Goal: Task Accomplishment & Management: Complete application form

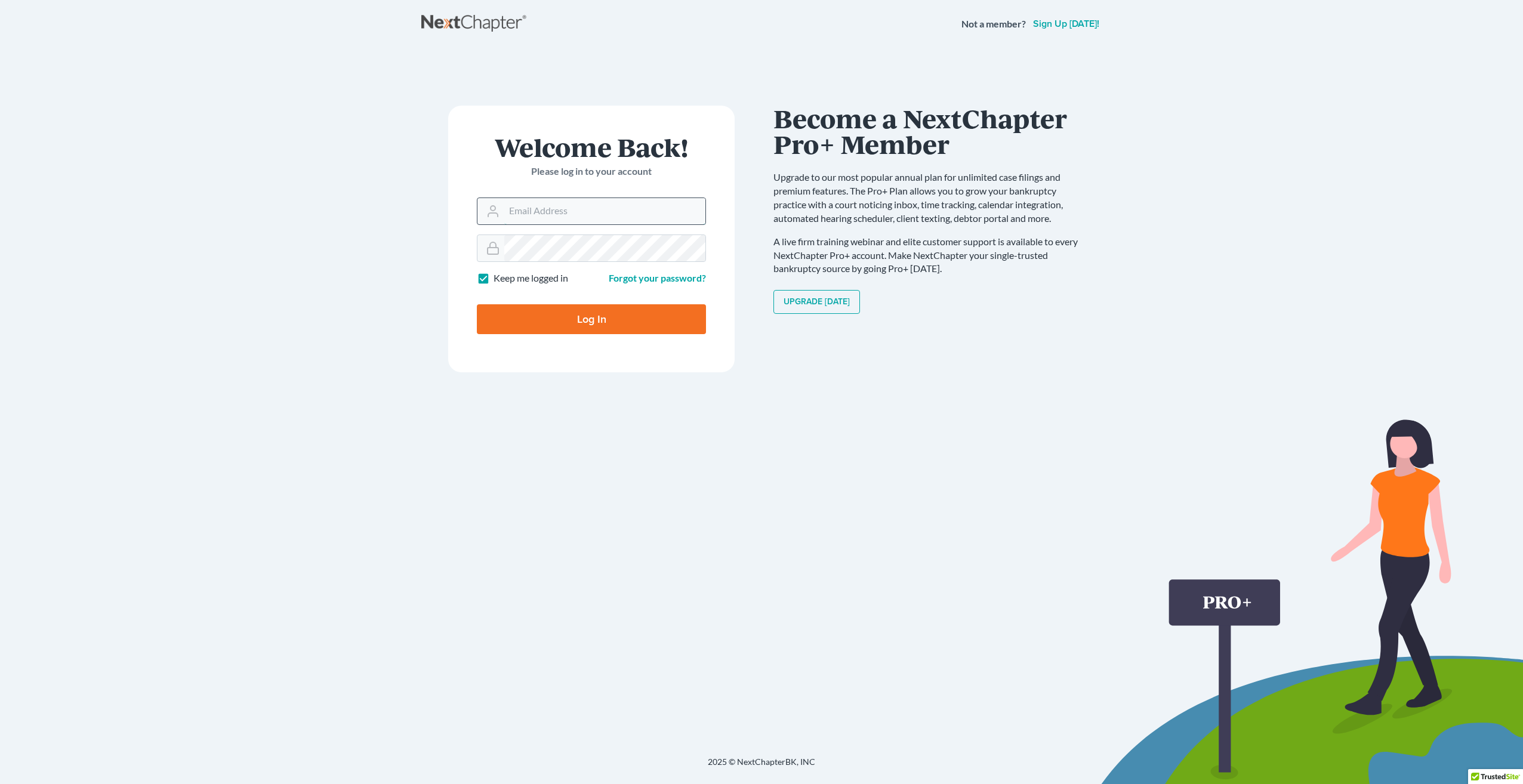
click at [572, 208] on input "Email Address" at bounding box center [605, 211] width 201 height 27
type input "[EMAIL_ADDRESS][DOMAIN_NAME]"
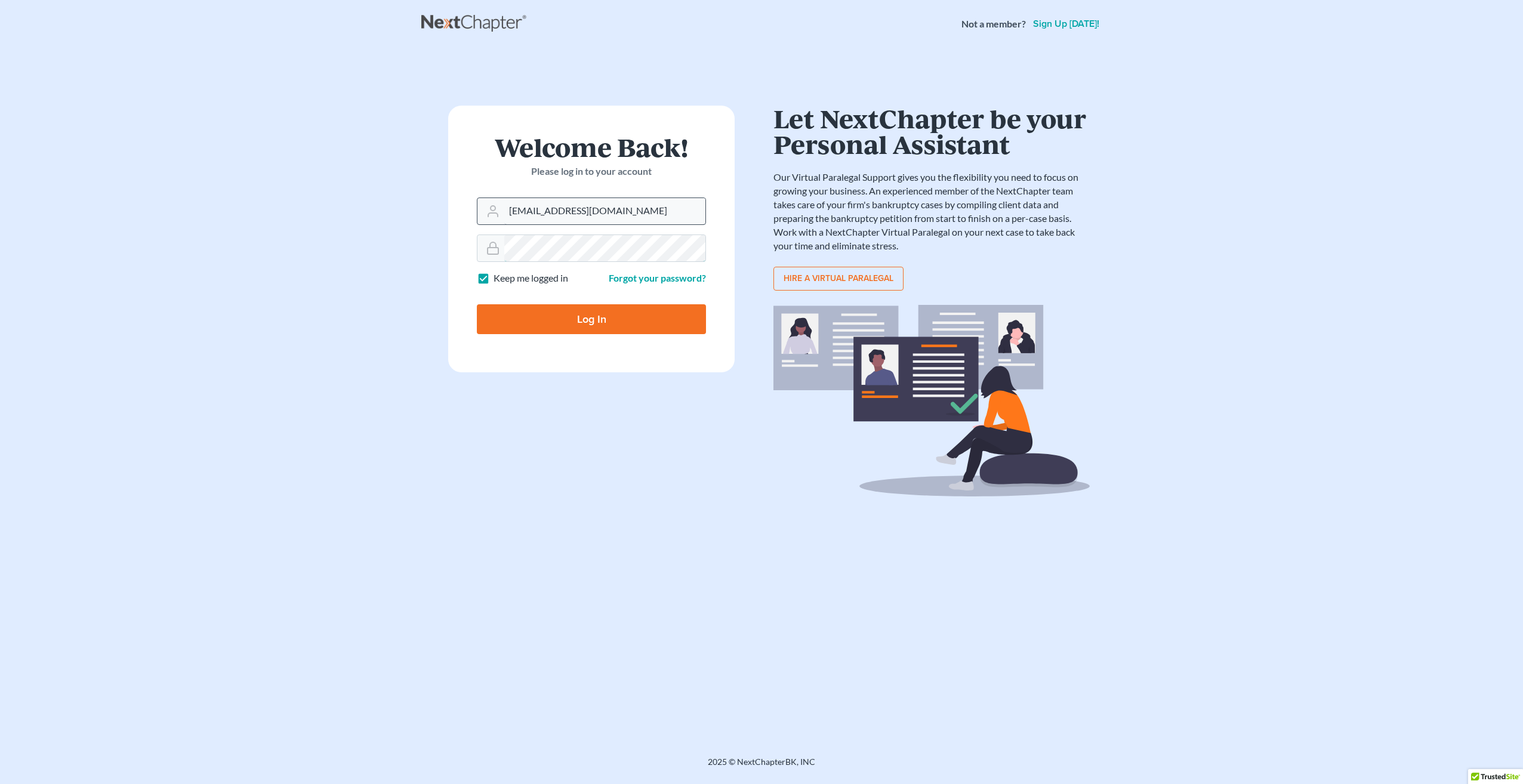
click at [477, 304] on input "Log In" at bounding box center [591, 319] width 229 height 30
type input "Thinking..."
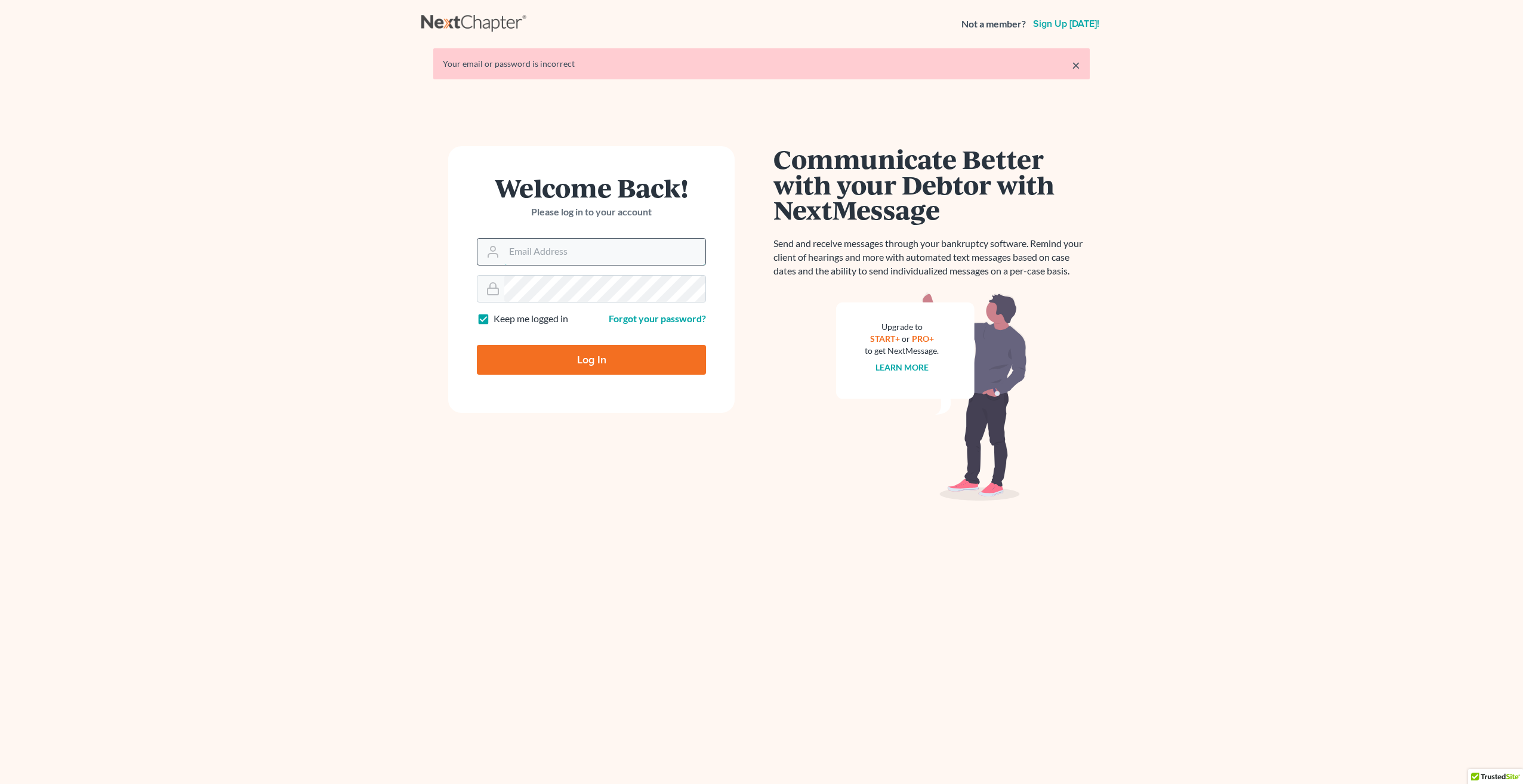
click at [558, 252] on input "Email Address" at bounding box center [605, 252] width 201 height 27
type input "[EMAIL_ADDRESS][DOMAIN_NAME]"
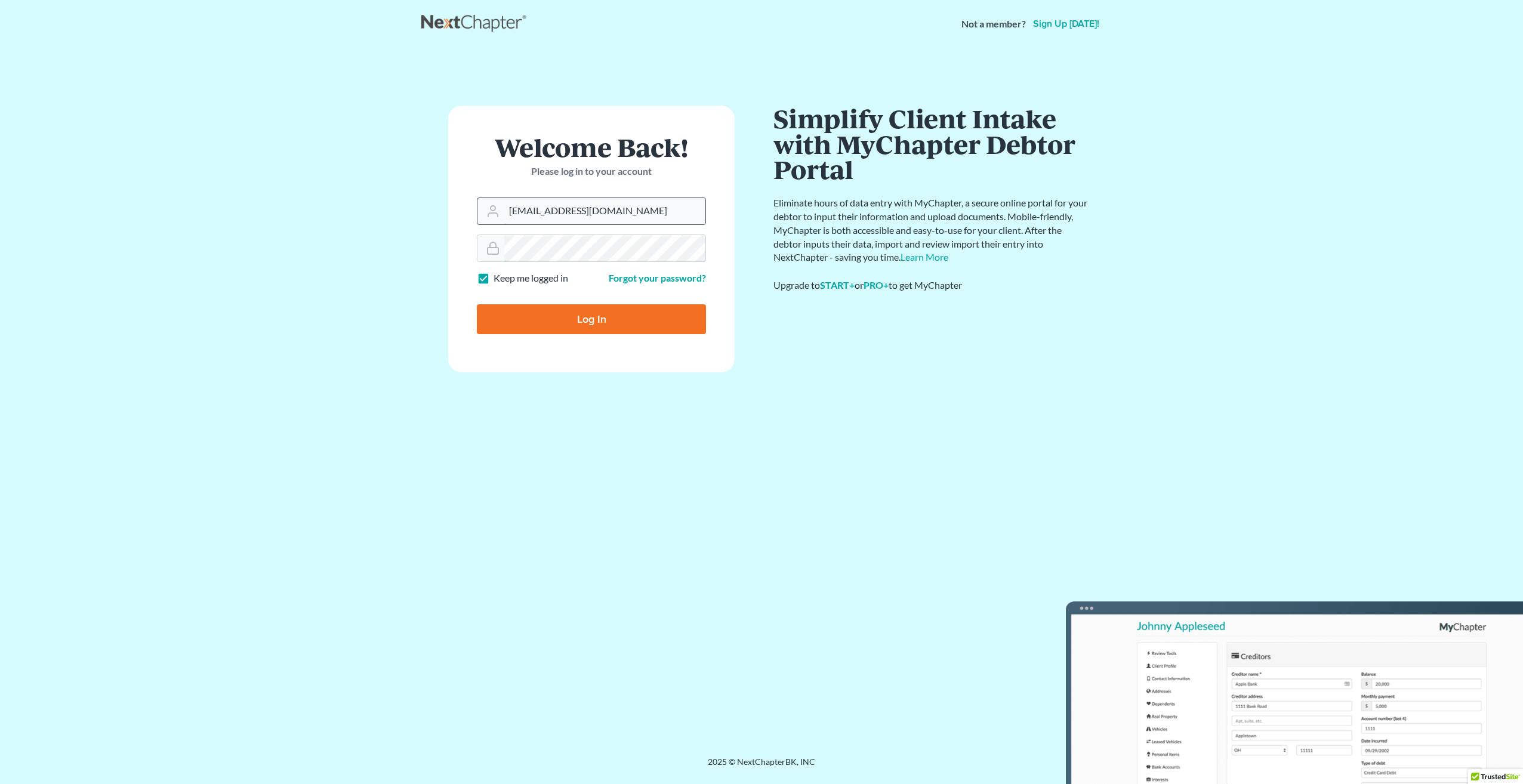
click at [477, 304] on input "Log In" at bounding box center [591, 319] width 229 height 30
type input "Thinking..."
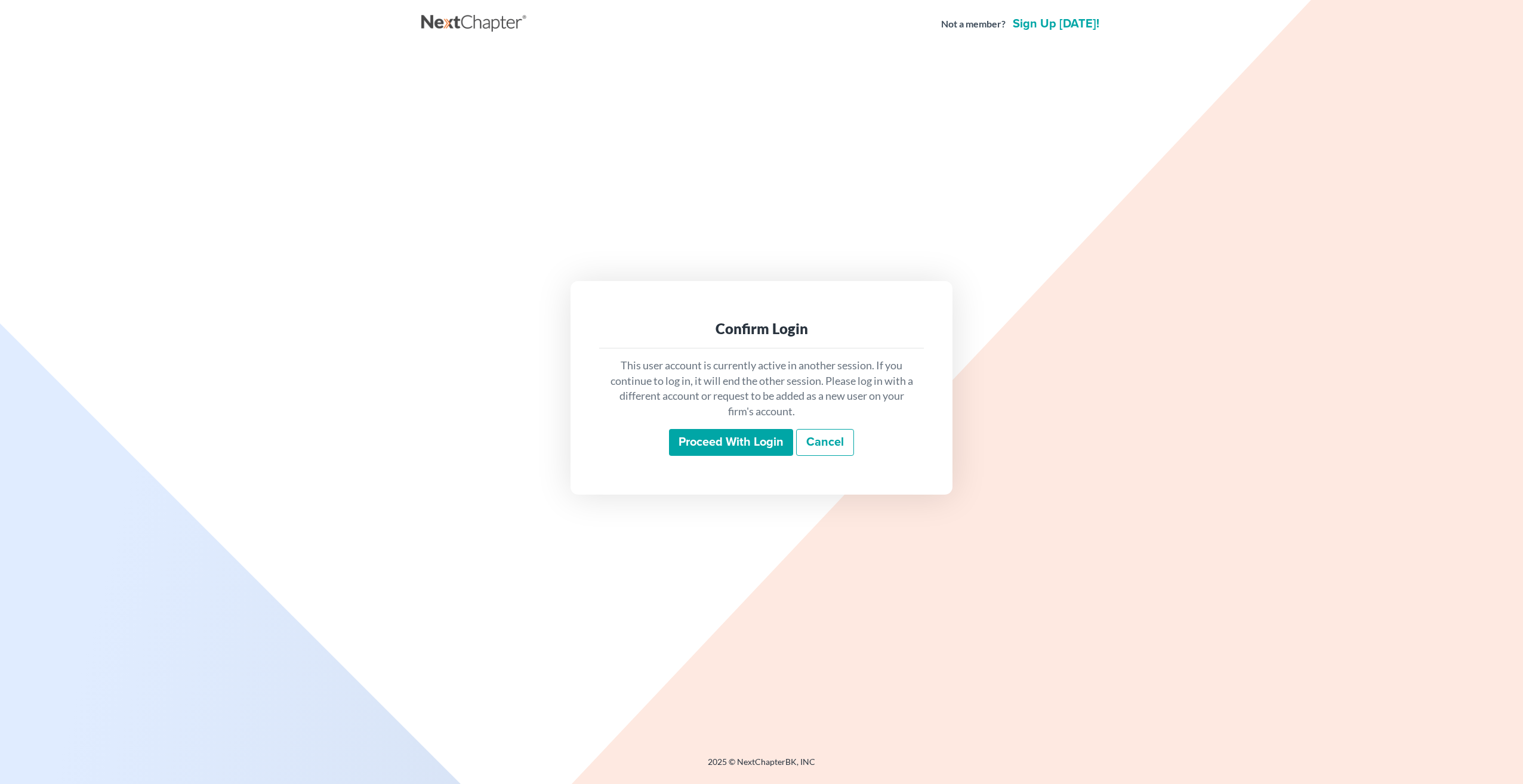
click at [754, 448] on input "Proceed with login" at bounding box center [731, 442] width 124 height 27
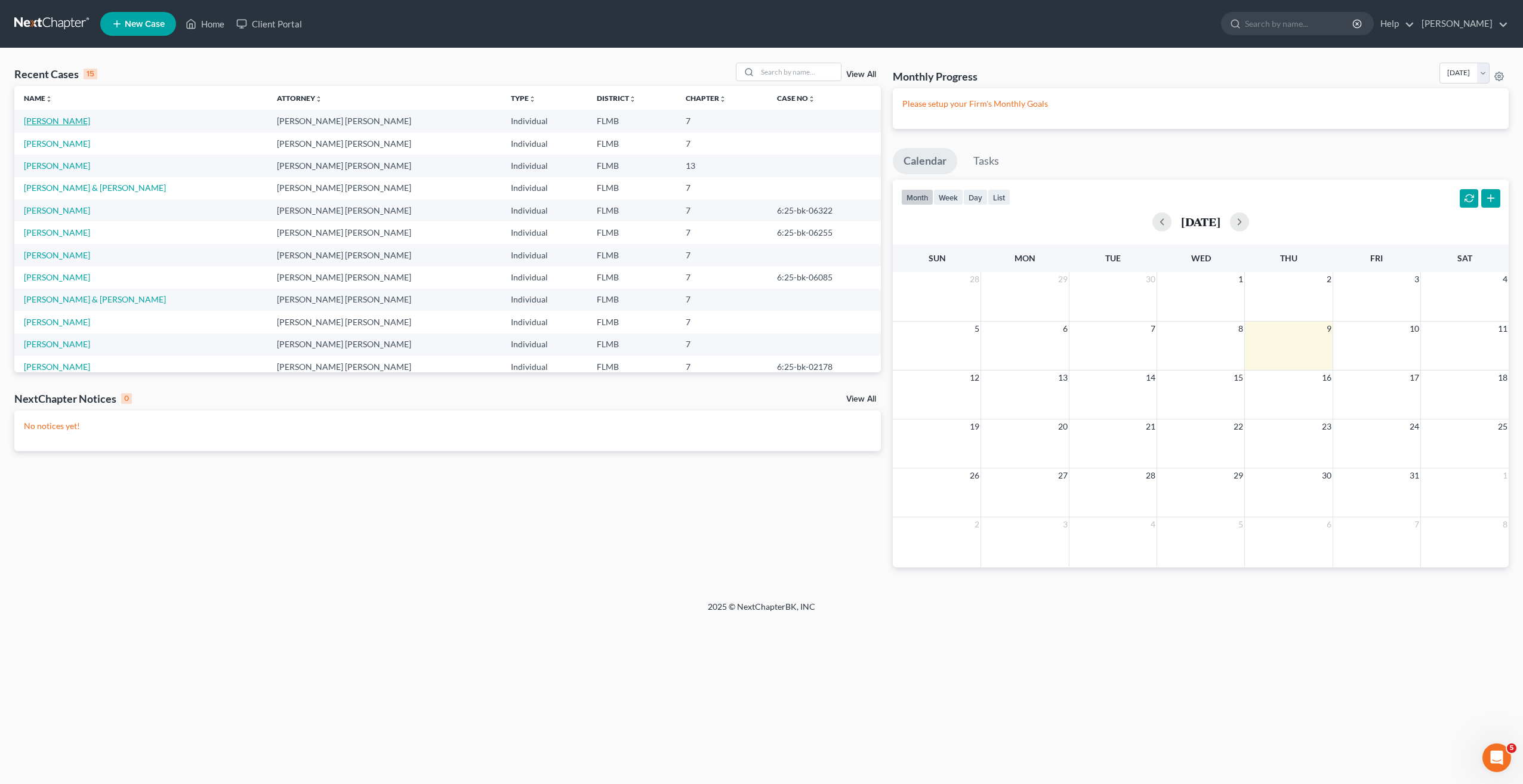
click at [51, 123] on link "Walker, Ericka" at bounding box center [57, 120] width 66 height 10
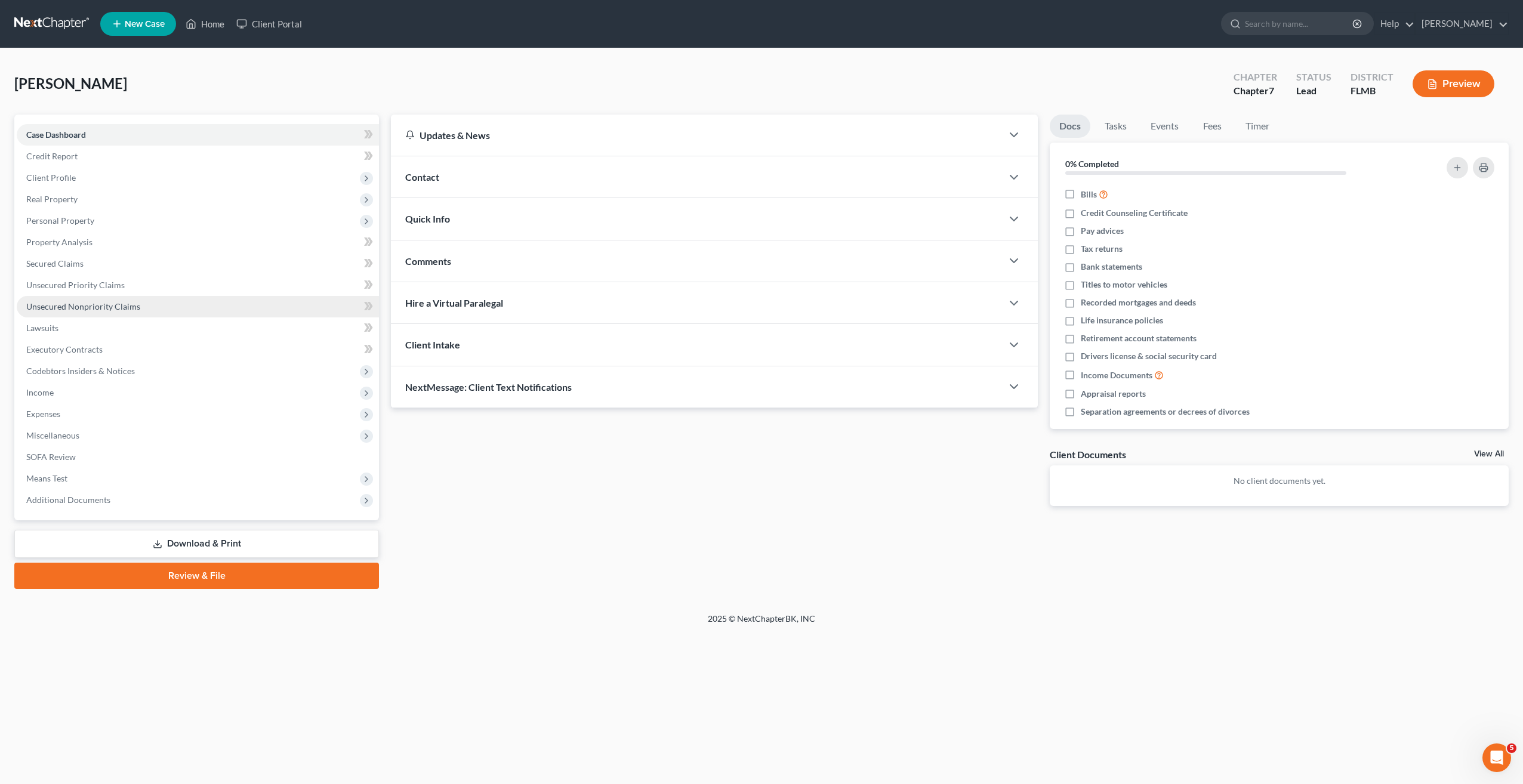
click at [84, 308] on span "Unsecured Nonpriority Claims" at bounding box center [84, 306] width 114 height 10
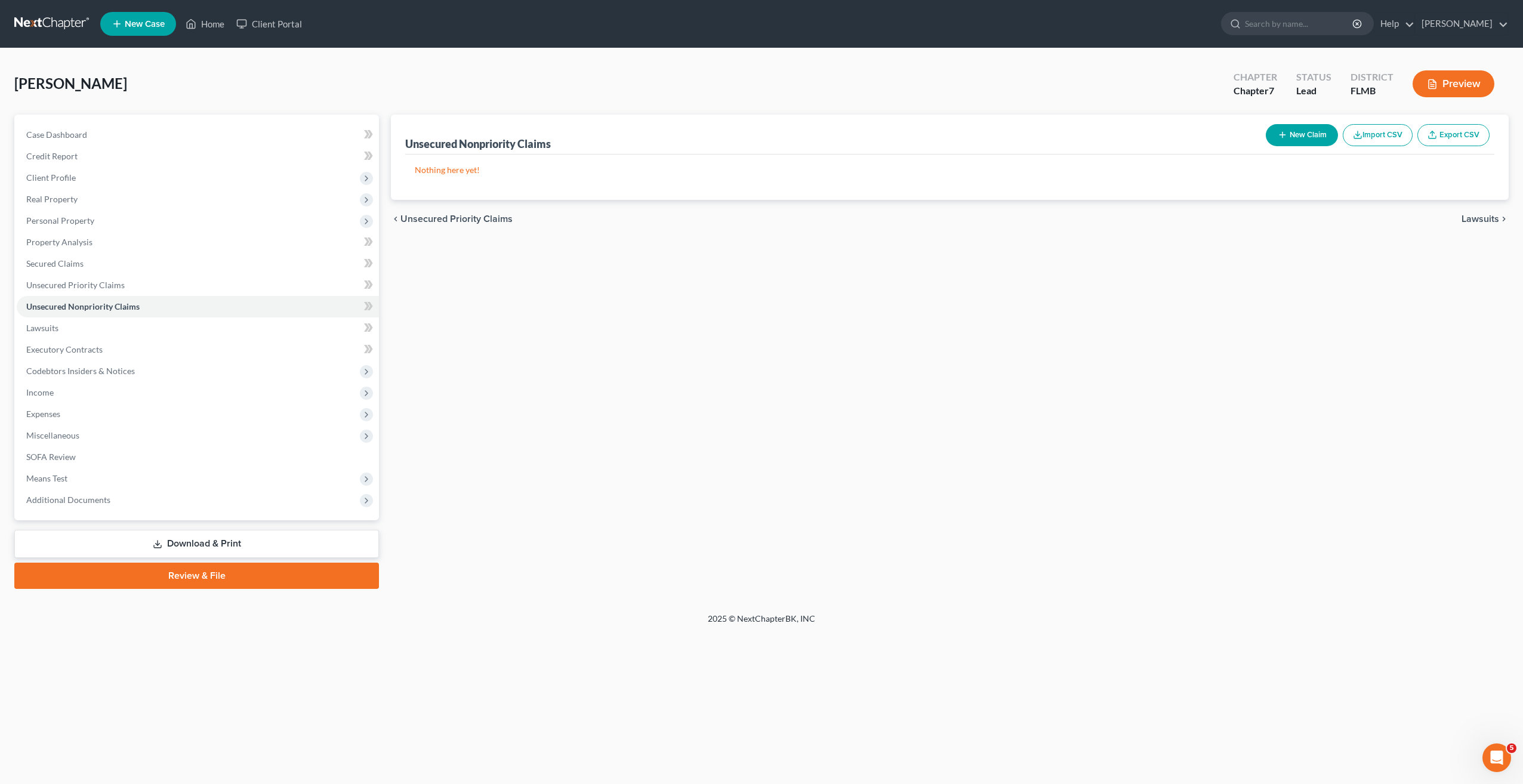
click at [1289, 138] on button "New Claim" at bounding box center [1302, 135] width 72 height 22
select select "0"
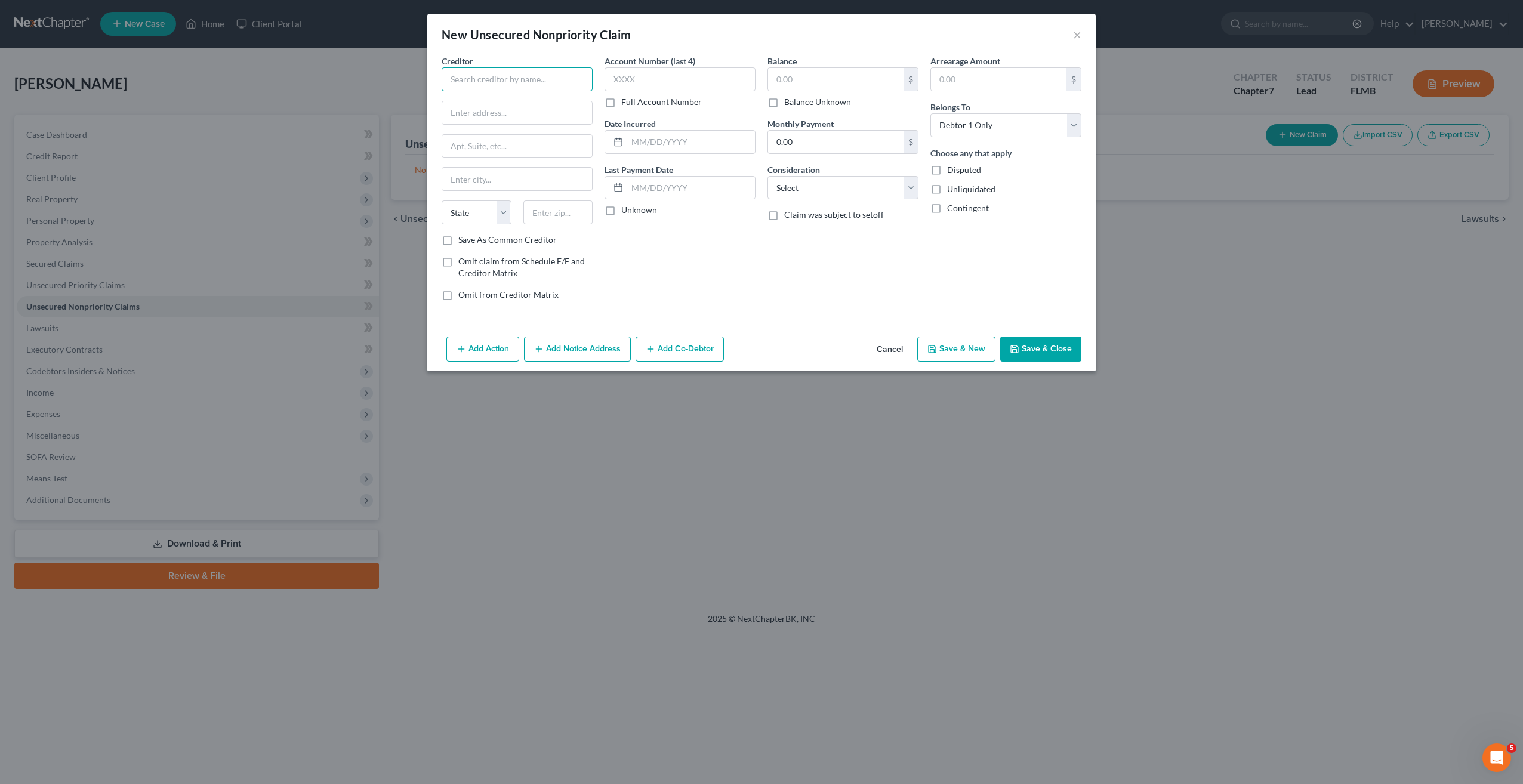
click at [495, 81] on input "text" at bounding box center [517, 79] width 151 height 24
type input "Credit One Bank"
type input "Pob 98873"
type input "9"
type input "89193"
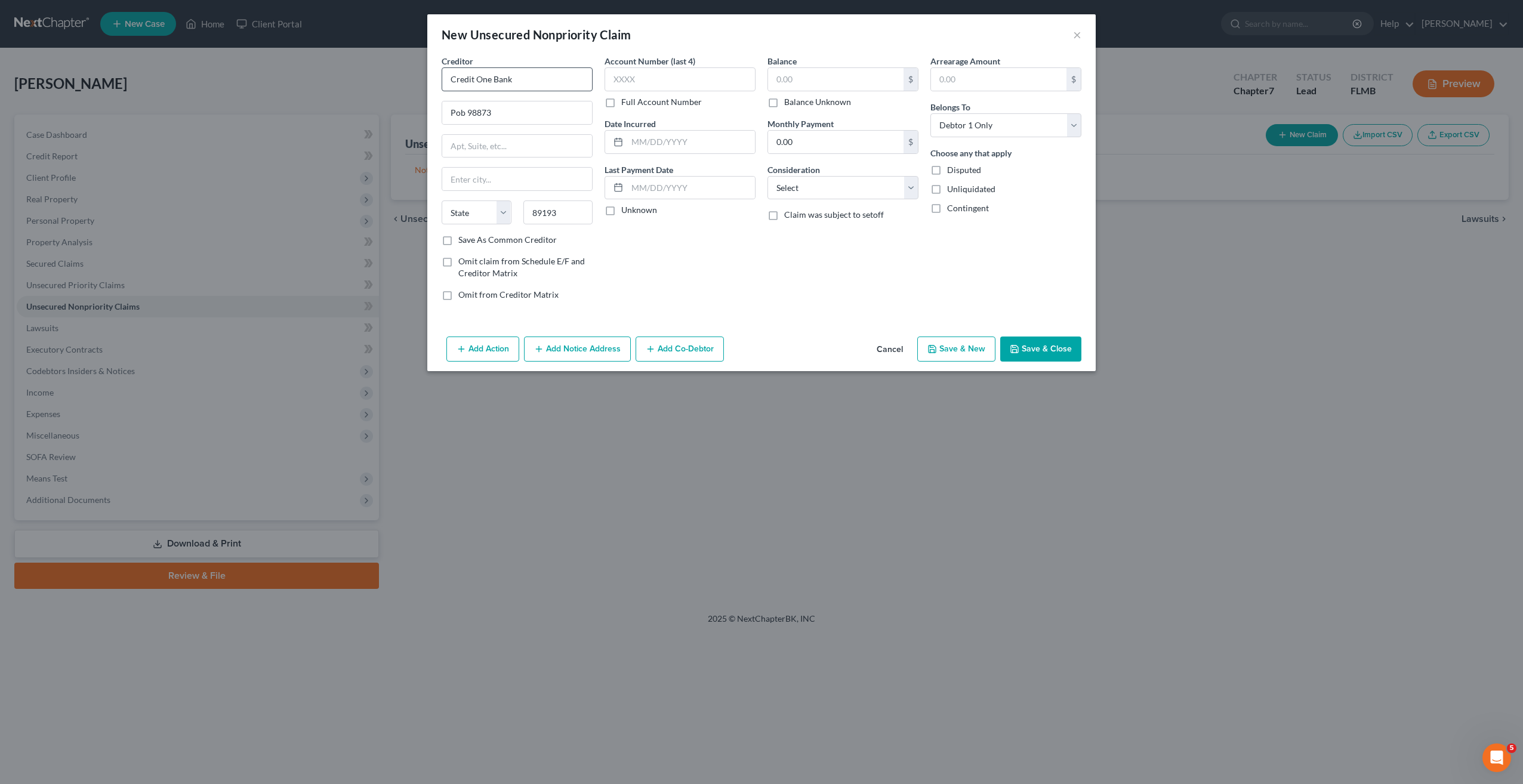
type input "Las Vegas"
select select "31"
click at [823, 72] on input "text" at bounding box center [836, 79] width 136 height 23
type input "2,583"
click at [664, 76] on input "text" at bounding box center [680, 79] width 151 height 24
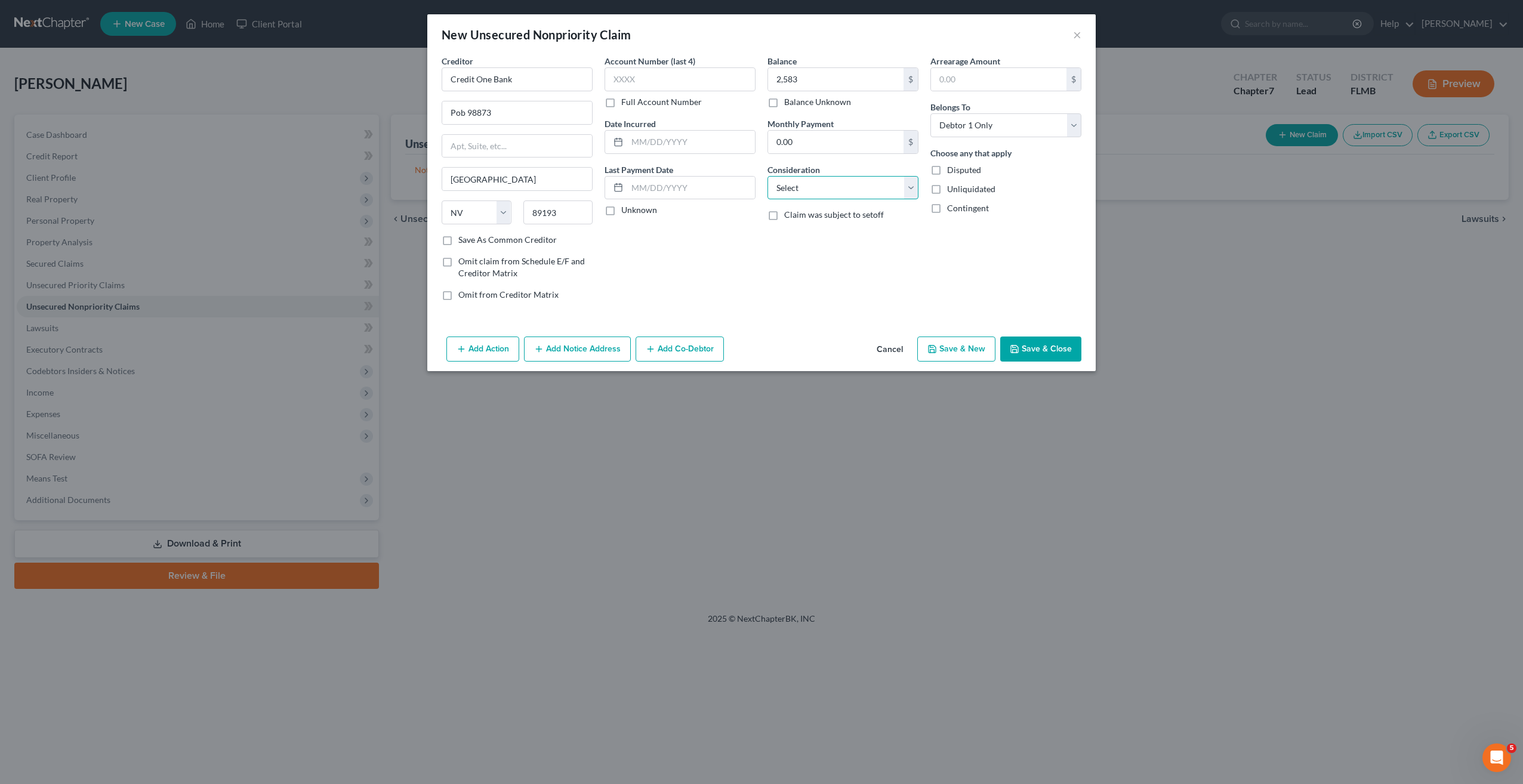
click at [794, 192] on select "Select Cable / Satellite Services Collection Agency Credit Card Debt Debt Couns…" at bounding box center [843, 188] width 151 height 24
select select "2"
click at [767, 176] on select "Select Cable / Satellite Services Collection Agency Credit Card Debt Debt Couns…" at bounding box center [843, 188] width 151 height 24
click at [692, 80] on input "text" at bounding box center [680, 79] width 151 height 24
type input "8848"
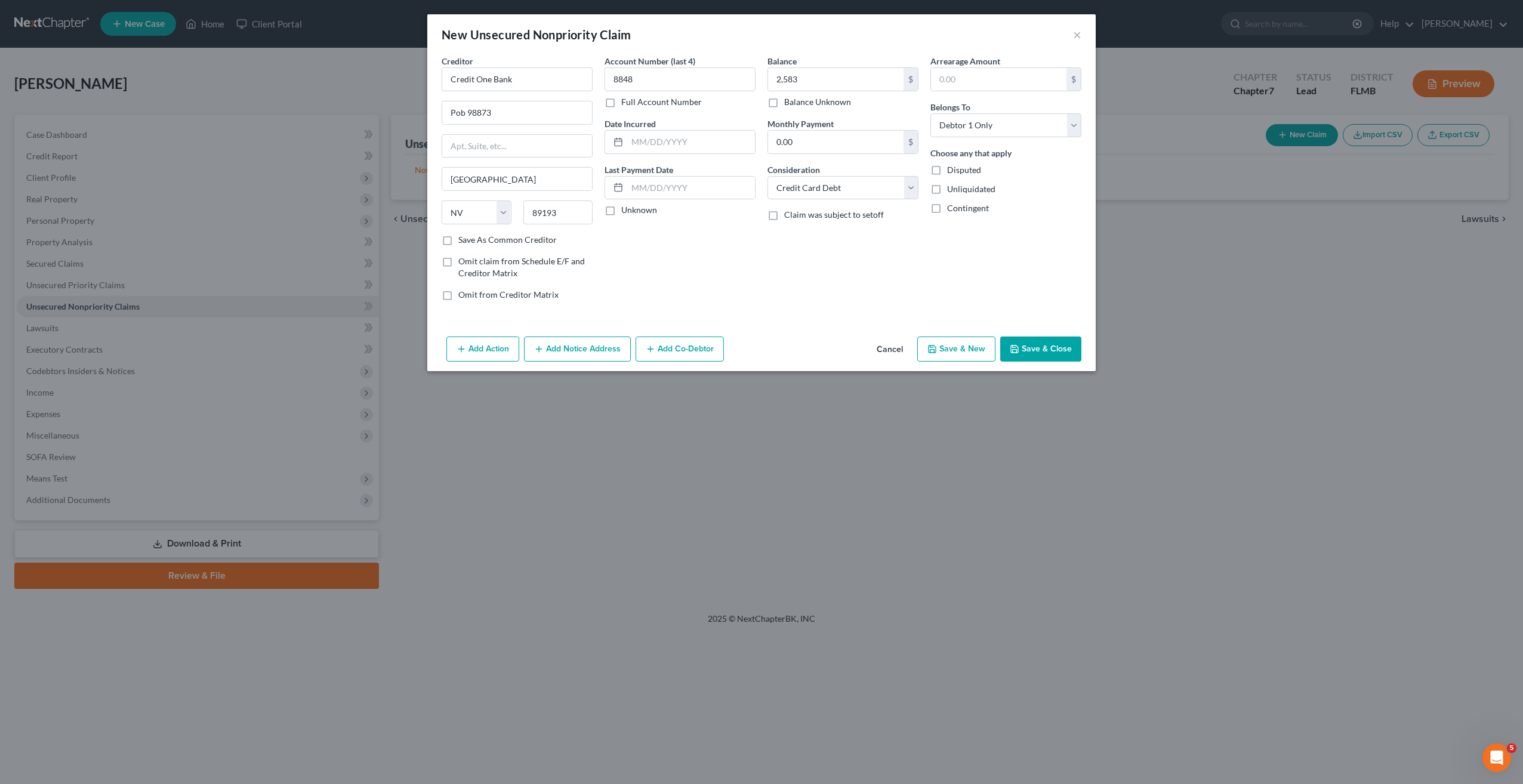
click at [969, 354] on button "Save & New" at bounding box center [956, 349] width 78 height 25
select select "0"
type input "2,583.00"
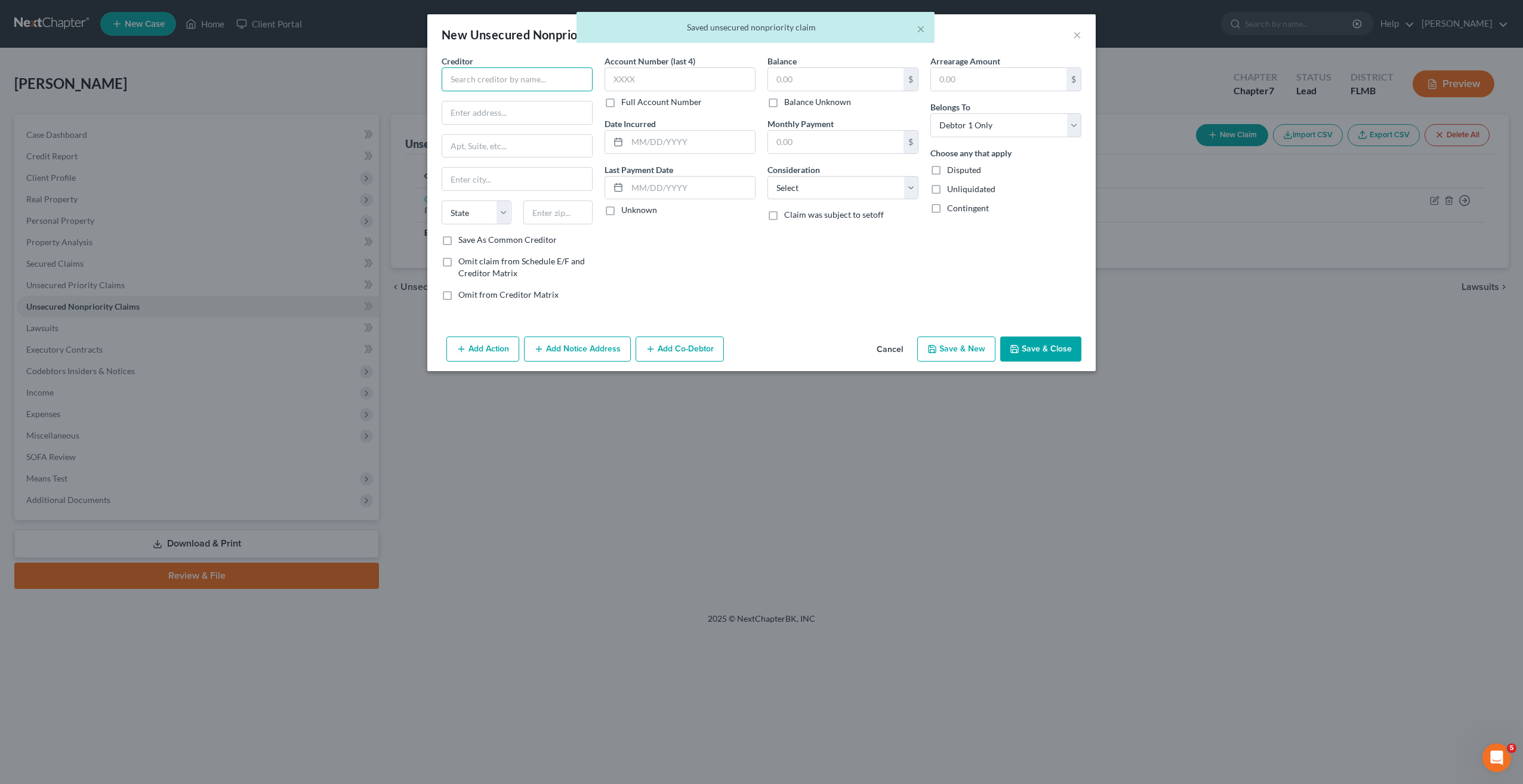
click at [487, 76] on input "text" at bounding box center [517, 79] width 151 height 24
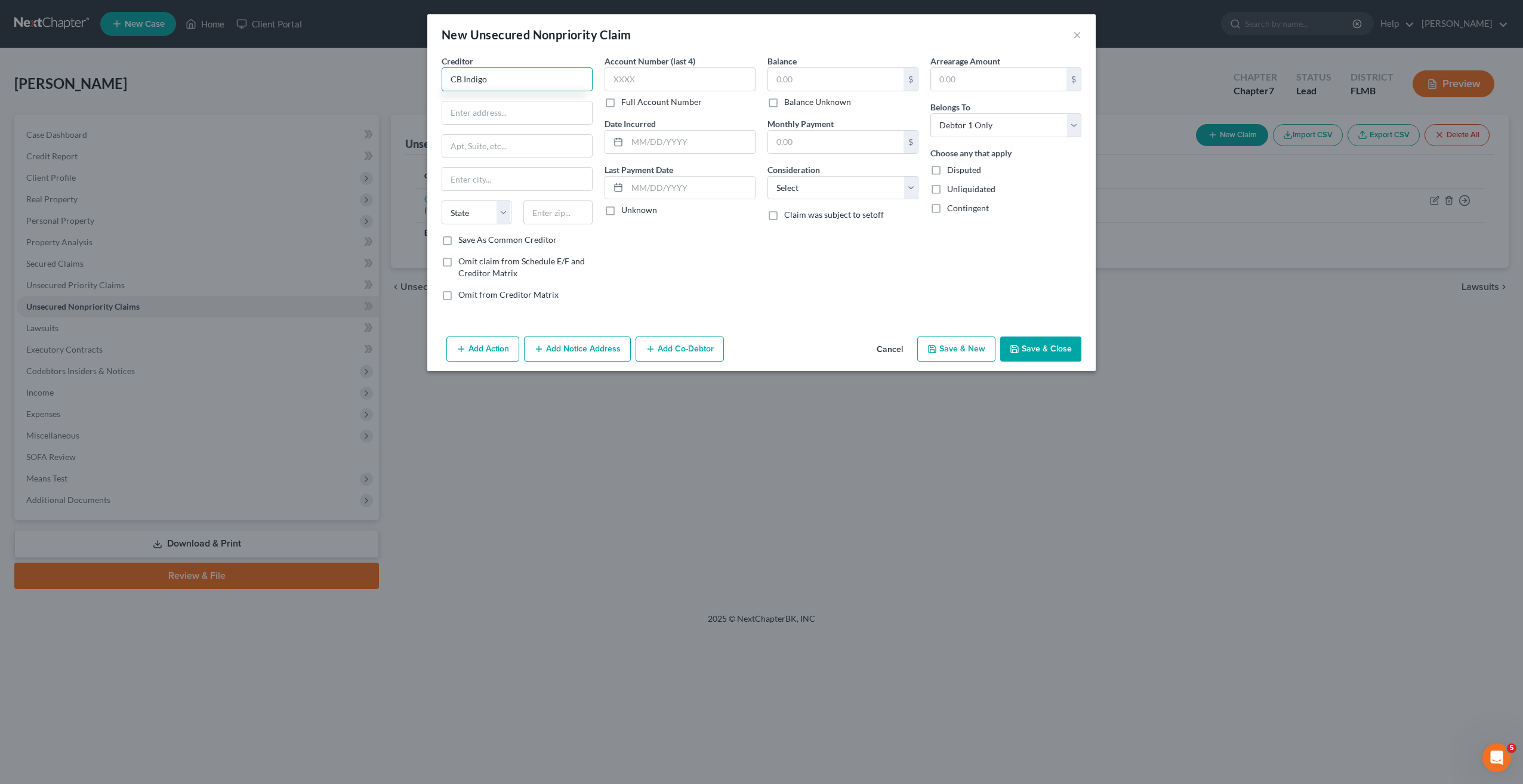
type input "CB Indigo"
type input "Pob 4499"
type input "97076"
type input "Beaverton"
select select "38"
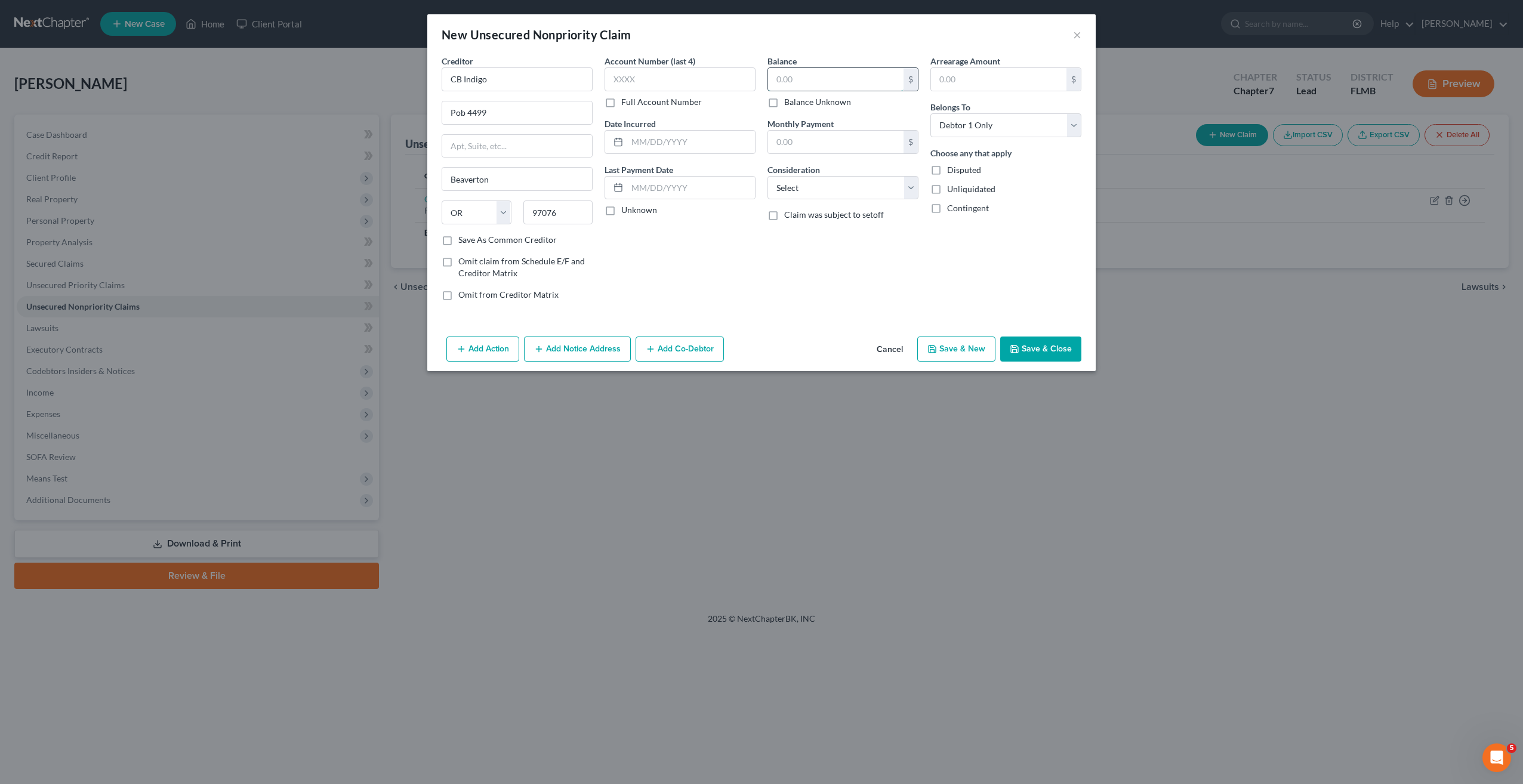
click at [809, 72] on input "text" at bounding box center [836, 79] width 136 height 23
type input "615"
click at [675, 76] on input "text" at bounding box center [680, 79] width 151 height 24
type input "0813"
click at [799, 182] on select "Select Cable / Satellite Services Collection Agency Credit Card Debt Debt Couns…" at bounding box center [843, 188] width 151 height 24
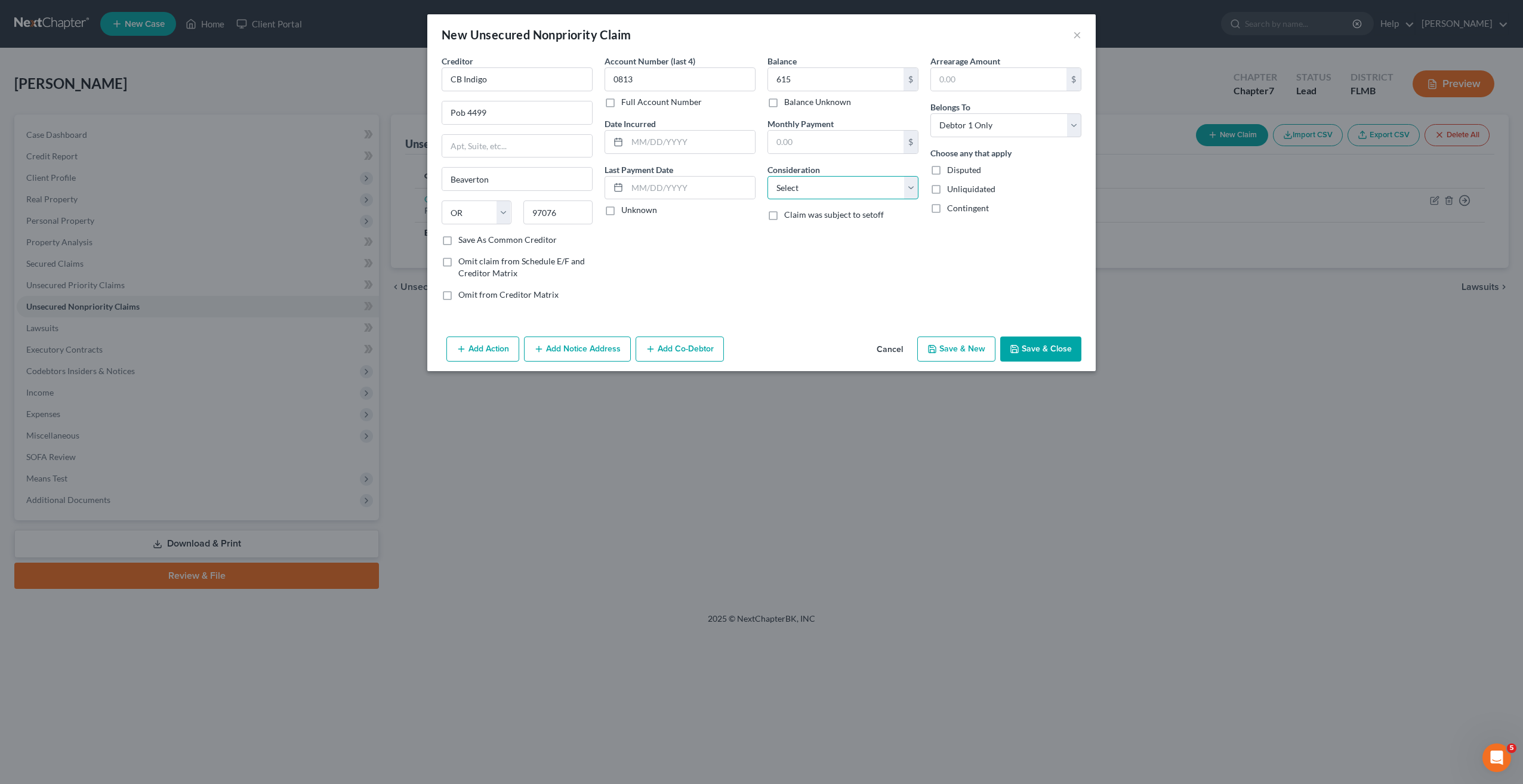
select select "2"
click at [767, 176] on select "Select Cable / Satellite Services Collection Agency Credit Card Debt Debt Couns…" at bounding box center [843, 188] width 151 height 24
click at [795, 281] on div "Balance 615.00 $ Balance Unknown Balance Undetermined 615 $ Balance Unknown Mon…" at bounding box center [843, 183] width 163 height 255
click at [956, 343] on button "Save & New" at bounding box center [956, 349] width 78 height 25
select select "0"
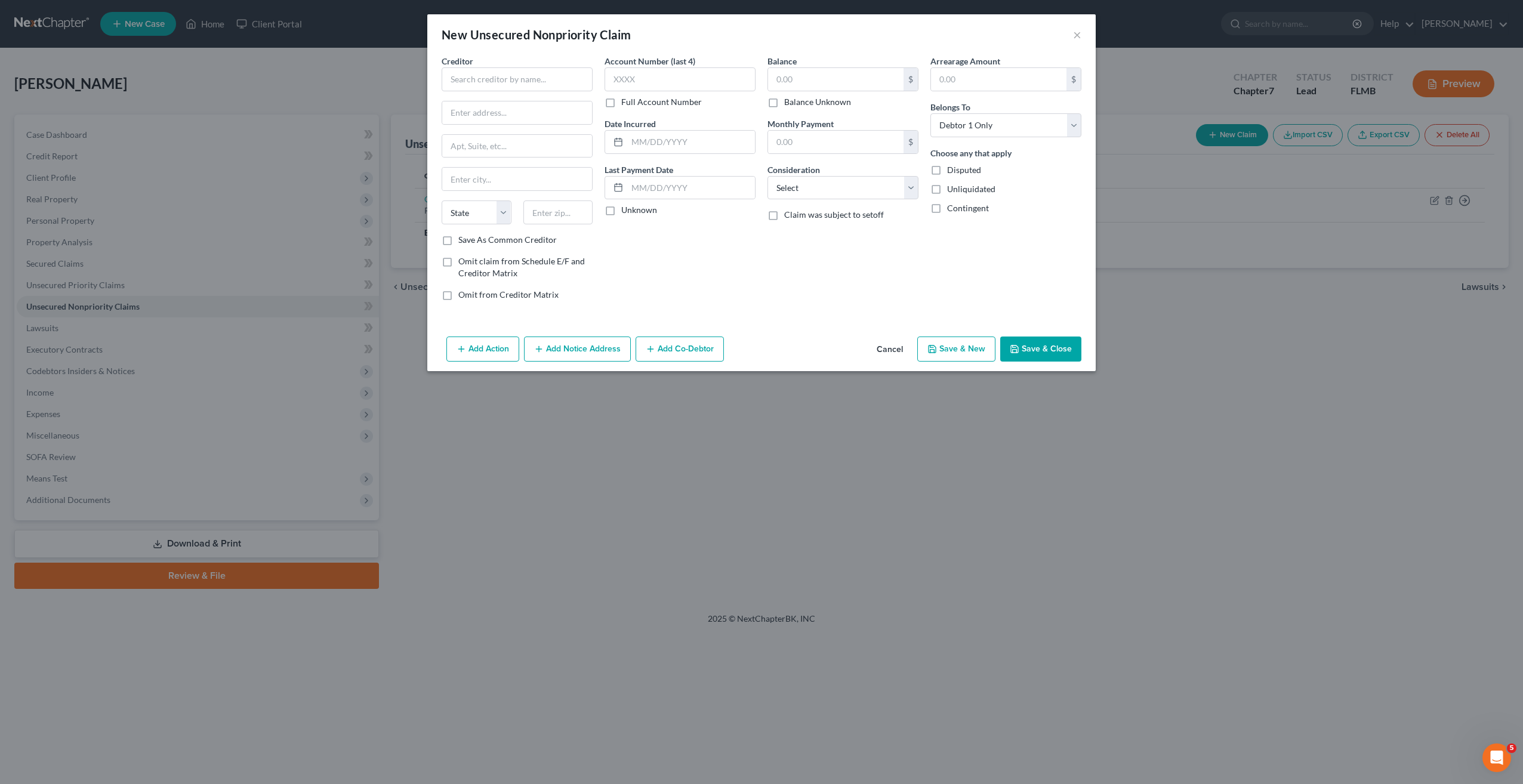
type input "615.00"
type input "0.00"
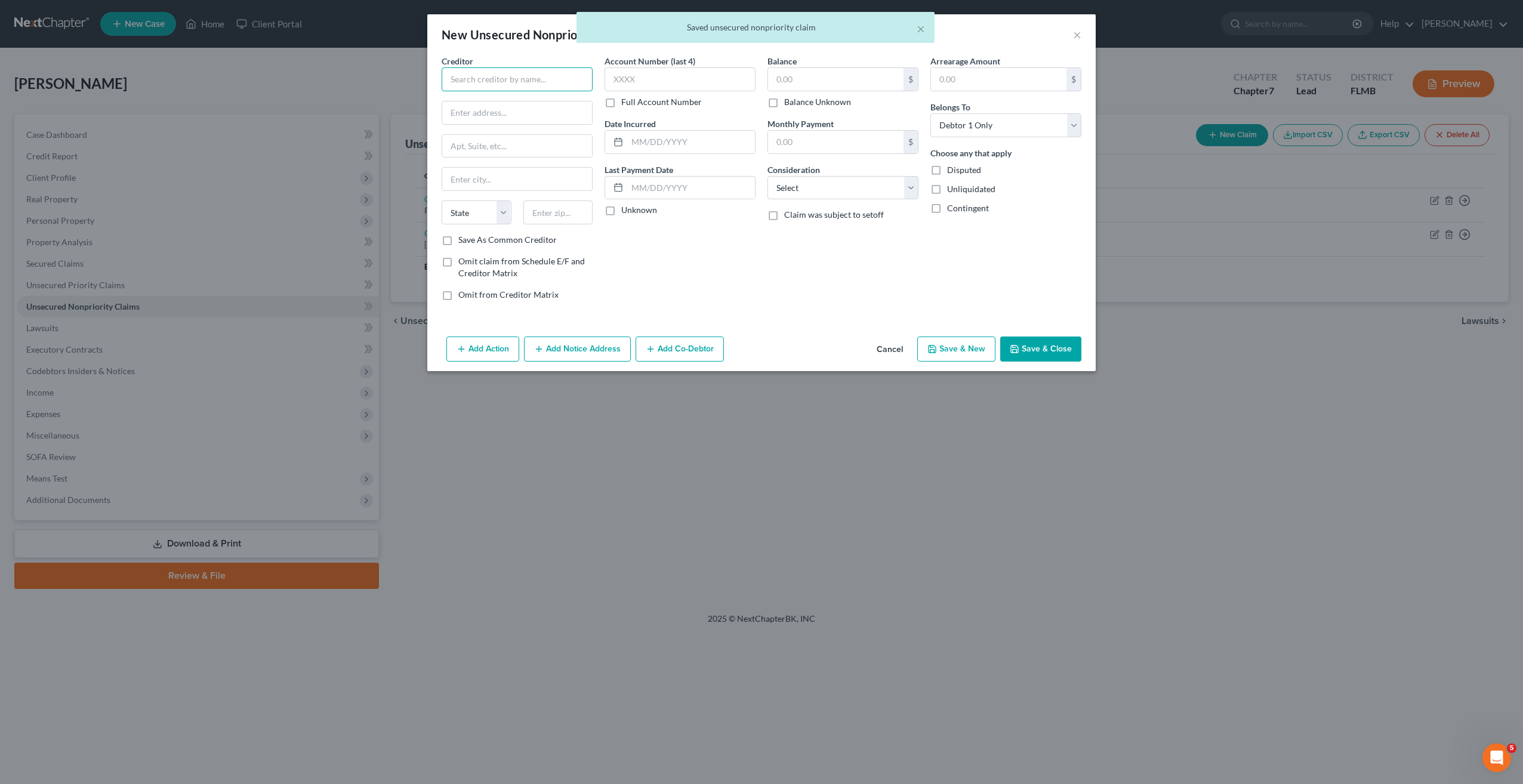
click at [480, 78] on input "text" at bounding box center [517, 79] width 151 height 24
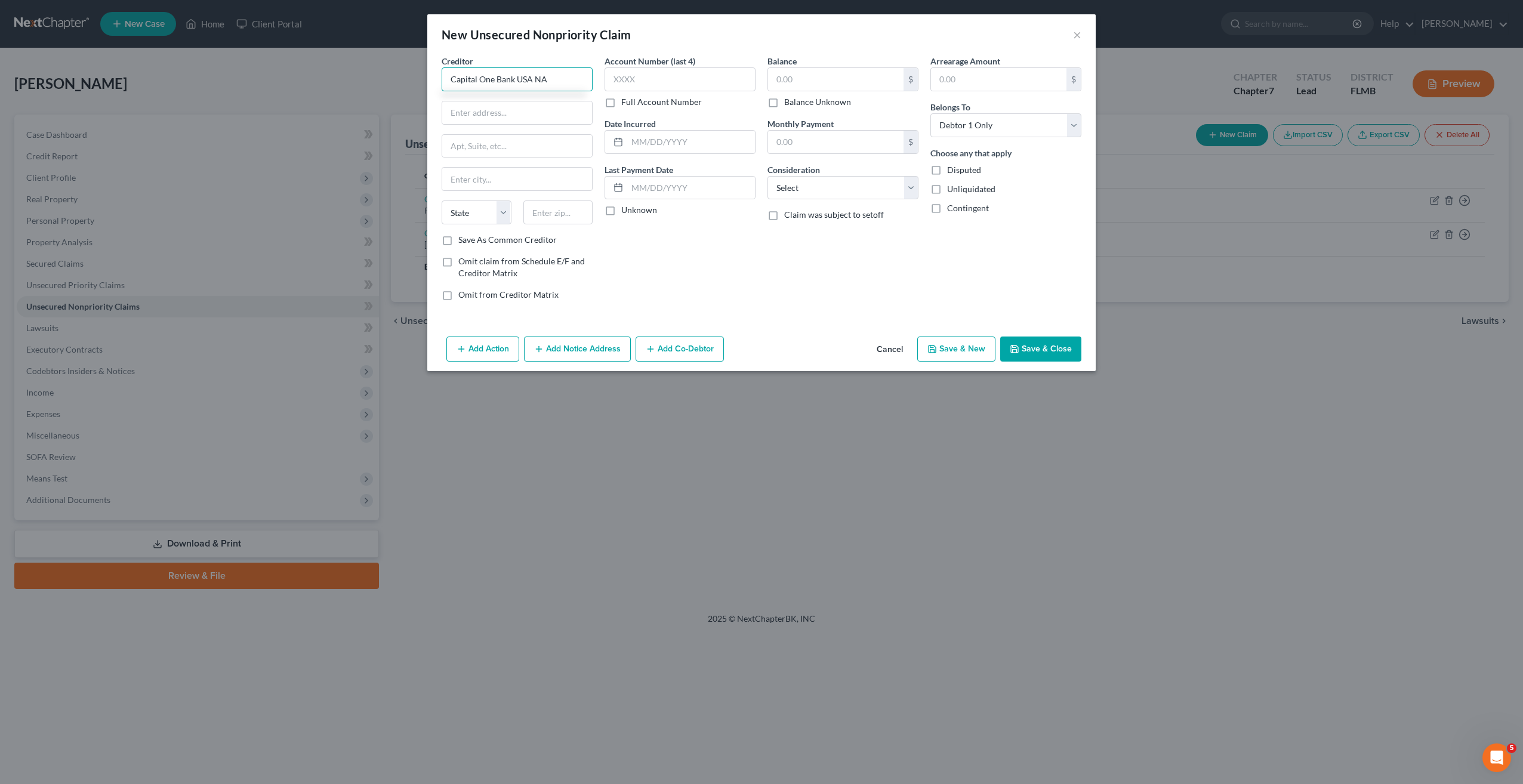
type input "Capital One Bank USA NA"
type input "Pob 31293"
type input "84131"
type input "Salt Lake City"
select select "46"
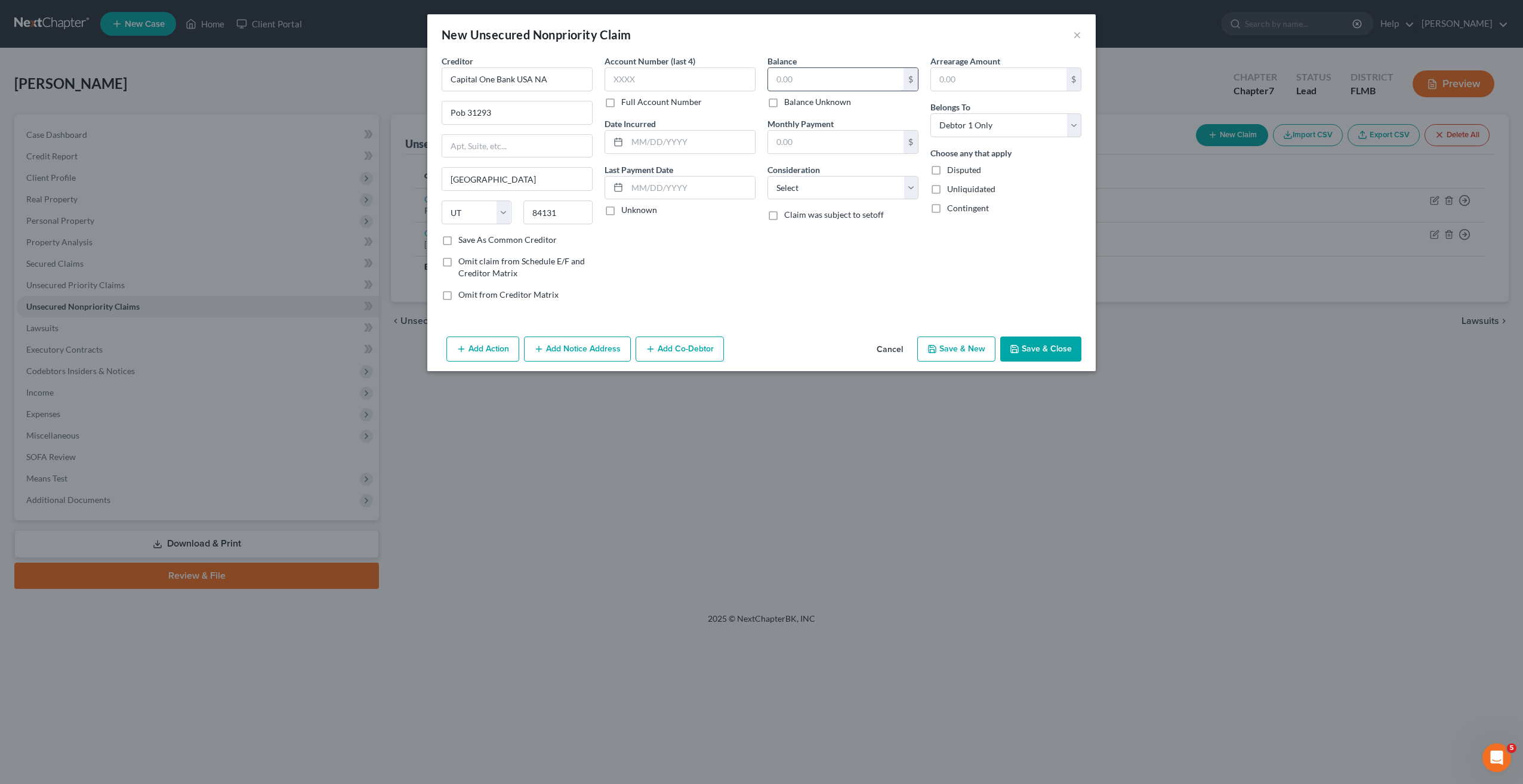
click at [786, 78] on input "text" at bounding box center [836, 79] width 136 height 23
type input "638"
click at [707, 81] on input "text" at bounding box center [680, 79] width 151 height 24
type input "7122"
click at [832, 193] on select "Select Cable / Satellite Services Collection Agency Credit Card Debt Debt Couns…" at bounding box center [843, 188] width 151 height 24
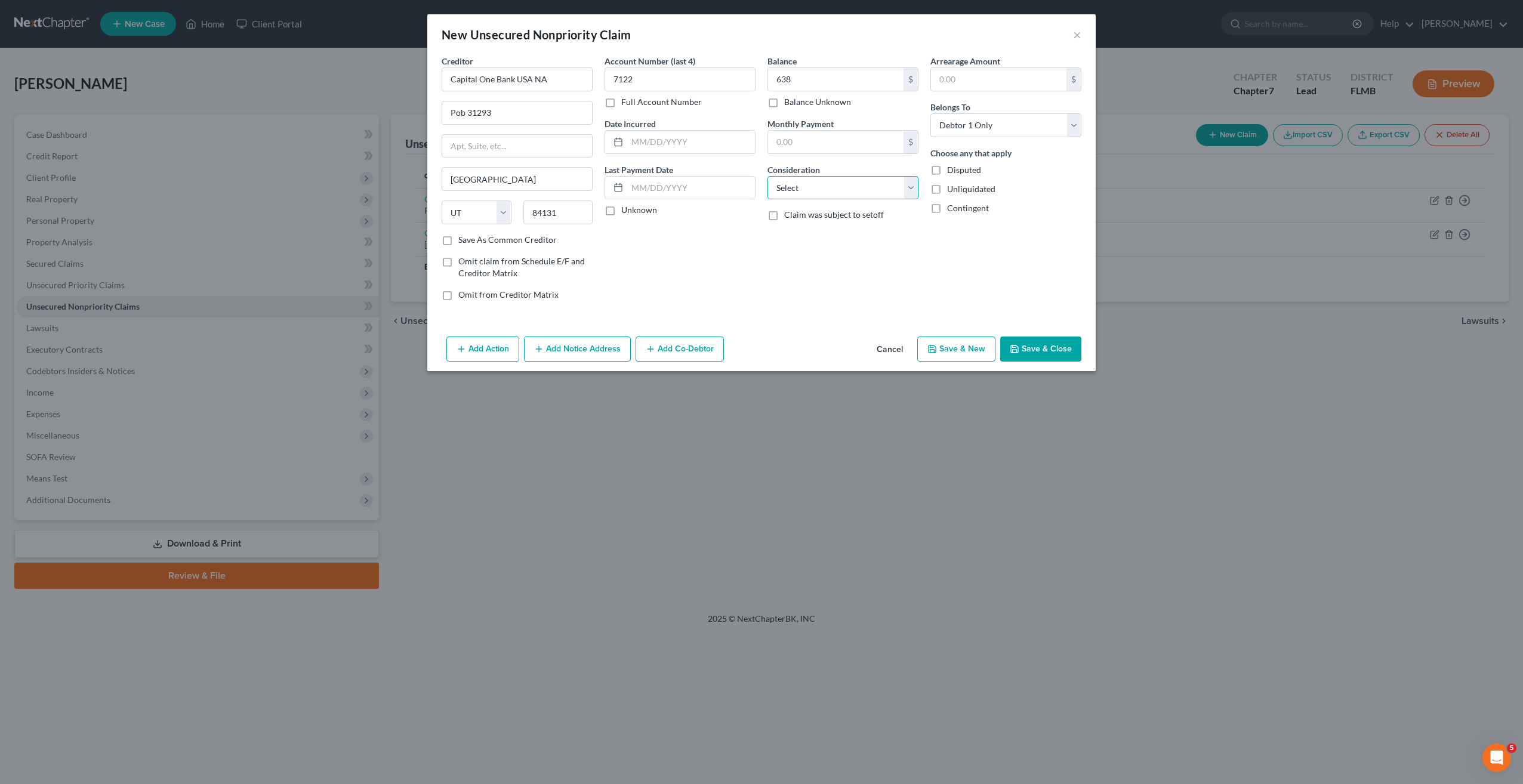
select select "2"
click at [767, 176] on select "Select Cable / Satellite Services Collection Agency Credit Card Debt Debt Couns…" at bounding box center [843, 188] width 151 height 24
click at [859, 316] on div "Creditor * Capital One Bank USA NA Pob 31293 Salt Lake City State AL AK AR AZ C…" at bounding box center [762, 193] width 668 height 277
click at [958, 345] on button "Save & New" at bounding box center [956, 349] width 78 height 25
type input "638.00"
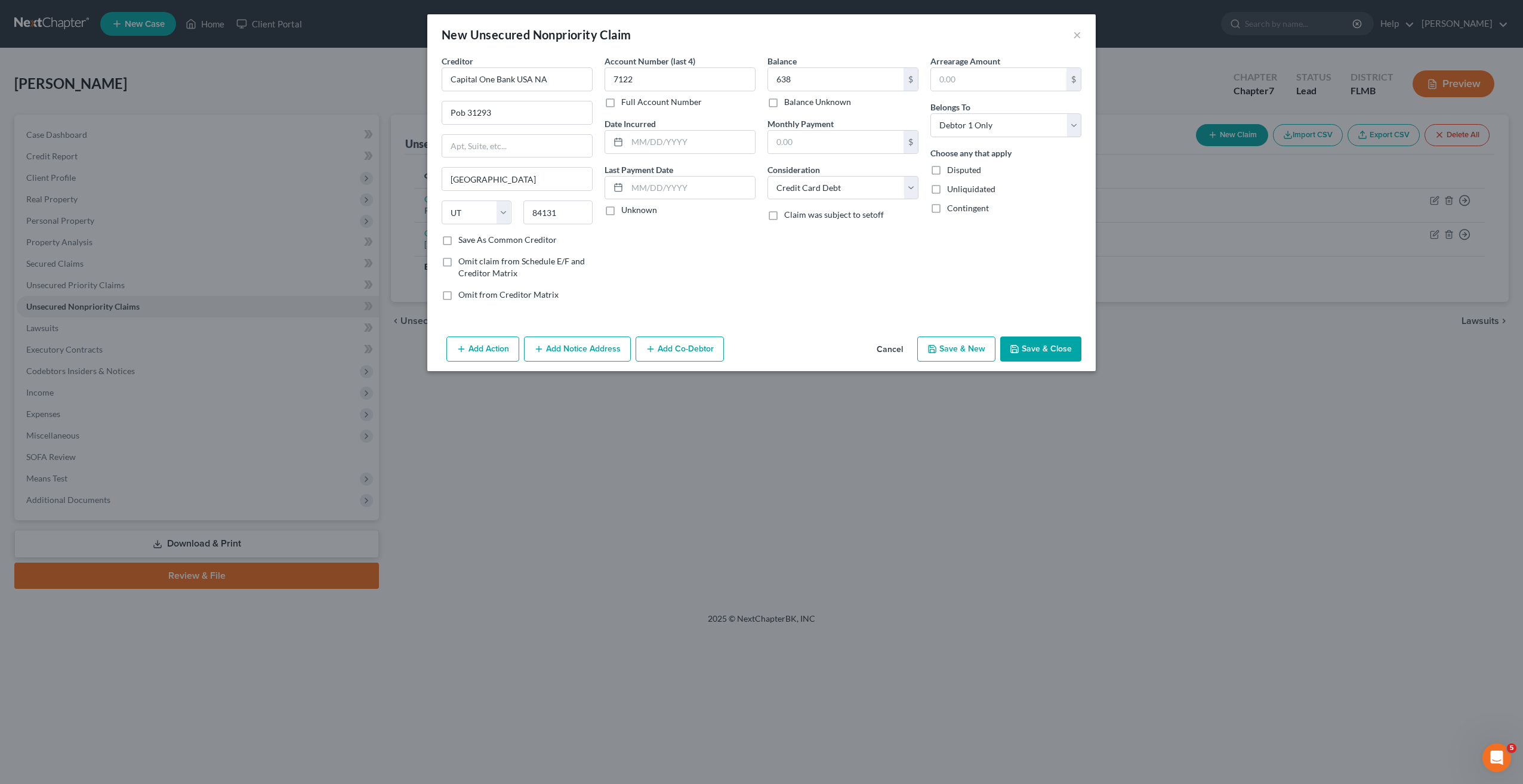
type input "0.00"
select select "0"
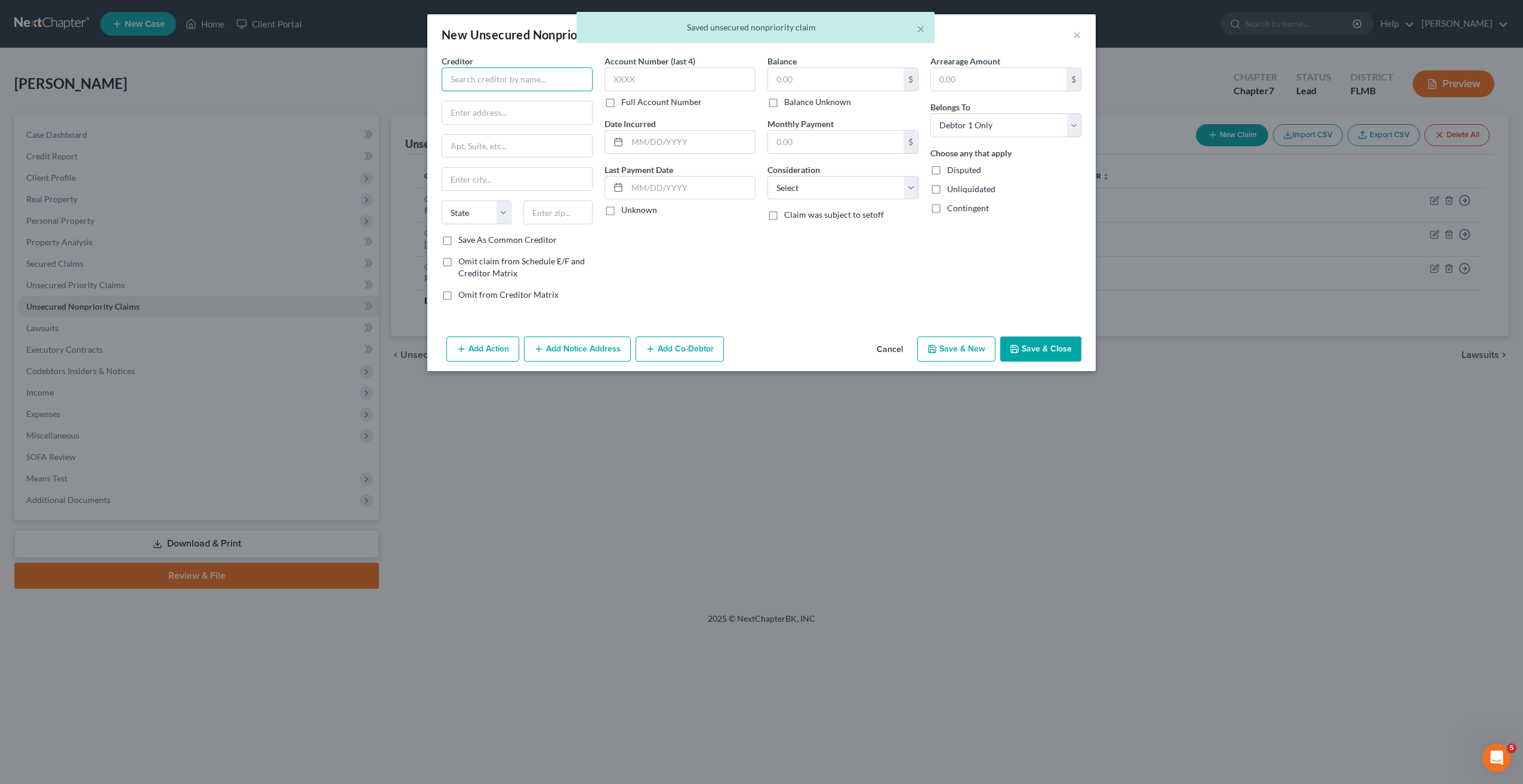
click at [518, 85] on input "text" at bounding box center [517, 79] width 151 height 24
click at [476, 79] on input "text" at bounding box center [517, 79] width 151 height 24
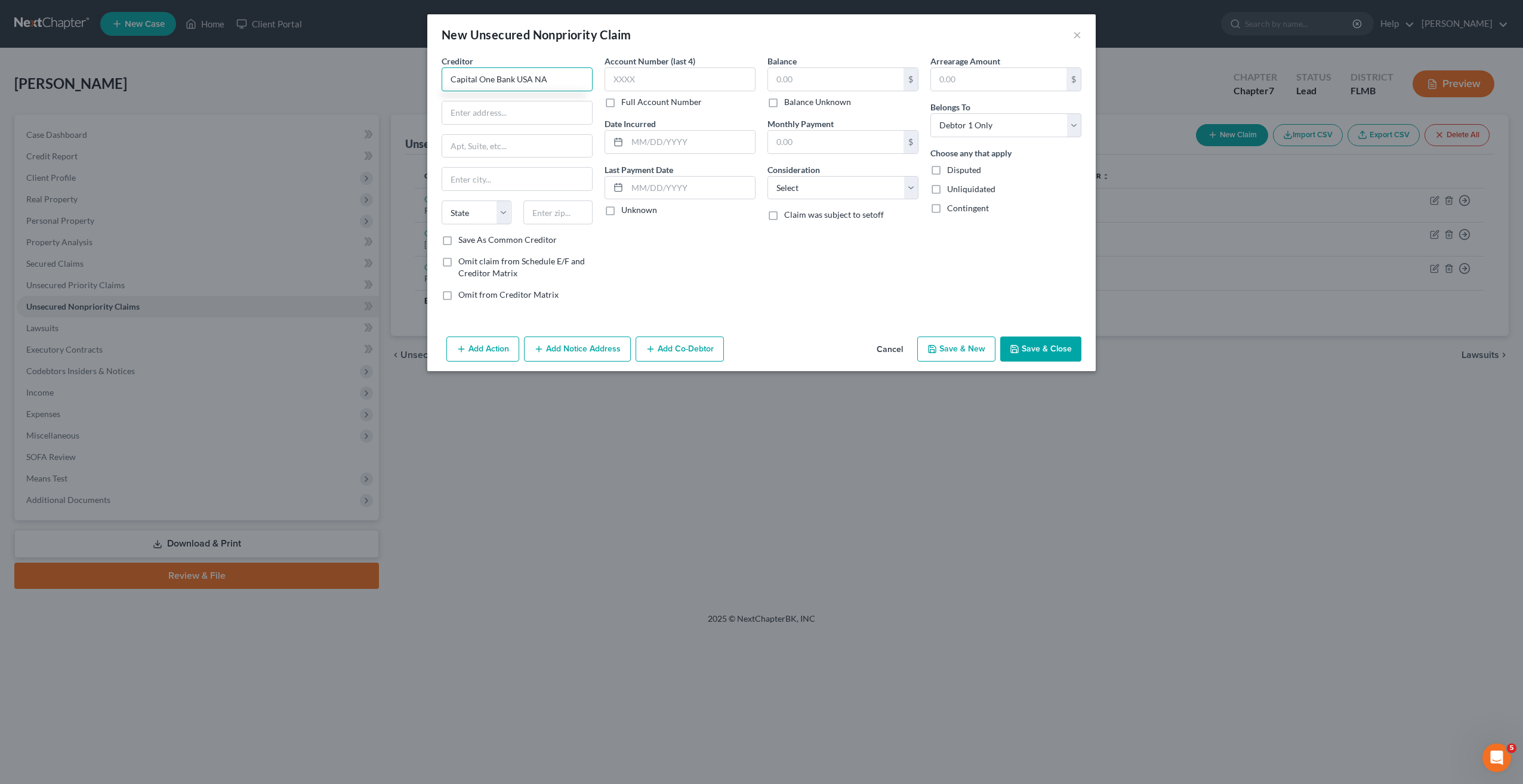
type input "Capital One Bank USA NA"
type input "Pob 31293"
type input "84131"
type input "Salt Lake City"
select select "46"
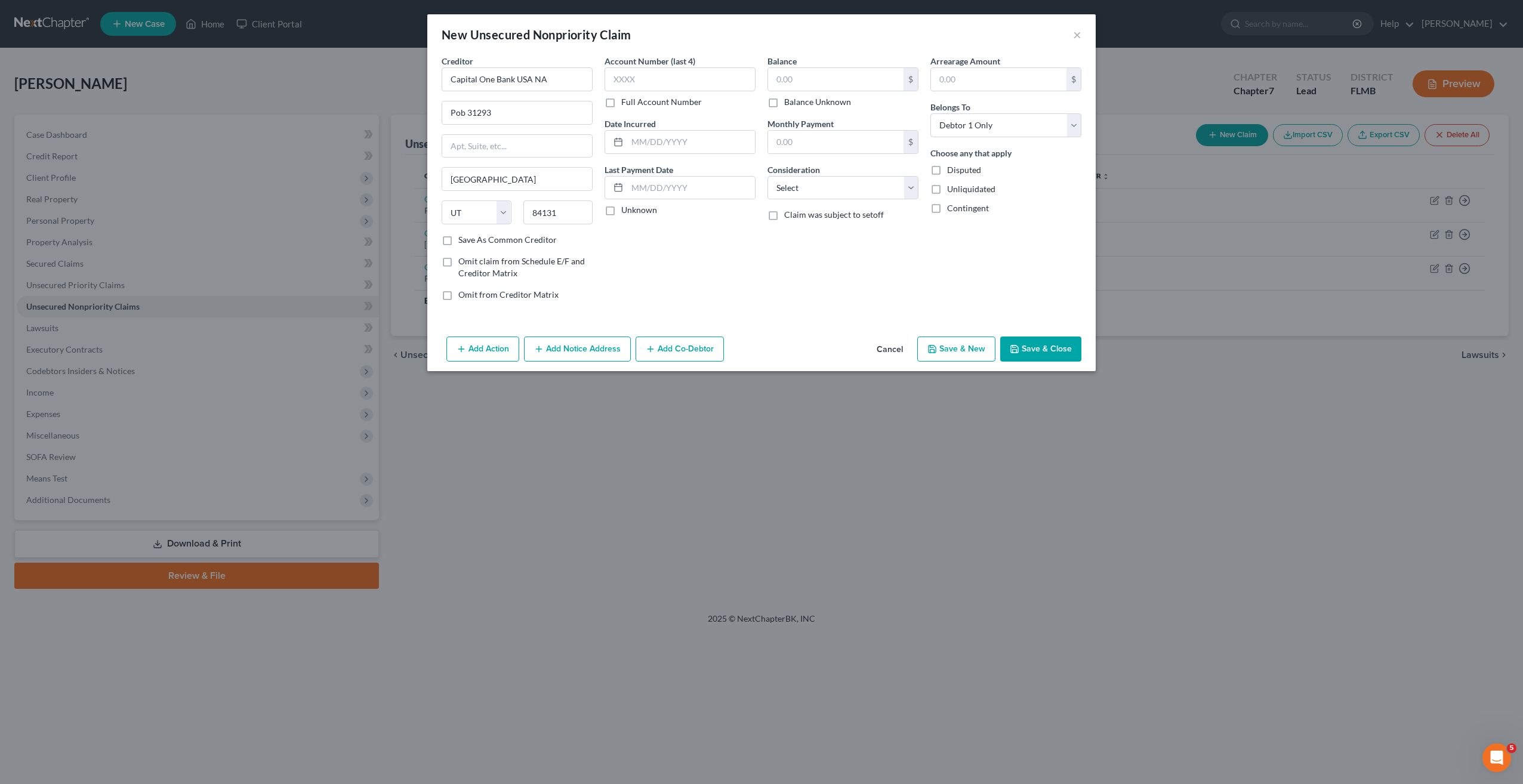
click at [801, 92] on div "$ Balance Unknown" at bounding box center [843, 87] width 151 height 41
click at [804, 78] on input "text" at bounding box center [836, 79] width 136 height 23
type input "540"
click at [659, 78] on input "text" at bounding box center [680, 79] width 151 height 24
type input "8471"
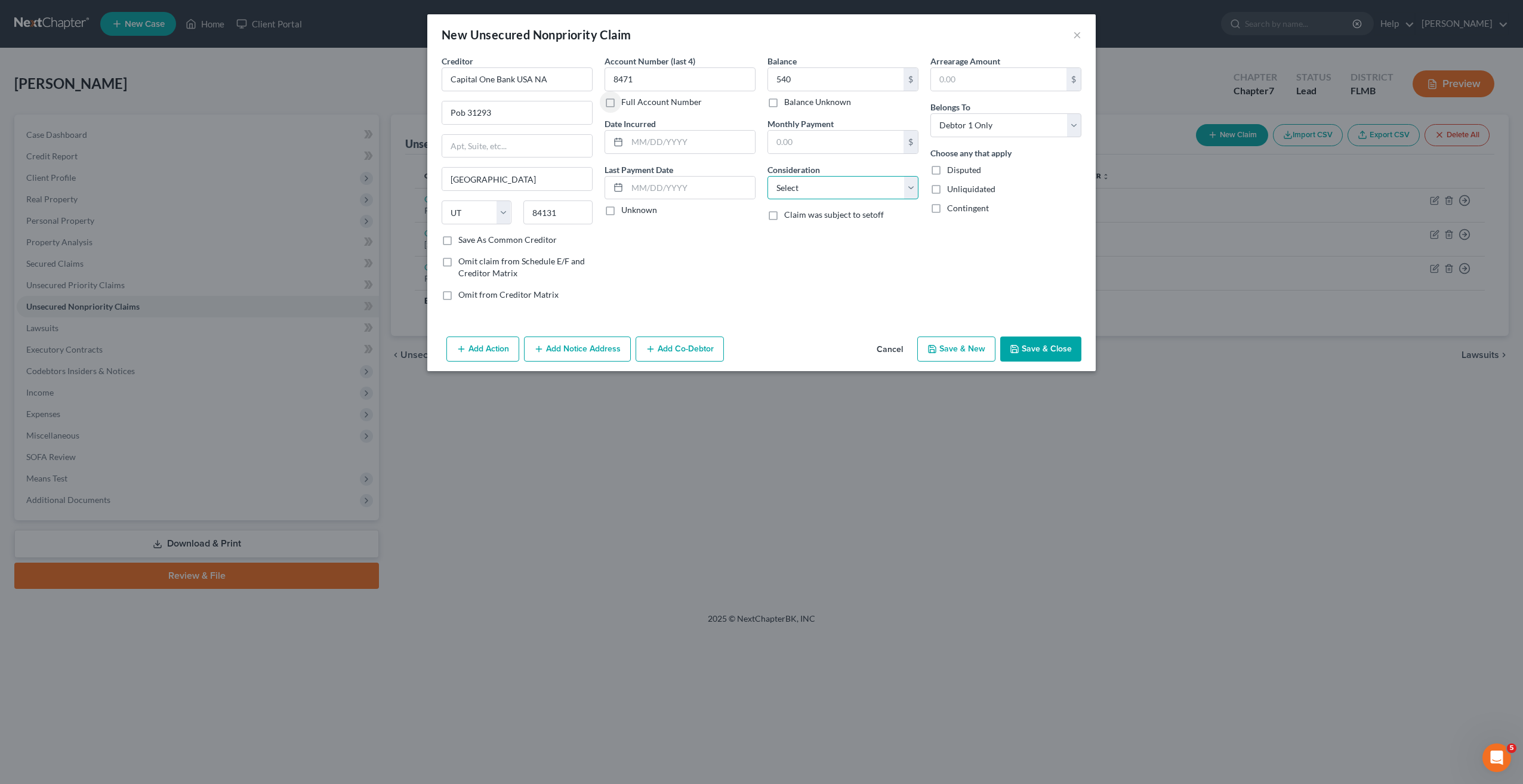
click at [785, 193] on select "Select Cable / Satellite Services Collection Agency Credit Card Debt Debt Couns…" at bounding box center [843, 188] width 151 height 24
select select "2"
click at [767, 176] on select "Select Cable / Satellite Services Collection Agency Credit Card Debt Debt Couns…" at bounding box center [843, 188] width 151 height 24
click at [976, 347] on button "Save & New" at bounding box center [956, 349] width 78 height 25
select select "0"
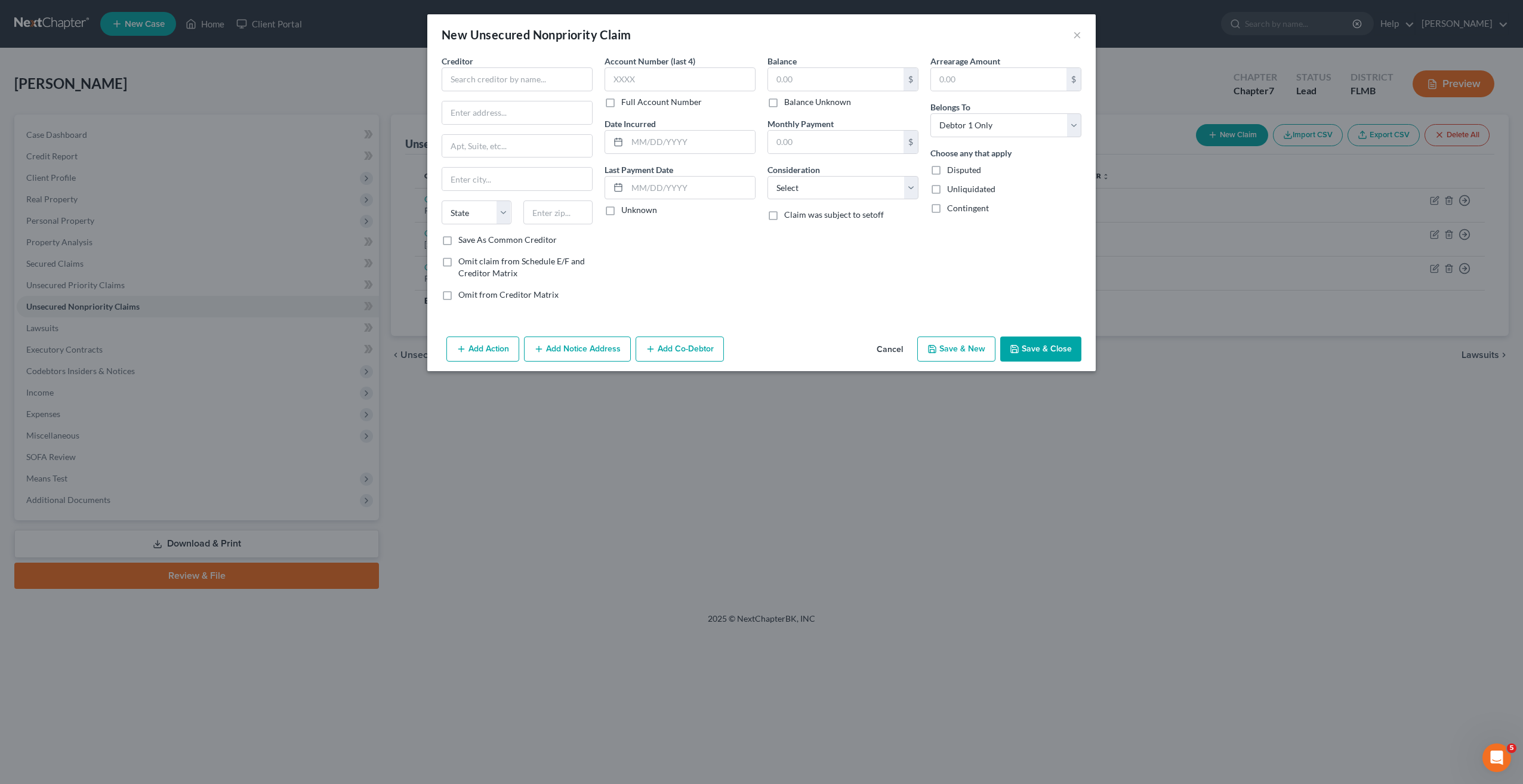
type input "540.00"
type input "0.00"
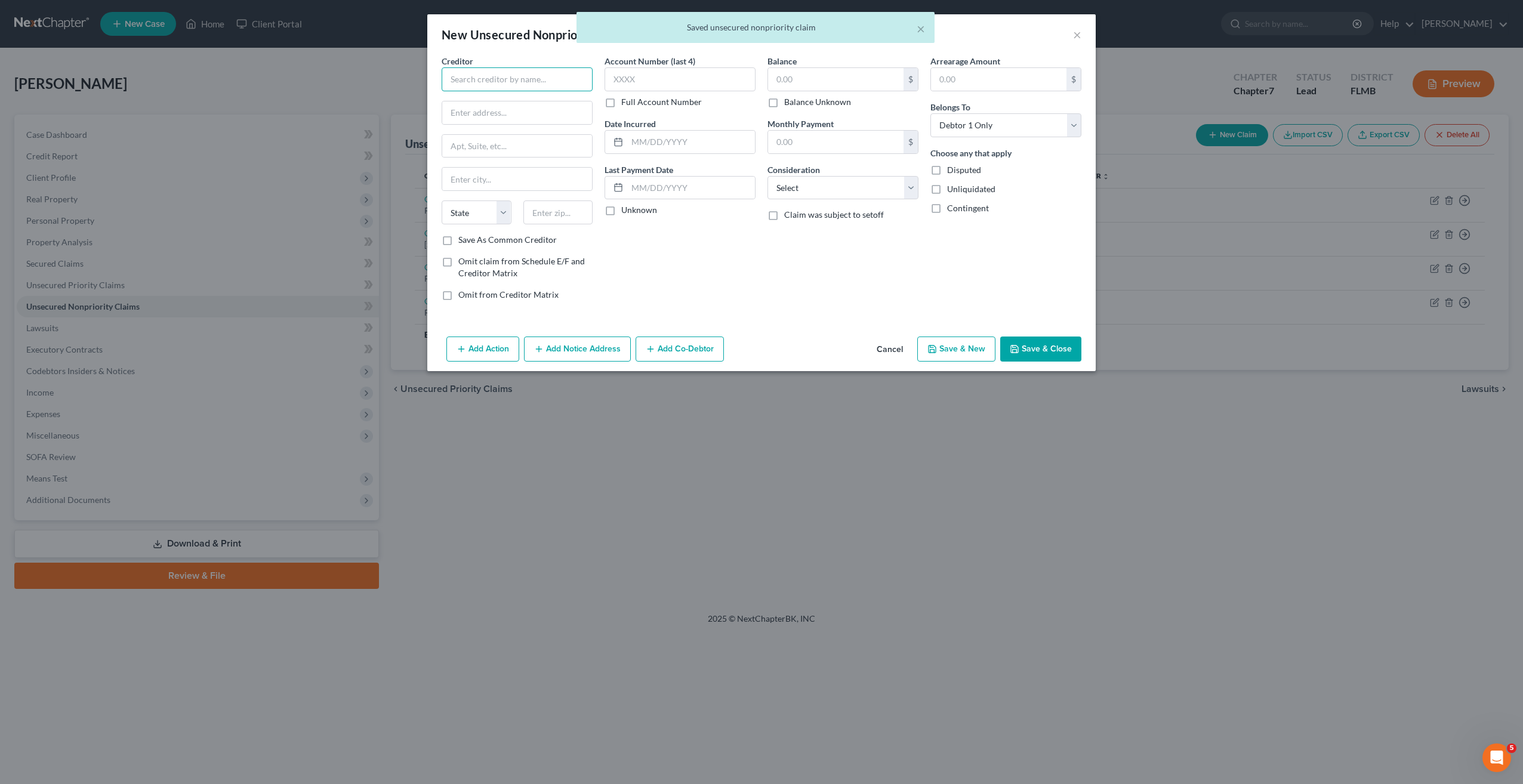
click at [513, 86] on input "text" at bounding box center [517, 79] width 151 height 24
click at [477, 64] on div "Creditor *" at bounding box center [517, 73] width 151 height 37
click at [476, 72] on input "text" at bounding box center [517, 79] width 151 height 24
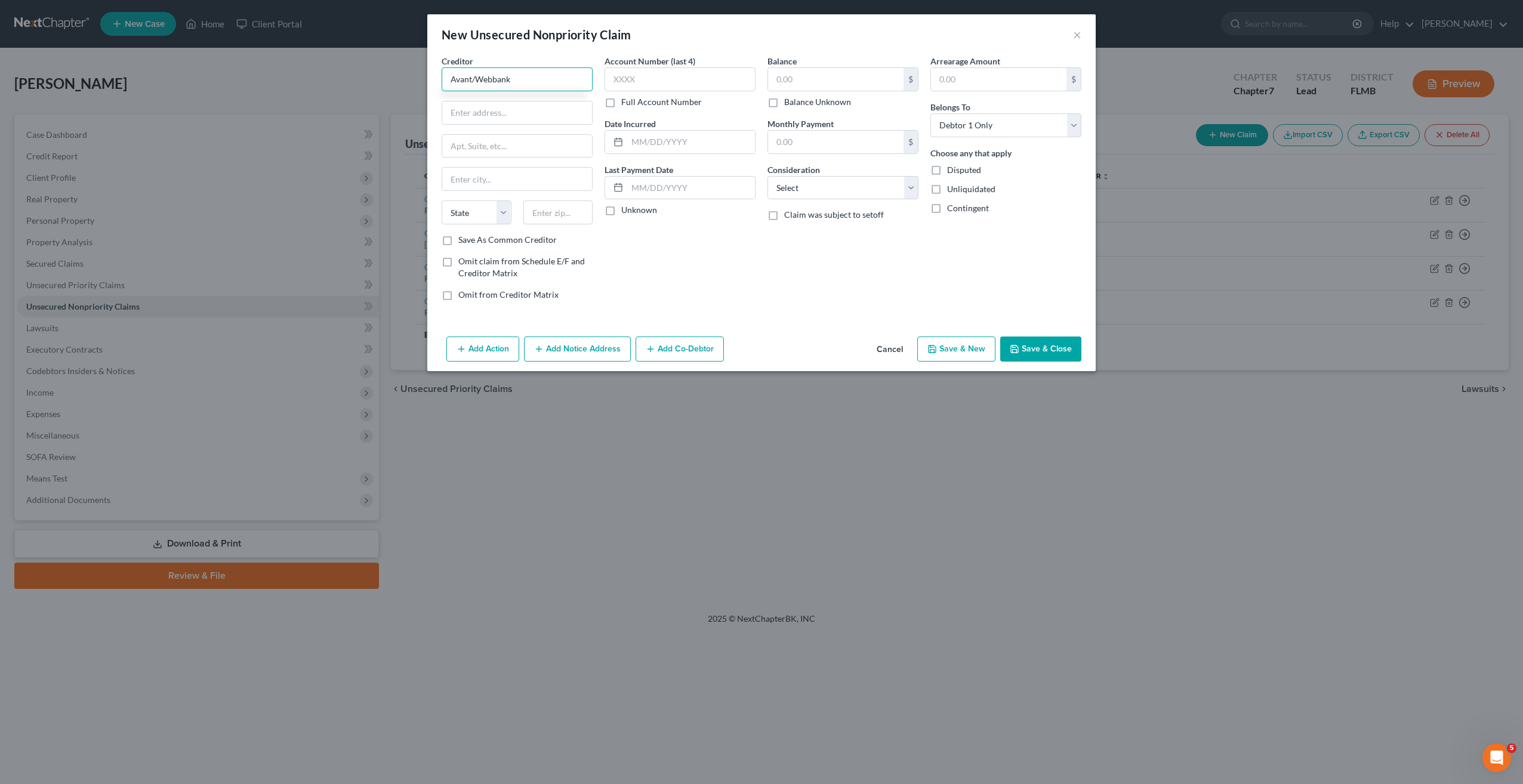
type input "Avant/Webbank"
type input "222 N. LaSalle St"
type input "Ste 1700"
type input "60601"
type input "Chicago"
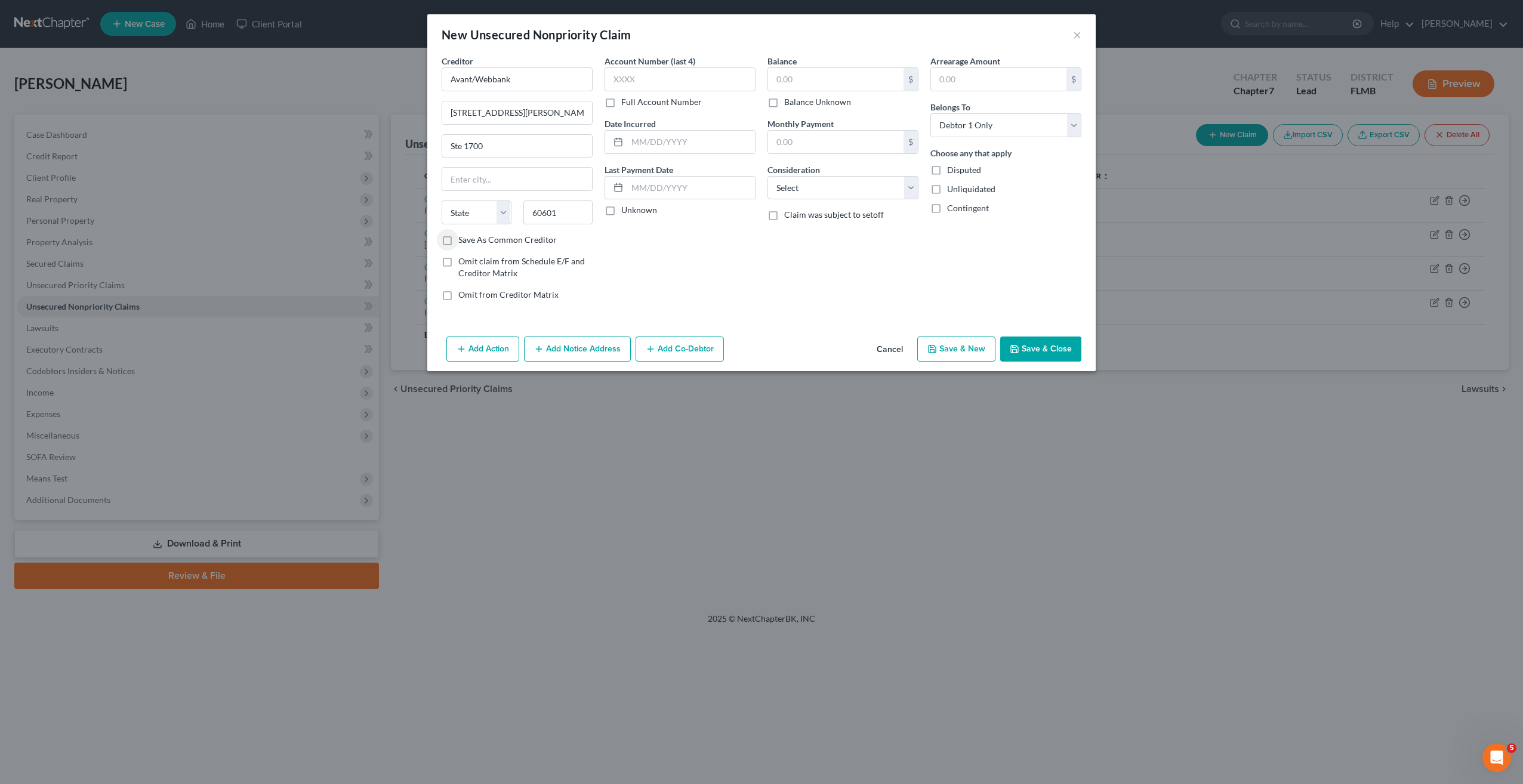
select select "14"
click at [797, 78] on input "text" at bounding box center [836, 79] width 136 height 23
type input "2,425"
click at [698, 80] on input "text" at bounding box center [680, 79] width 151 height 24
type input "5051"
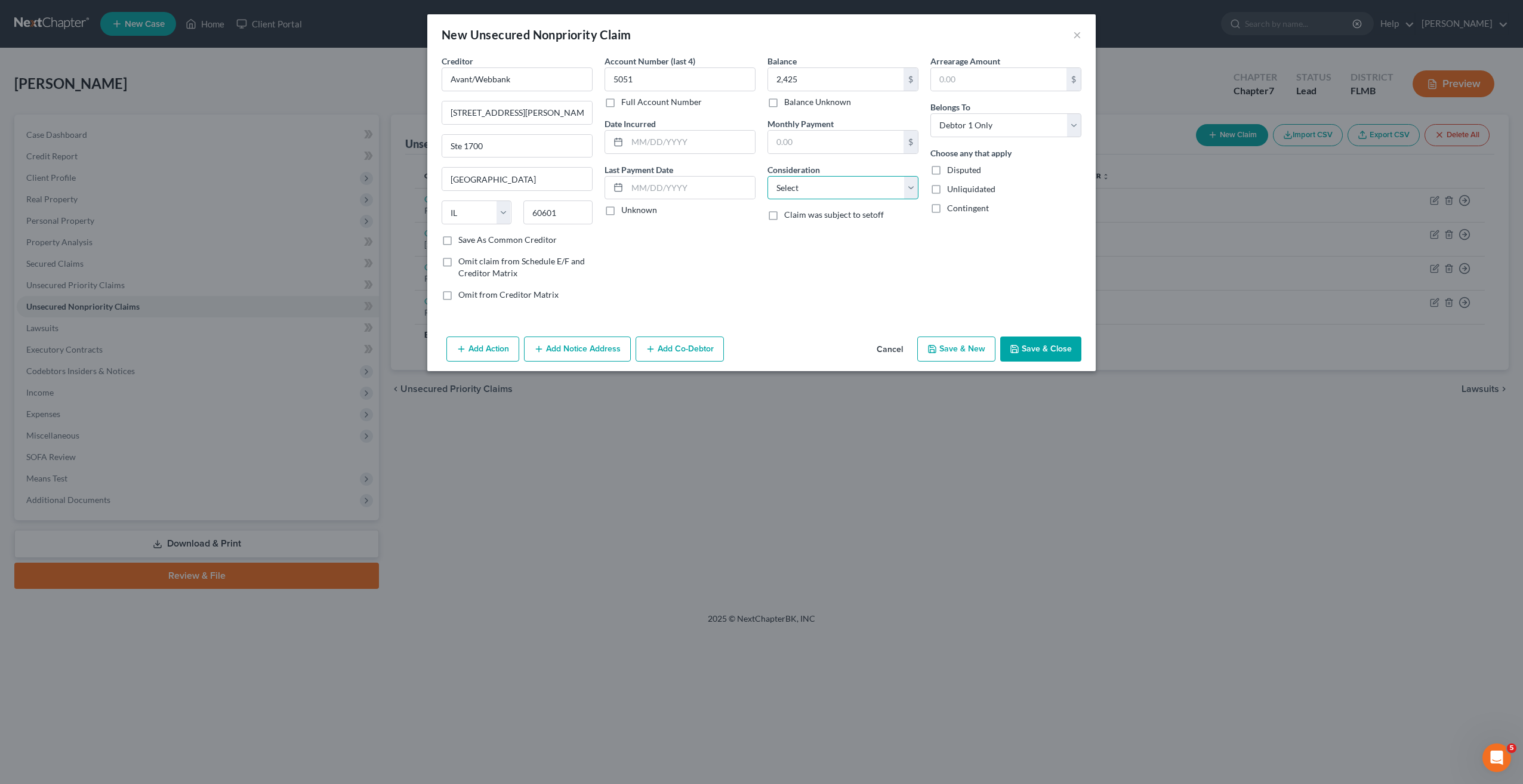
click at [807, 183] on select "Select Cable / Satellite Services Collection Agency Credit Card Debt Debt Couns…" at bounding box center [843, 188] width 151 height 24
select select "2"
click at [767, 176] on select "Select Cable / Satellite Services Collection Agency Credit Card Debt Debt Couns…" at bounding box center [843, 188] width 151 height 24
click at [942, 349] on button "Save & New" at bounding box center [956, 349] width 78 height 25
select select "0"
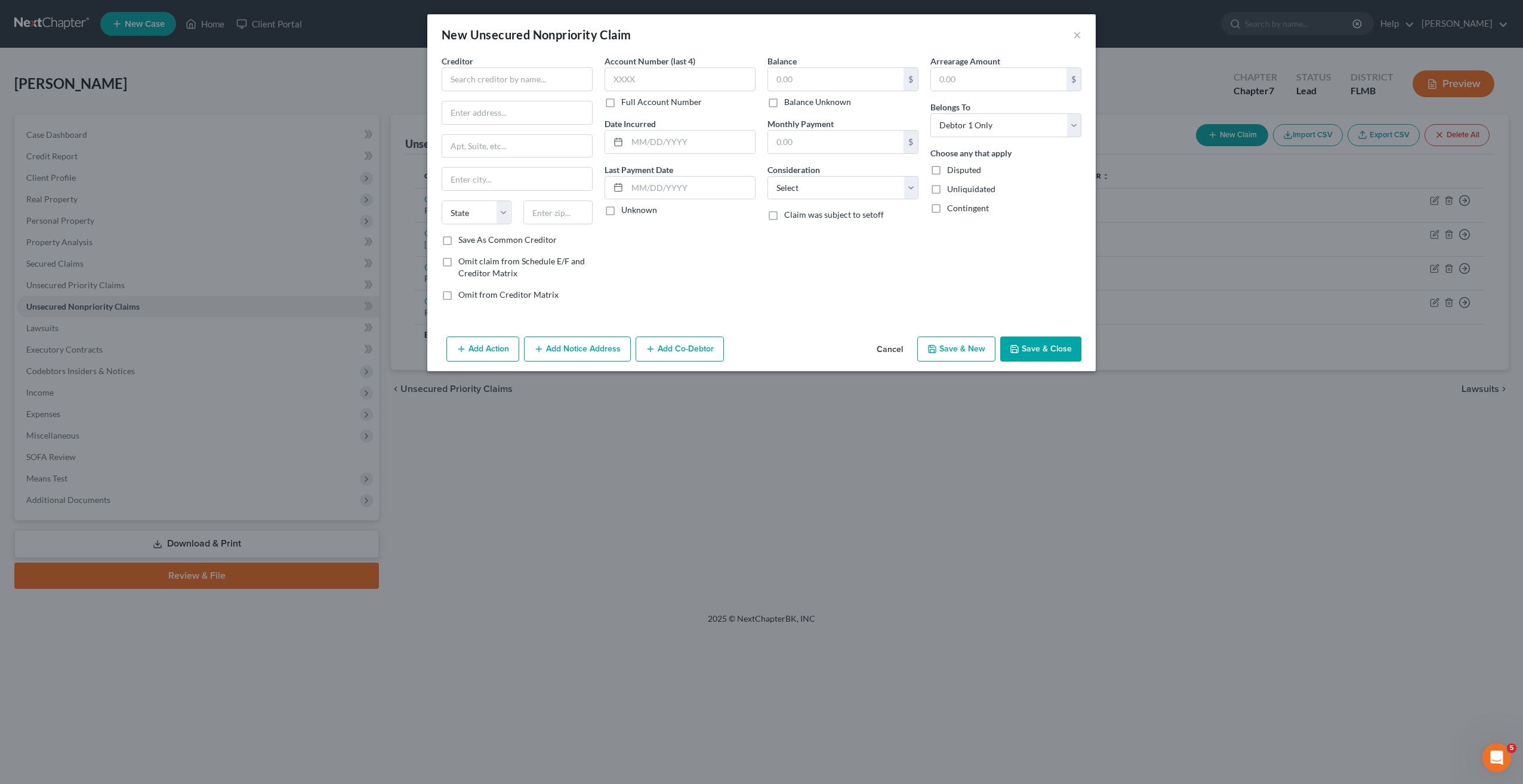
type input "2,425.00"
type input "0.00"
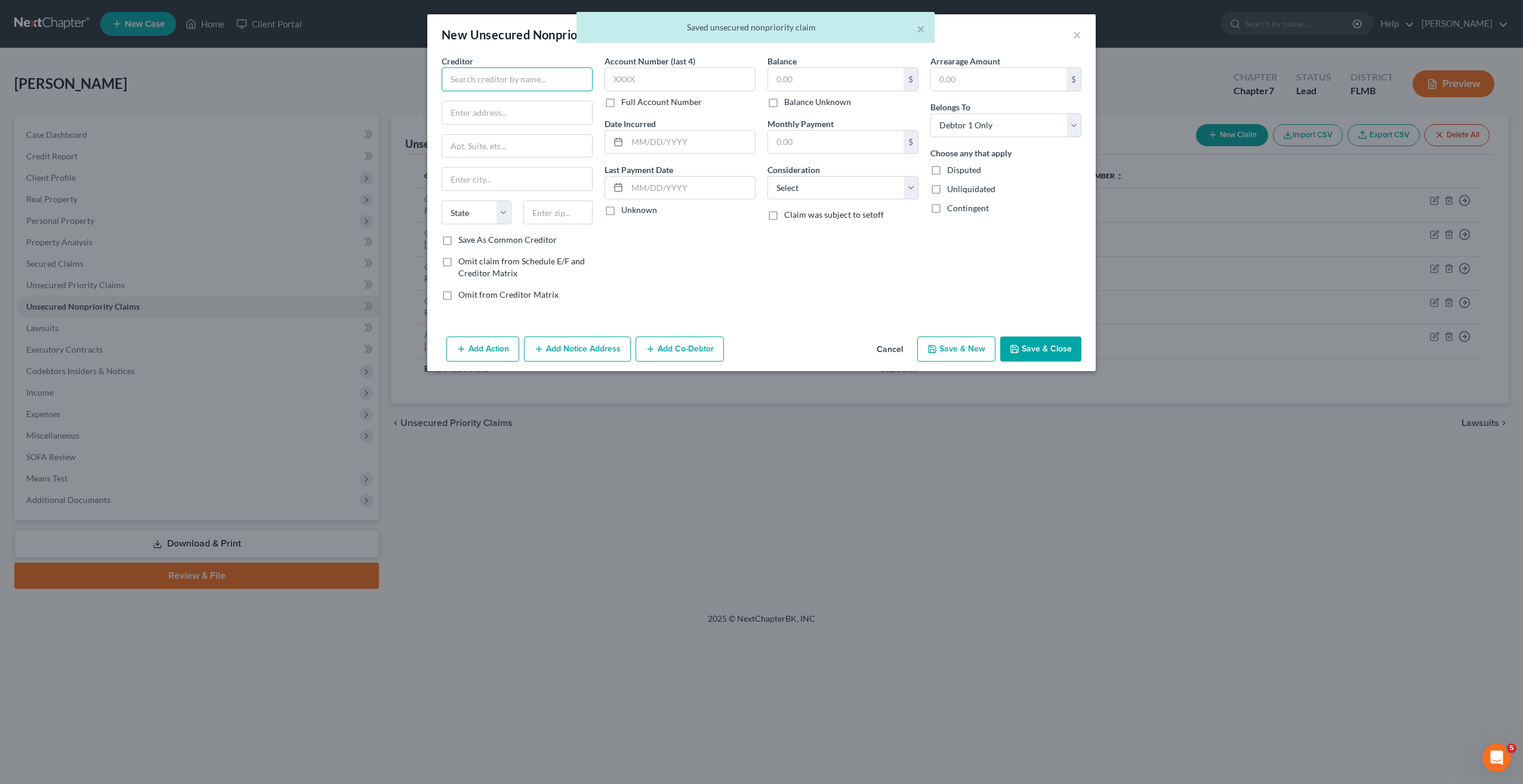
click at [522, 85] on input "text" at bounding box center [517, 79] width 151 height 24
click at [488, 81] on input "text" at bounding box center [517, 79] width 151 height 24
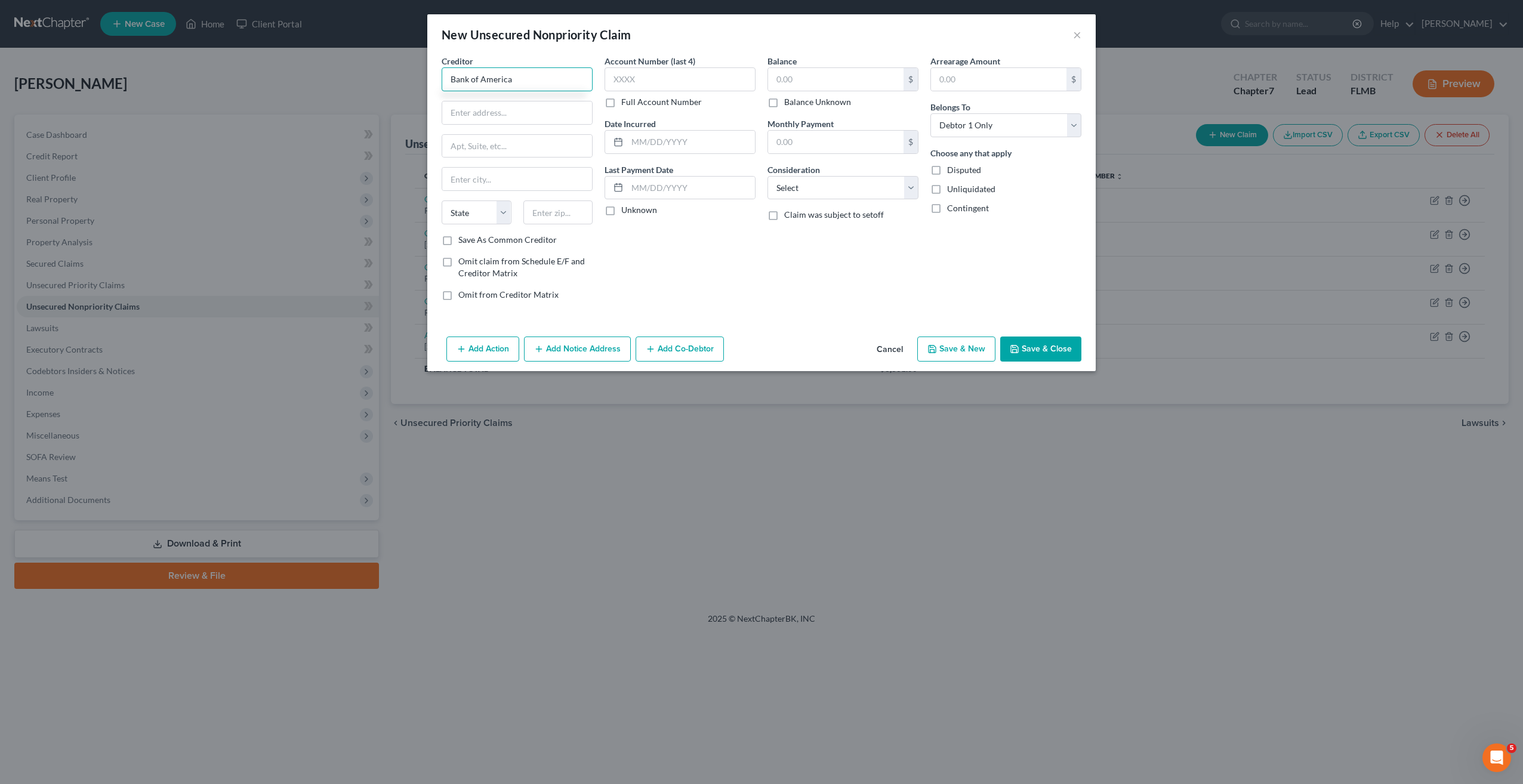
type input "Bank of America"
type input "Pob 982238"
type input "79998"
type input "El Paso"
select select "45"
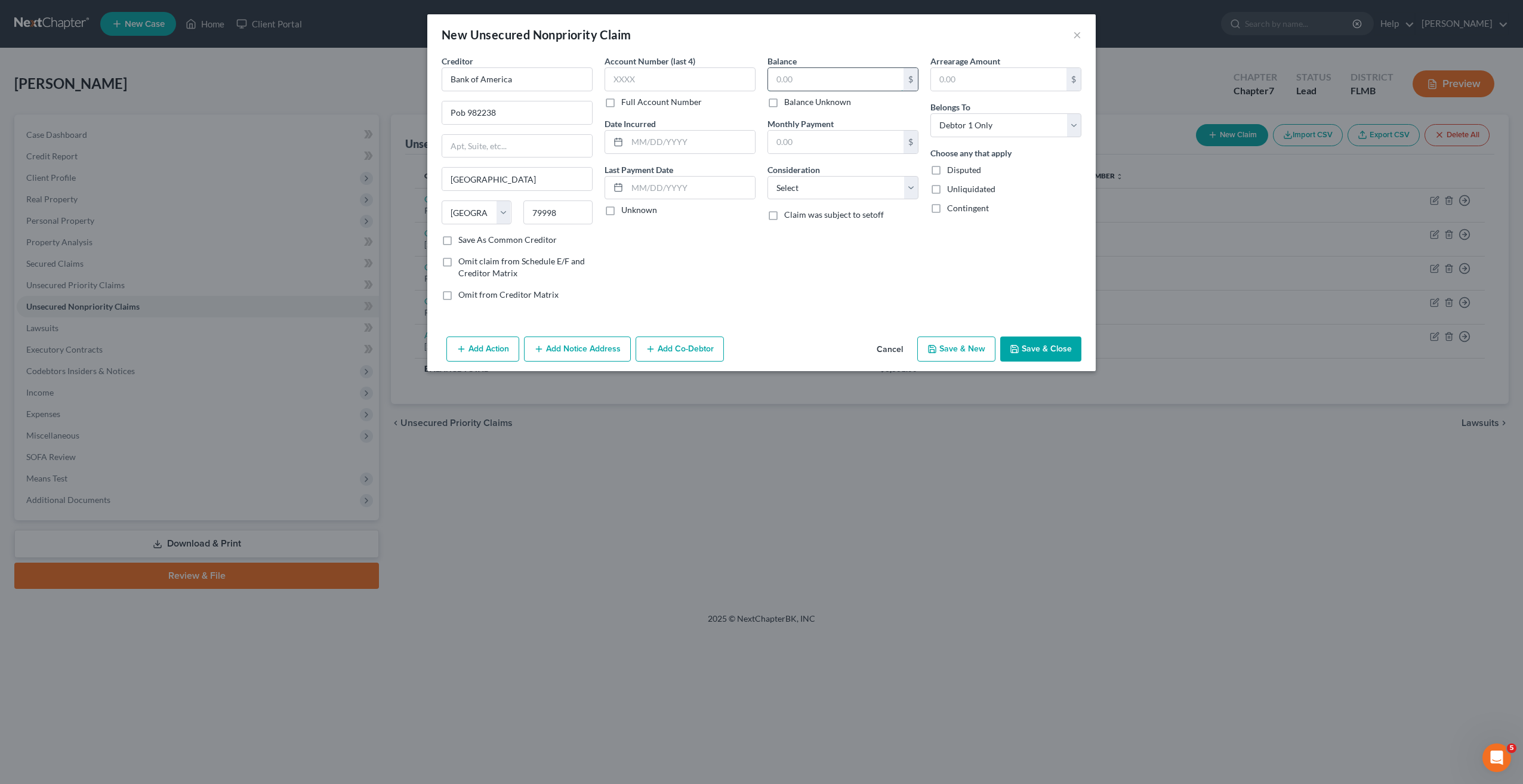
click at [836, 74] on input "text" at bounding box center [836, 79] width 136 height 23
type input "6,747"
click at [698, 80] on input "text" at bounding box center [680, 79] width 151 height 24
type input "6747"
click at [819, 78] on input "6,747" at bounding box center [836, 79] width 136 height 23
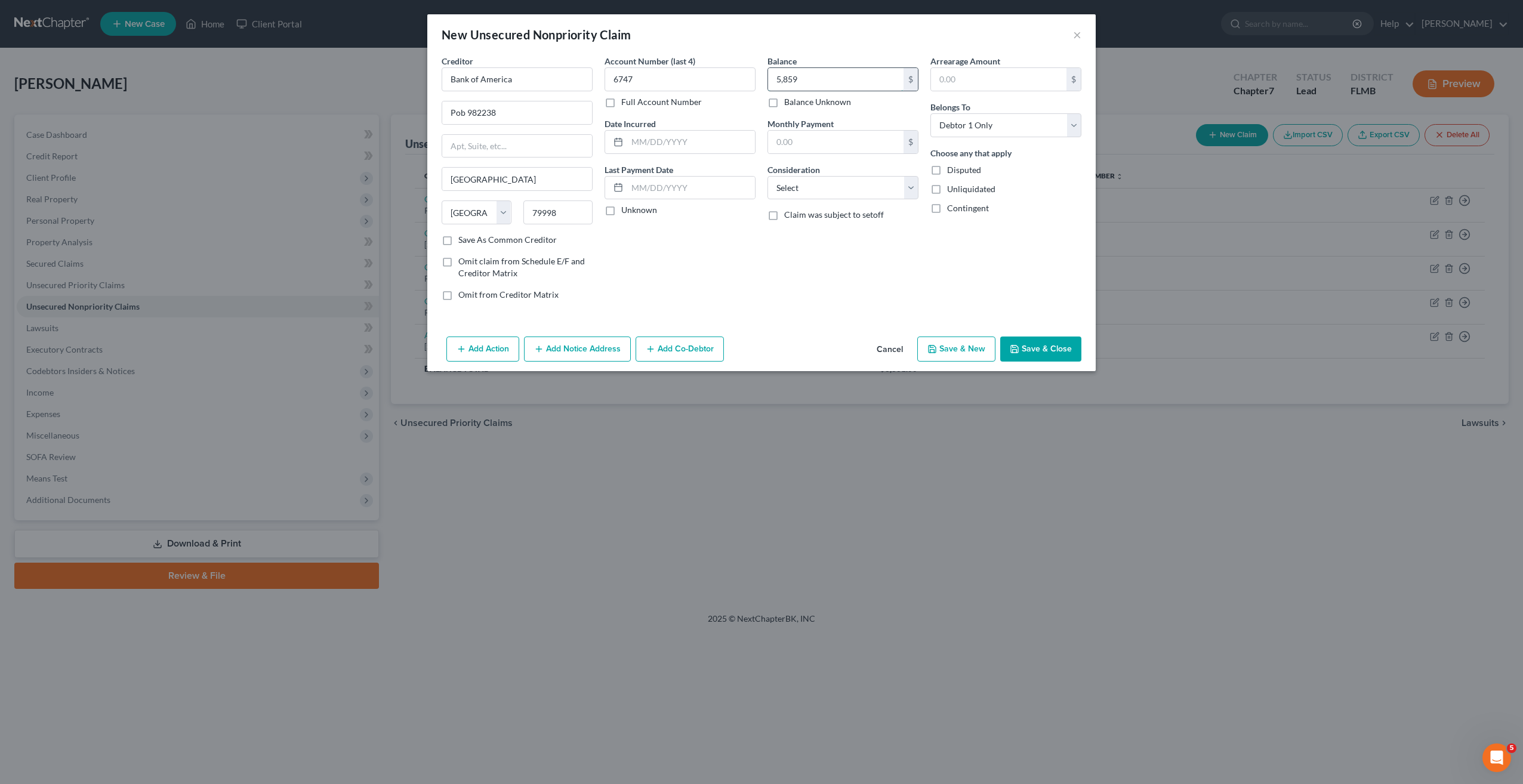
type input "5,859"
click at [835, 182] on select "Select Cable / Satellite Services Collection Agency Credit Card Debt Debt Couns…" at bounding box center [843, 188] width 151 height 24
select select "2"
click at [767, 176] on select "Select Cable / Satellite Services Collection Agency Credit Card Debt Debt Couns…" at bounding box center [843, 188] width 151 height 24
drag, startPoint x: 926, startPoint y: 337, endPoint x: 931, endPoint y: 341, distance: 6.4
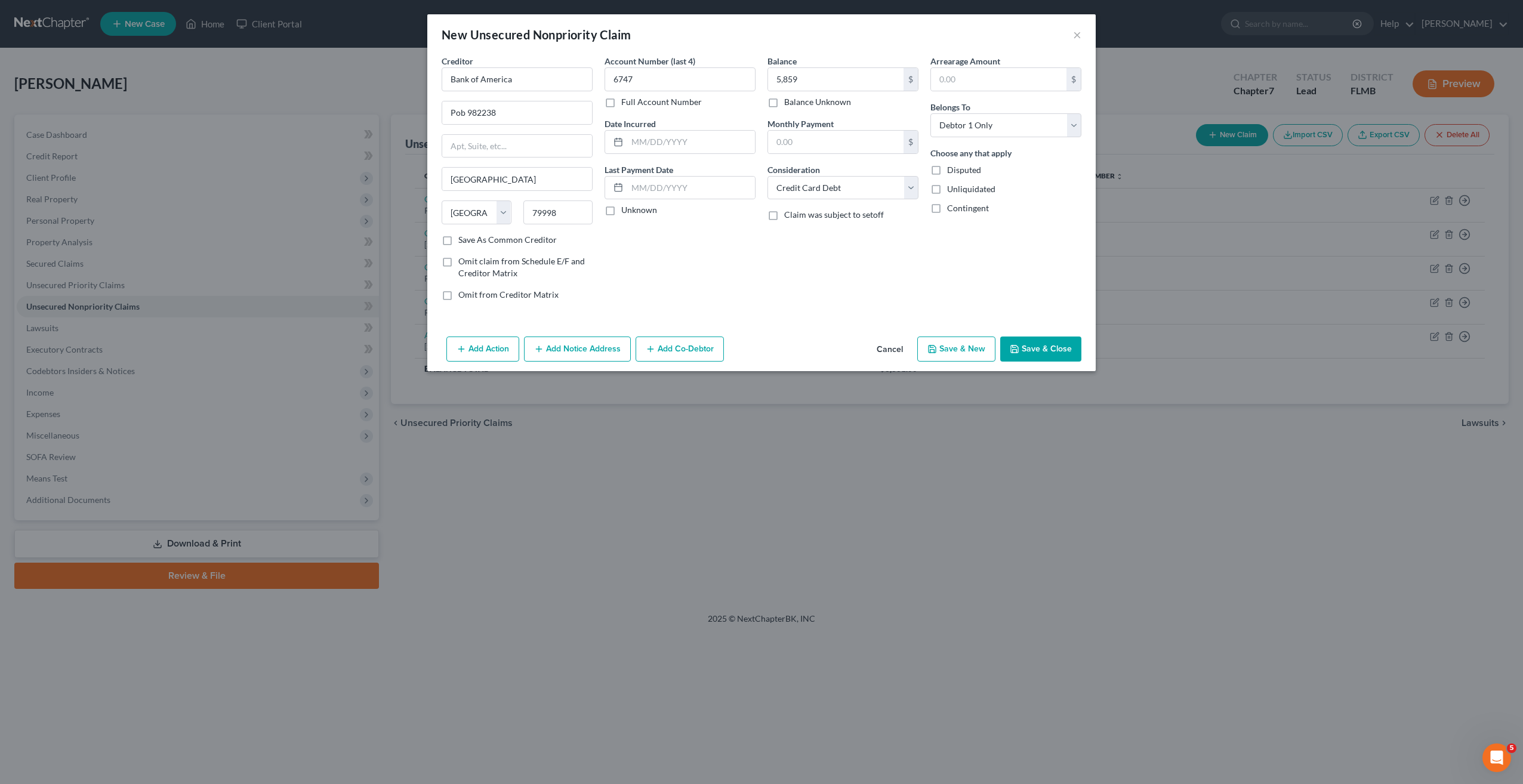
click at [931, 341] on button "Save & New" at bounding box center [956, 349] width 78 height 25
select select "0"
type input "5,859.00"
type input "0.00"
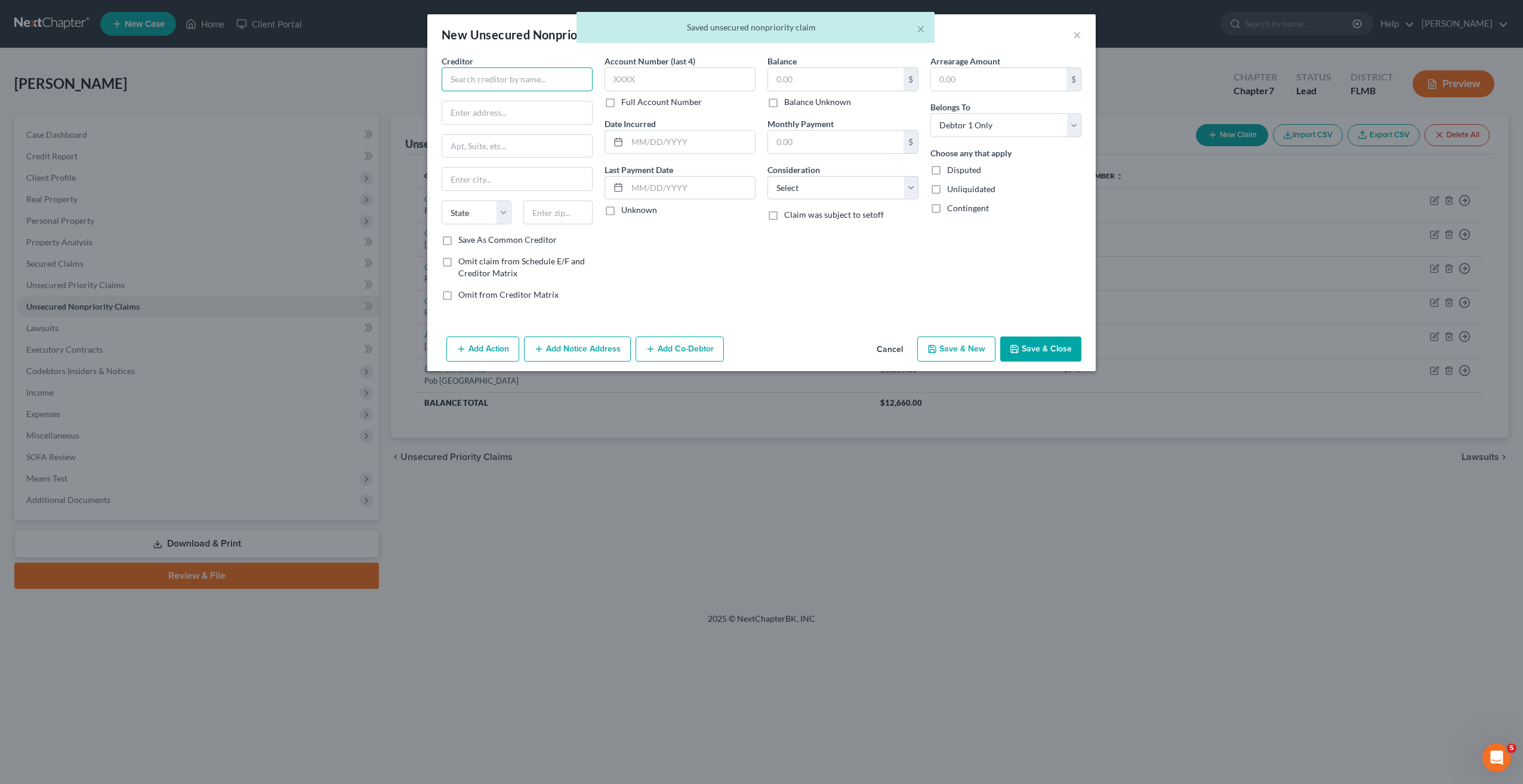
click at [500, 78] on input "text" at bounding box center [517, 79] width 151 height 24
click at [532, 89] on input "text" at bounding box center [517, 79] width 151 height 24
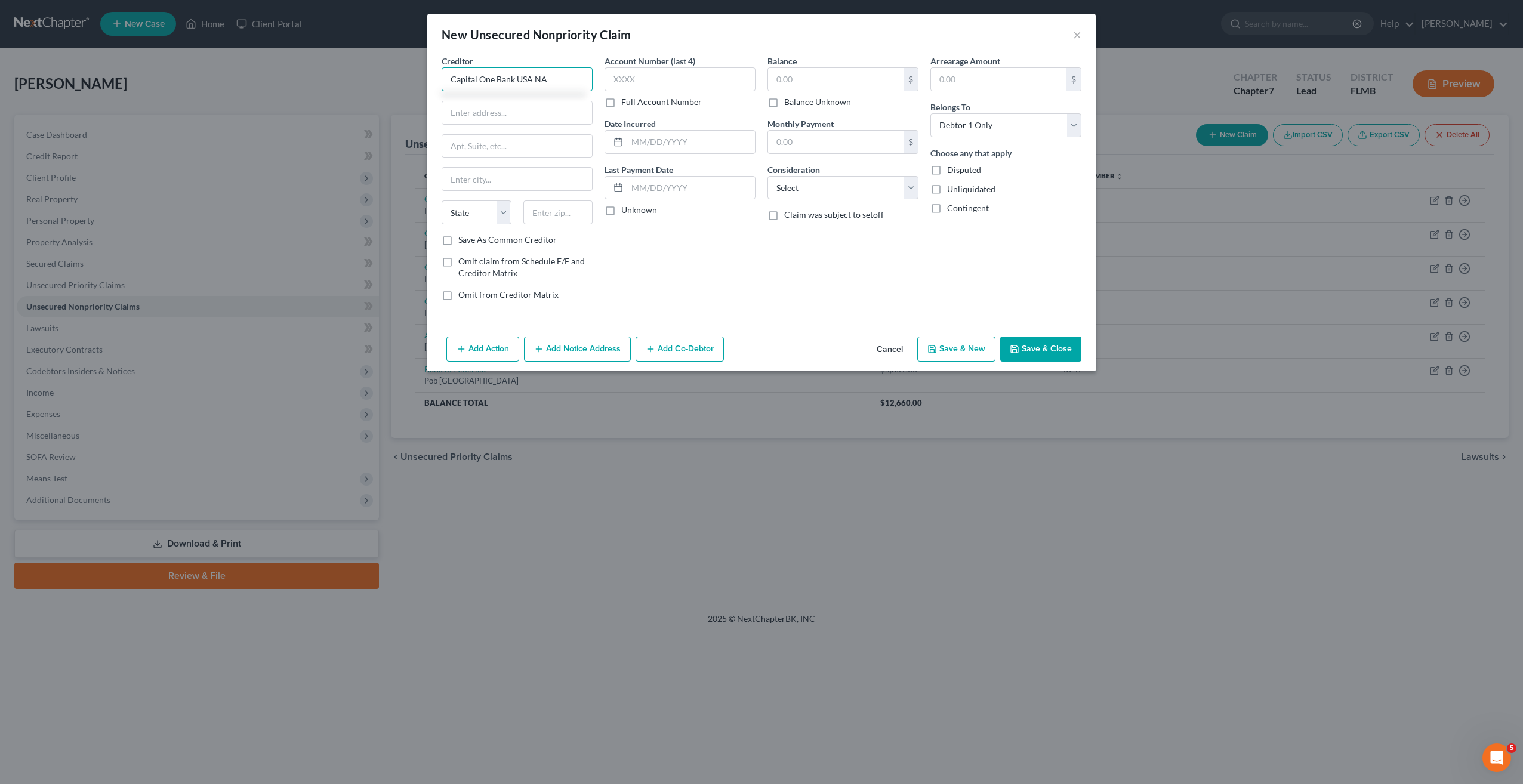
type input "Capital One Bank USA NA"
type input "Pob 31293"
type input "84131"
click at [584, 214] on input "84131" at bounding box center [558, 213] width 70 height 24
click at [501, 179] on input "text" at bounding box center [517, 179] width 150 height 23
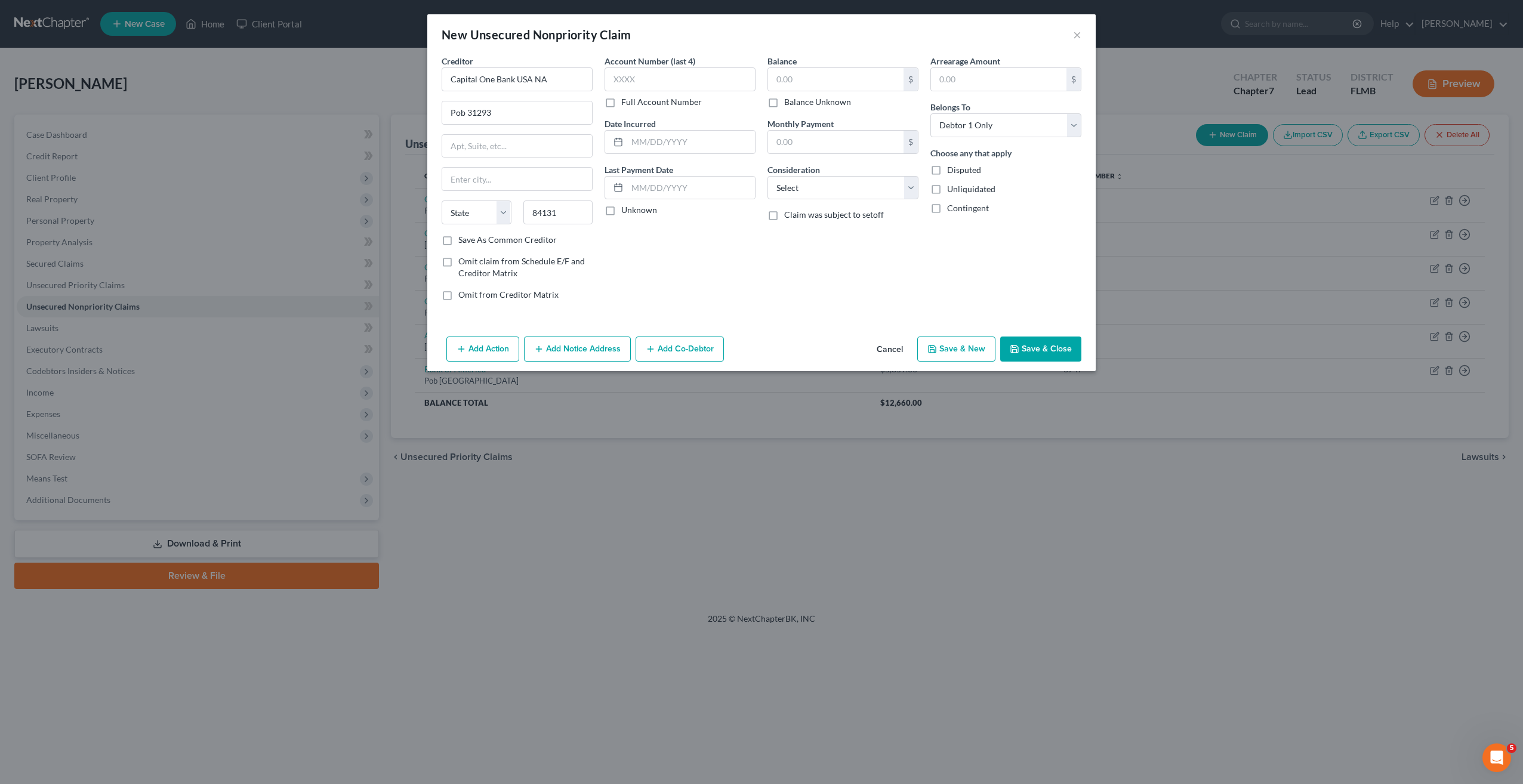
drag, startPoint x: 750, startPoint y: 292, endPoint x: 613, endPoint y: 224, distance: 152.9
click at [748, 292] on div "Account Number (last 4) Full Account Number Date Incurred Last Payment Date Unk…" at bounding box center [680, 183] width 163 height 255
type input "Salt Lake City"
select select "46"
click at [581, 219] on input "84131" at bounding box center [558, 213] width 70 height 24
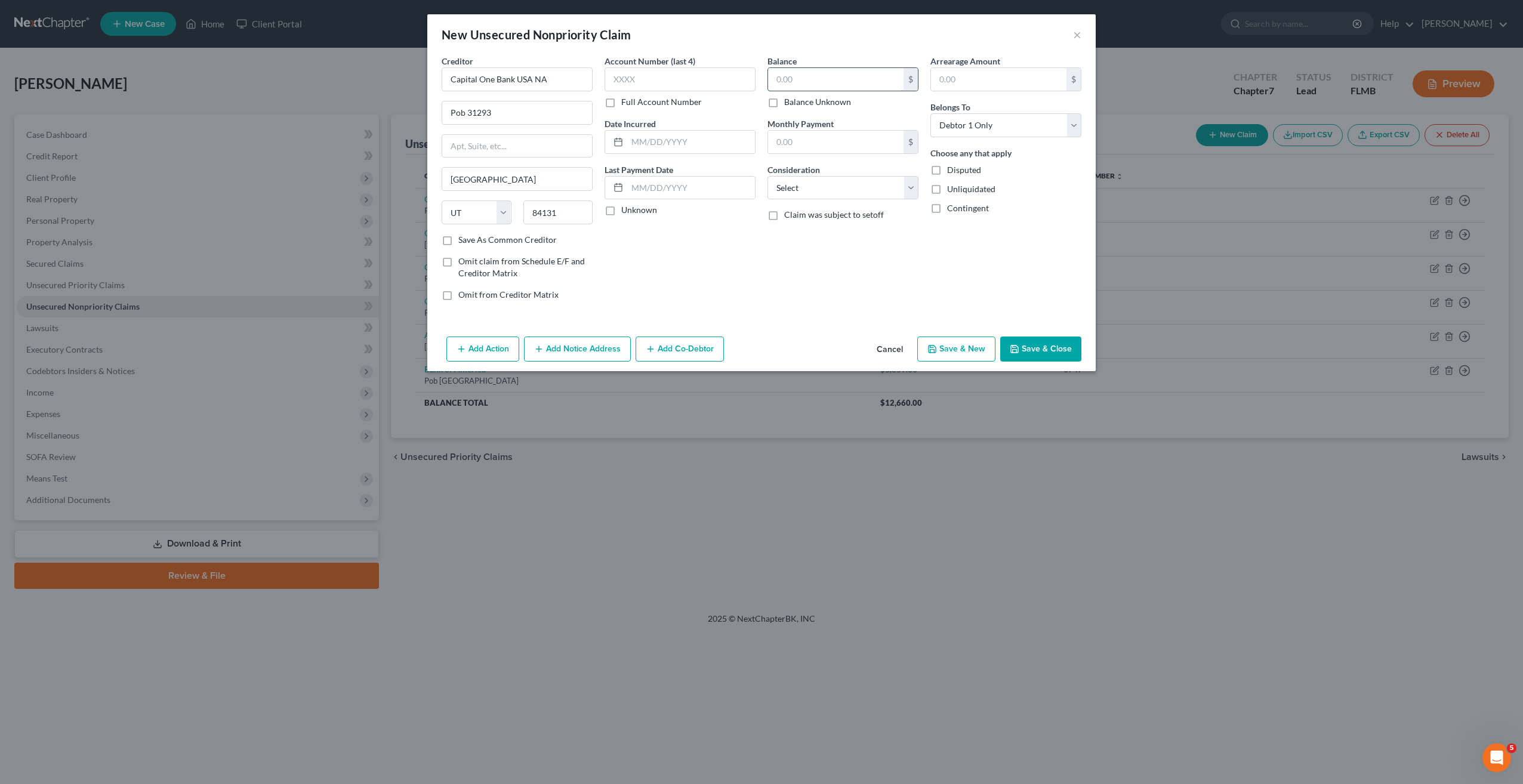
click at [783, 84] on input "text" at bounding box center [836, 79] width 136 height 23
type input "11,502"
click at [690, 88] on input "text" at bounding box center [680, 79] width 151 height 24
type input "4876"
click at [851, 187] on select "Select Cable / Satellite Services Collection Agency Credit Card Debt Debt Couns…" at bounding box center [843, 188] width 151 height 24
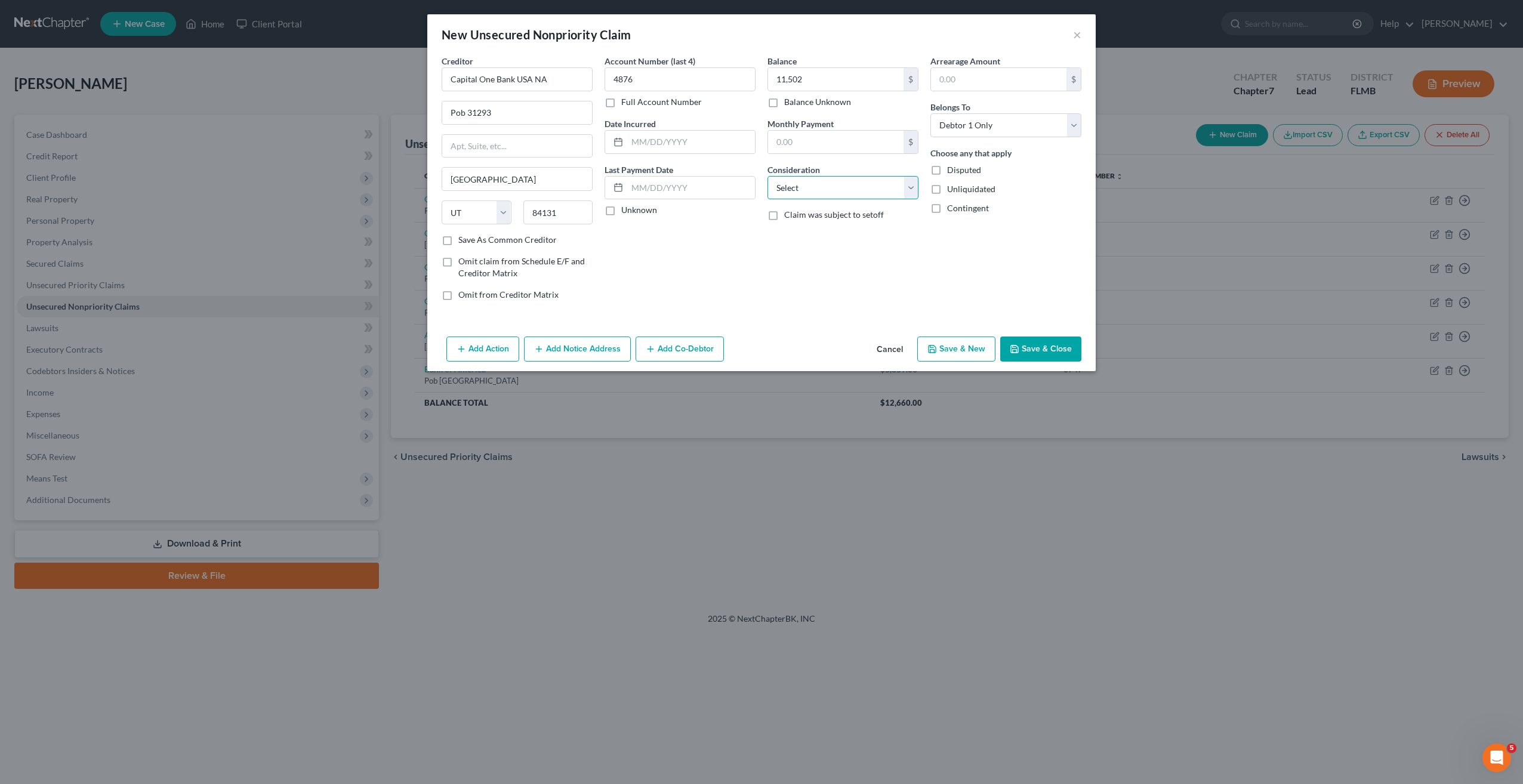
select select "2"
click at [767, 176] on select "Select Cable / Satellite Services Collection Agency Credit Card Debt Debt Couns…" at bounding box center [843, 188] width 151 height 24
click at [815, 275] on div "Balance 11,502.00 $ Balance Unknown Balance Undetermined 11,502 $ Balance Unkno…" at bounding box center [843, 183] width 163 height 255
drag, startPoint x: 931, startPoint y: 339, endPoint x: 937, endPoint y: 343, distance: 7.2
click at [937, 343] on button "Save & New" at bounding box center [956, 349] width 78 height 25
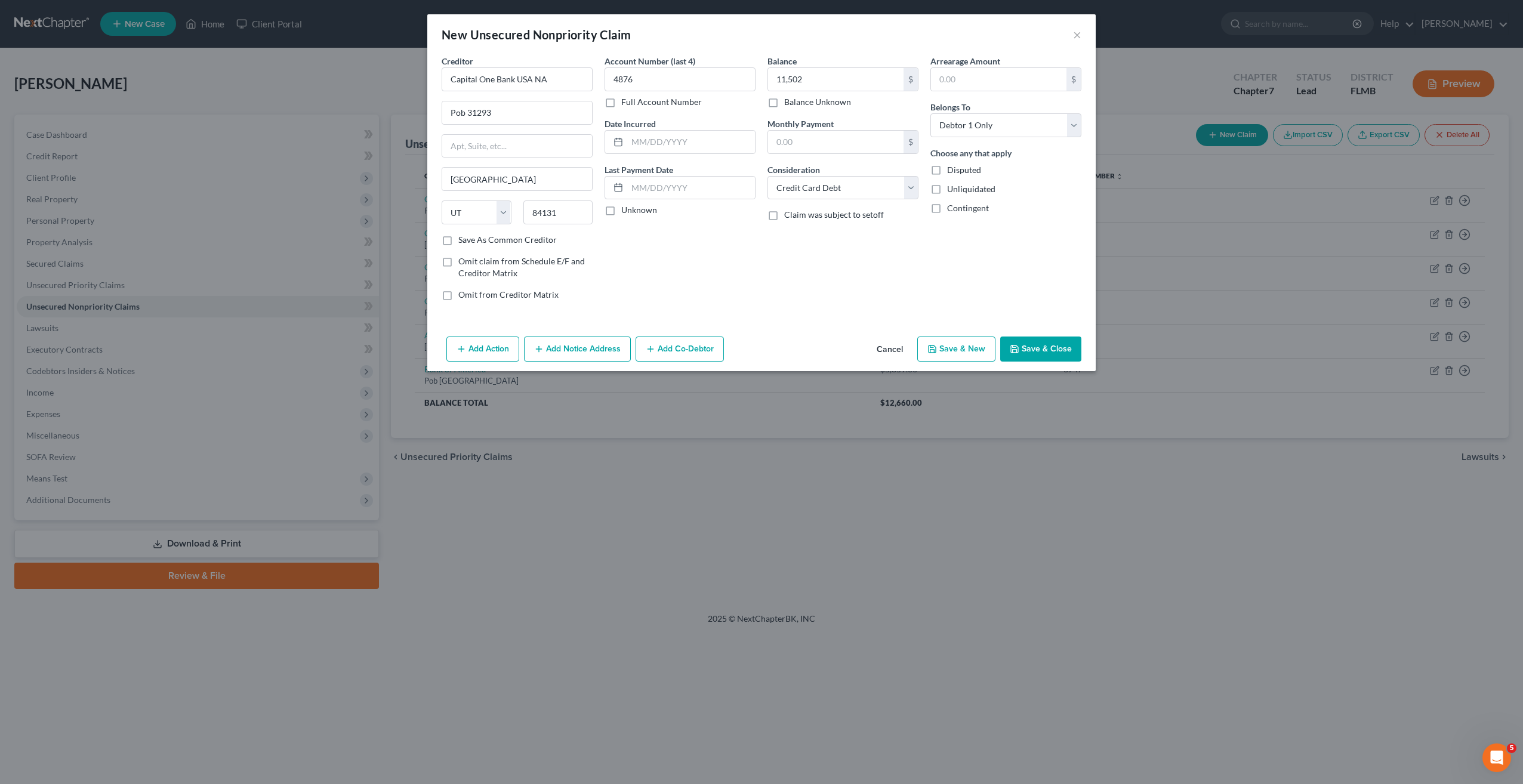
select select "0"
type input "11,502.00"
type input "0.00"
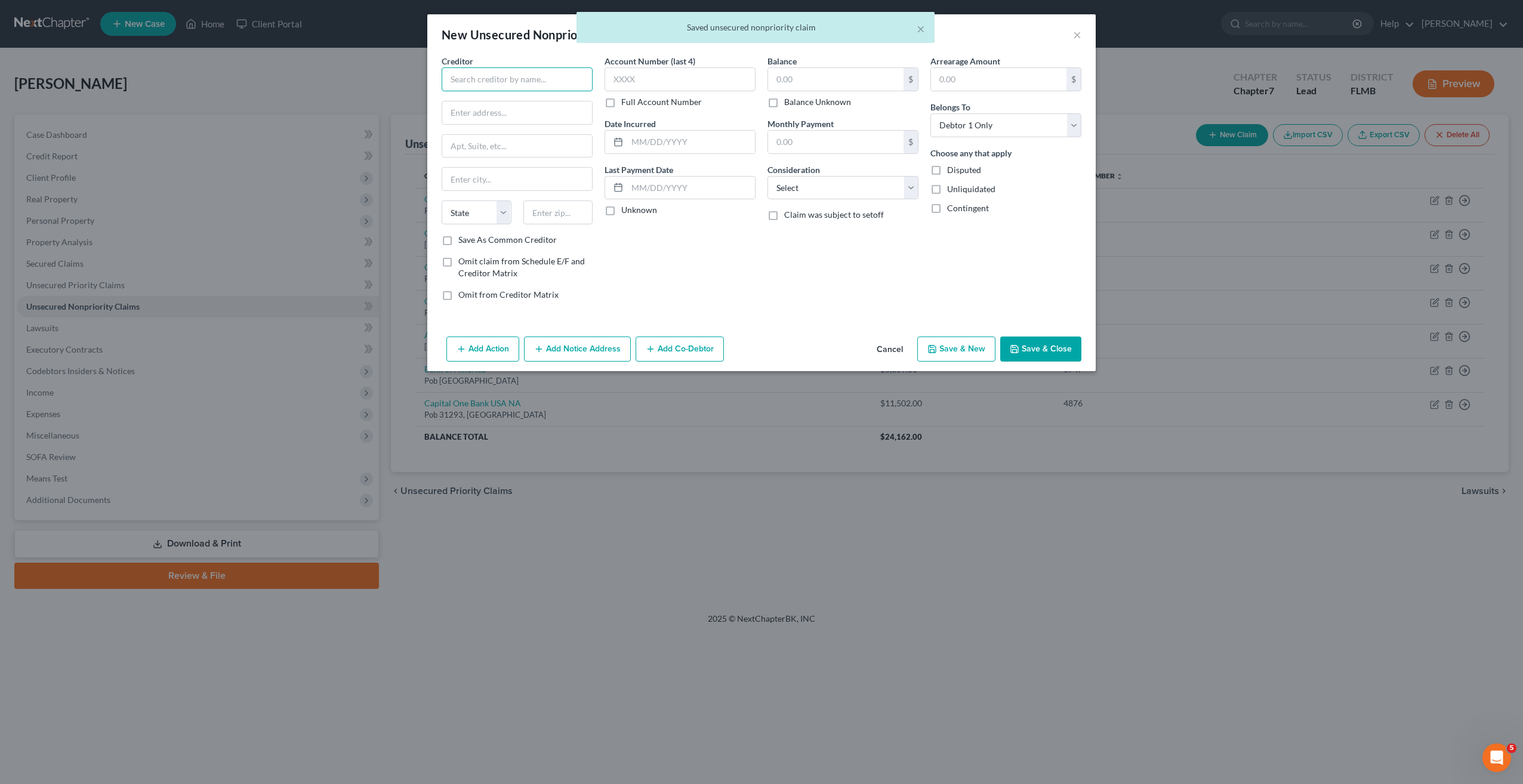
click at [548, 77] on input "text" at bounding box center [517, 79] width 151 height 24
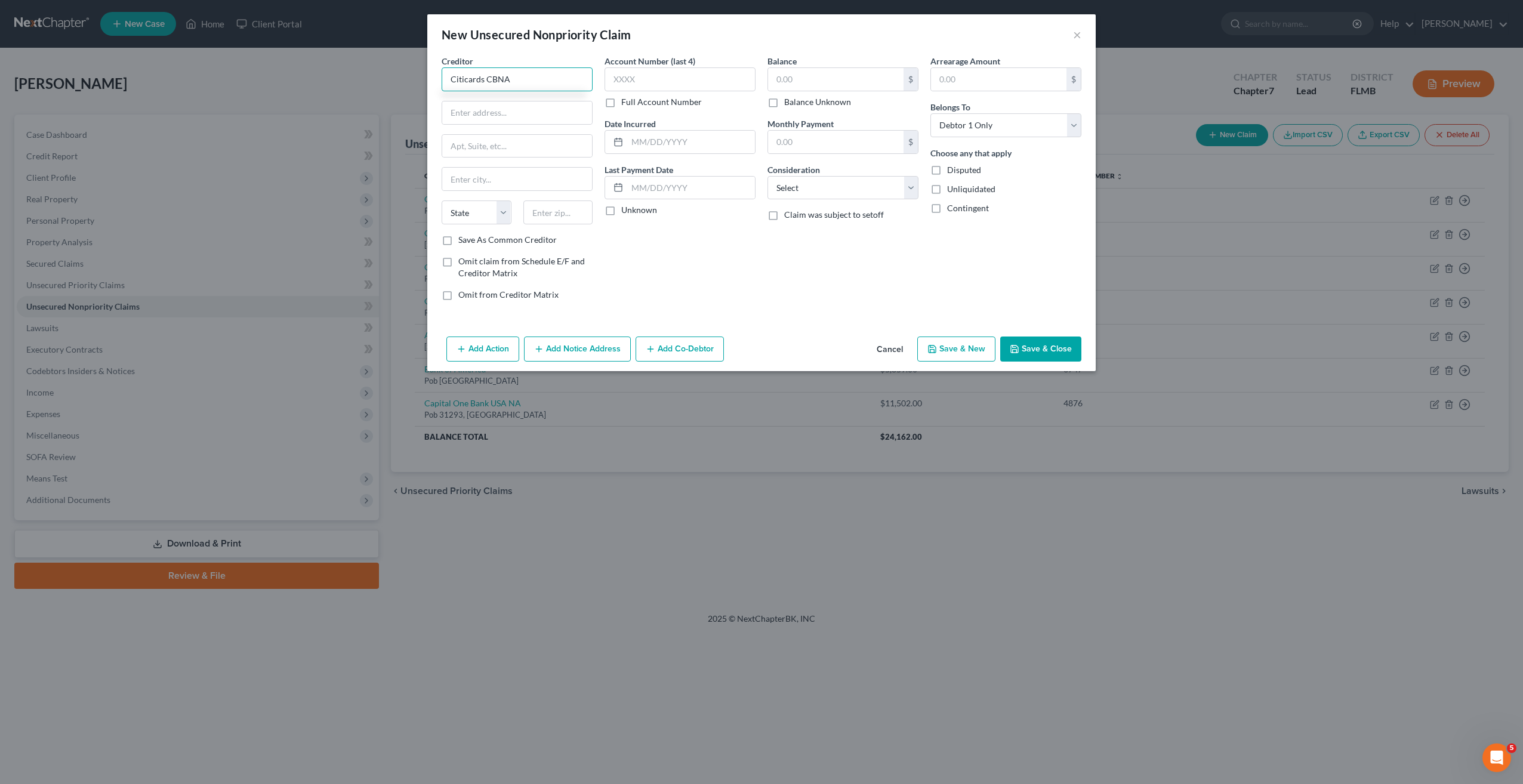
type input "Citicards CBNA"
type input "P"
type input "5800 S Corporate Place"
type input "57108"
type input "Sioux Falls"
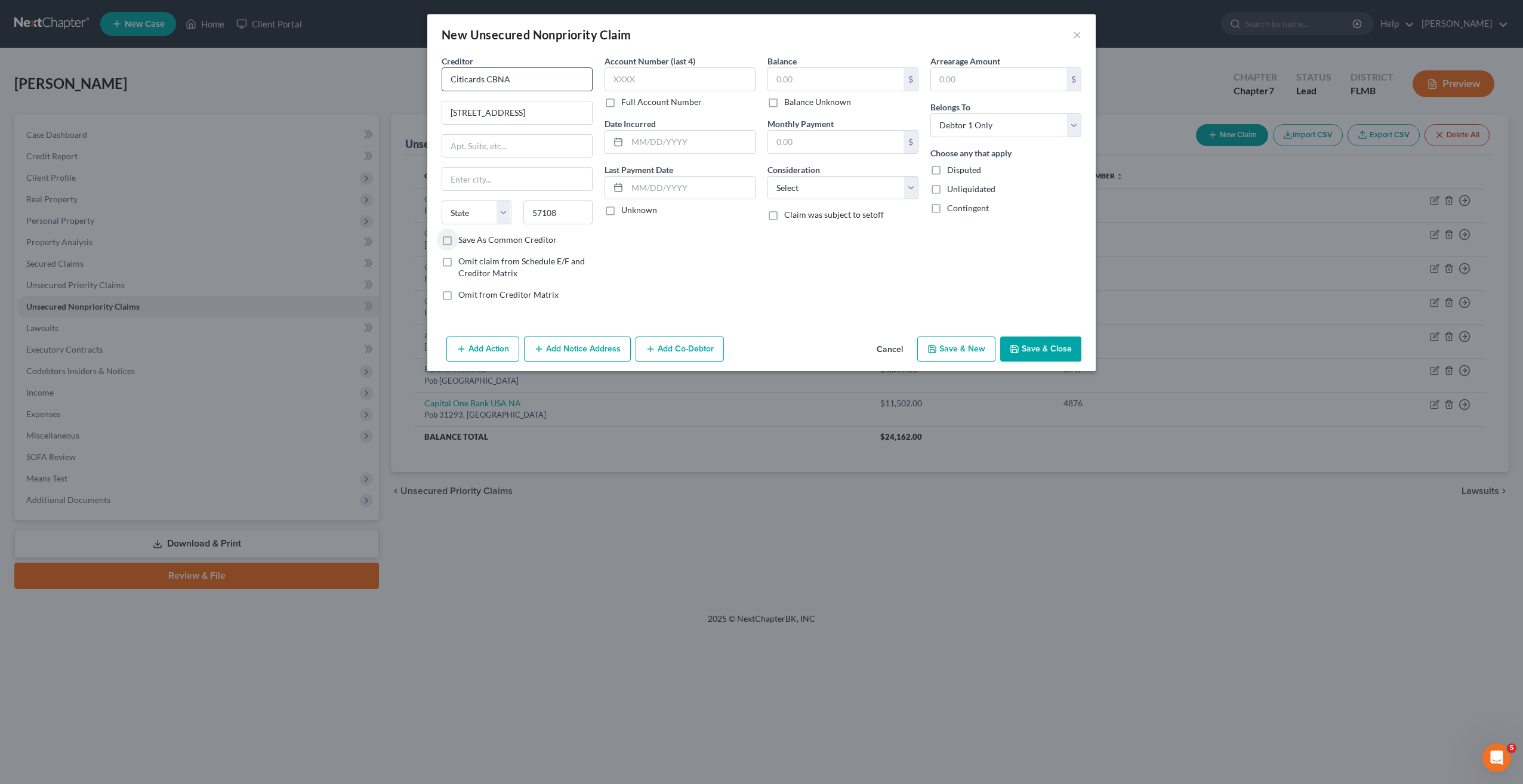
select select "43"
click at [847, 80] on input "text" at bounding box center [836, 79] width 136 height 23
type input "3,396"
click at [649, 70] on input "text" at bounding box center [680, 79] width 151 height 24
type input "5527"
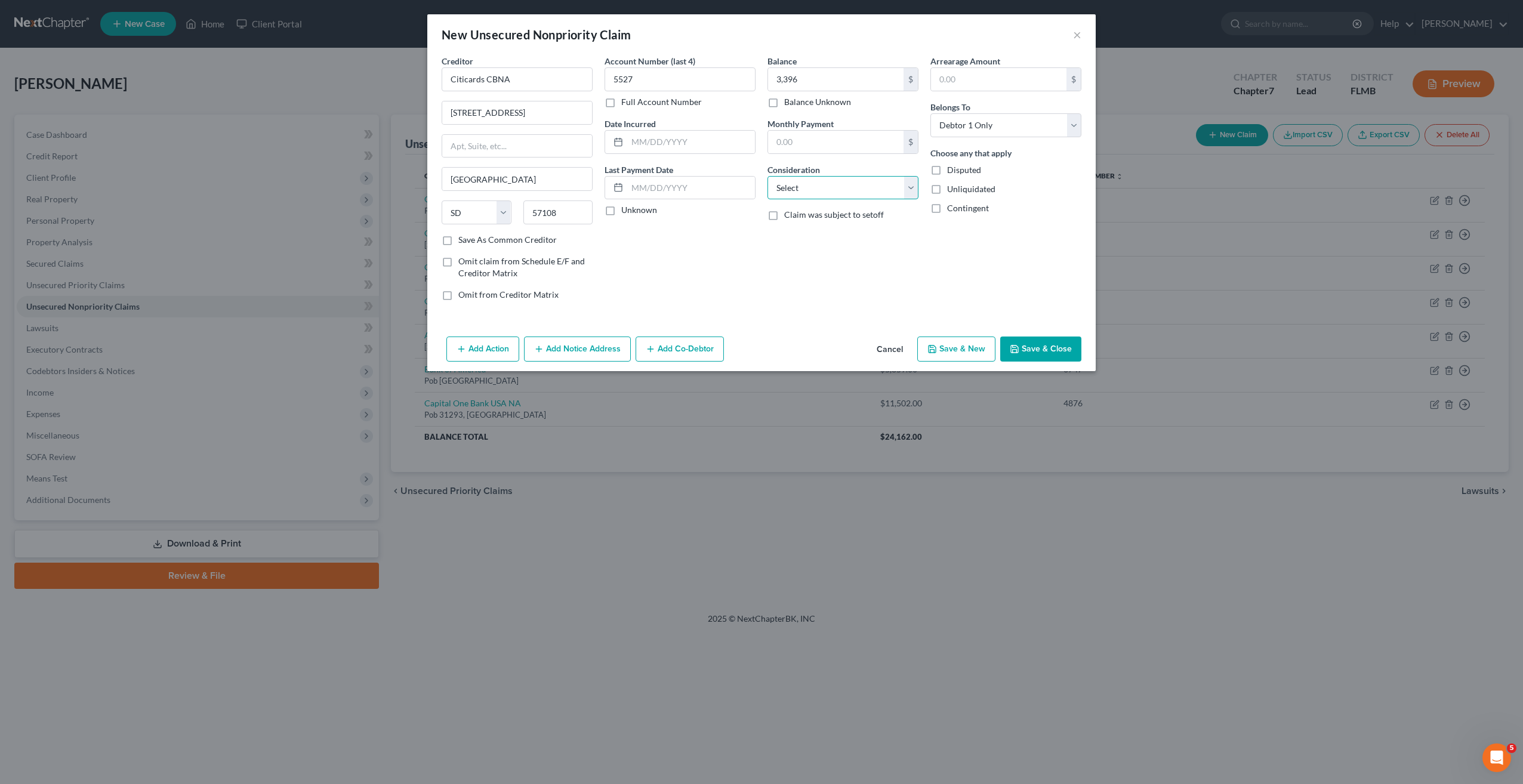
click at [772, 190] on select "Select Cable / Satellite Services Collection Agency Credit Card Debt Debt Couns…" at bounding box center [843, 188] width 151 height 24
select select "2"
click at [767, 176] on select "Select Cable / Satellite Services Collection Agency Credit Card Debt Debt Couns…" at bounding box center [843, 188] width 151 height 24
drag, startPoint x: 961, startPoint y: 366, endPoint x: 955, endPoint y: 353, distance: 14.3
click at [958, 358] on div "Add Action Add Notice Address Add Co-Debtor Cancel Save & New Save & Close" at bounding box center [762, 351] width 668 height 39
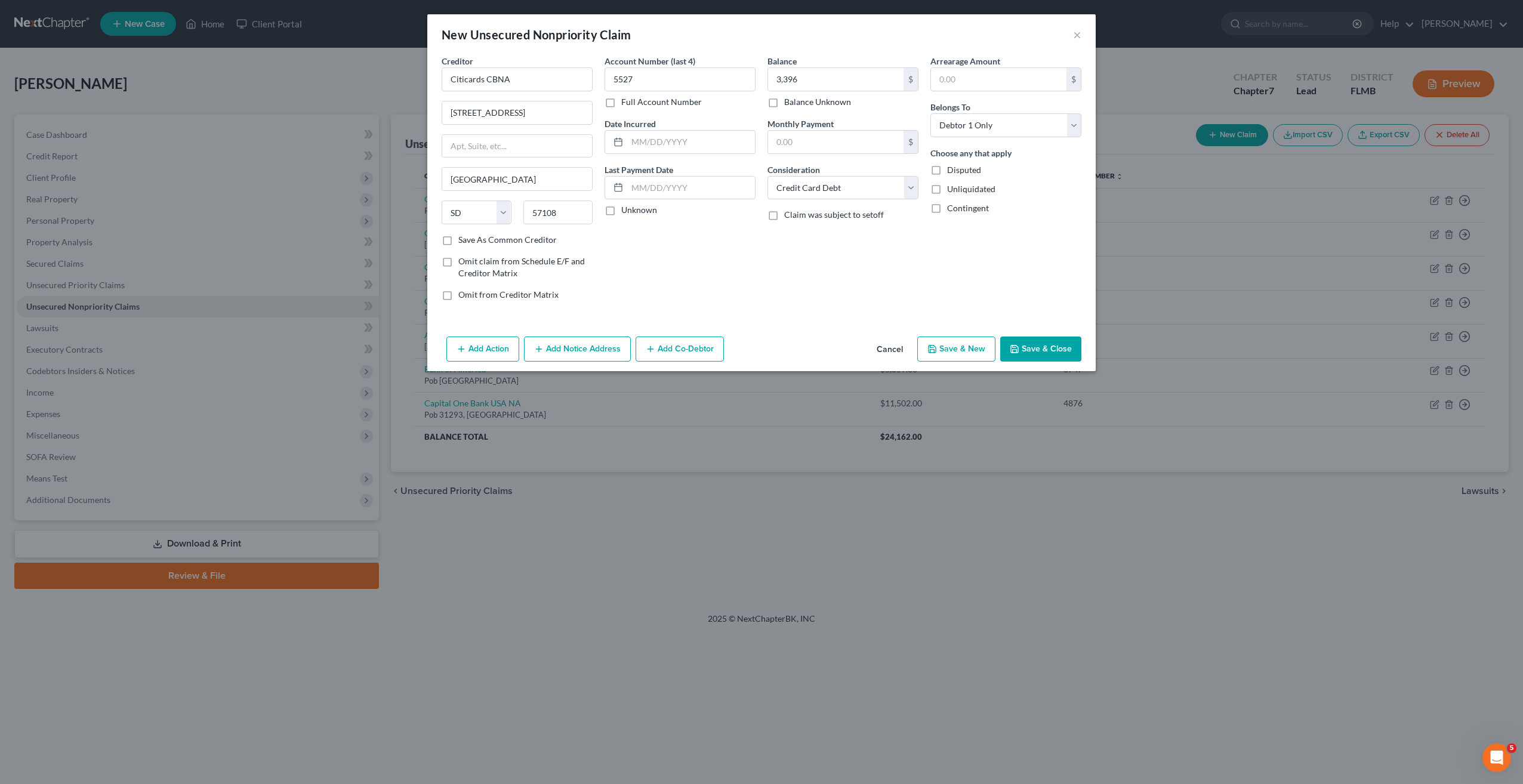
click at [955, 353] on button "Save & New" at bounding box center [956, 349] width 78 height 25
select select "0"
type input "3,396.00"
type input "0.00"
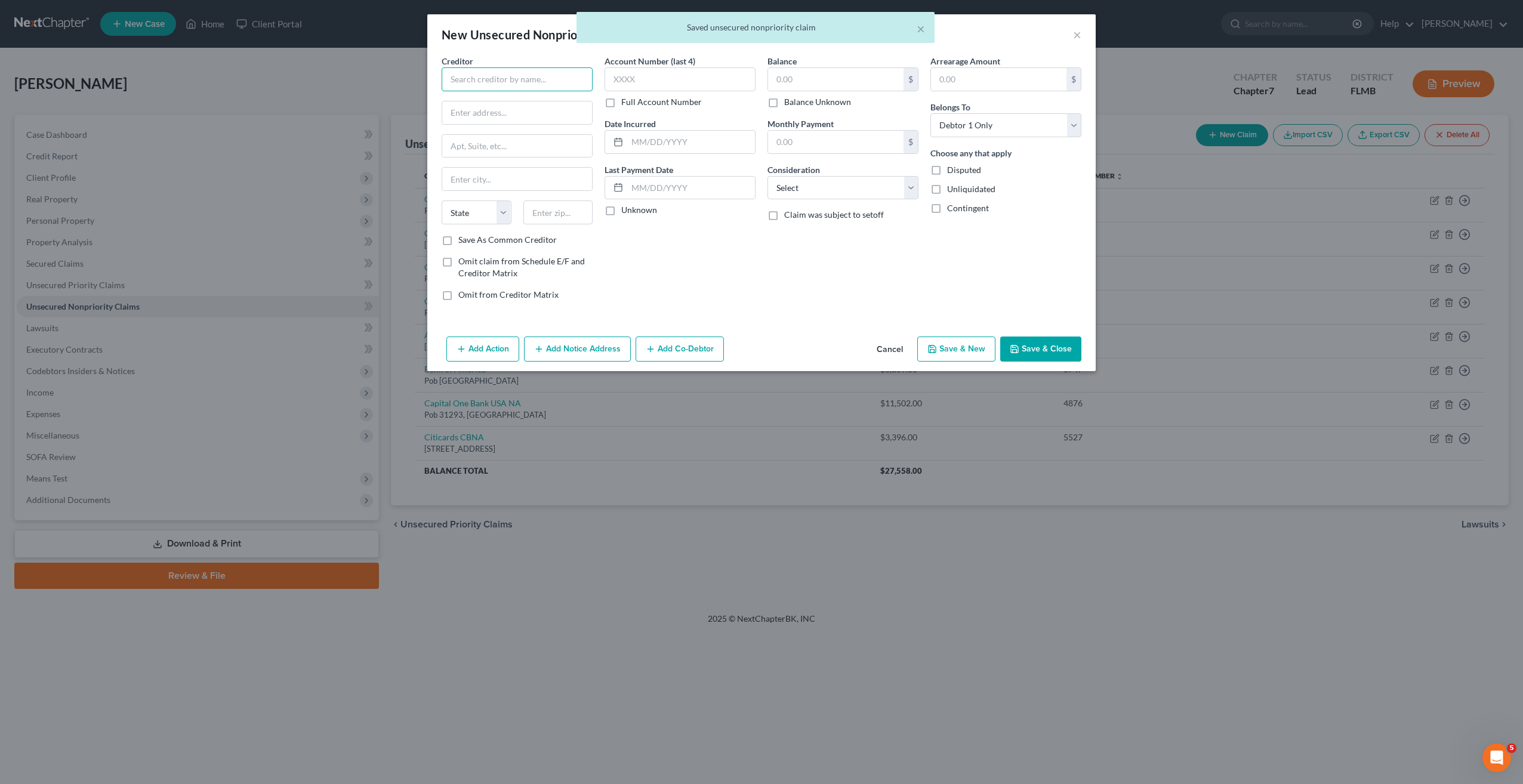
click at [512, 86] on input "text" at bounding box center [517, 79] width 151 height 24
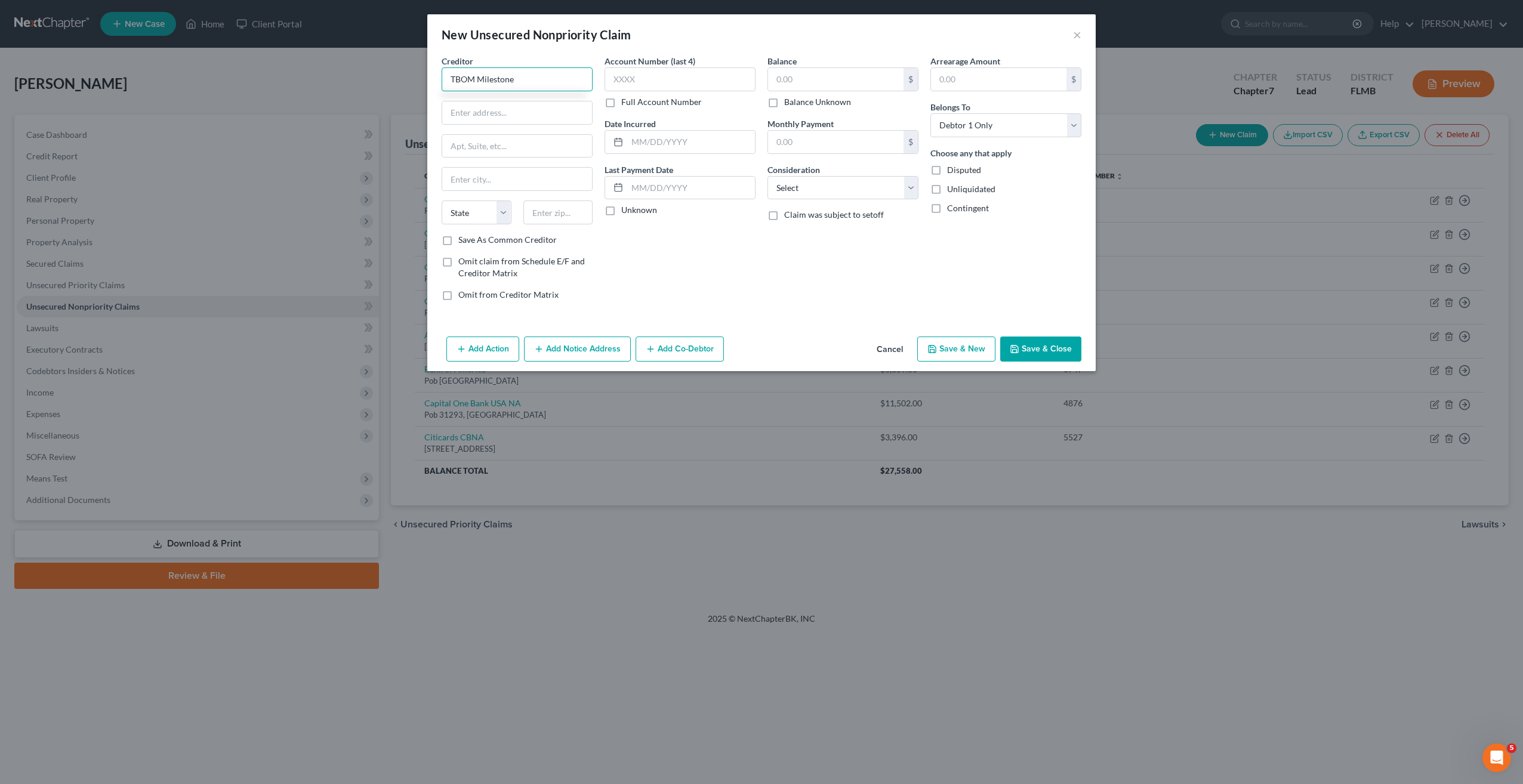
type input "TBOM Milestone"
type input "Pob 4499"
type input "97076"
type input "Beaverton"
select select "38"
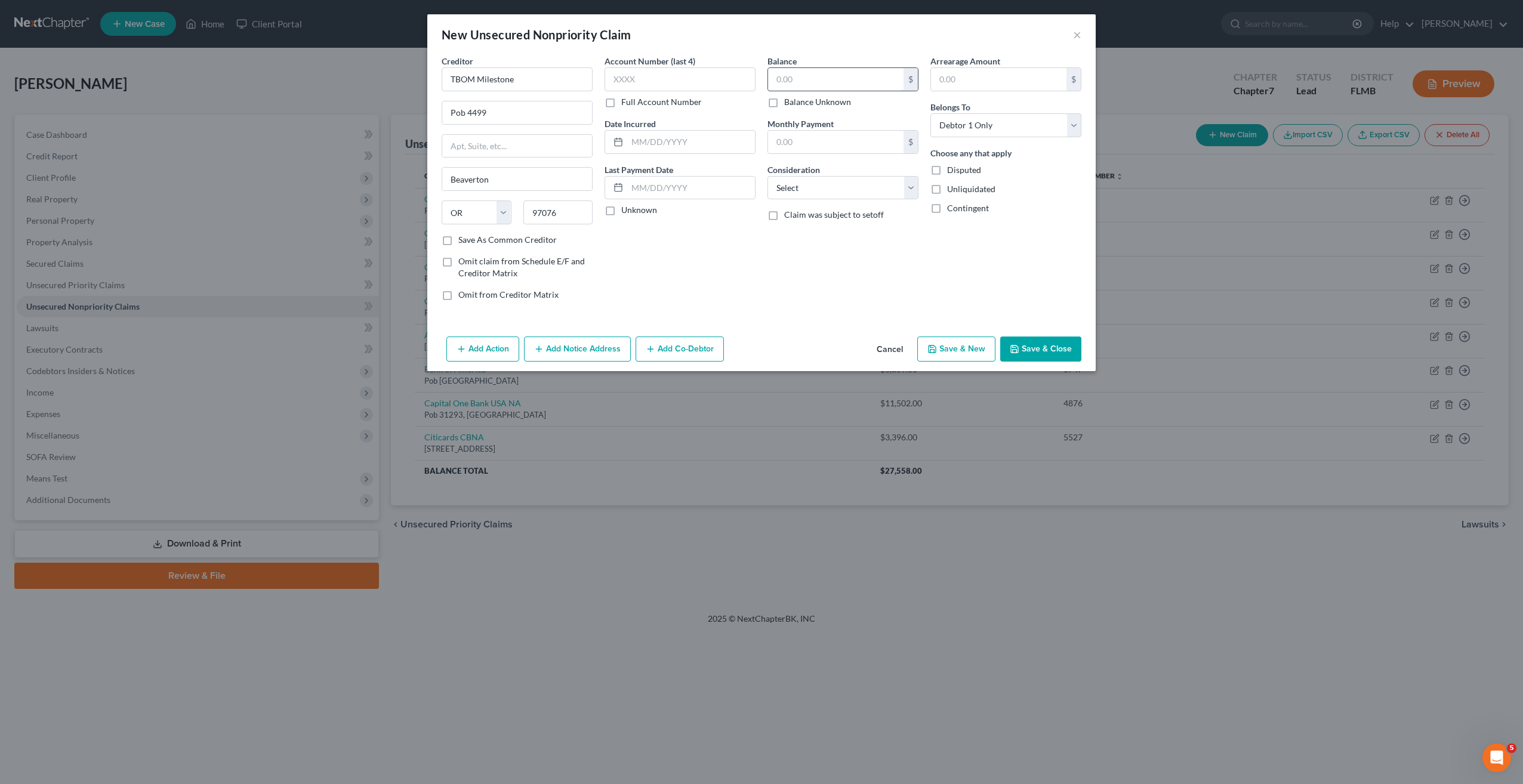
click at [795, 77] on input "text" at bounding box center [836, 79] width 136 height 23
type input "624"
click at [692, 83] on input "text" at bounding box center [680, 79] width 151 height 24
type input "5884"
click at [834, 198] on select "Select Cable / Satellite Services Collection Agency Credit Card Debt Debt Couns…" at bounding box center [843, 188] width 151 height 24
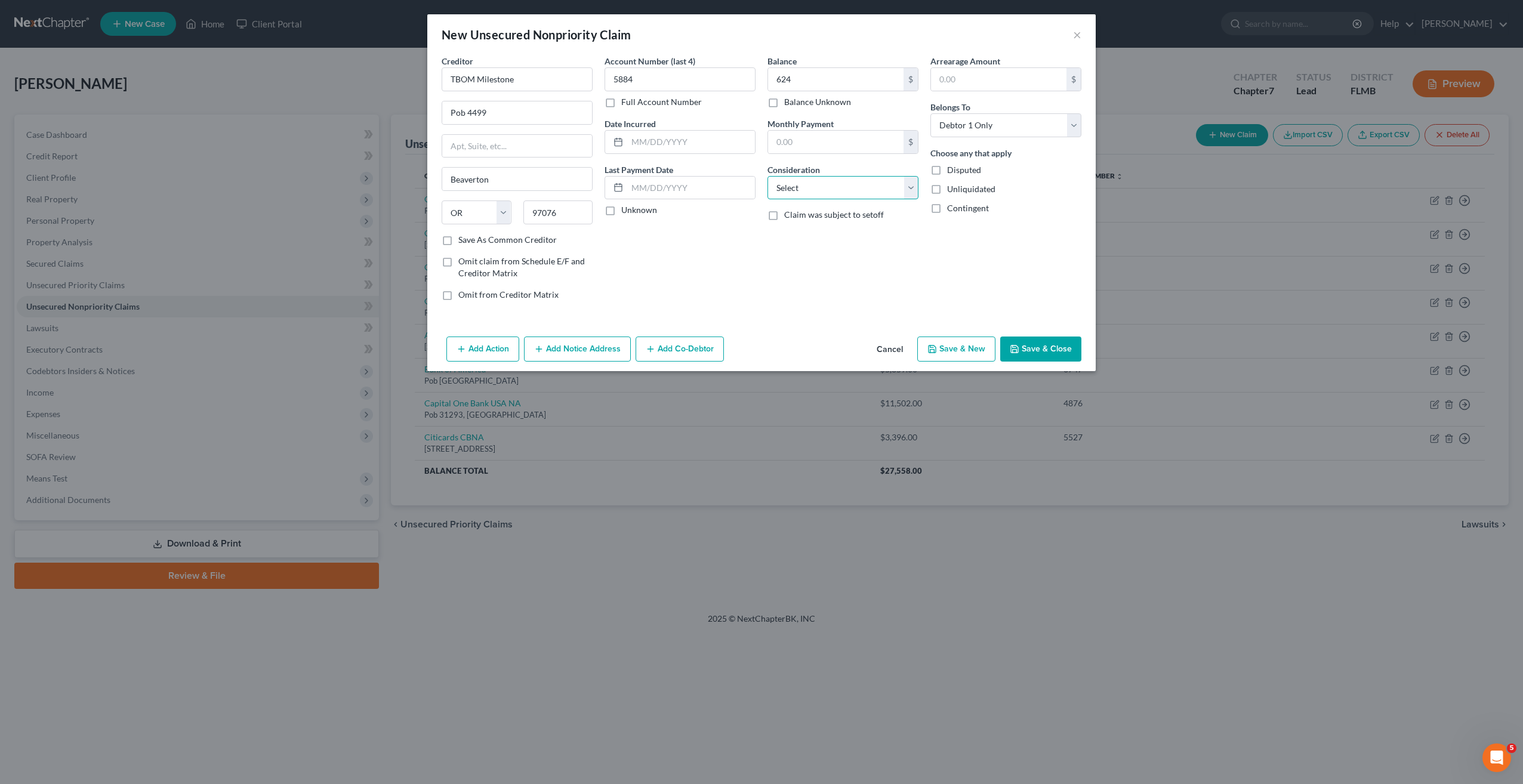
select select "2"
click at [767, 176] on select "Select Cable / Satellite Services Collection Agency Credit Card Debt Debt Couns…" at bounding box center [843, 188] width 151 height 24
click at [958, 344] on button "Save & New" at bounding box center [956, 349] width 78 height 25
select select "0"
type input "624.00"
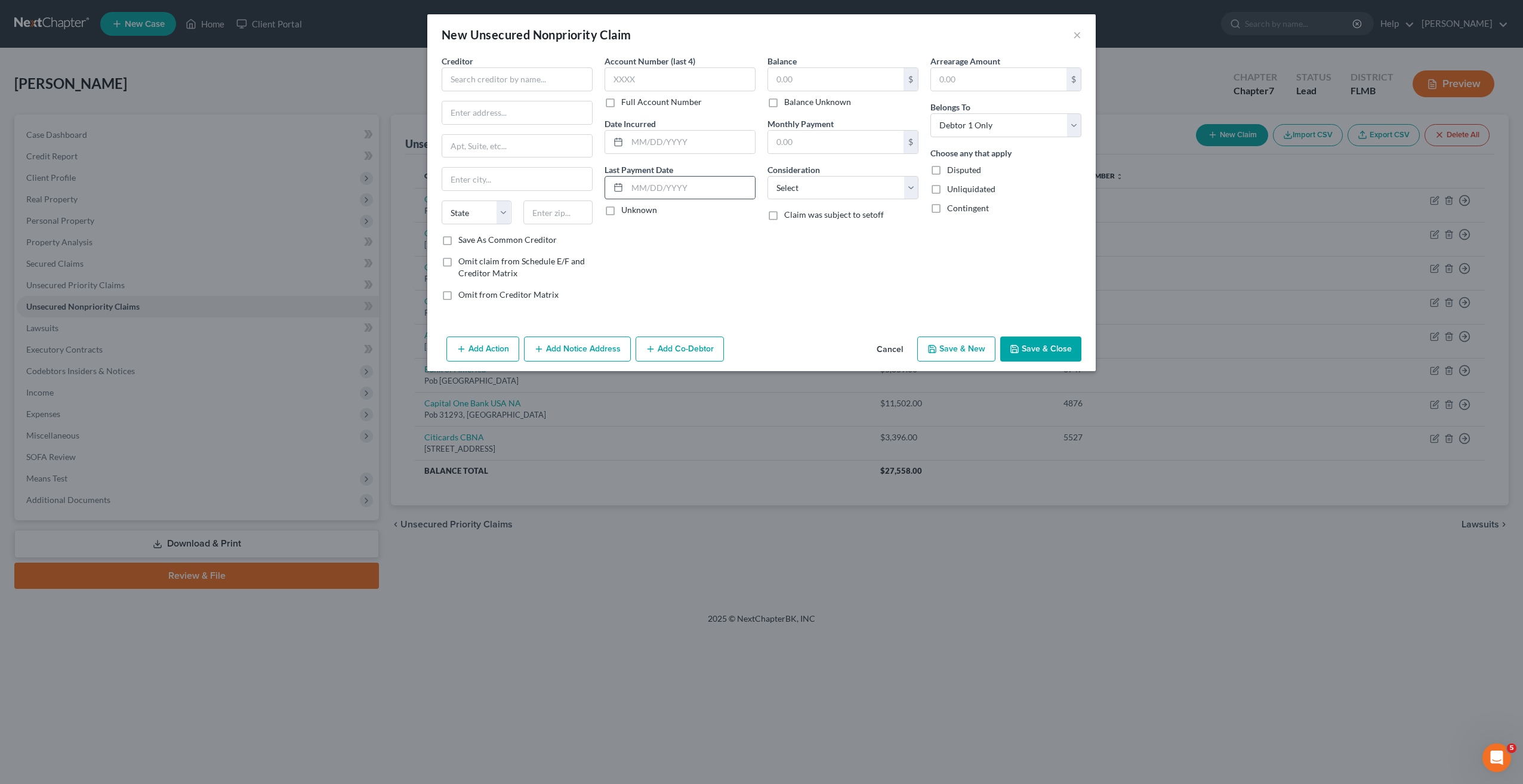
type input "0.00"
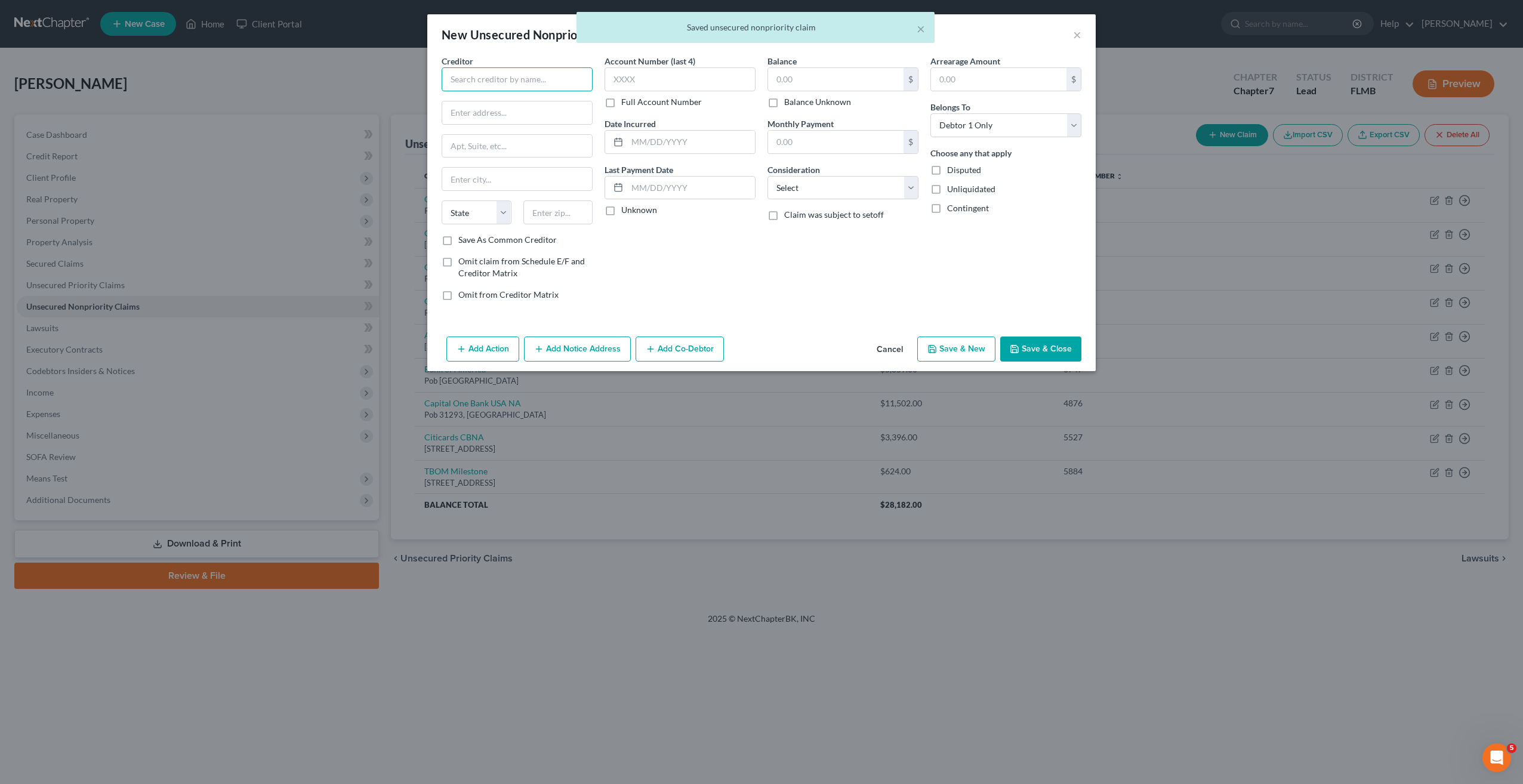
click at [530, 79] on input "text" at bounding box center [517, 79] width 151 height 24
click at [507, 82] on input "text" at bounding box center [517, 79] width 151 height 24
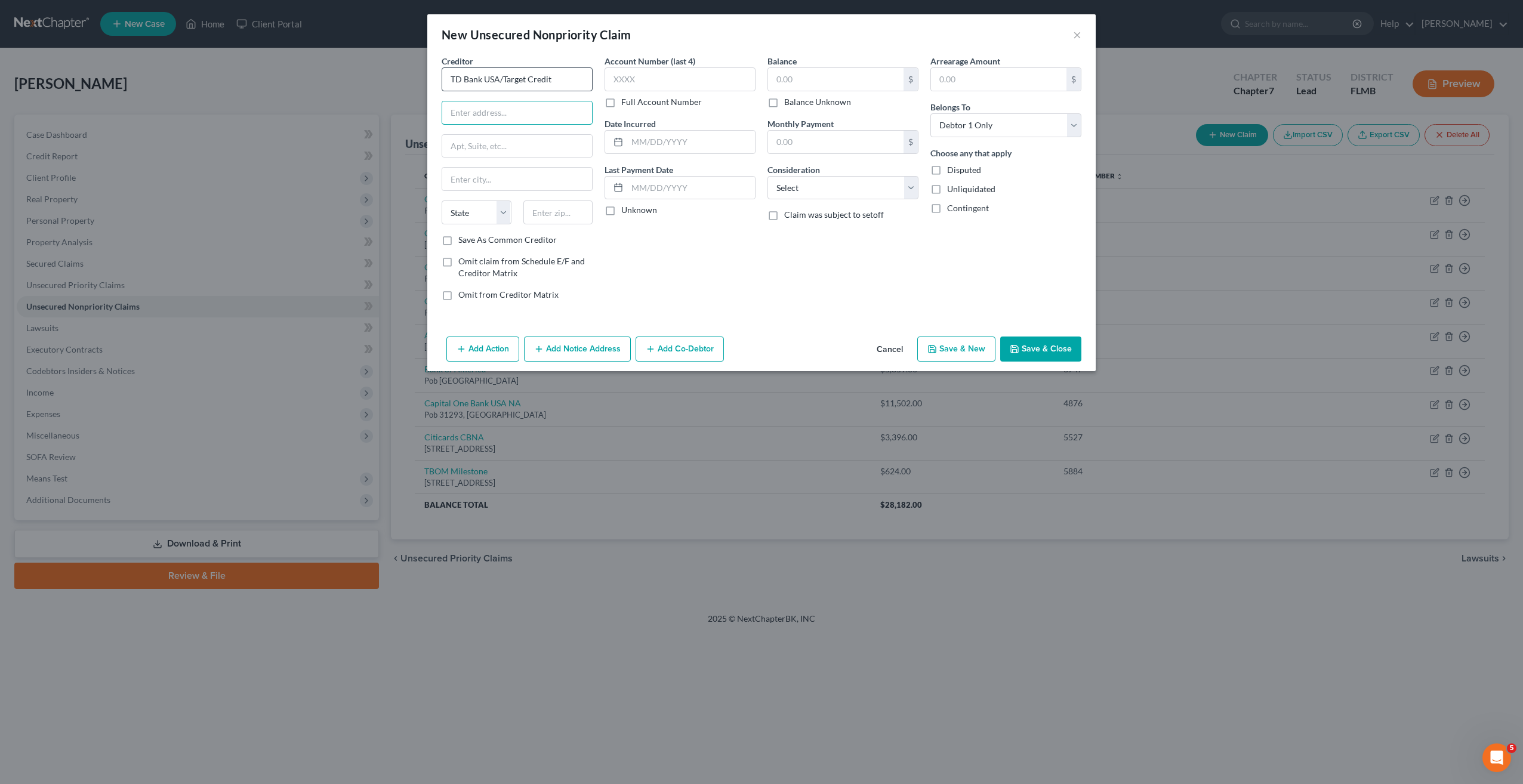
type input "TD Bank USA/Target Credit"
type input "Pob 673"
type input "55440"
type input "Minneapolis"
select select "24"
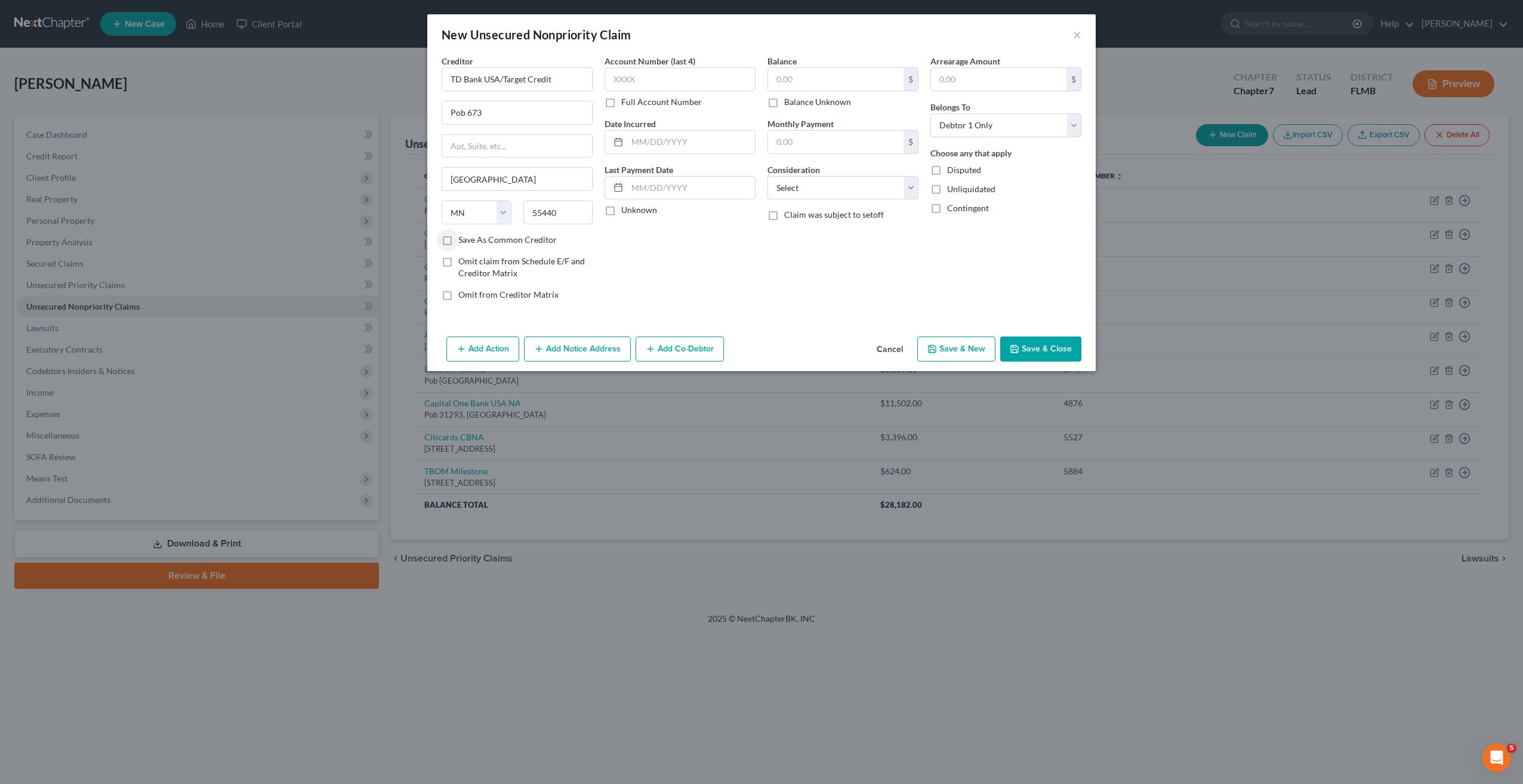
drag, startPoint x: 674, startPoint y: 62, endPoint x: 670, endPoint y: 70, distance: 8.9
click at [674, 65] on label "Account Number (last 4)" at bounding box center [650, 61] width 91 height 13
click at [664, 78] on input "text" at bounding box center [680, 79] width 151 height 24
type input "7777"
type input "1,390"
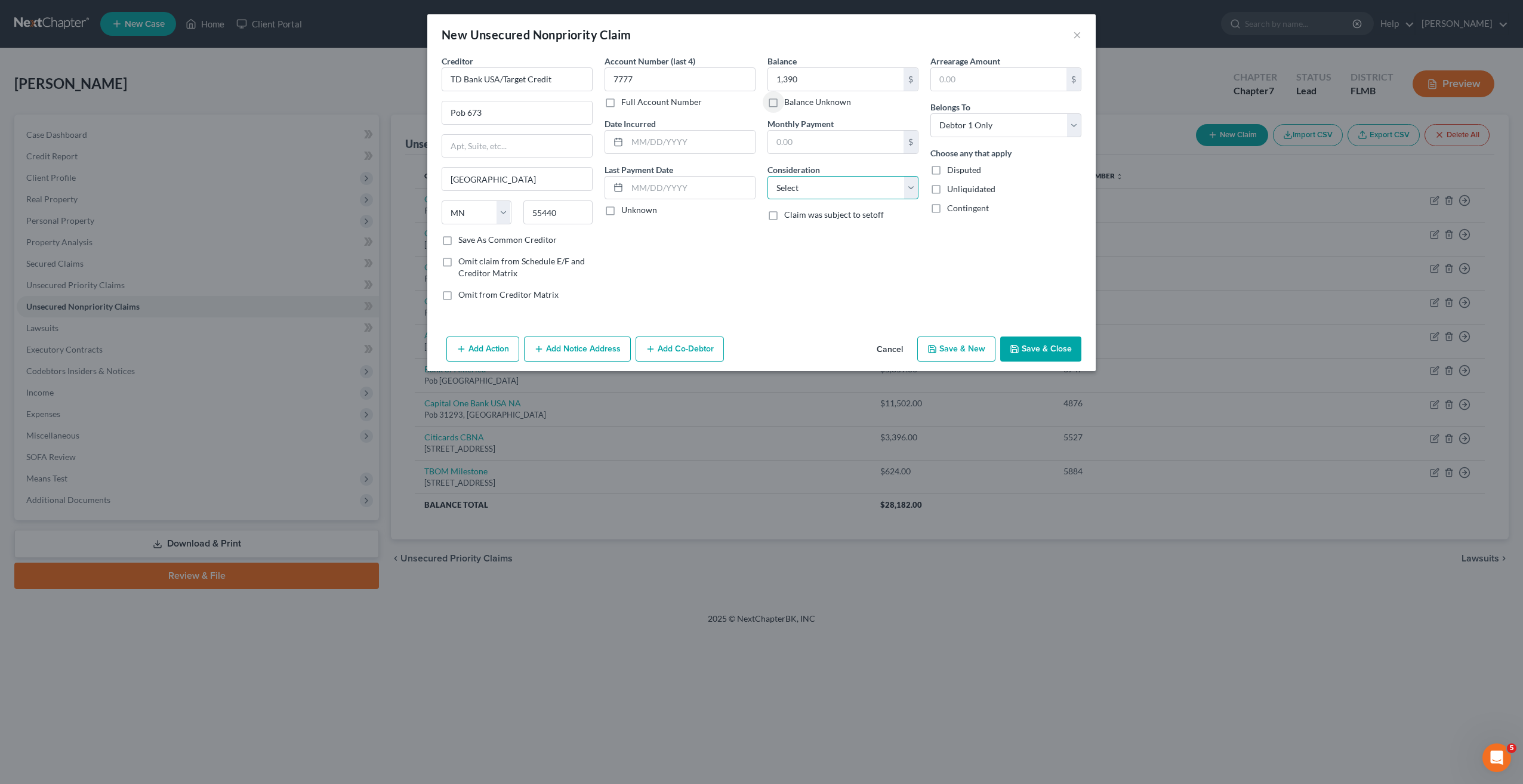
click at [797, 191] on select "Select Cable / Satellite Services Collection Agency Credit Card Debt Debt Couns…" at bounding box center [843, 188] width 151 height 24
select select "2"
click at [767, 176] on select "Select Cable / Satellite Services Collection Agency Credit Card Debt Debt Couns…" at bounding box center [843, 188] width 151 height 24
click at [947, 357] on button "Save & New" at bounding box center [956, 349] width 78 height 25
select select "0"
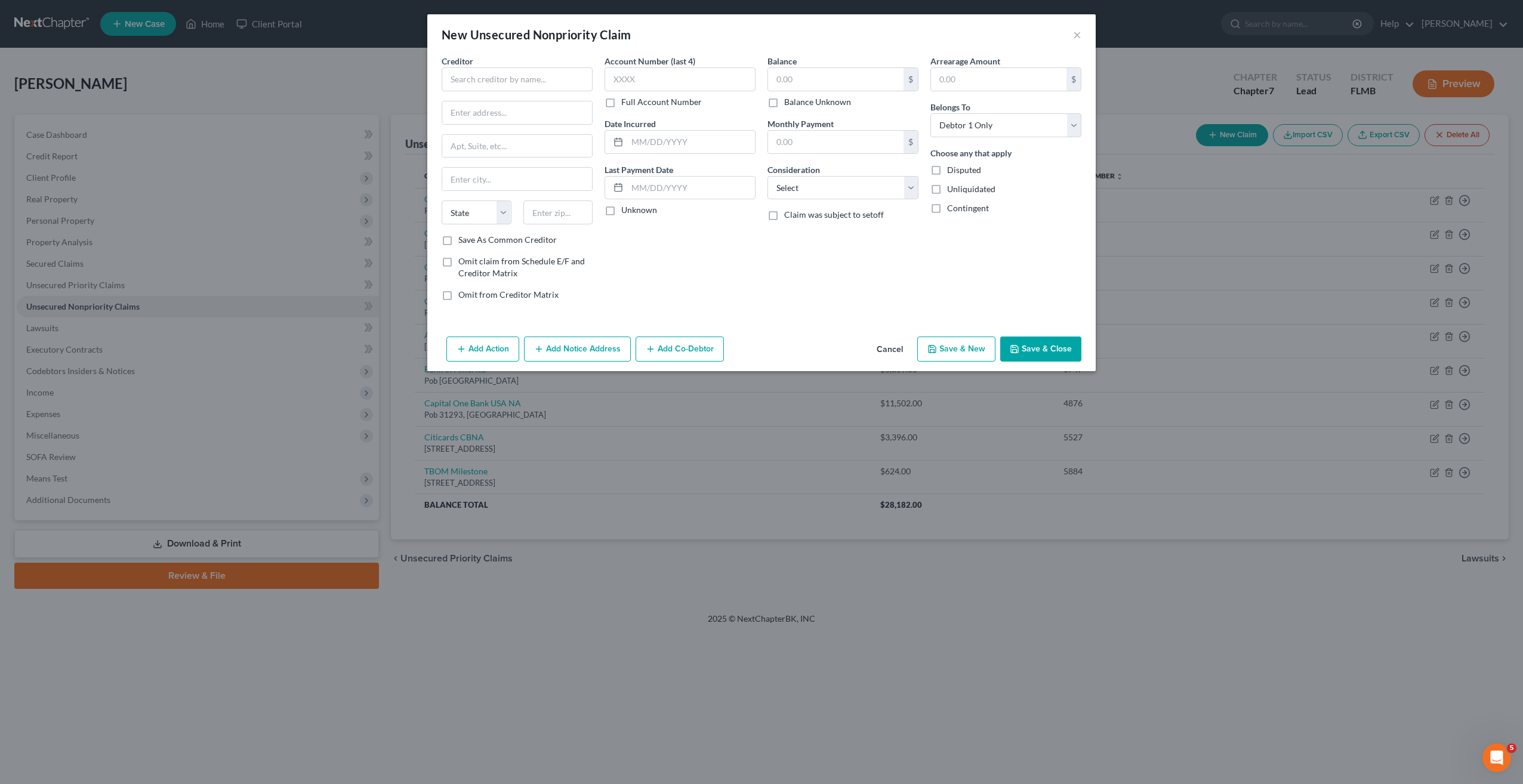
type input "1,390.00"
type input "0.00"
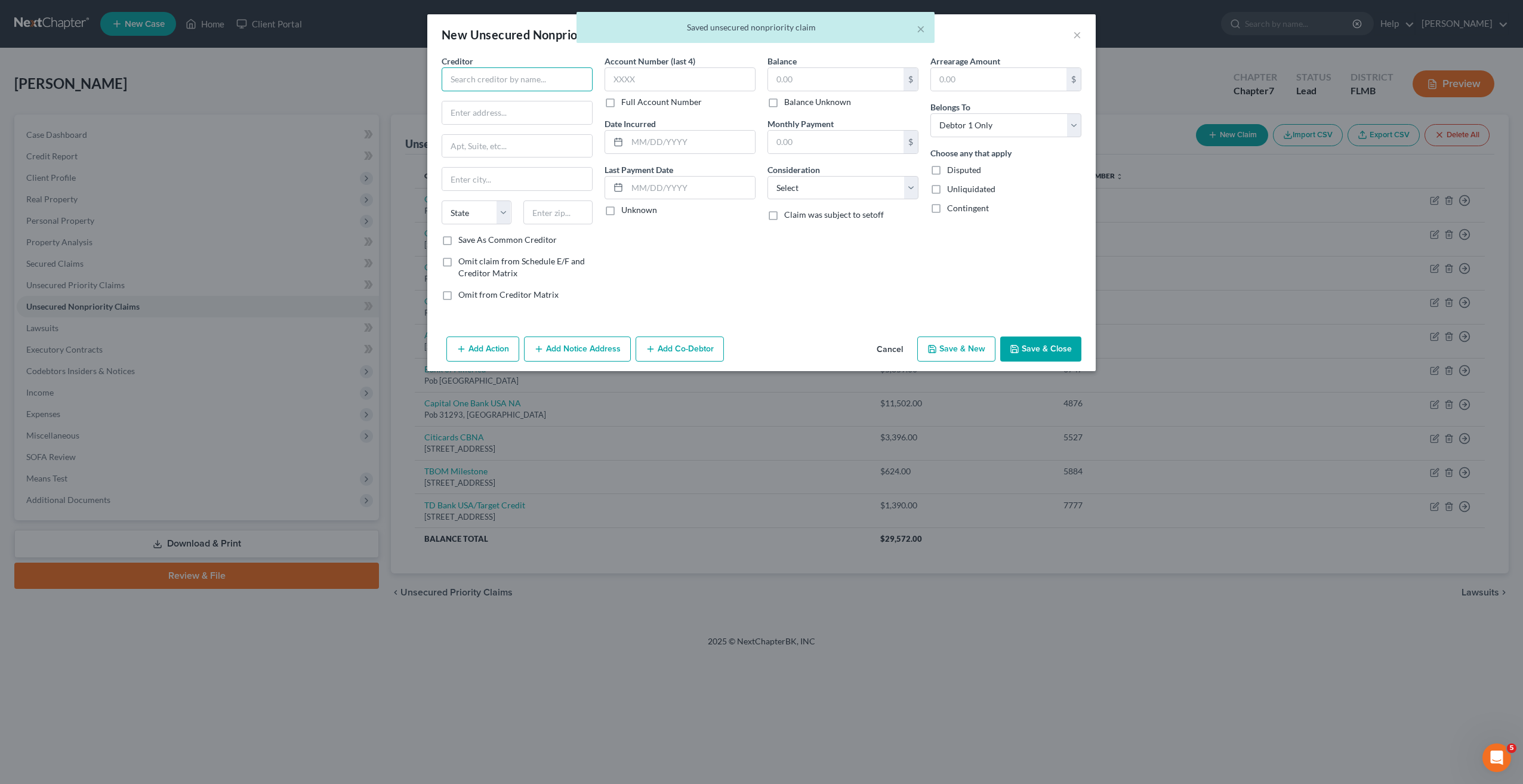
click at [478, 86] on input "text" at bounding box center [517, 79] width 151 height 24
click at [485, 90] on input "text" at bounding box center [517, 79] width 151 height 24
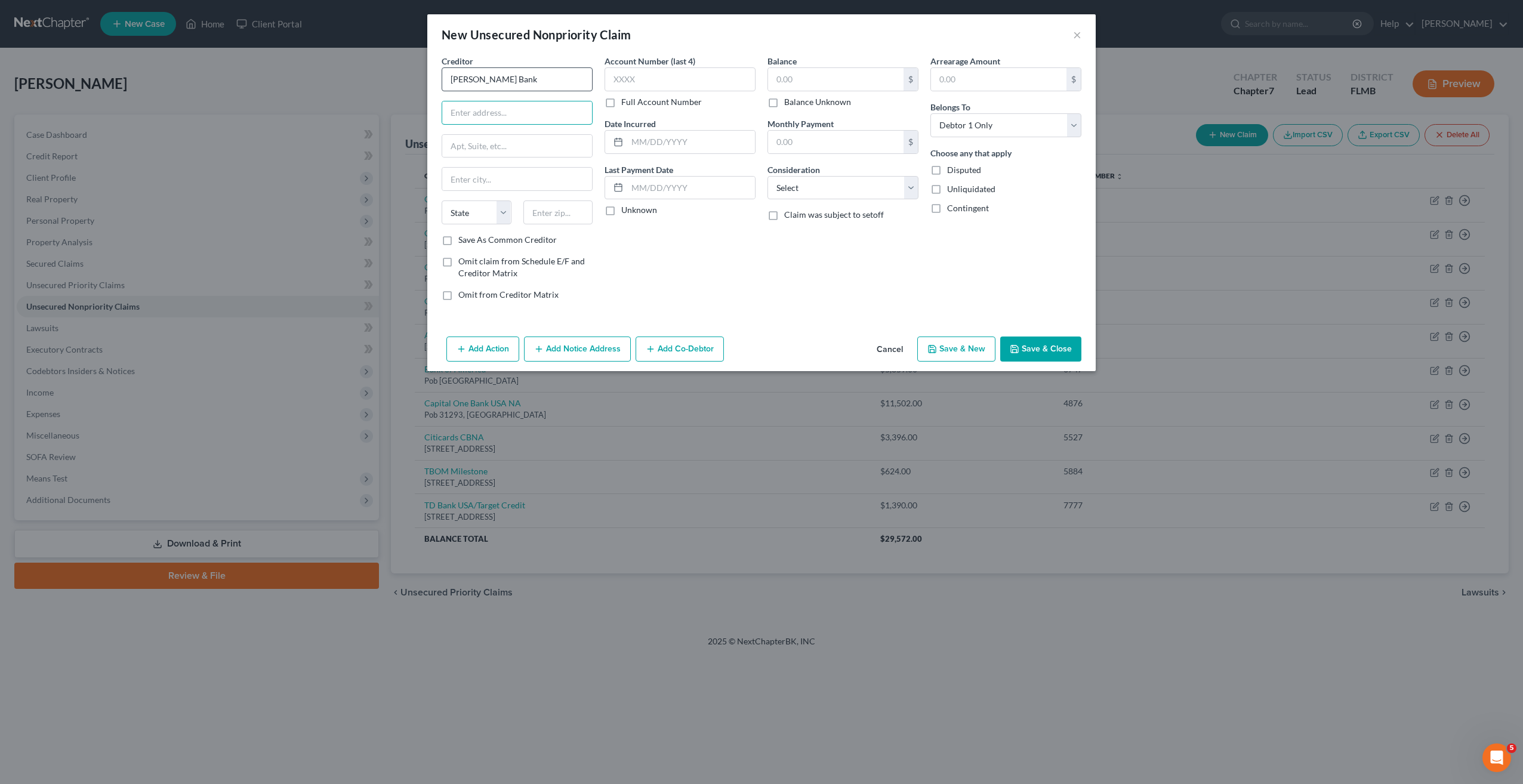
type input "Merrick Bank"
type input "Pob 9201"
type input "11804"
type input "Old Bethpage"
select select "35"
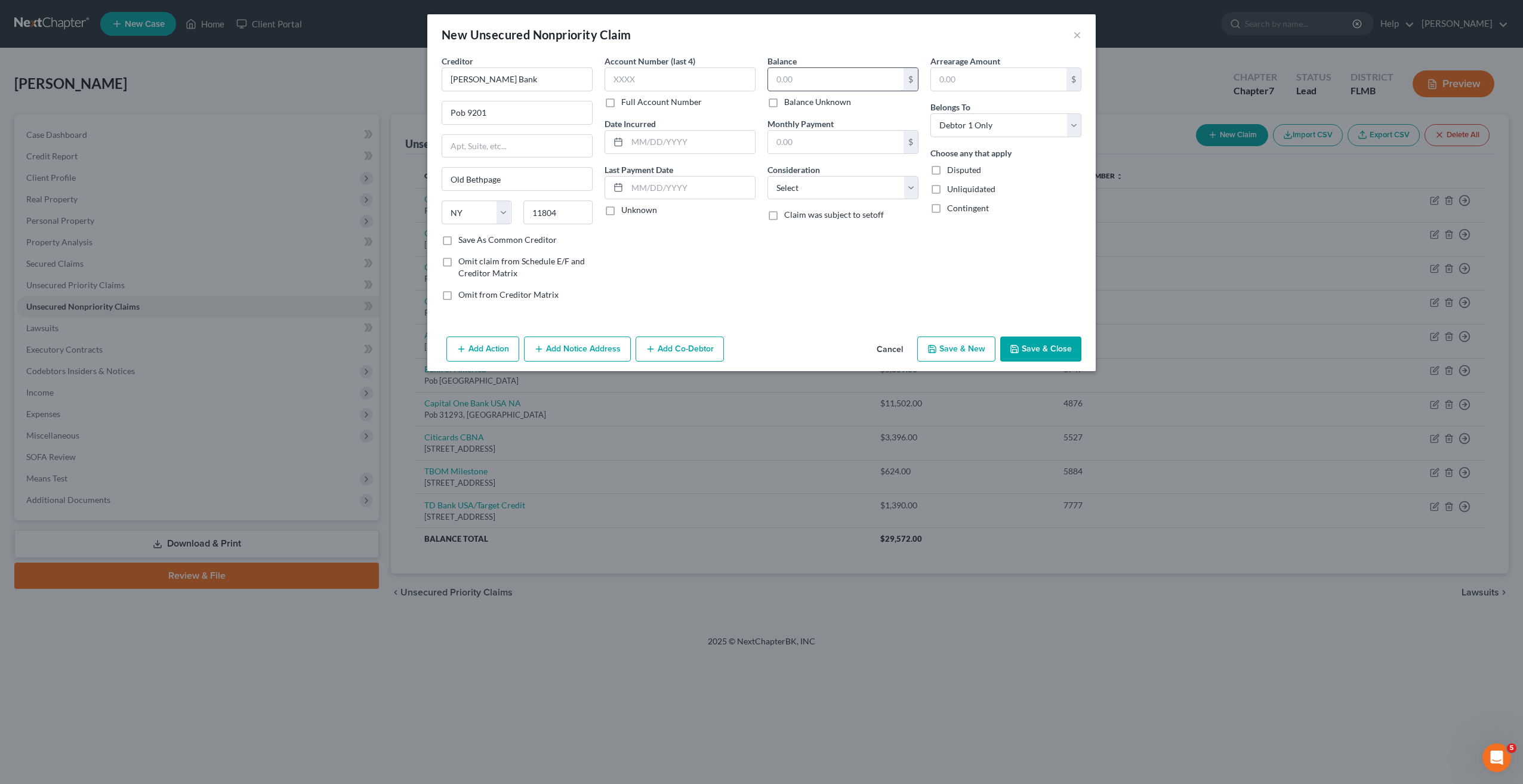
click at [845, 85] on input "text" at bounding box center [836, 79] width 136 height 23
type input "1,160"
click at [655, 89] on input "text" at bounding box center [680, 79] width 151 height 24
type input "6048"
click at [805, 196] on select "Select Cable / Satellite Services Collection Agency Credit Card Debt Debt Couns…" at bounding box center [843, 188] width 151 height 24
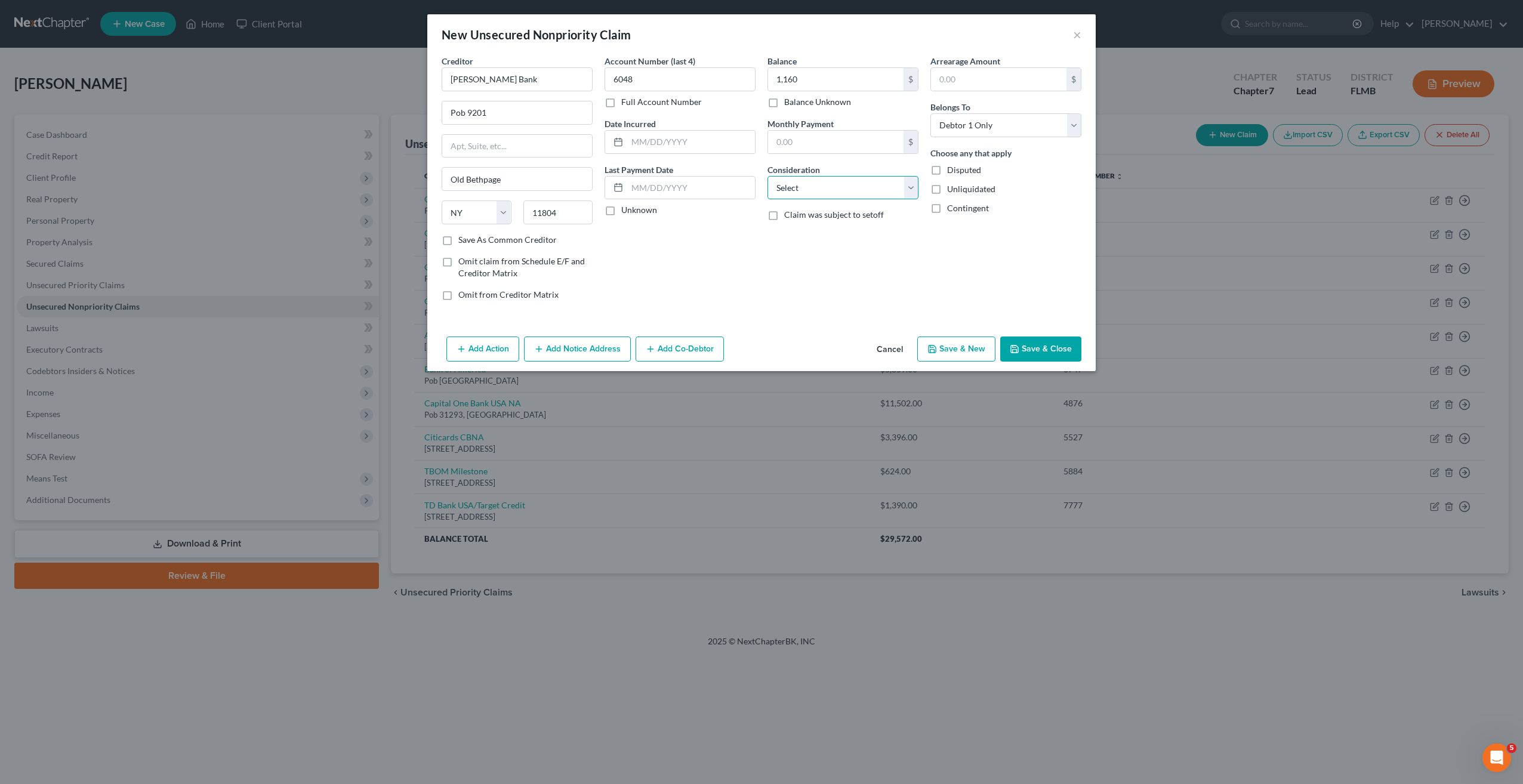
select select "2"
click at [767, 176] on select "Select Cable / Satellite Services Collection Agency Credit Card Debt Debt Couns…" at bounding box center [843, 188] width 151 height 24
click at [942, 355] on button "Save & New" at bounding box center [956, 349] width 78 height 25
select select "0"
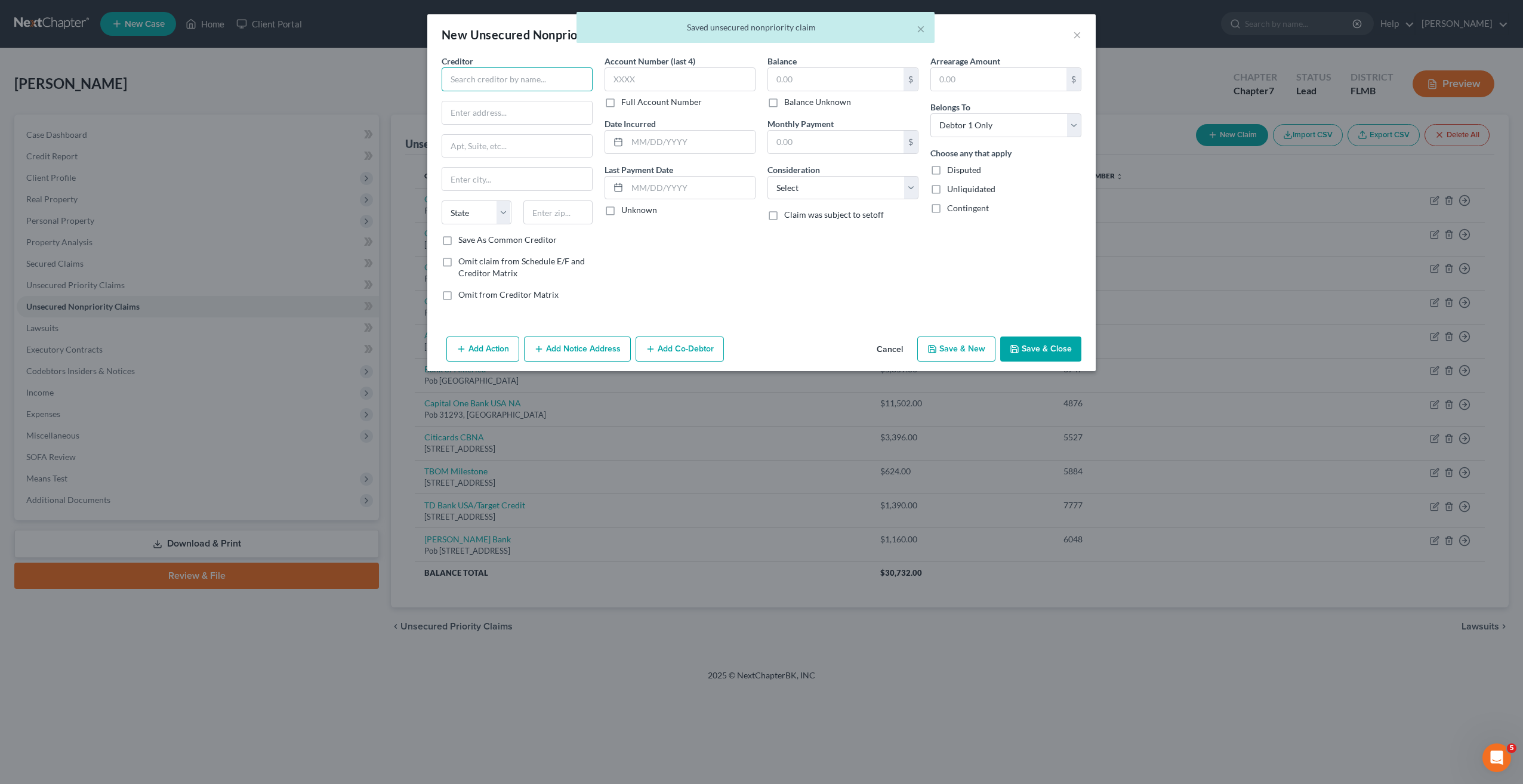
click at [485, 85] on input "text" at bounding box center [517, 79] width 151 height 24
click at [503, 67] on div "Creditor *" at bounding box center [517, 73] width 151 height 37
drag, startPoint x: 460, startPoint y: 67, endPoint x: 471, endPoint y: 66, distance: 11.0
click at [469, 67] on div "Creditor *" at bounding box center [517, 73] width 151 height 37
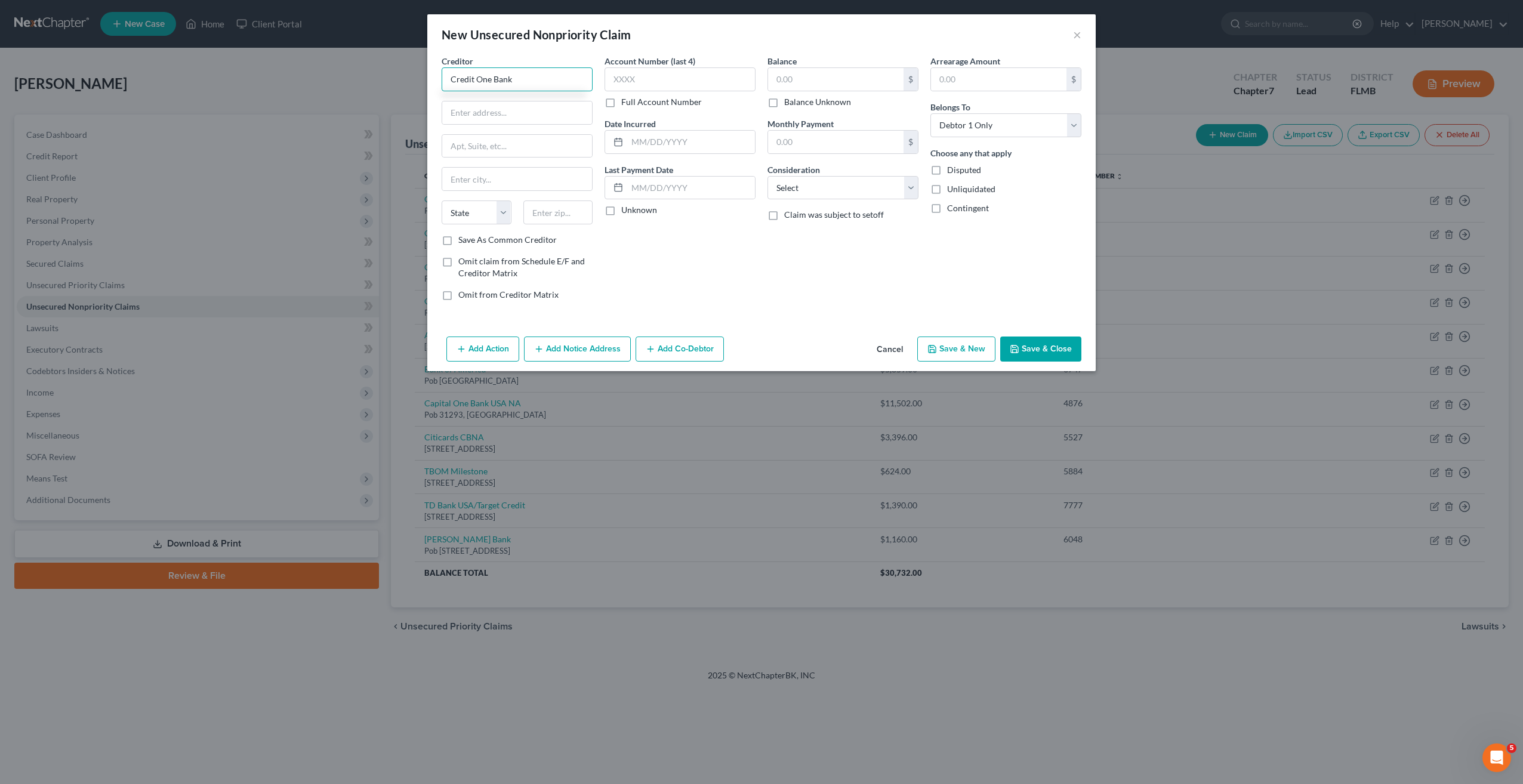
type input "Credit One Bank"
type input "Pob 98873"
type input "89193"
type input "Las Vegas"
select select "31"
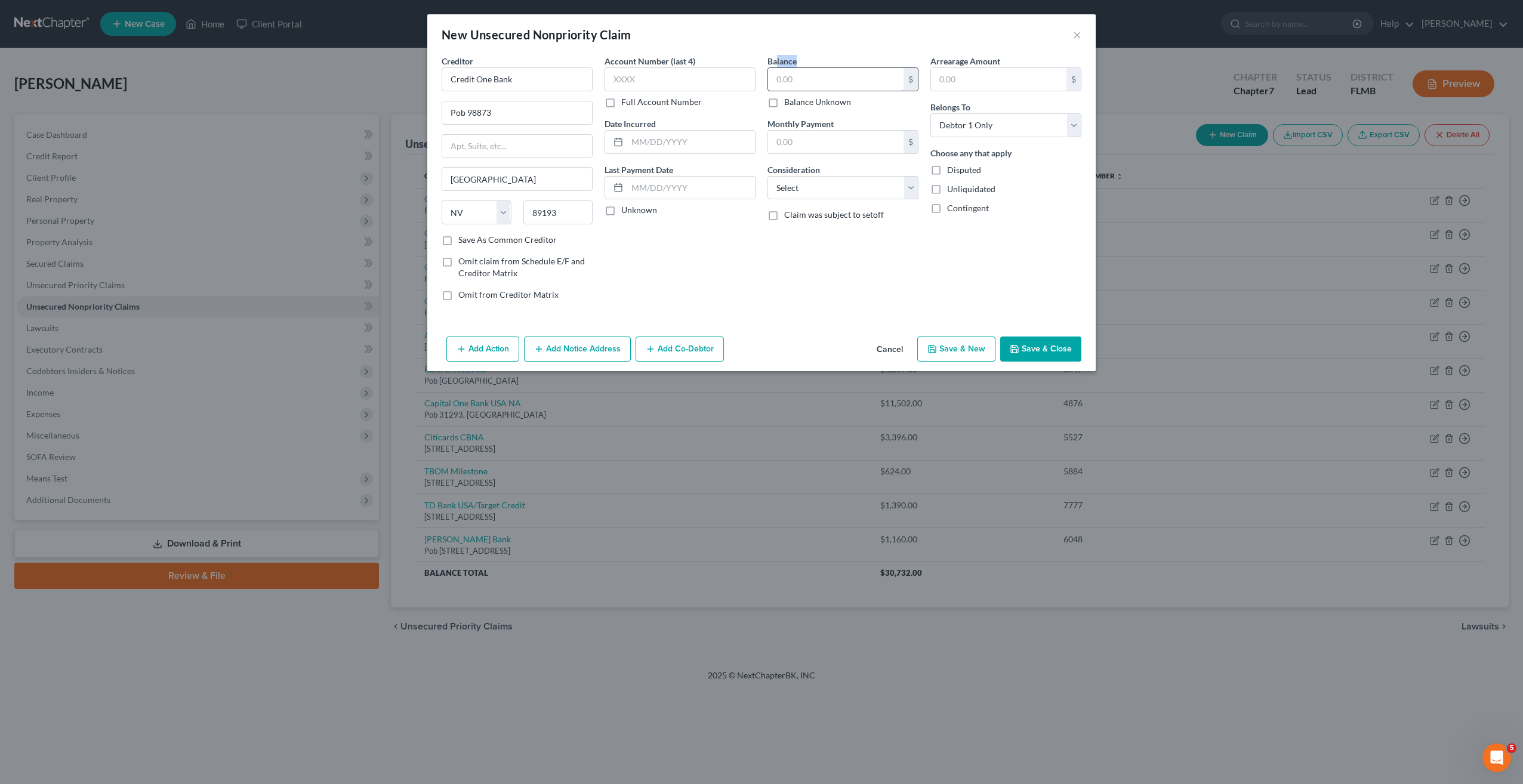
drag, startPoint x: 785, startPoint y: 71, endPoint x: 789, endPoint y: 77, distance: 7.2
click at [789, 77] on div "Balance $ Balance Unknown Balance Undetermined $ Balance Unknown" at bounding box center [843, 82] width 151 height 53
click at [789, 77] on input "text" at bounding box center [836, 79] width 136 height 23
type input "1,370"
click at [769, 185] on div "Balance 1,370.00 $ Balance Unknown Balance Undetermined 1,370 $ Balance Unknown…" at bounding box center [843, 183] width 163 height 255
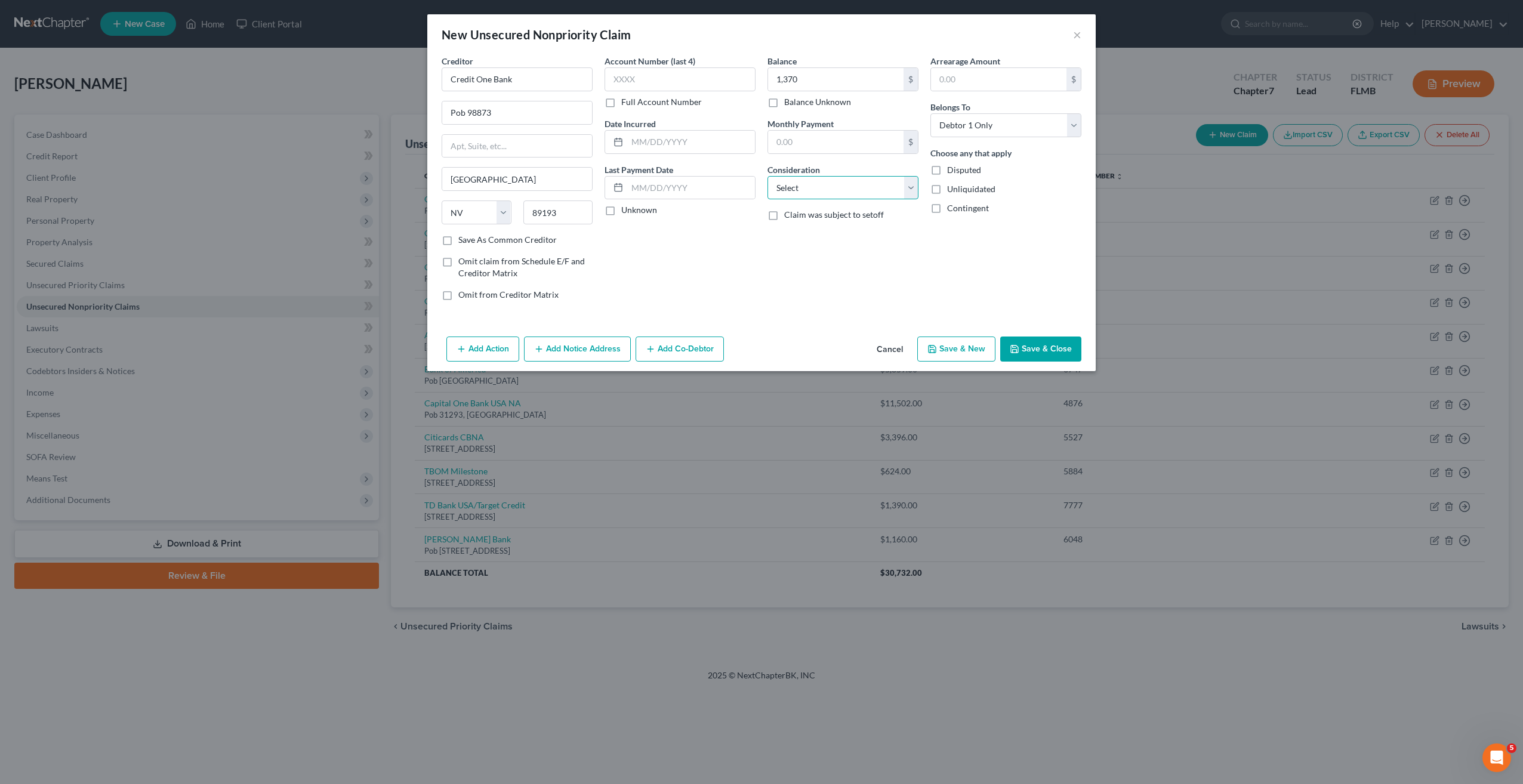
click at [806, 185] on select "Select Cable / Satellite Services Collection Agency Credit Card Debt Debt Couns…" at bounding box center [843, 188] width 151 height 24
select select "1"
click at [767, 176] on select "Select Cable / Satellite Services Collection Agency Credit Card Debt Debt Couns…" at bounding box center [843, 188] width 151 height 24
click at [666, 70] on input "text" at bounding box center [680, 79] width 151 height 24
type input "7451"
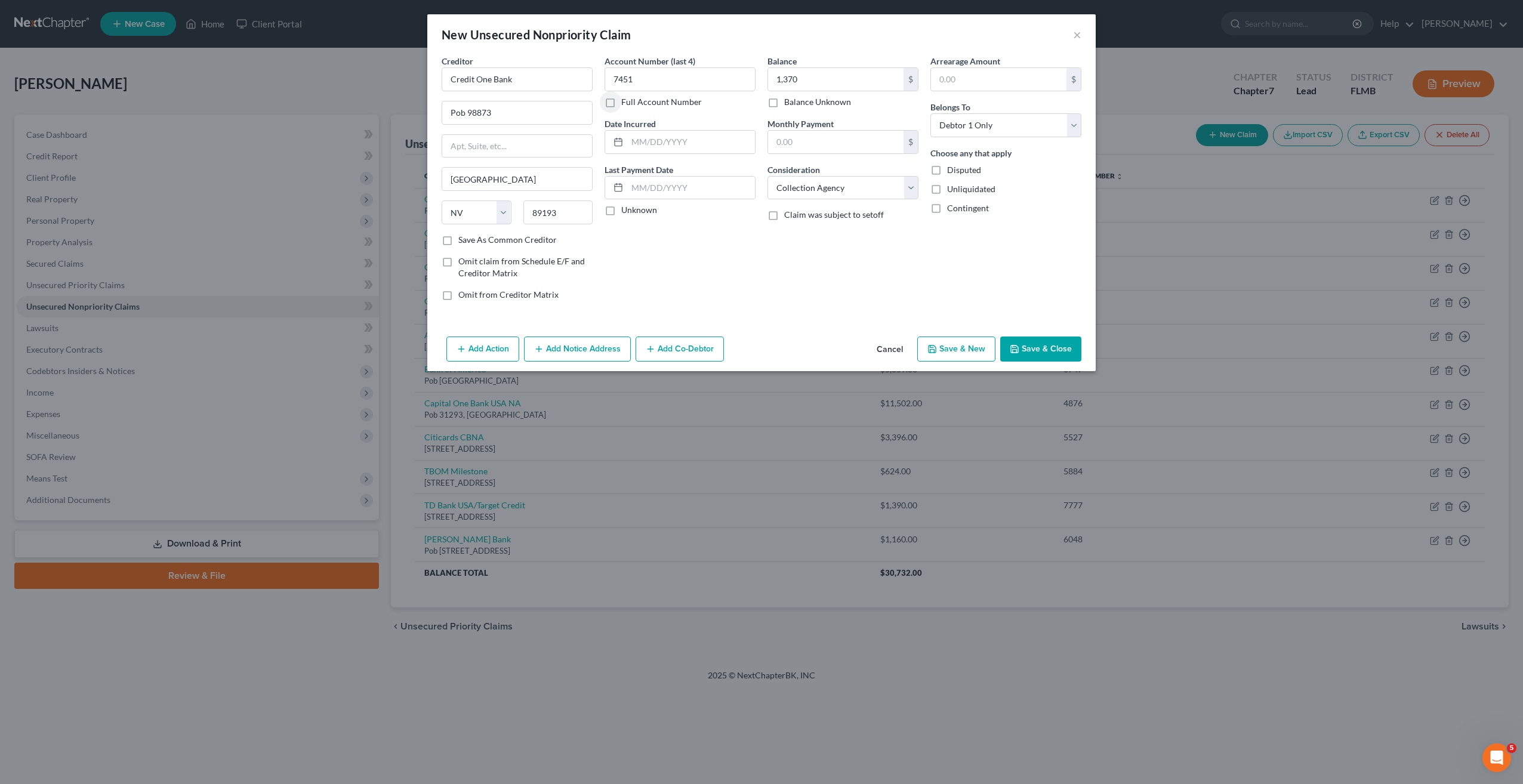
click at [975, 349] on button "Save & New" at bounding box center [956, 349] width 78 height 25
select select "0"
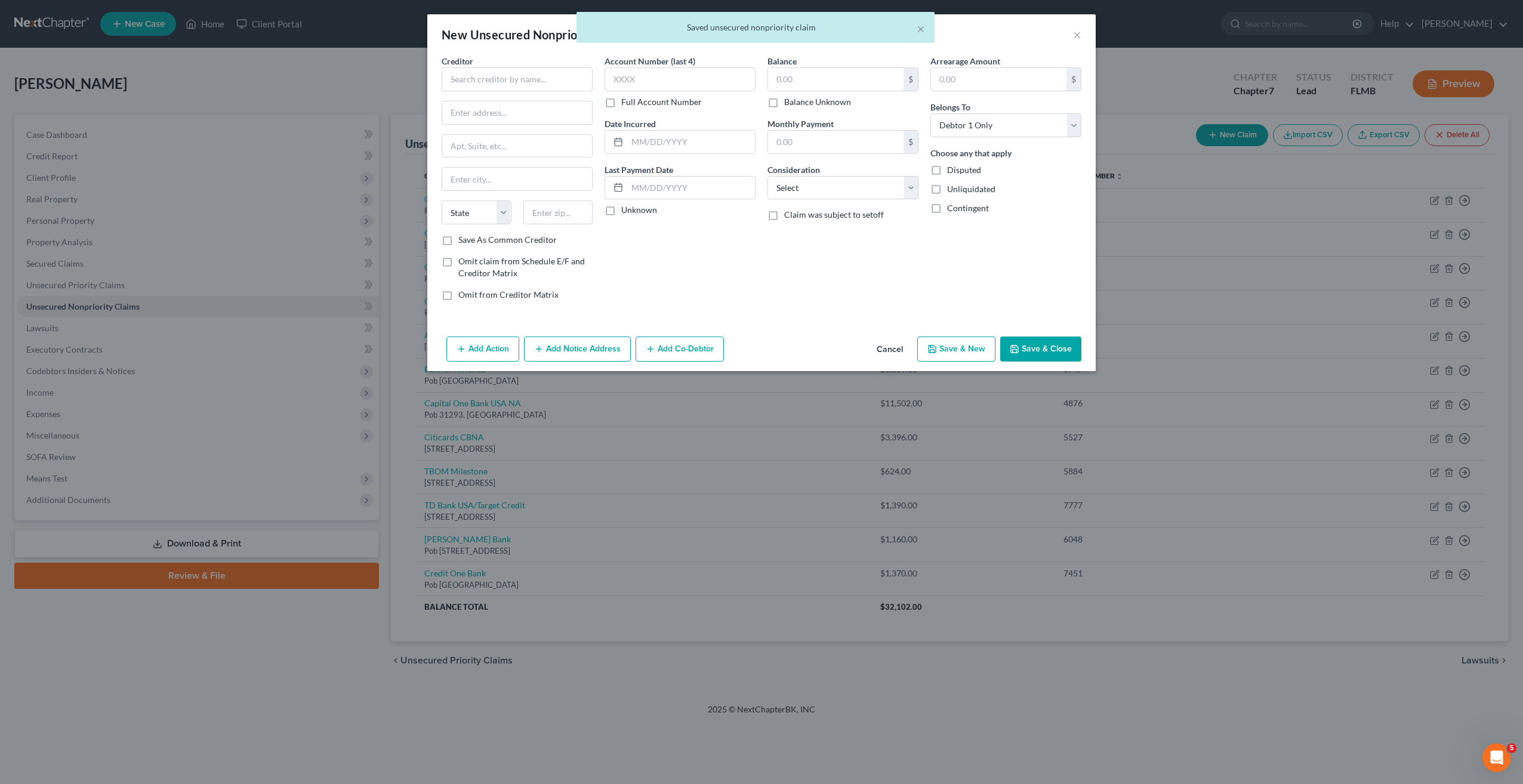
click at [896, 346] on button "Cancel" at bounding box center [890, 349] width 45 height 24
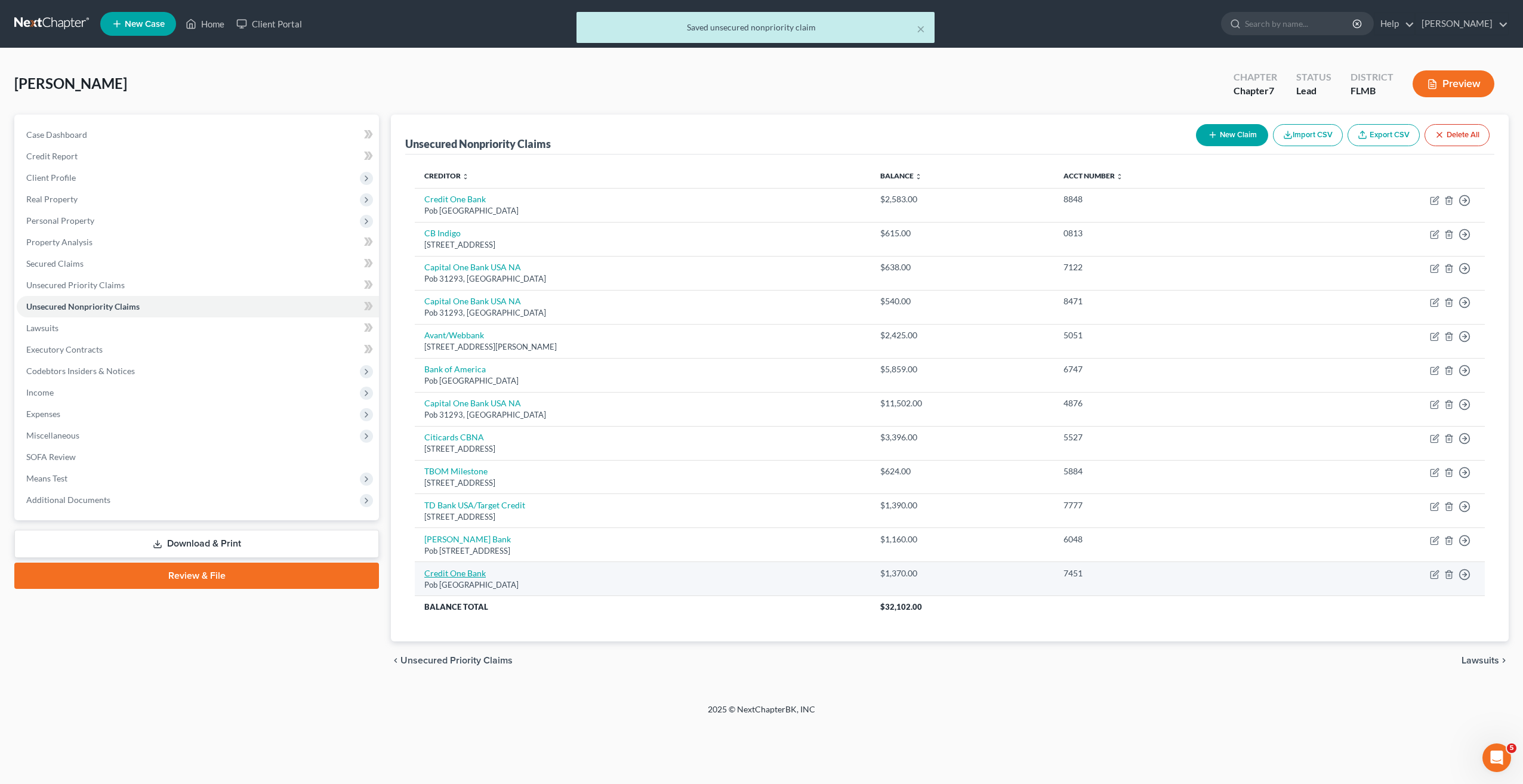
click at [457, 568] on link "Credit One Bank" at bounding box center [455, 573] width 62 height 10
select select "31"
select select "1"
select select "0"
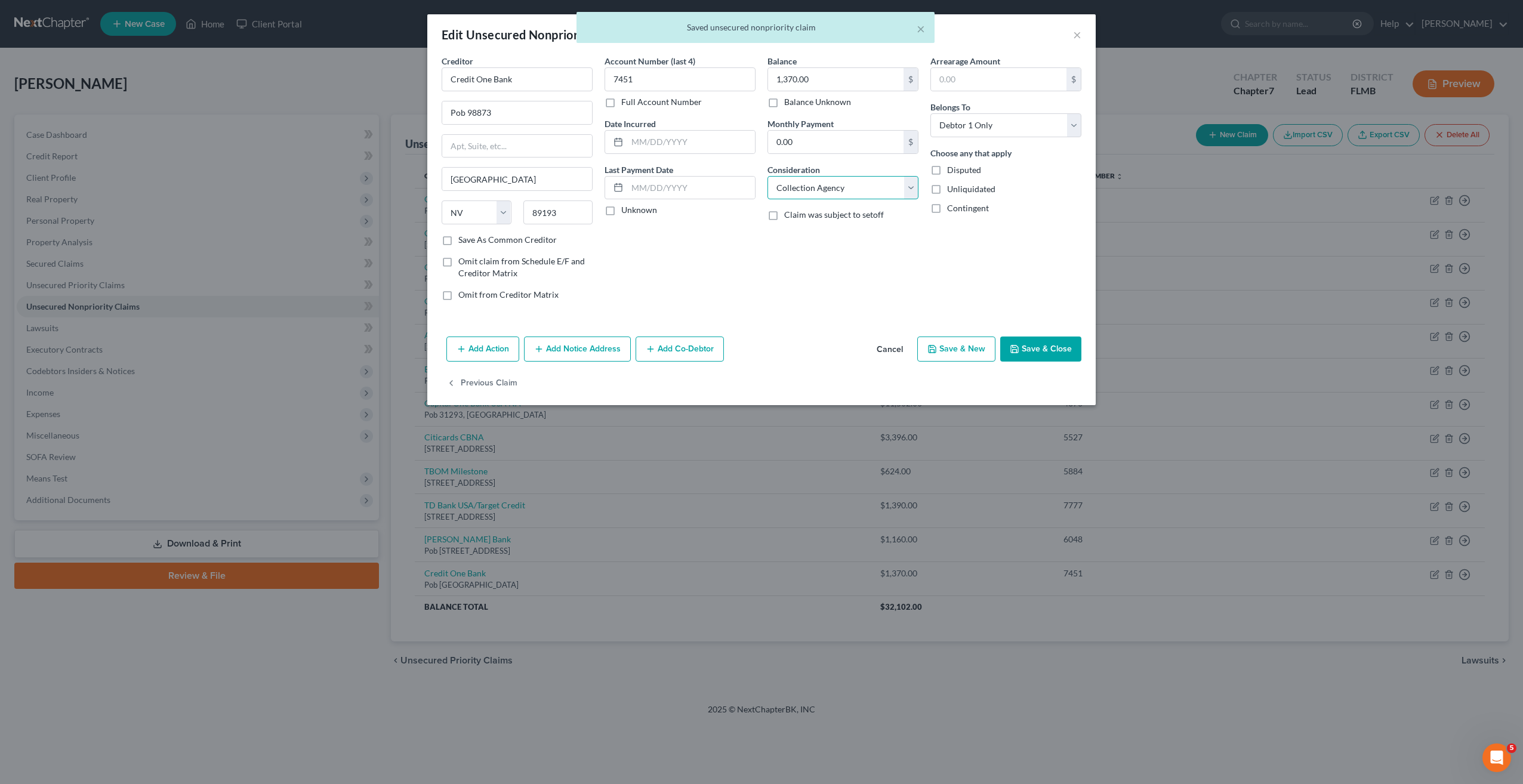
drag, startPoint x: 854, startPoint y: 184, endPoint x: 853, endPoint y: 195, distance: 11.0
click at [854, 185] on select "Select Cable / Satellite Services Collection Agency Credit Card Debt Debt Couns…" at bounding box center [843, 188] width 151 height 24
select select "2"
click at [767, 176] on select "Select Cable / Satellite Services Collection Agency Credit Card Debt Debt Couns…" at bounding box center [843, 188] width 151 height 24
click at [964, 349] on button "Save & New" at bounding box center [956, 349] width 78 height 25
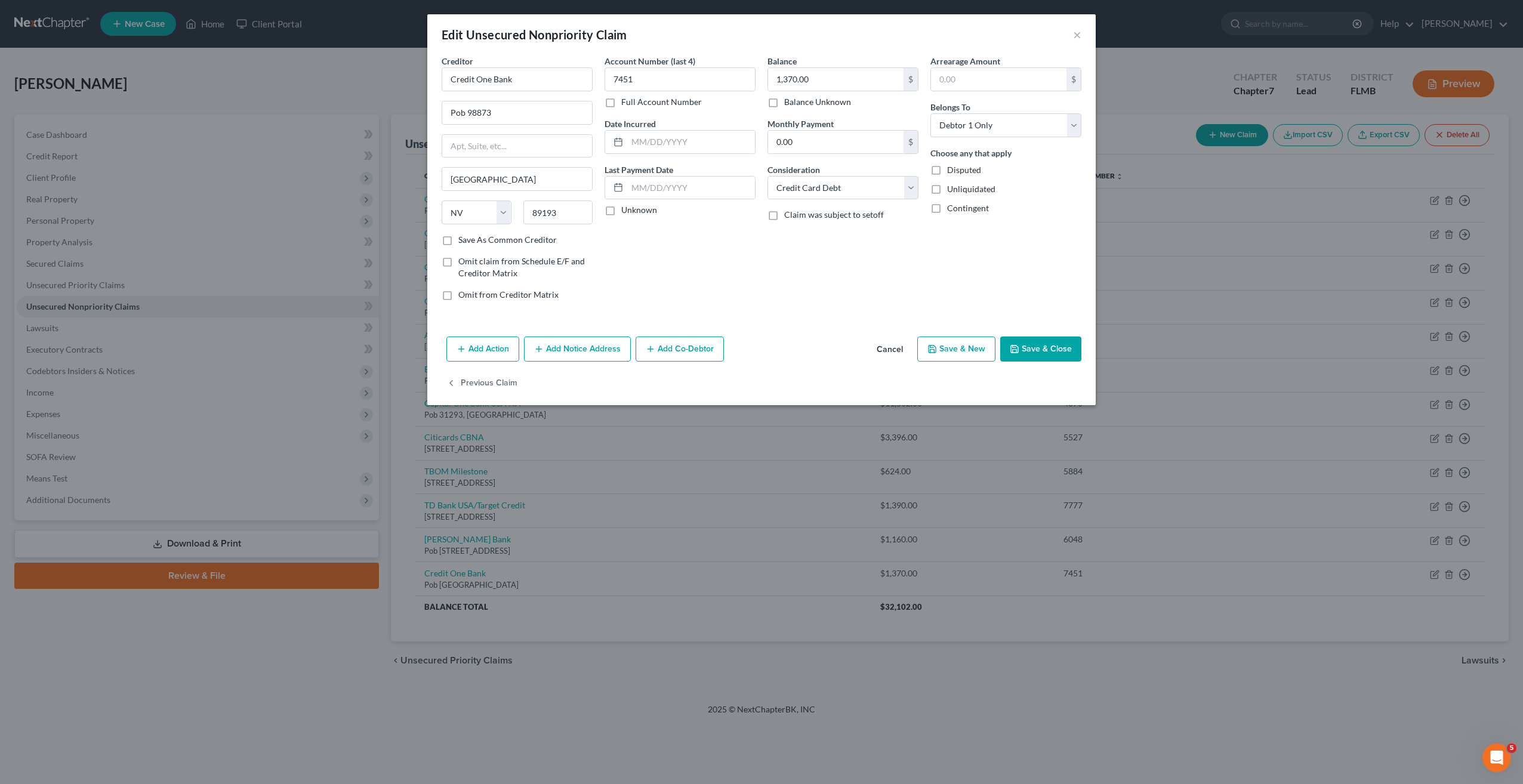
select select "0"
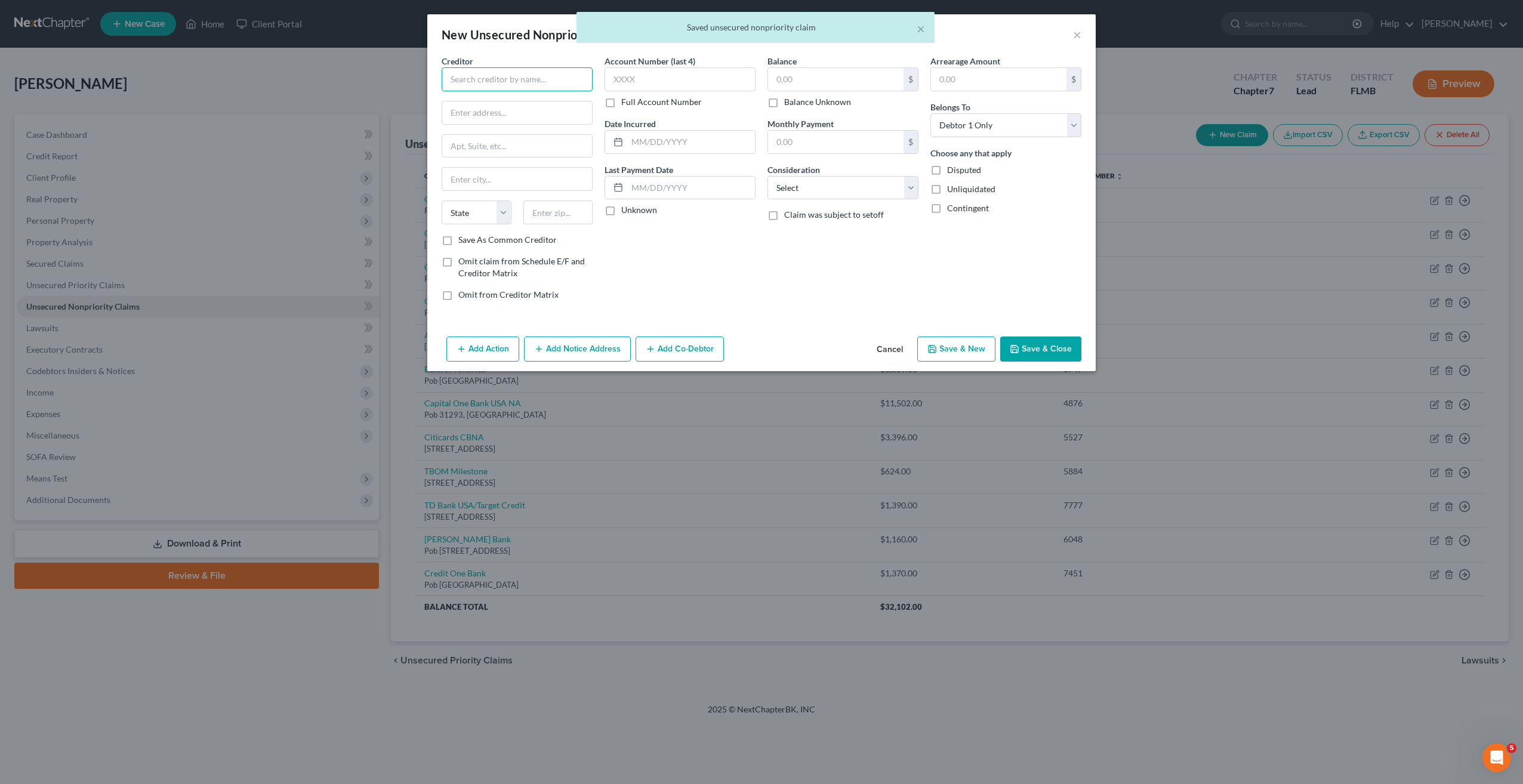
click at [461, 78] on input "text" at bounding box center [517, 79] width 151 height 24
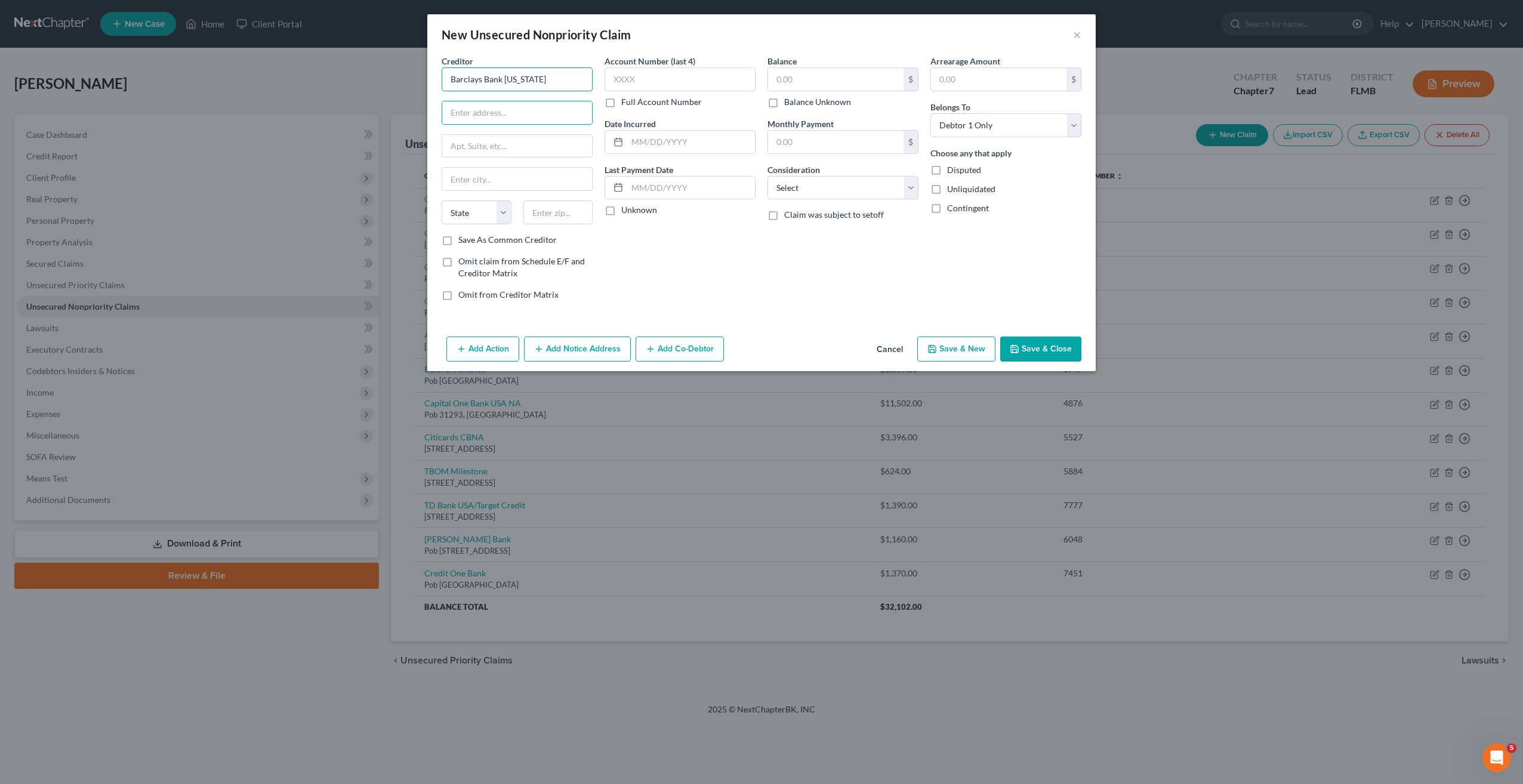
click at [551, 76] on input "Barclays Bank Delaware" at bounding box center [517, 79] width 151 height 24
type input "Barclays Bank Delaware"
type input "{"
type input "Pob 8803"
type input "19899"
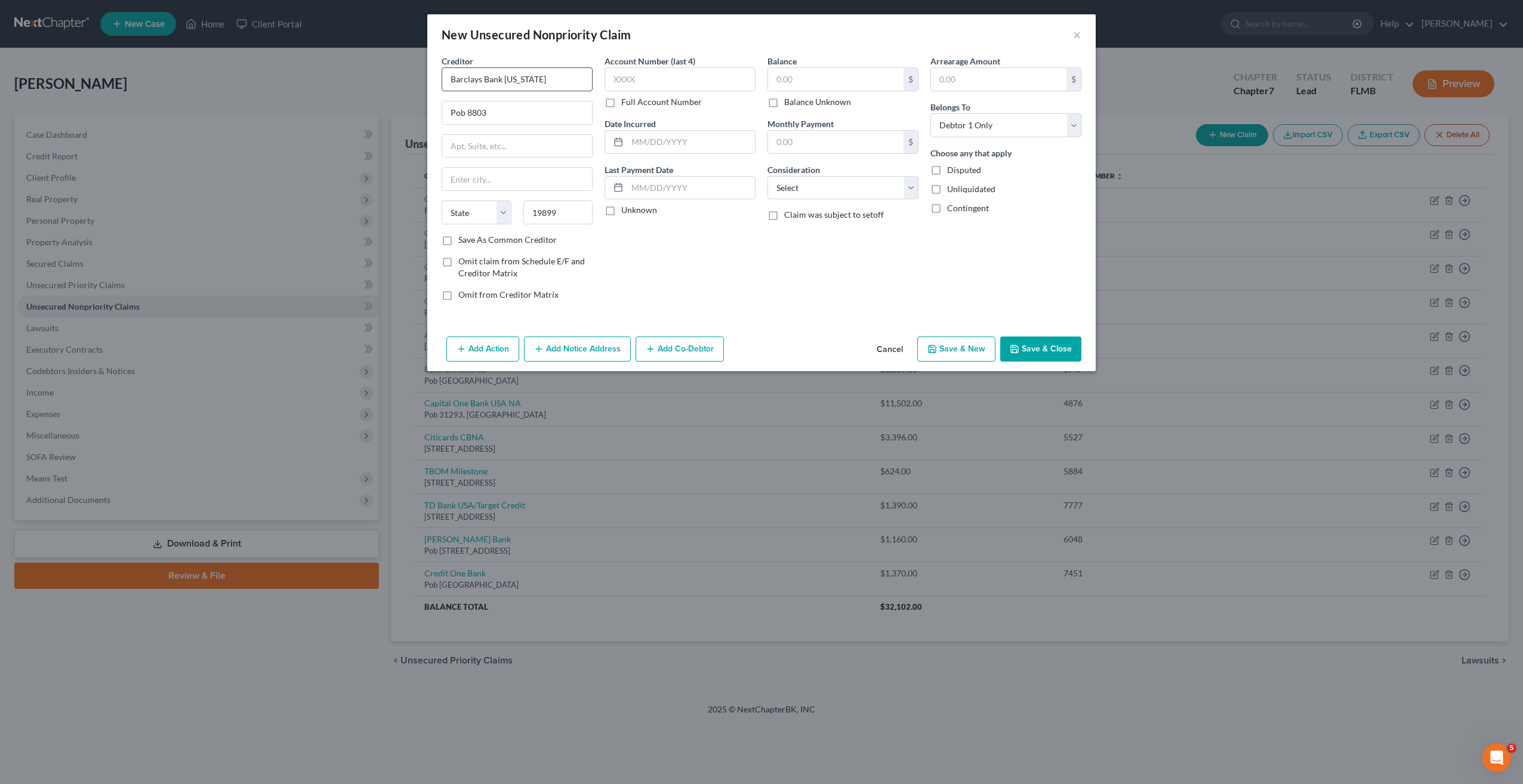
type input "Wilmington"
select select "7"
drag, startPoint x: 1046, startPoint y: 43, endPoint x: 815, endPoint y: 76, distance: 233.3
click at [815, 76] on input "text" at bounding box center [836, 79] width 136 height 23
type input "3,070"
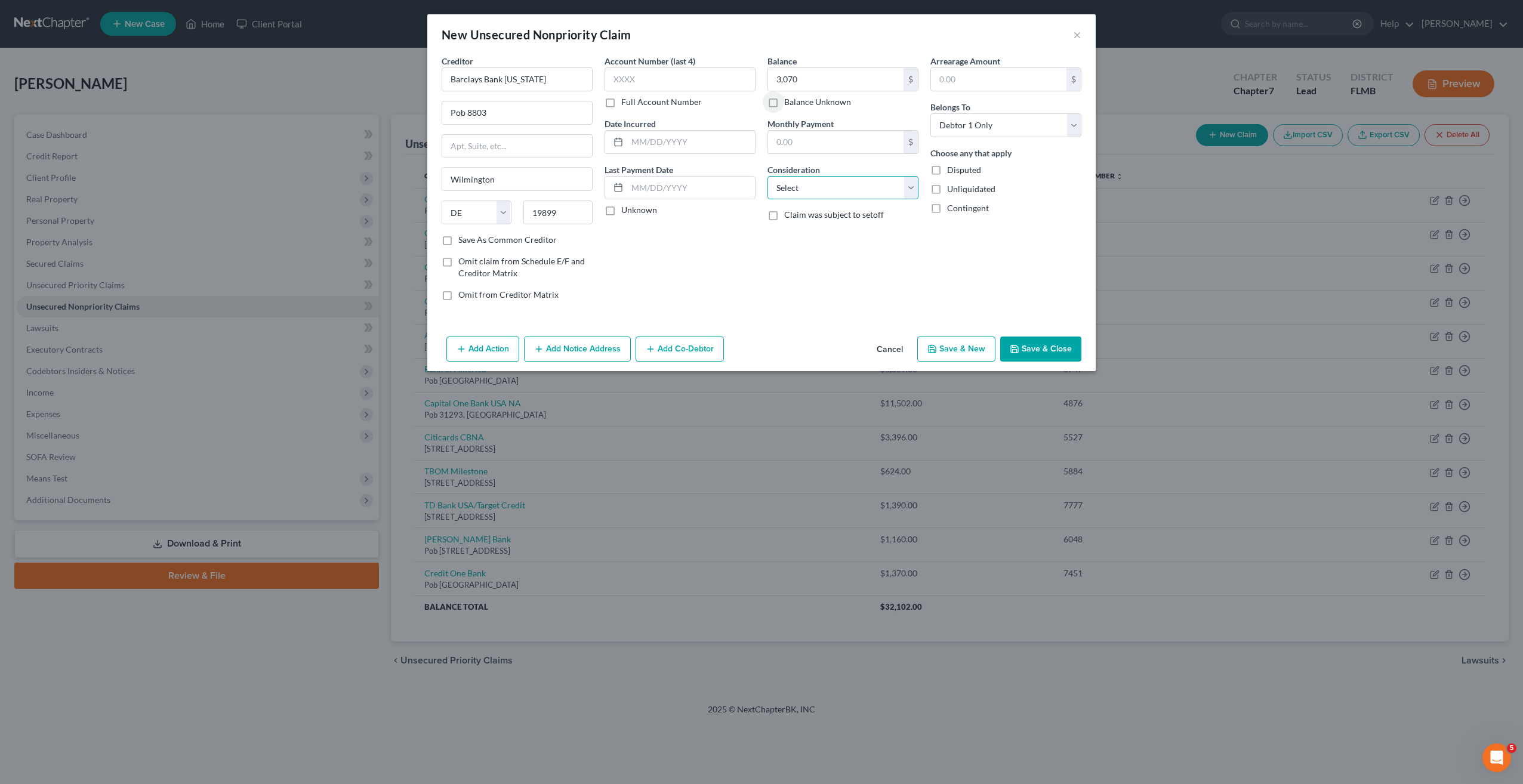
click at [817, 193] on select "Select Cable / Satellite Services Collection Agency Credit Card Debt Debt Couns…" at bounding box center [843, 188] width 151 height 24
select select "2"
click at [767, 176] on select "Select Cable / Satellite Services Collection Agency Credit Card Debt Debt Couns…" at bounding box center [843, 188] width 151 height 24
click at [657, 82] on input "text" at bounding box center [680, 79] width 151 height 24
type input "3383"
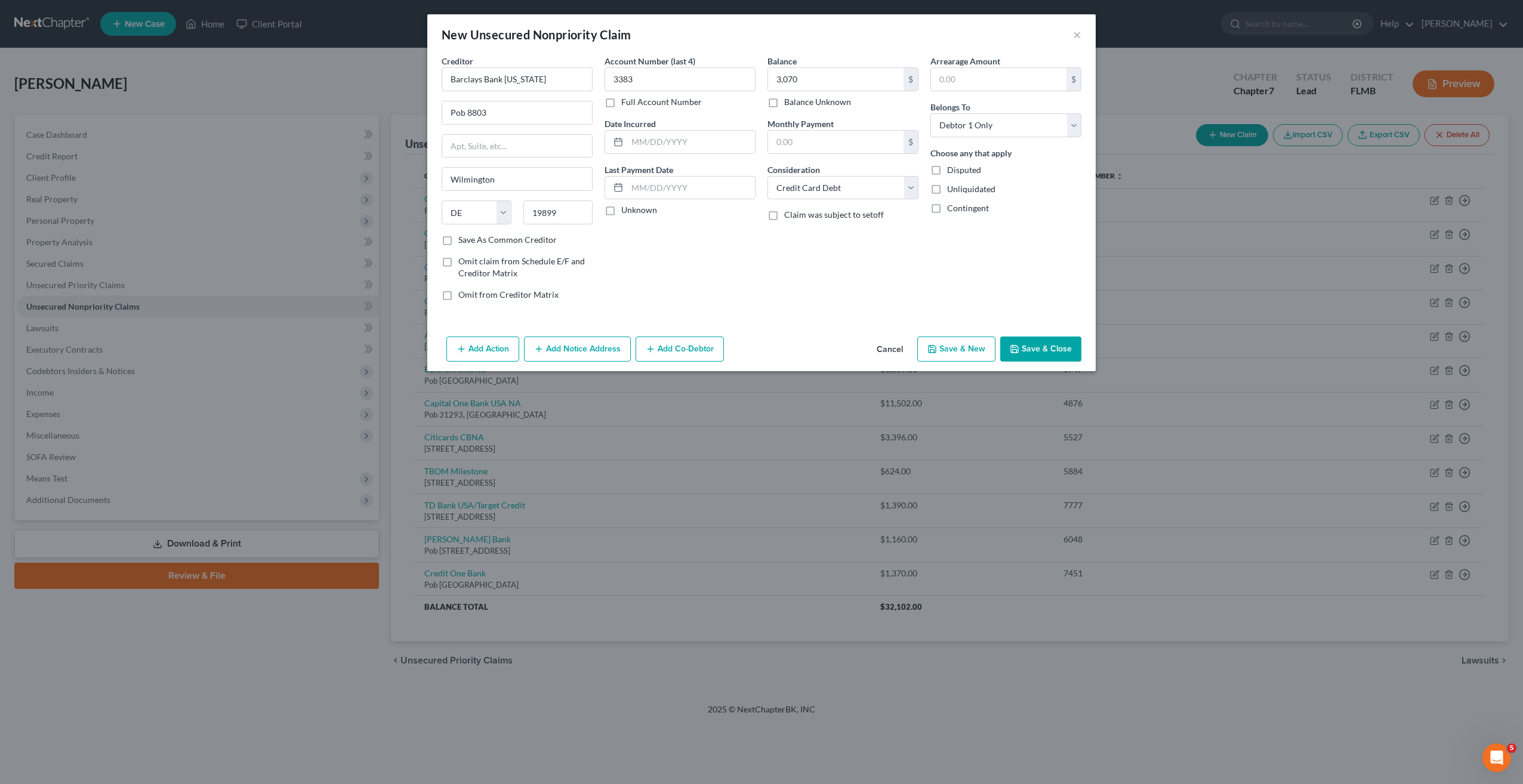
click at [954, 347] on button "Save & New" at bounding box center [956, 349] width 78 height 25
select select "0"
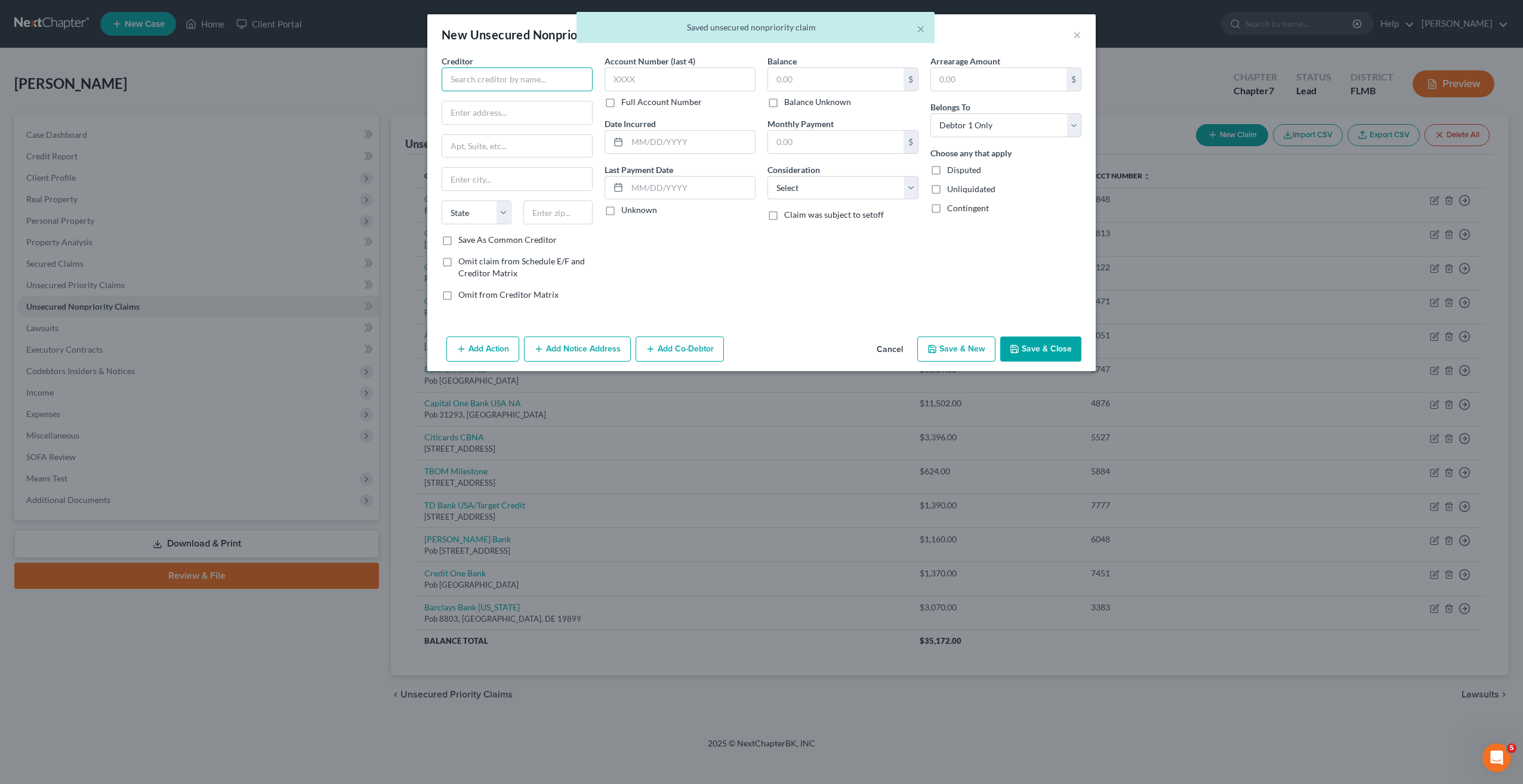
click at [513, 84] on input "text" at bounding box center [517, 79] width 151 height 24
click at [533, 81] on input "text" at bounding box center [517, 79] width 151 height 24
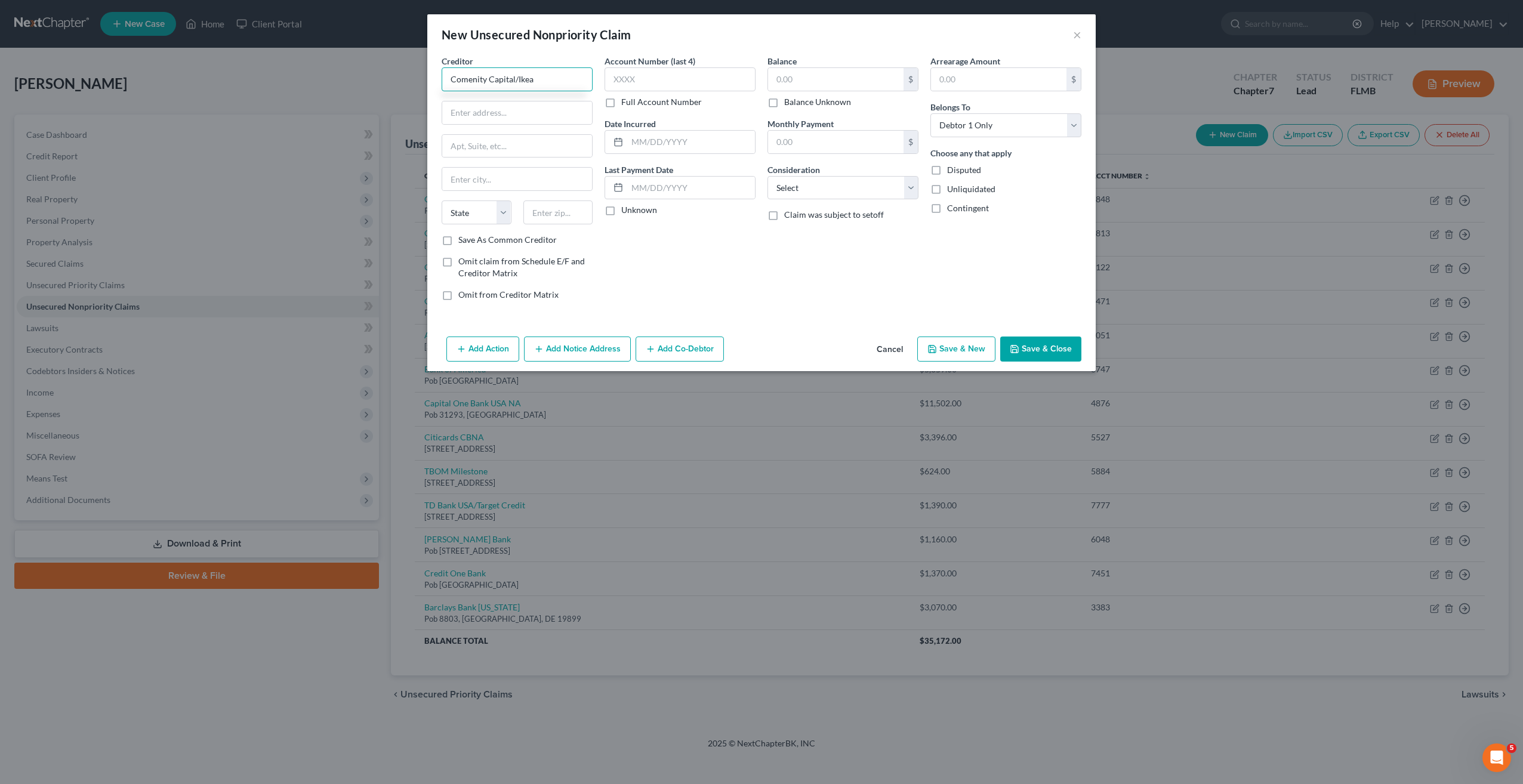
type input "Comenity Capital/Ikea"
type input "Pob 182120"
type input "43218"
type input "Columbus"
select select "36"
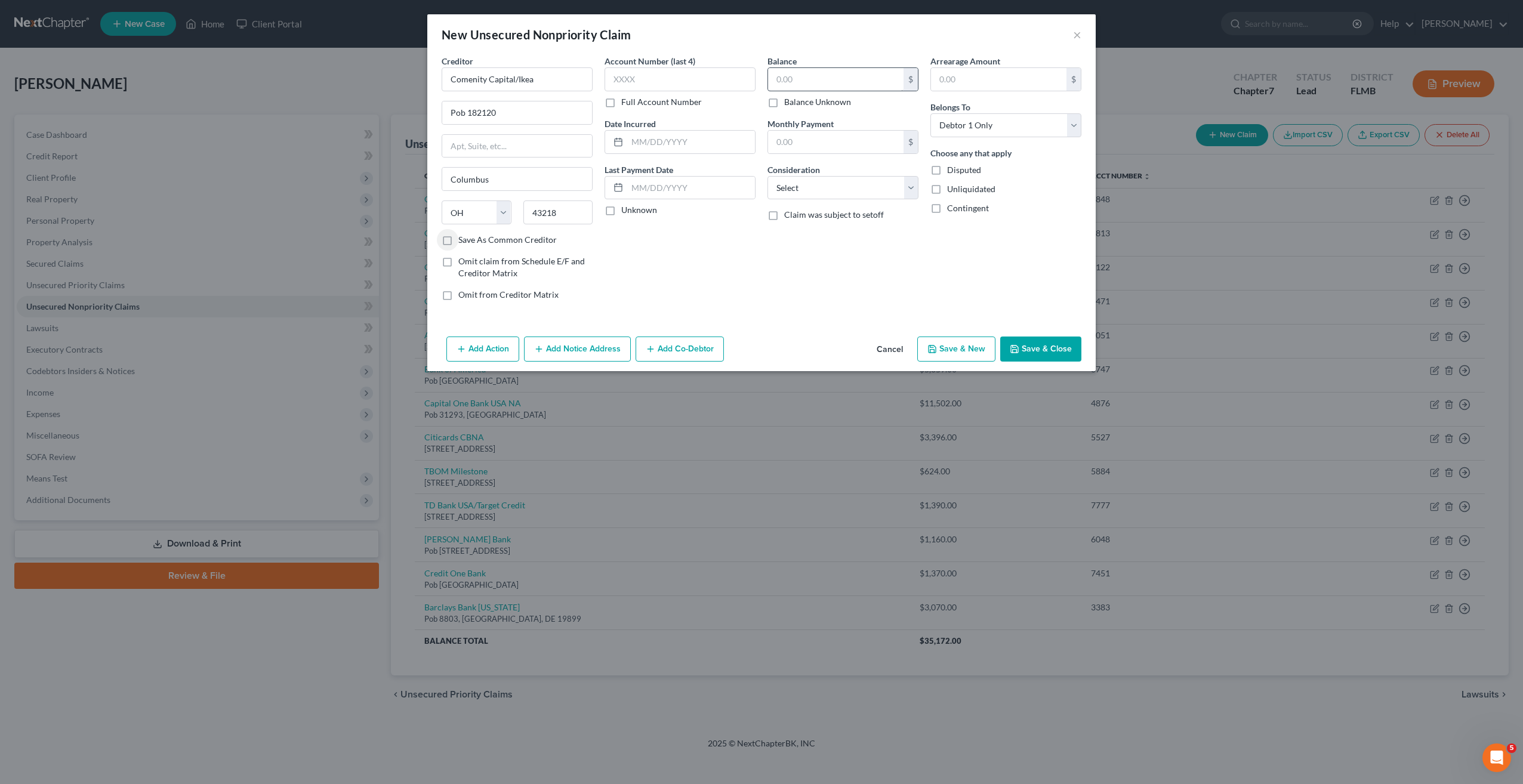
drag, startPoint x: 787, startPoint y: 56, endPoint x: 794, endPoint y: 80, distance: 25.0
click at [788, 62] on label "Balance" at bounding box center [782, 61] width 29 height 13
click at [794, 80] on input "text" at bounding box center [836, 79] width 136 height 23
type input "706"
click at [795, 185] on select "Select Cable / Satellite Services Collection Agency Credit Card Debt Debt Couns…" at bounding box center [843, 188] width 151 height 24
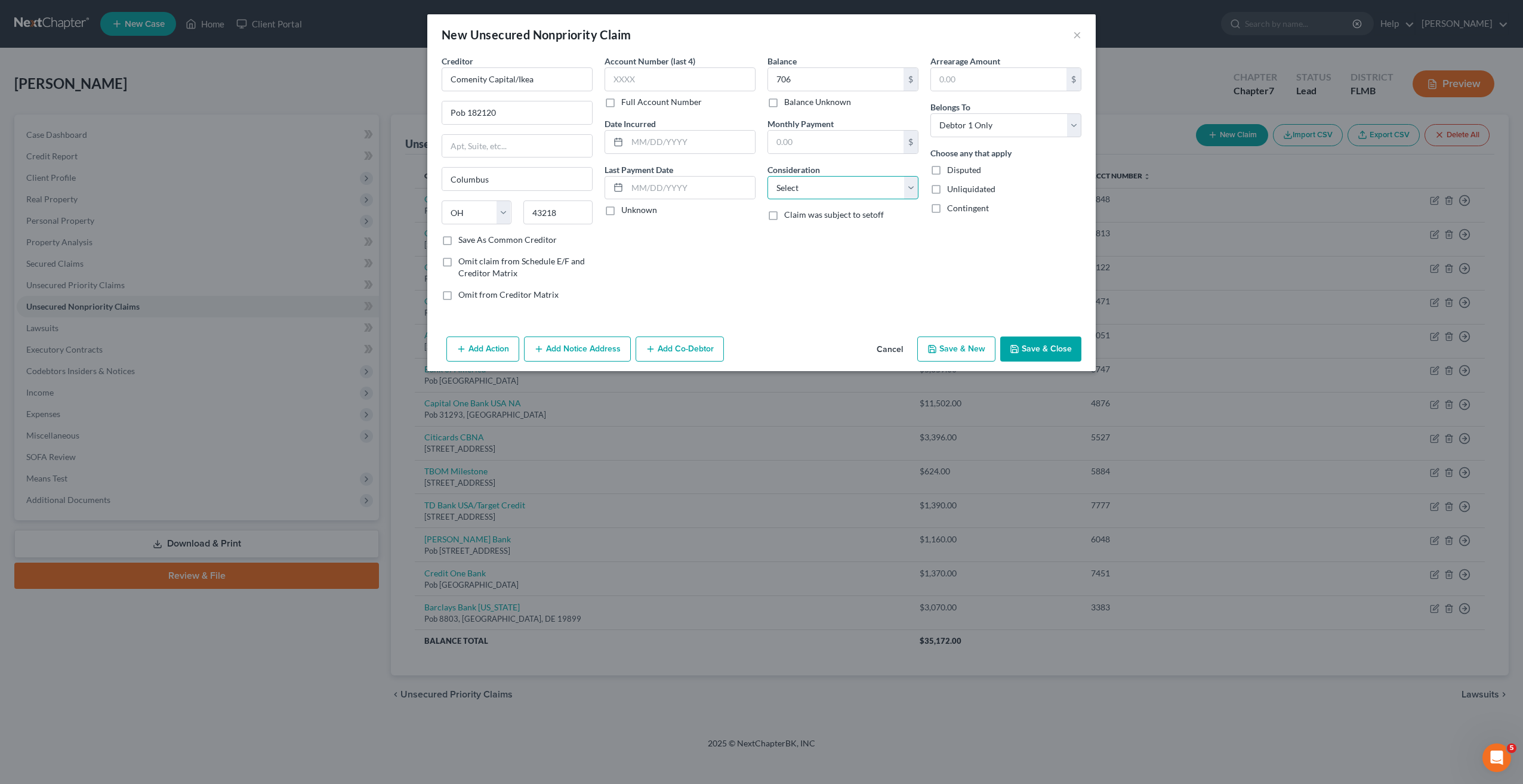
select select "2"
click at [767, 176] on select "Select Cable / Satellite Services Collection Agency Credit Card Debt Debt Couns…" at bounding box center [843, 188] width 151 height 24
drag, startPoint x: 799, startPoint y: 288, endPoint x: 809, endPoint y: 296, distance: 12.8
click at [800, 290] on div "Balance 706.00 $ Balance Unknown Balance Undetermined 706 $ Balance Unknown Mon…" at bounding box center [843, 183] width 163 height 255
click at [937, 345] on icon "button" at bounding box center [932, 349] width 9 height 9
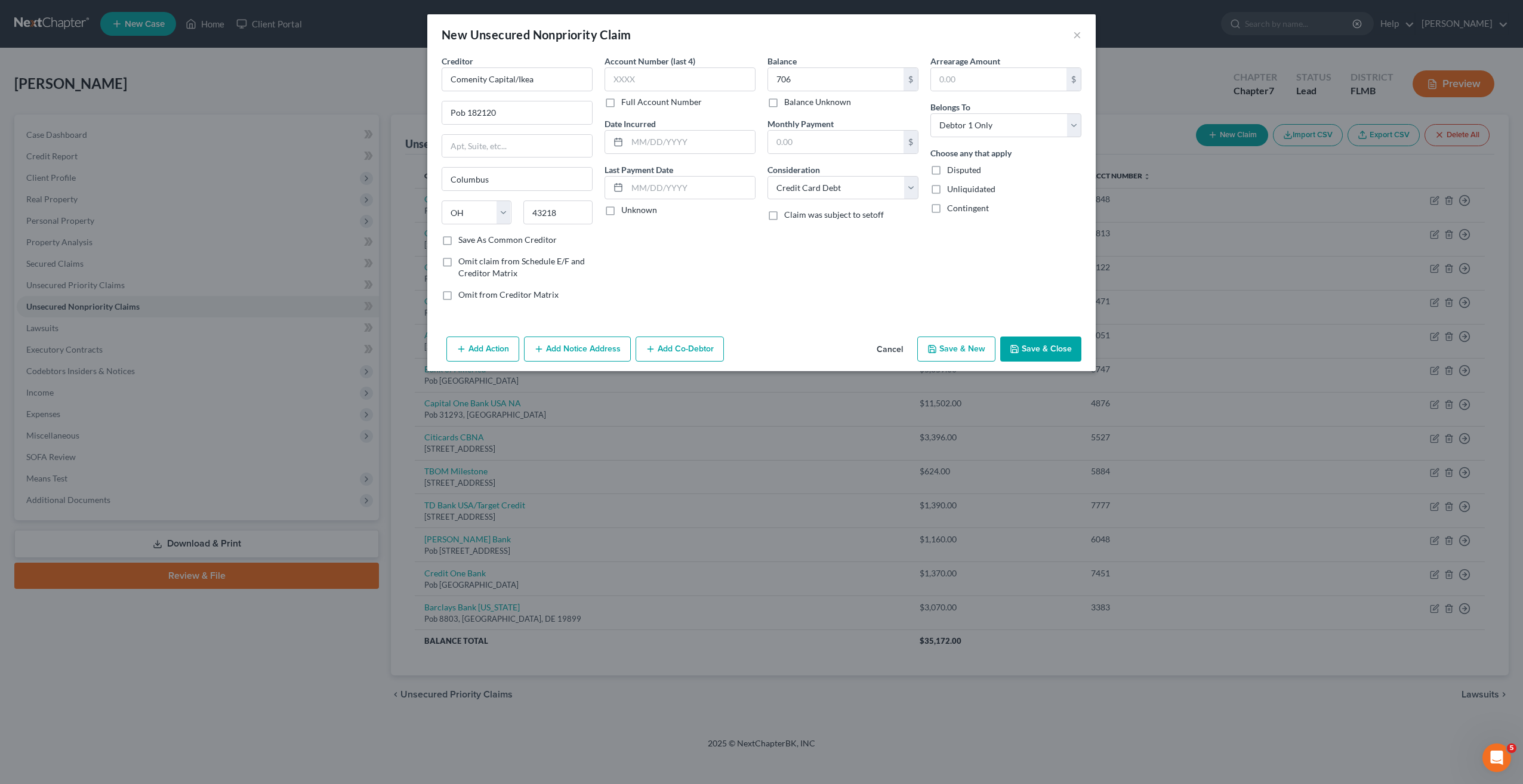
type input "706.00"
type input "0.00"
select select "0"
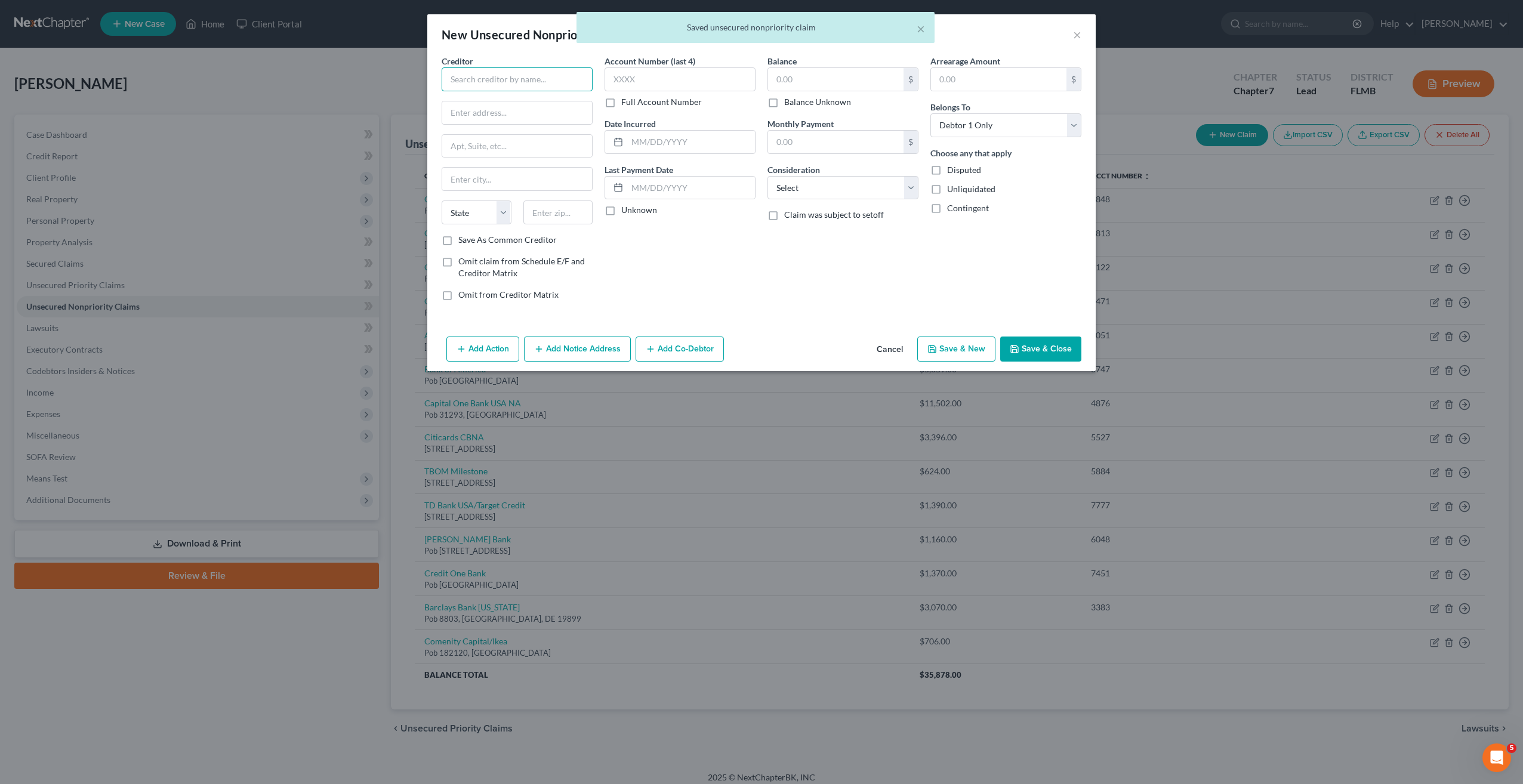
click at [455, 82] on input "text" at bounding box center [517, 79] width 151 height 24
click at [499, 76] on input "text" at bounding box center [517, 79] width 151 height 24
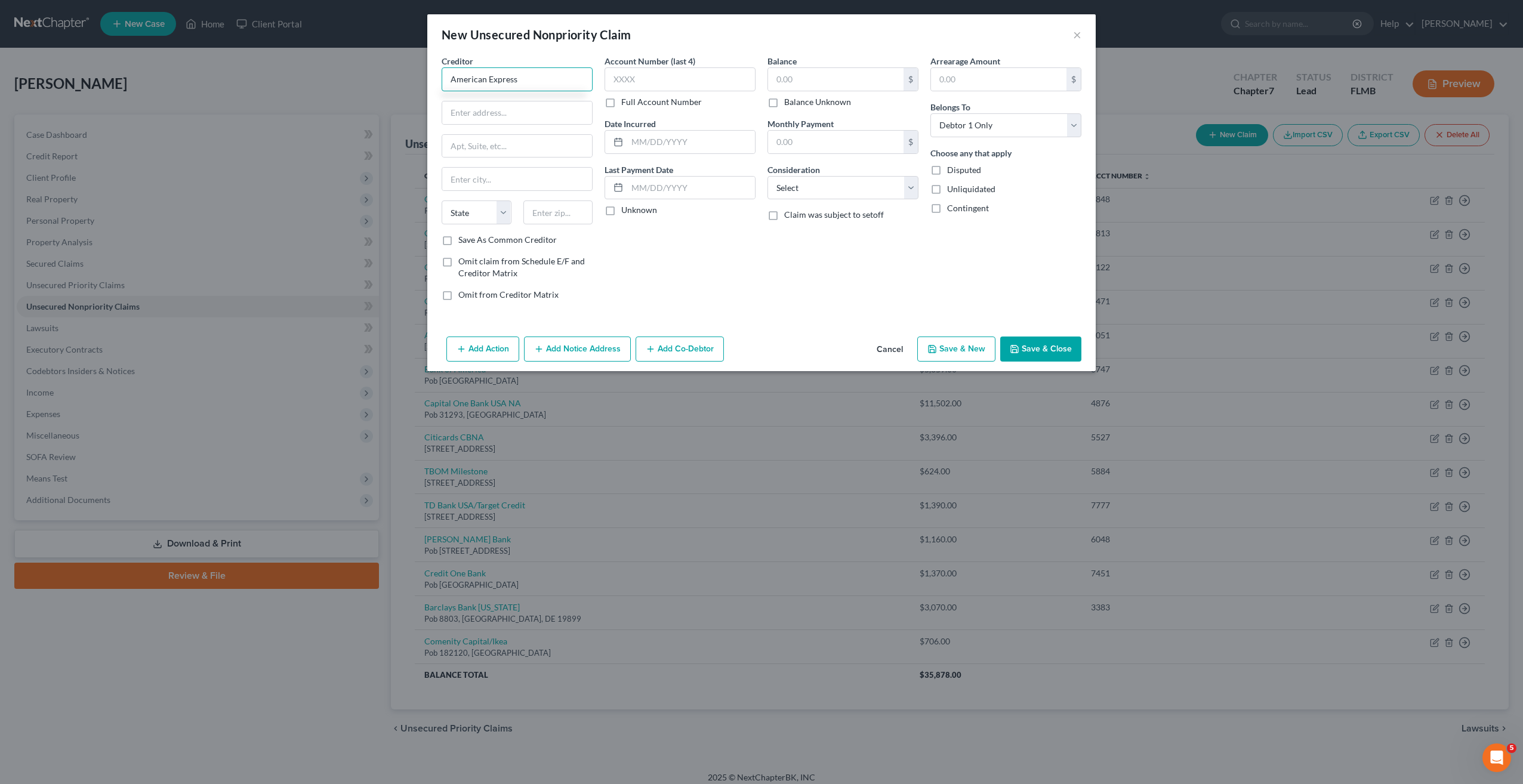
type input "American Express"
type input "Pob 981537"
click at [569, 207] on input "text" at bounding box center [558, 213] width 70 height 24
type input "79998"
type input "El Paso"
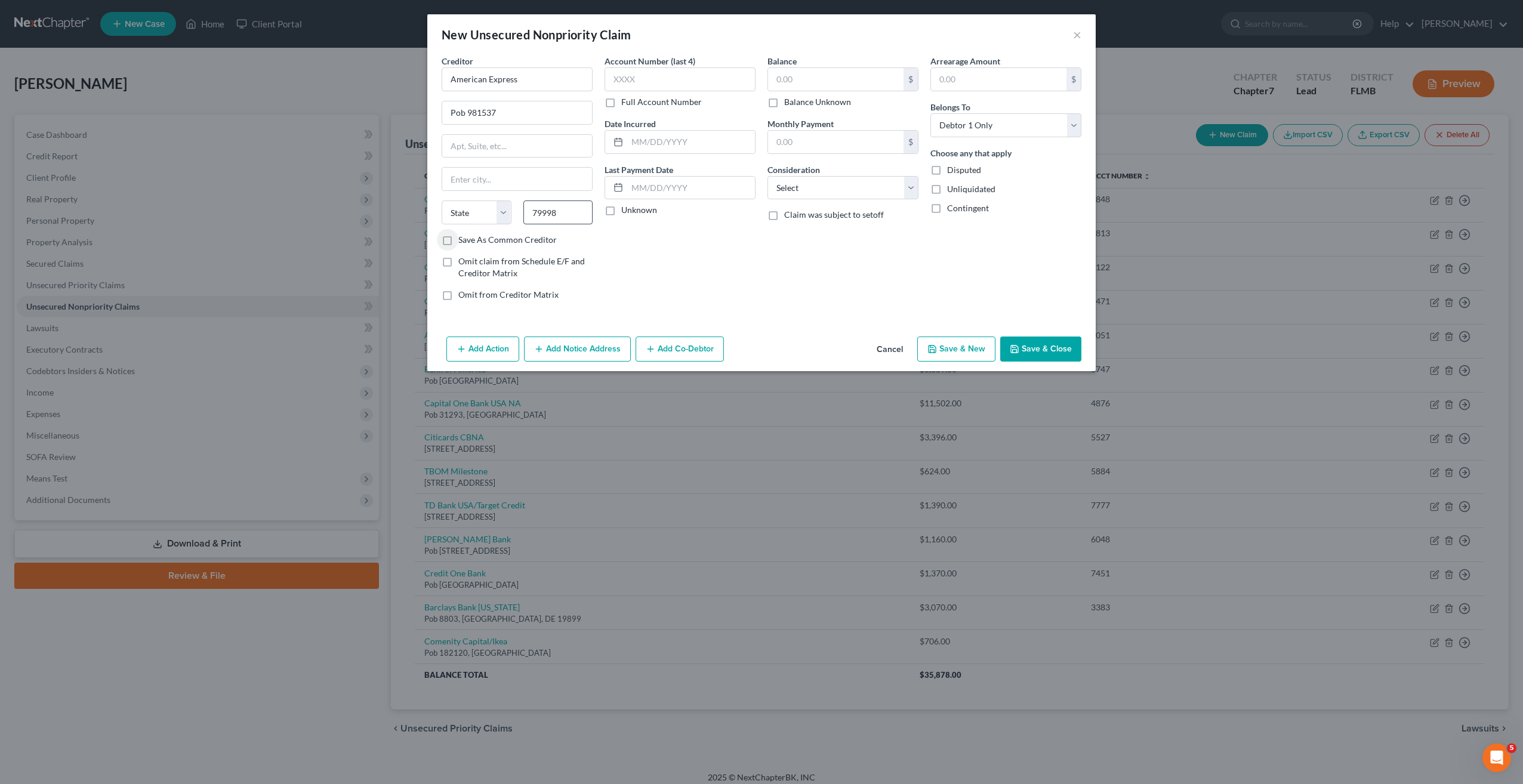
select select "45"
click at [840, 90] on input "text" at bounding box center [836, 79] width 136 height 23
type input "1,596"
click at [657, 81] on input "text" at bounding box center [680, 79] width 151 height 24
type input "5"
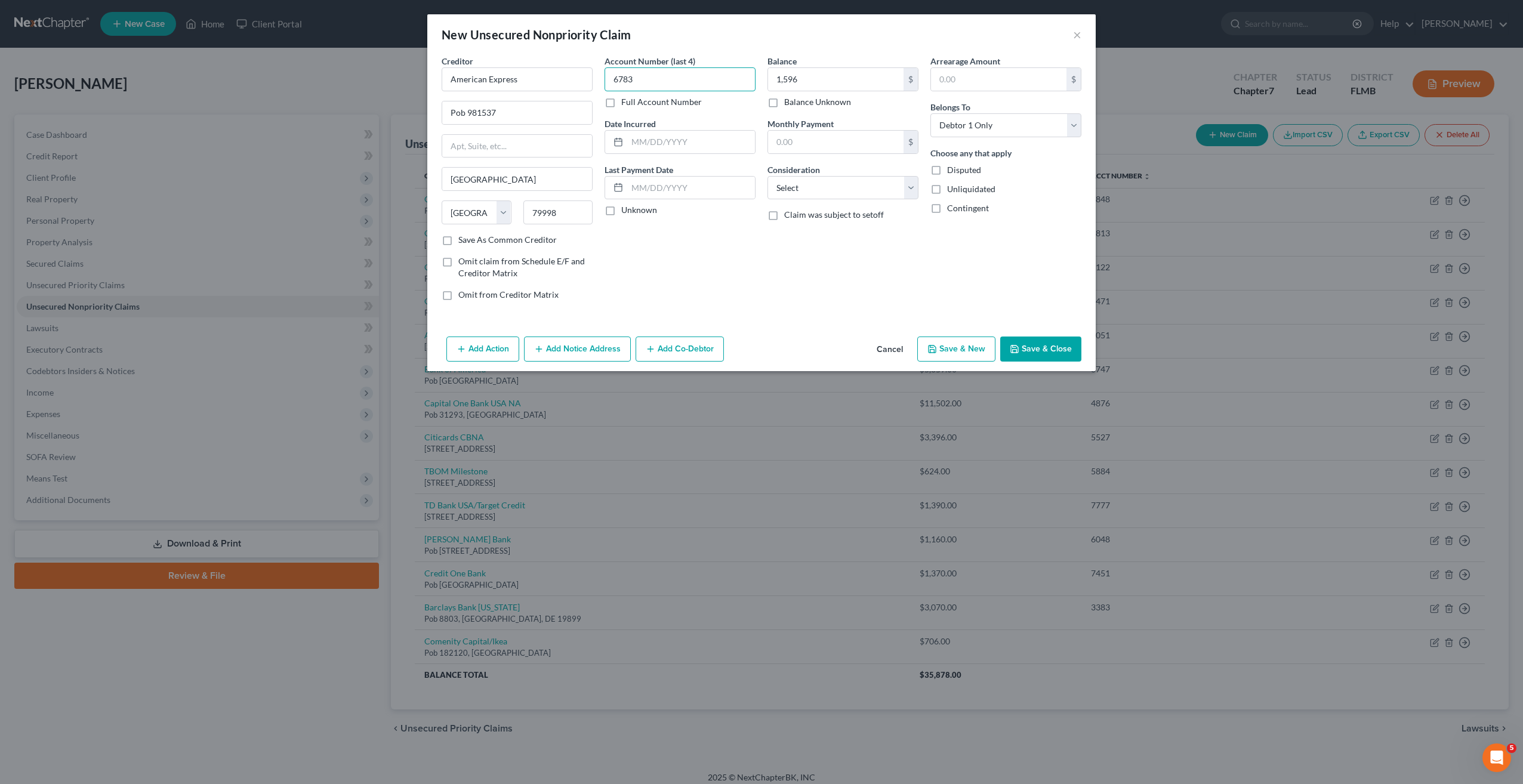
type input "6783"
click at [821, 183] on select "Select Cable / Satellite Services Collection Agency Credit Card Debt Debt Couns…" at bounding box center [843, 188] width 151 height 24
select select "2"
click at [767, 176] on select "Select Cable / Satellite Services Collection Agency Credit Card Debt Debt Couns…" at bounding box center [843, 188] width 151 height 24
click at [943, 340] on button "Save & New" at bounding box center [956, 349] width 78 height 25
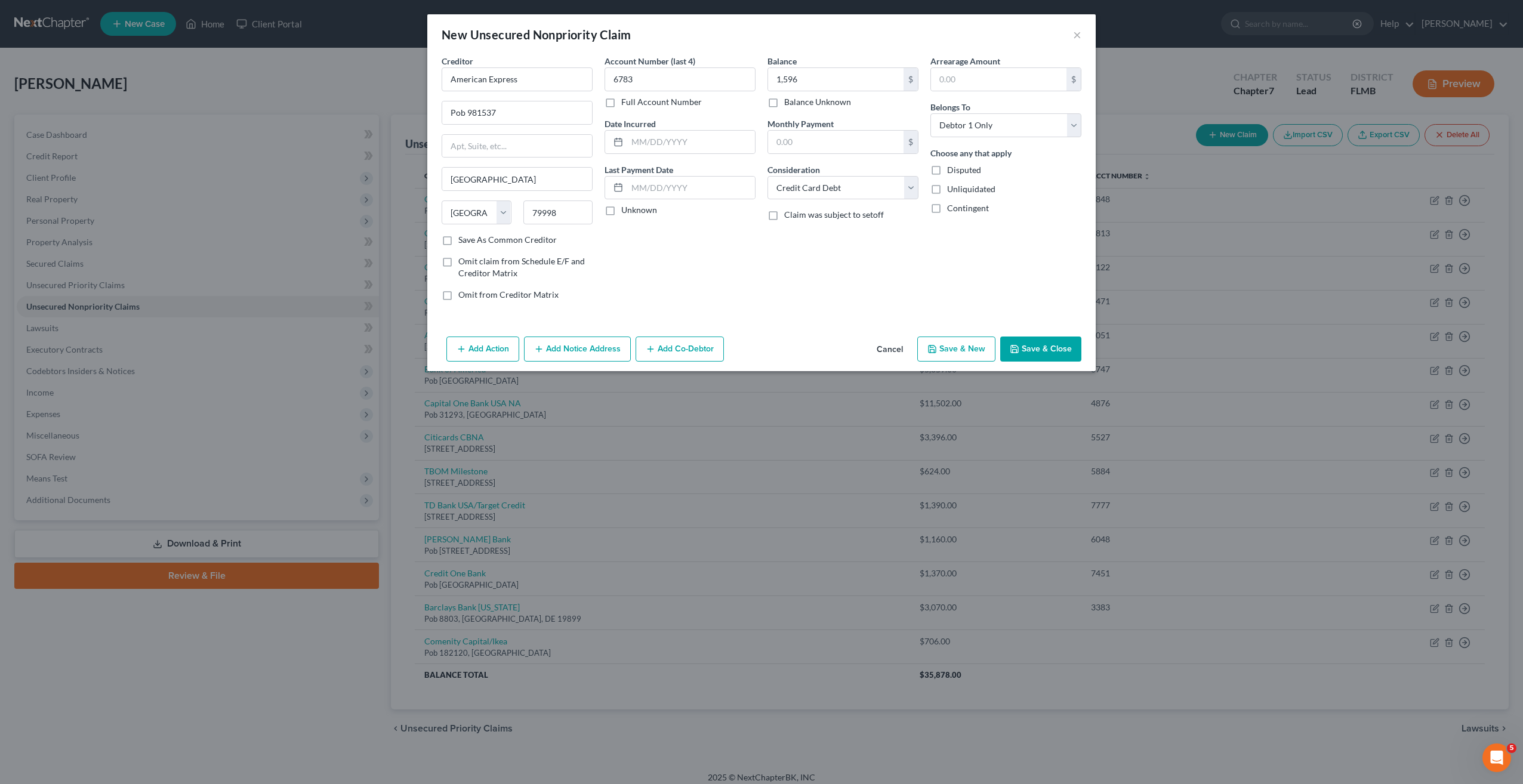
select select "0"
type input "1,596.00"
type input "0.00"
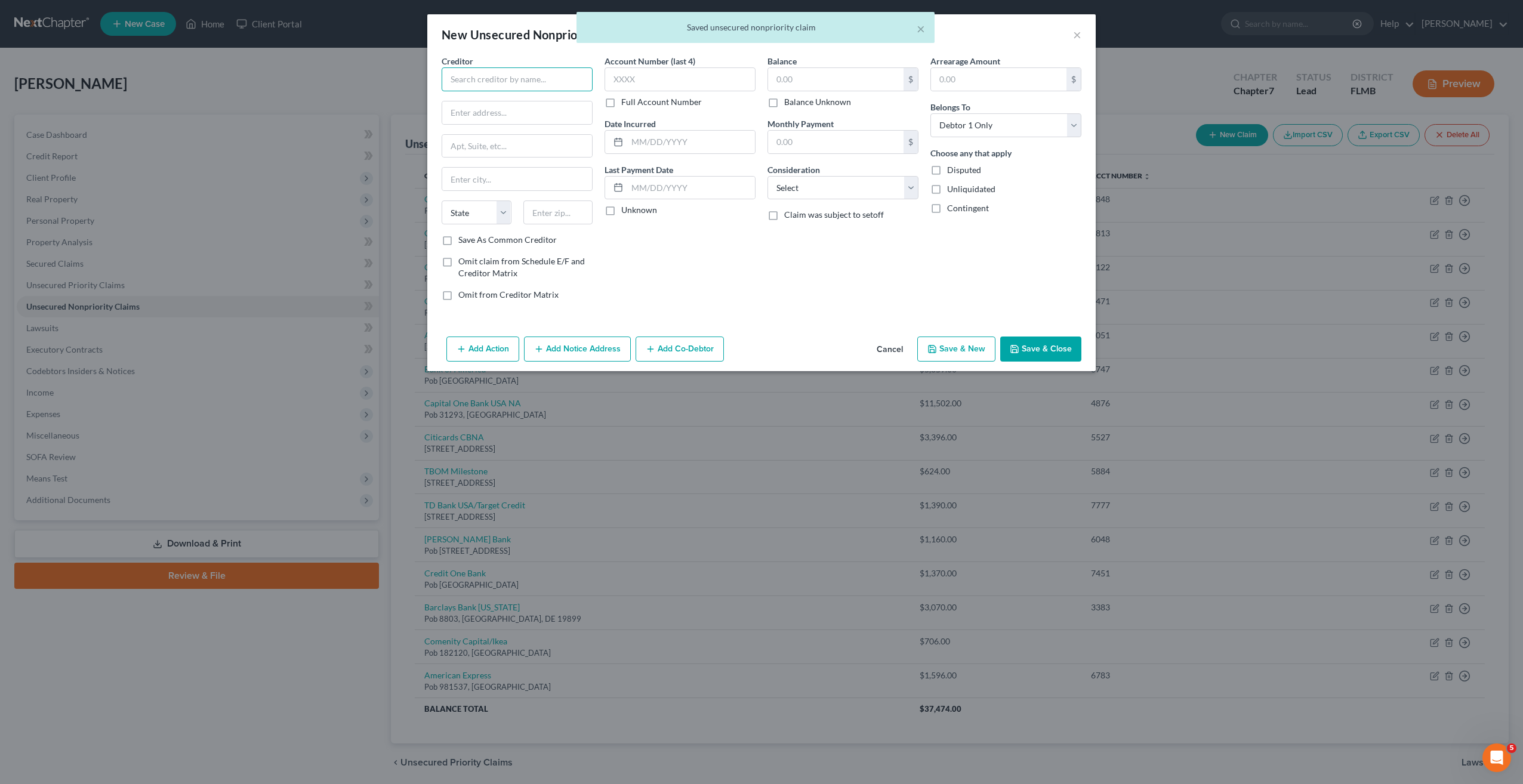
click at [545, 73] on input "text" at bounding box center [517, 79] width 151 height 24
click at [523, 78] on input "text" at bounding box center [517, 79] width 151 height 24
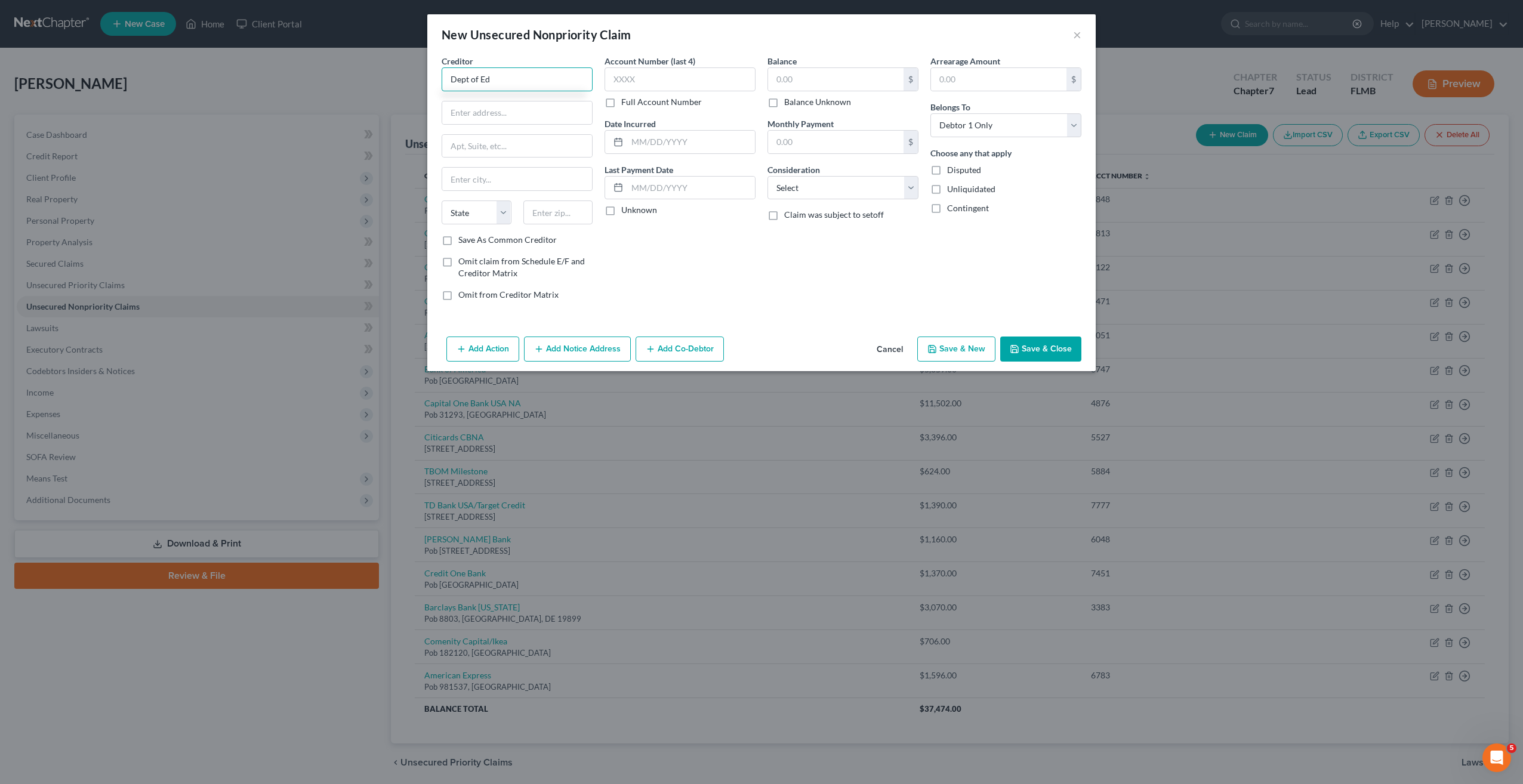
type input "Dept of Ed"
type input "121 S 13th St"
type input "68508"
type input "Lincoln"
select select "30"
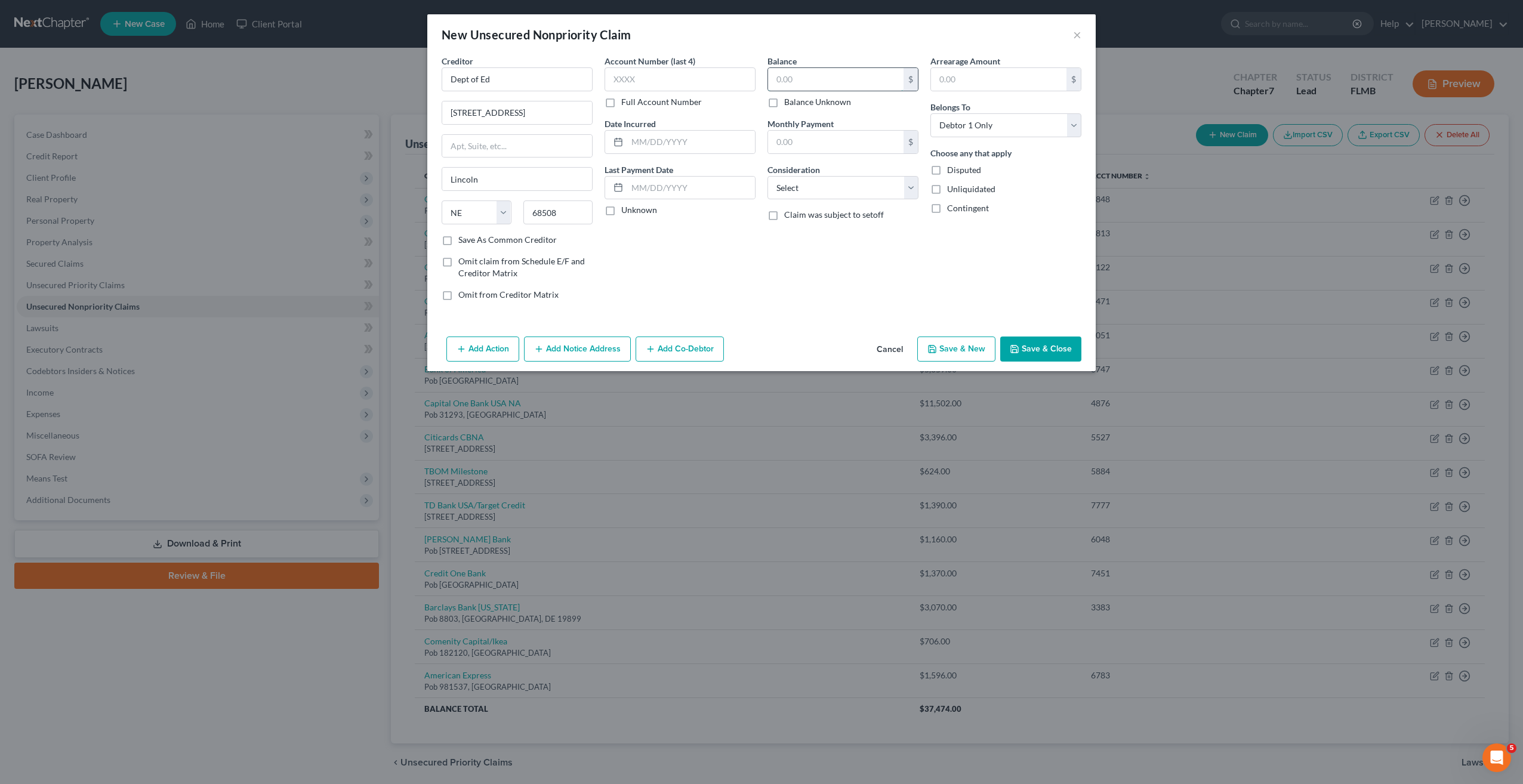
click at [787, 84] on input "text" at bounding box center [836, 79] width 136 height 23
type input "97,352"
click at [837, 189] on select "Select Cable / Satellite Services Collection Agency Credit Card Debt Debt Couns…" at bounding box center [843, 188] width 151 height 24
select select "17"
click at [767, 176] on select "Select Cable / Satellite Services Collection Agency Credit Card Debt Debt Couns…" at bounding box center [843, 188] width 151 height 24
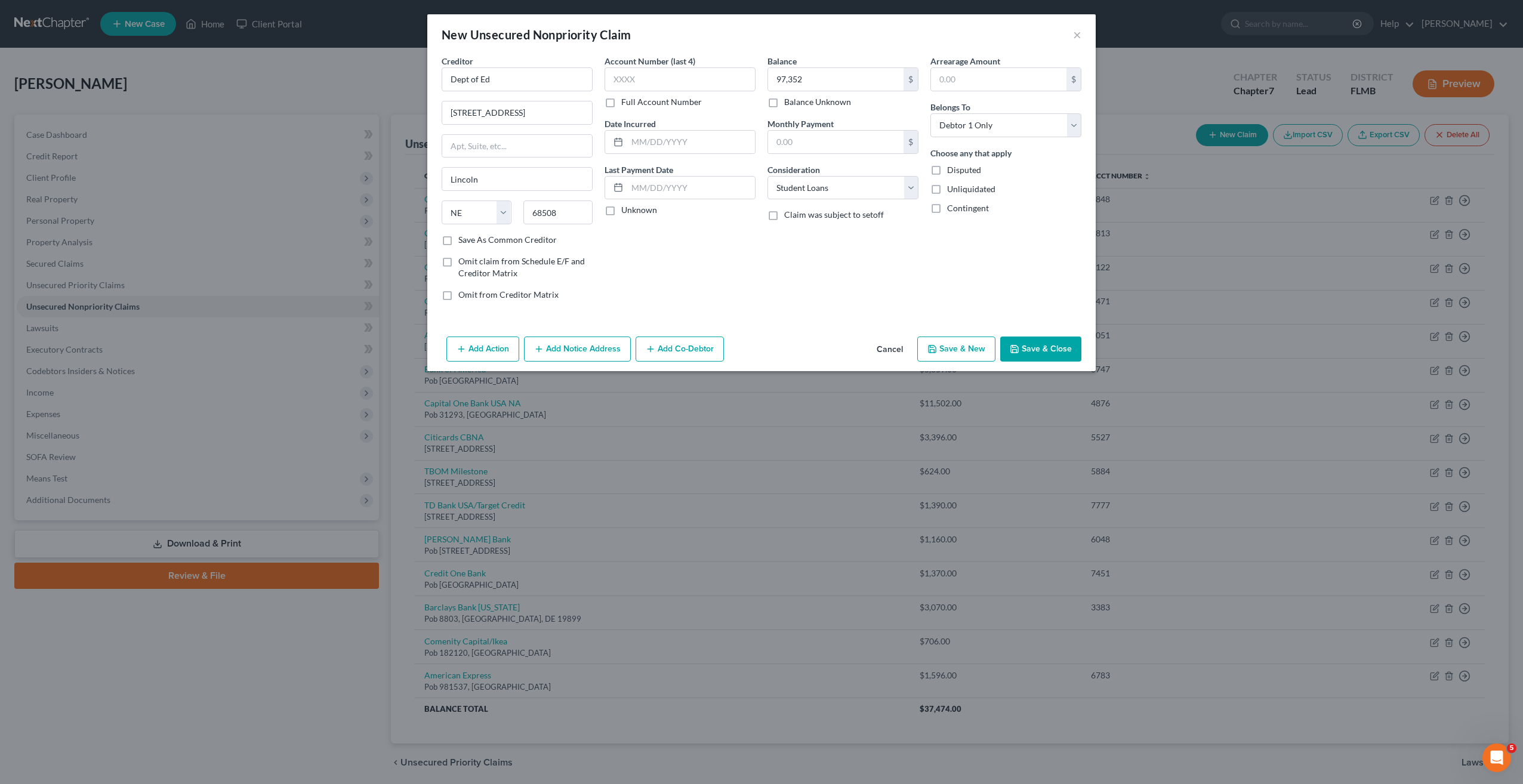
click at [920, 355] on button "Save & New" at bounding box center [956, 349] width 78 height 25
select select "0"
type input "97,352.00"
type input "0.00"
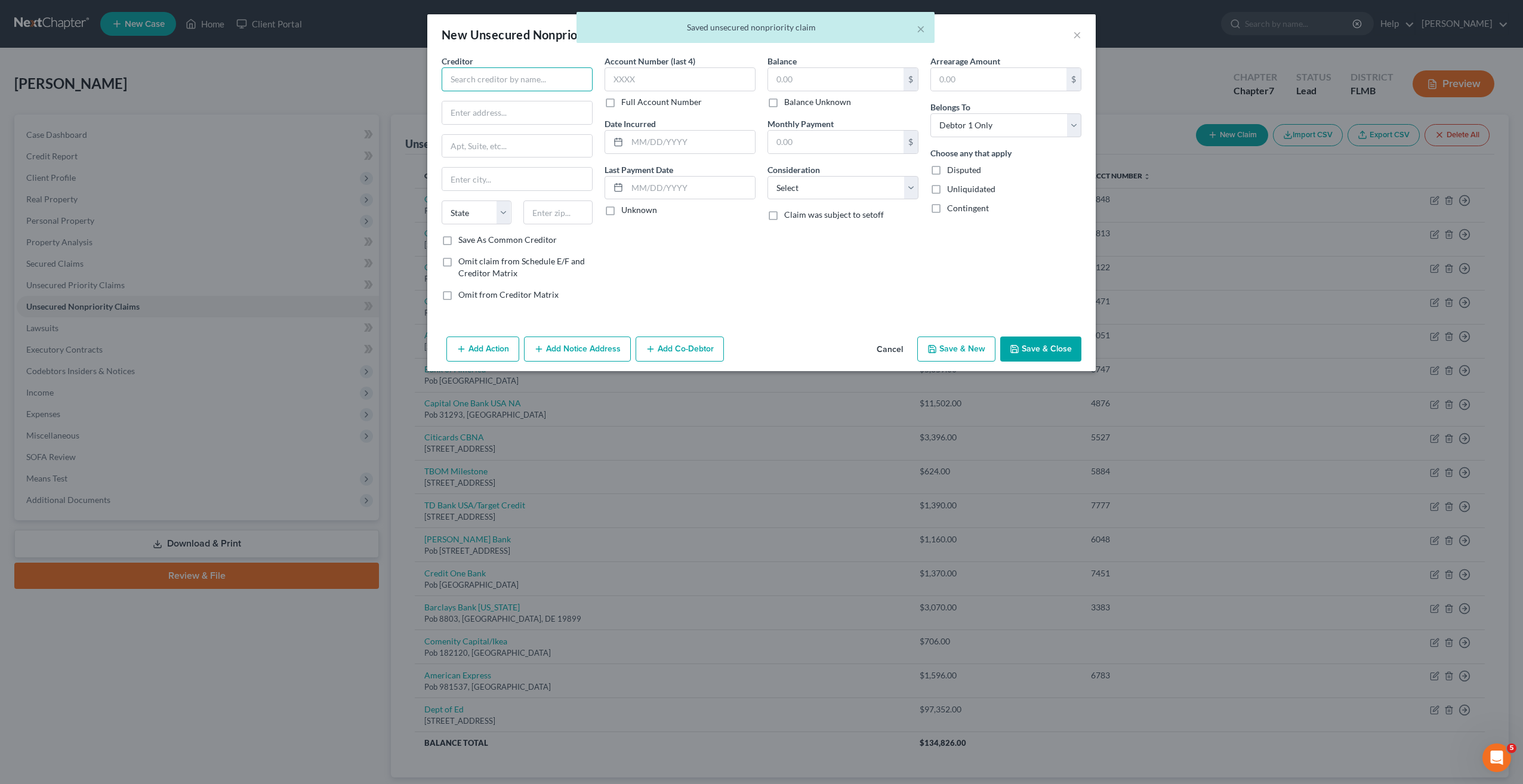
click at [525, 84] on input "text" at bounding box center [517, 79] width 151 height 24
drag, startPoint x: 884, startPoint y: 348, endPoint x: 883, endPoint y: 359, distance: 11.0
click at [884, 349] on button "Cancel" at bounding box center [890, 349] width 45 height 24
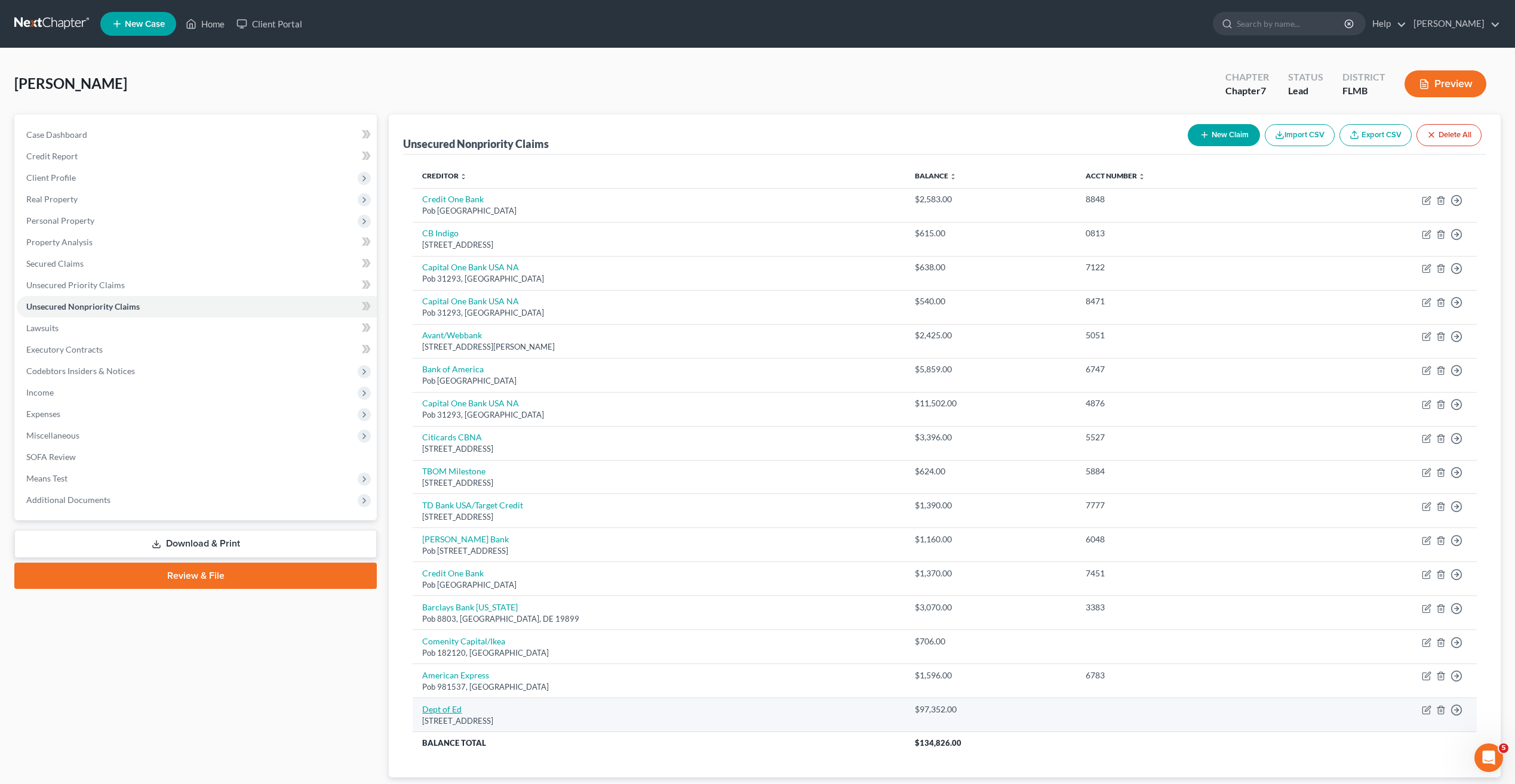
click at [456, 706] on link "Dept of Ed" at bounding box center [441, 709] width 39 height 10
select select "30"
select select "17"
select select "0"
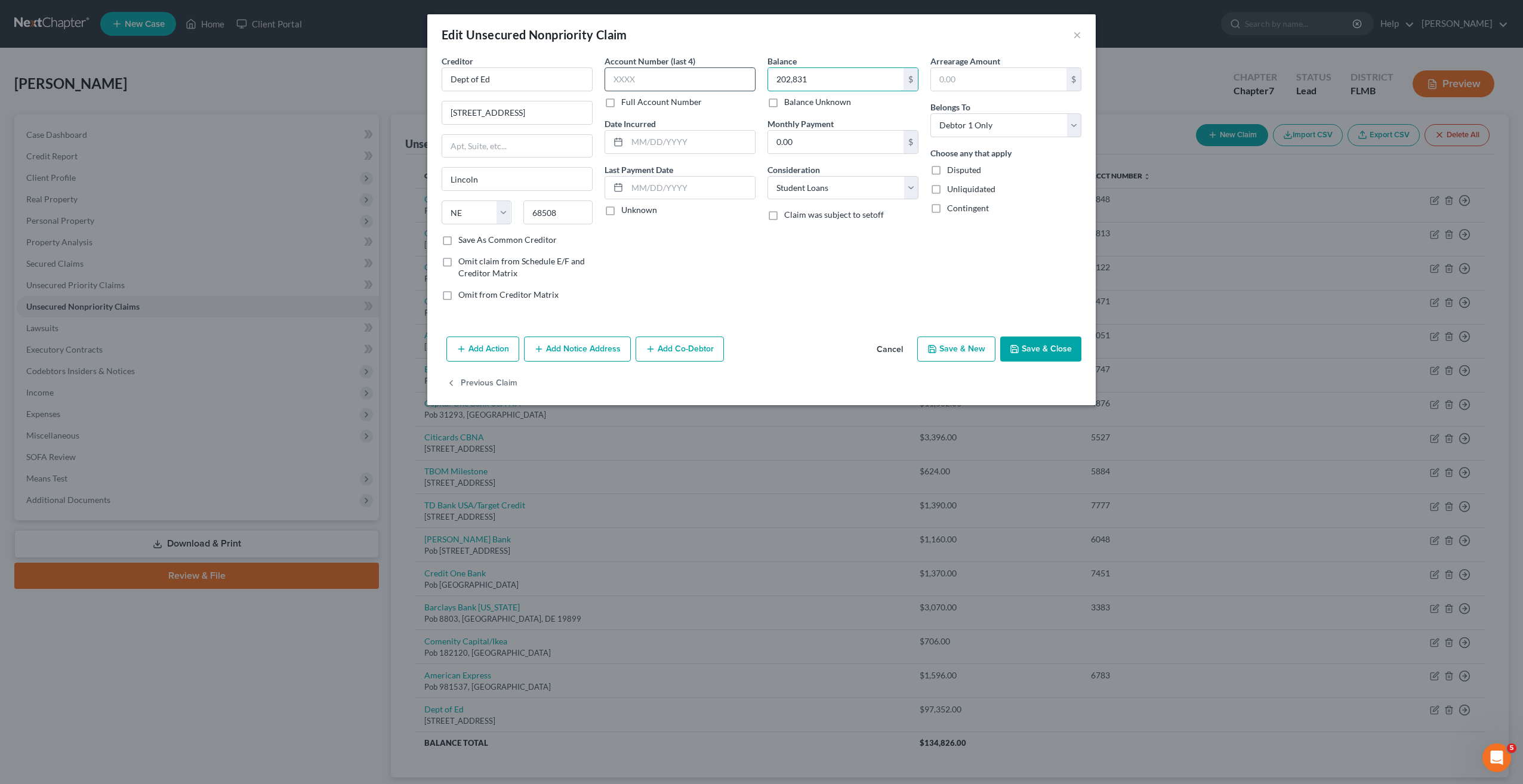
type input "202,831"
drag, startPoint x: 956, startPoint y: 332, endPoint x: 956, endPoint y: 350, distance: 18.0
click at [956, 348] on div "Add Action Add Notice Address Add Co-Debtor Cancel Save & New Save & Close" at bounding box center [762, 351] width 668 height 39
click at [958, 350] on button "Save & New" at bounding box center [956, 349] width 78 height 25
select select "0"
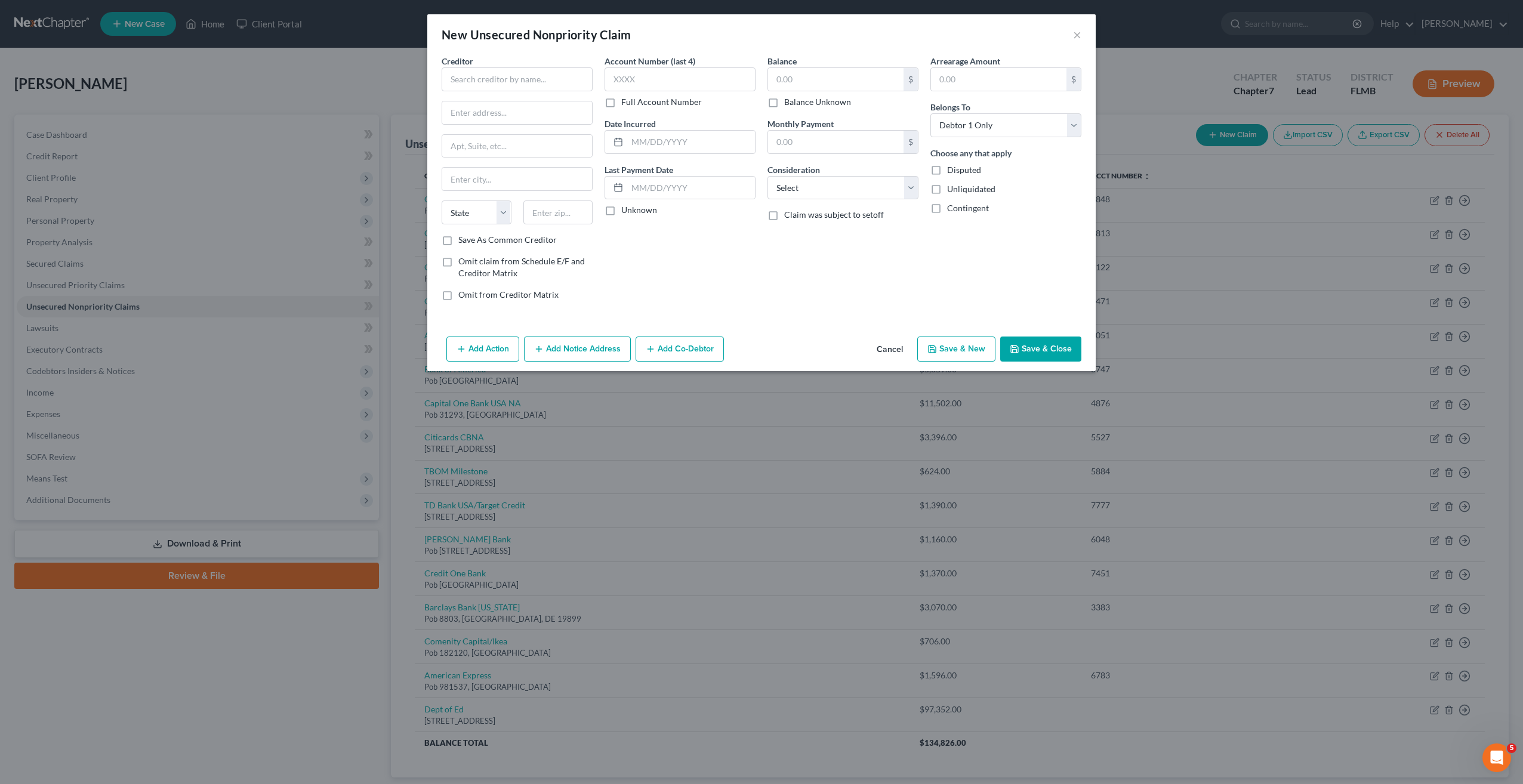
type input "202,831.00"
type input "0"
click at [506, 74] on input "text" at bounding box center [517, 79] width 151 height 24
type input "Advent Health"
click at [835, 80] on input "text" at bounding box center [836, 79] width 136 height 23
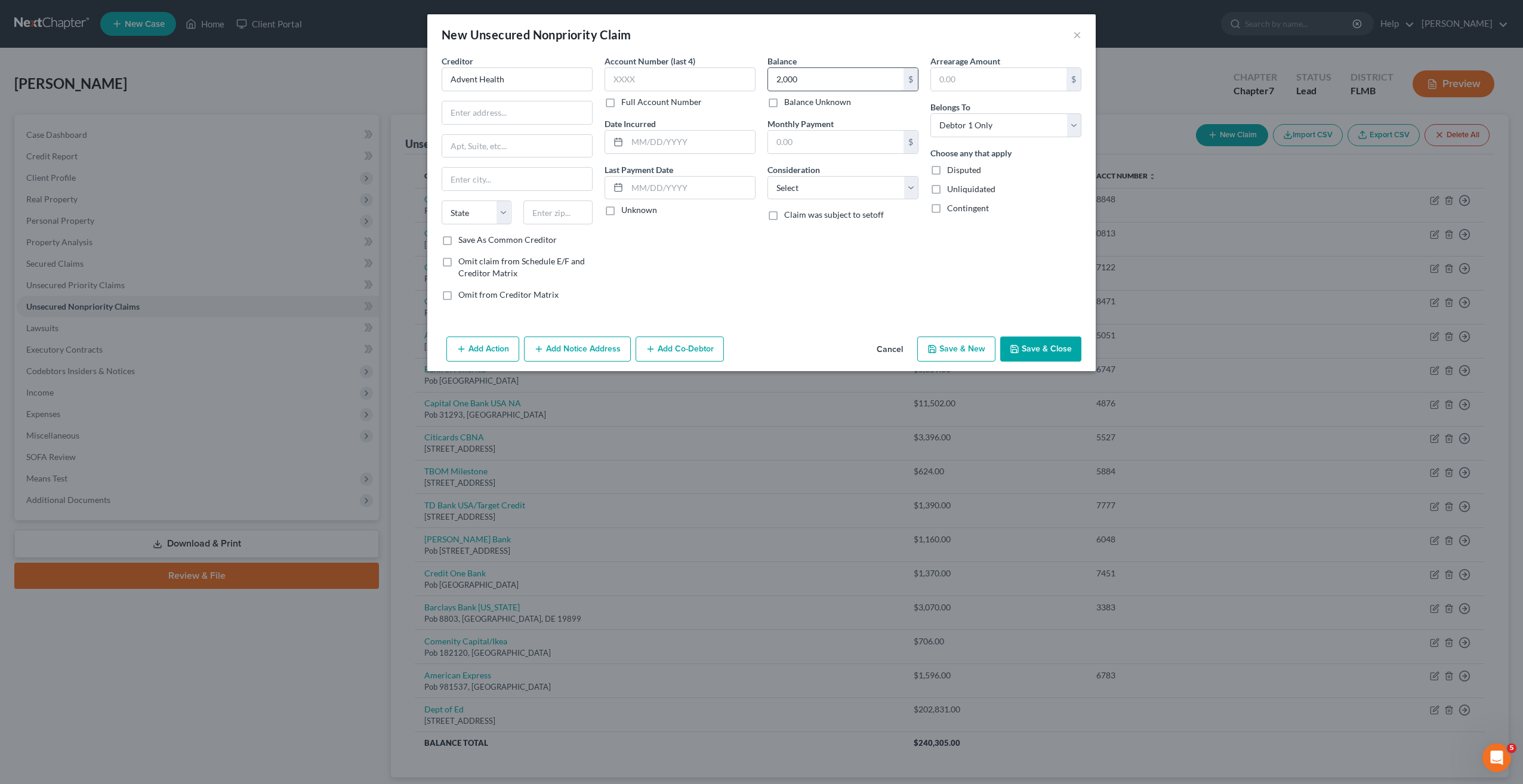
type input "2,000"
click at [823, 196] on div "Balance 2,000.00 $ Balance Unknown Balance Undetermined 2,000 $ Balance Unknown…" at bounding box center [843, 183] width 163 height 255
click at [823, 191] on select "Select Cable / Satellite Services Collection Agency Credit Card Debt Debt Couns…" at bounding box center [843, 188] width 151 height 24
select select "9"
click at [767, 176] on select "Select Cable / Satellite Services Collection Agency Credit Card Debt Debt Couns…" at bounding box center [843, 188] width 151 height 24
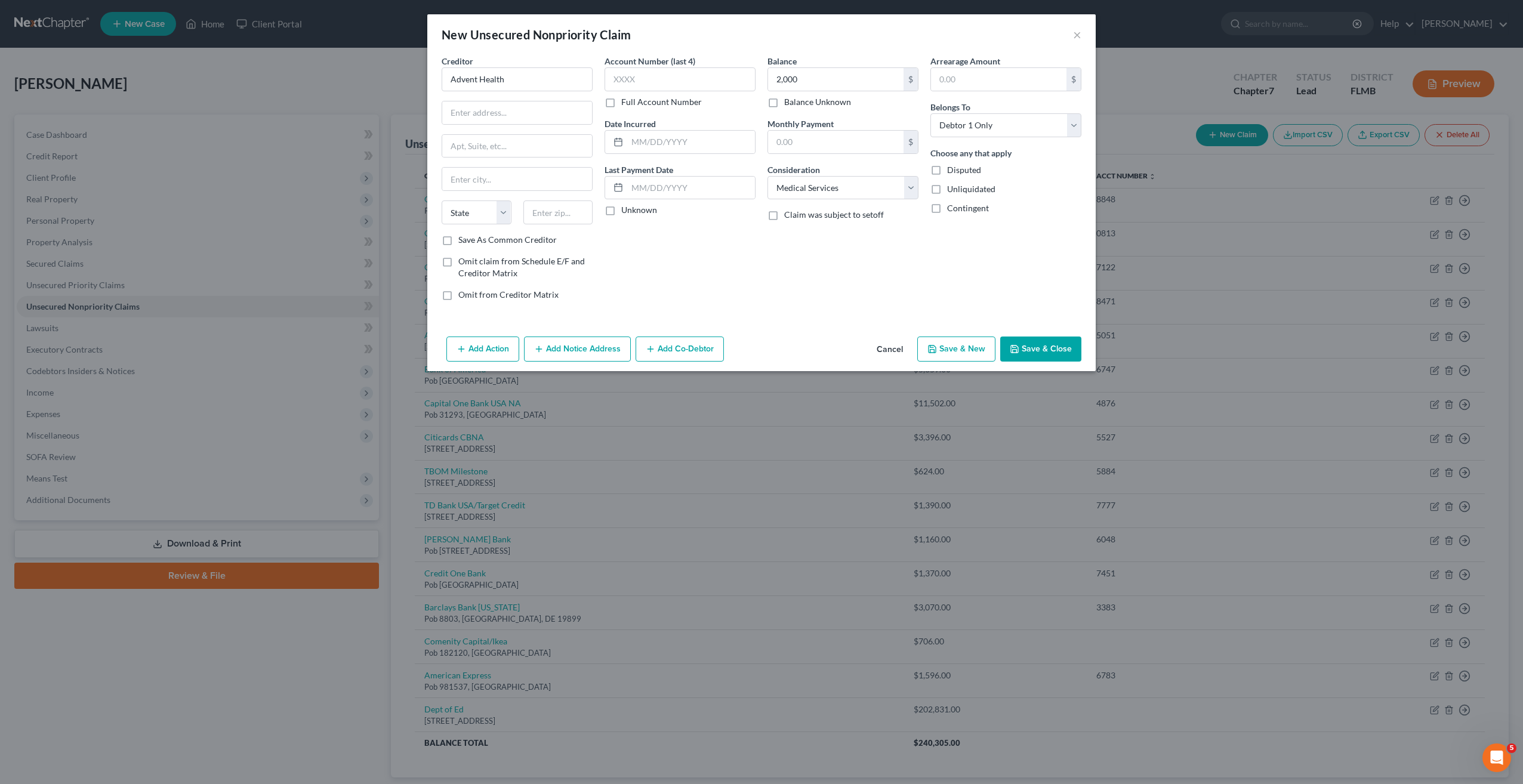
drag, startPoint x: 993, startPoint y: 307, endPoint x: 1025, endPoint y: 354, distance: 56.9
click at [997, 306] on div "Arrearage Amount $ Belongs To * Select Debtor 1 Only Debtor 2 Only Debtor 1 And…" at bounding box center [1005, 183] width 163 height 255
click at [1039, 349] on button "Save & Close" at bounding box center [1041, 349] width 81 height 25
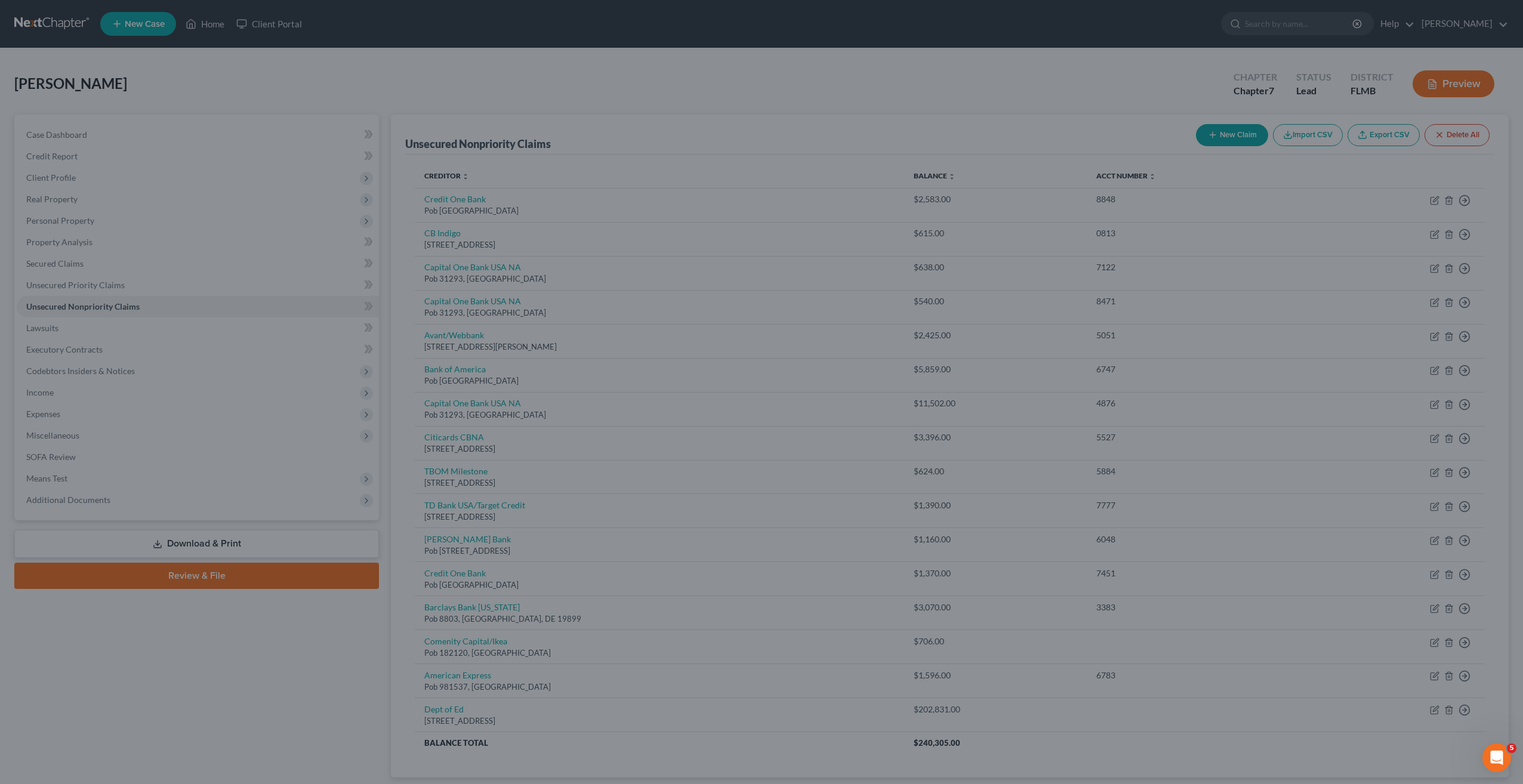
type input "2,000.00"
type input "0.00"
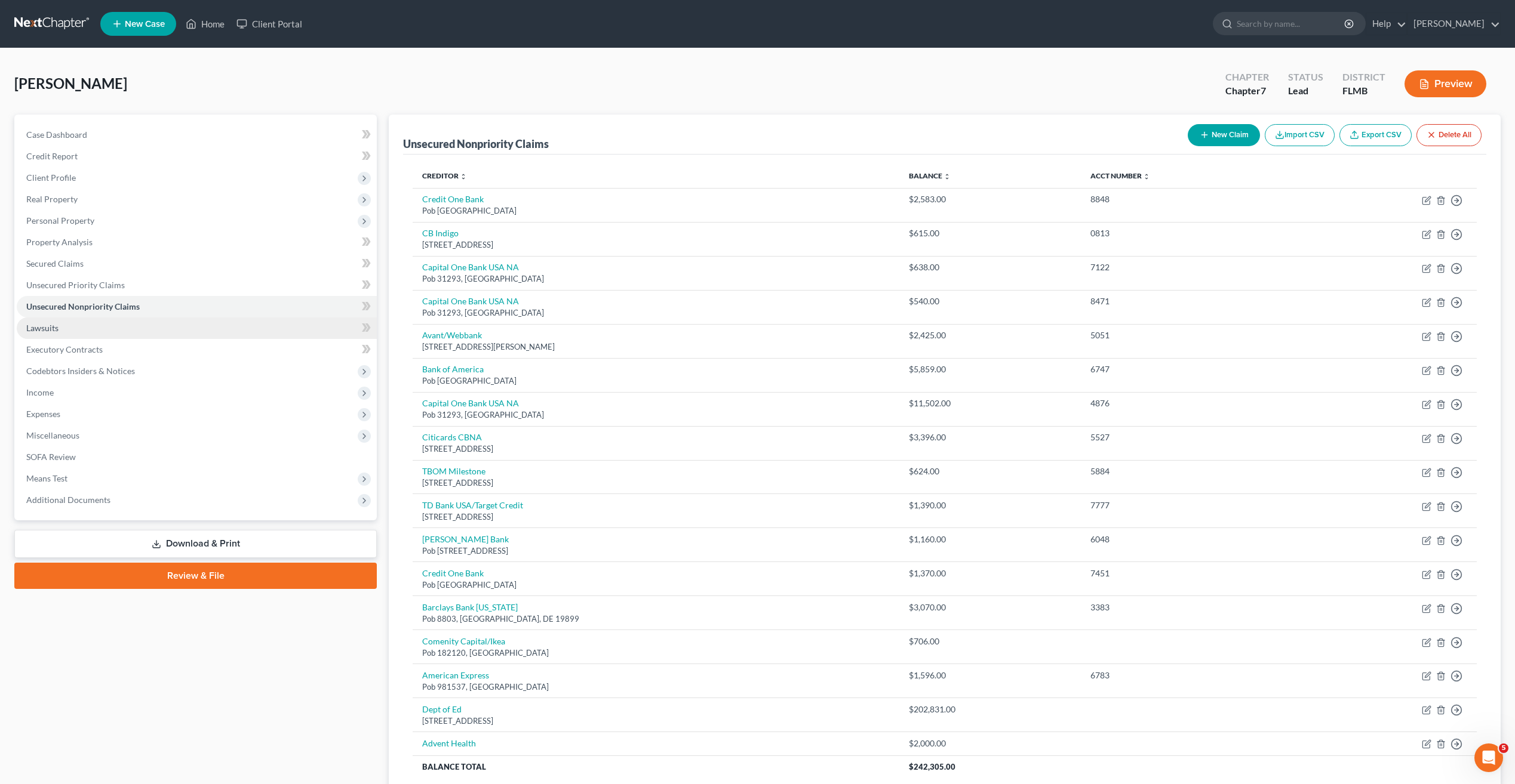
click at [53, 325] on span "Lawsuits" at bounding box center [43, 328] width 32 height 10
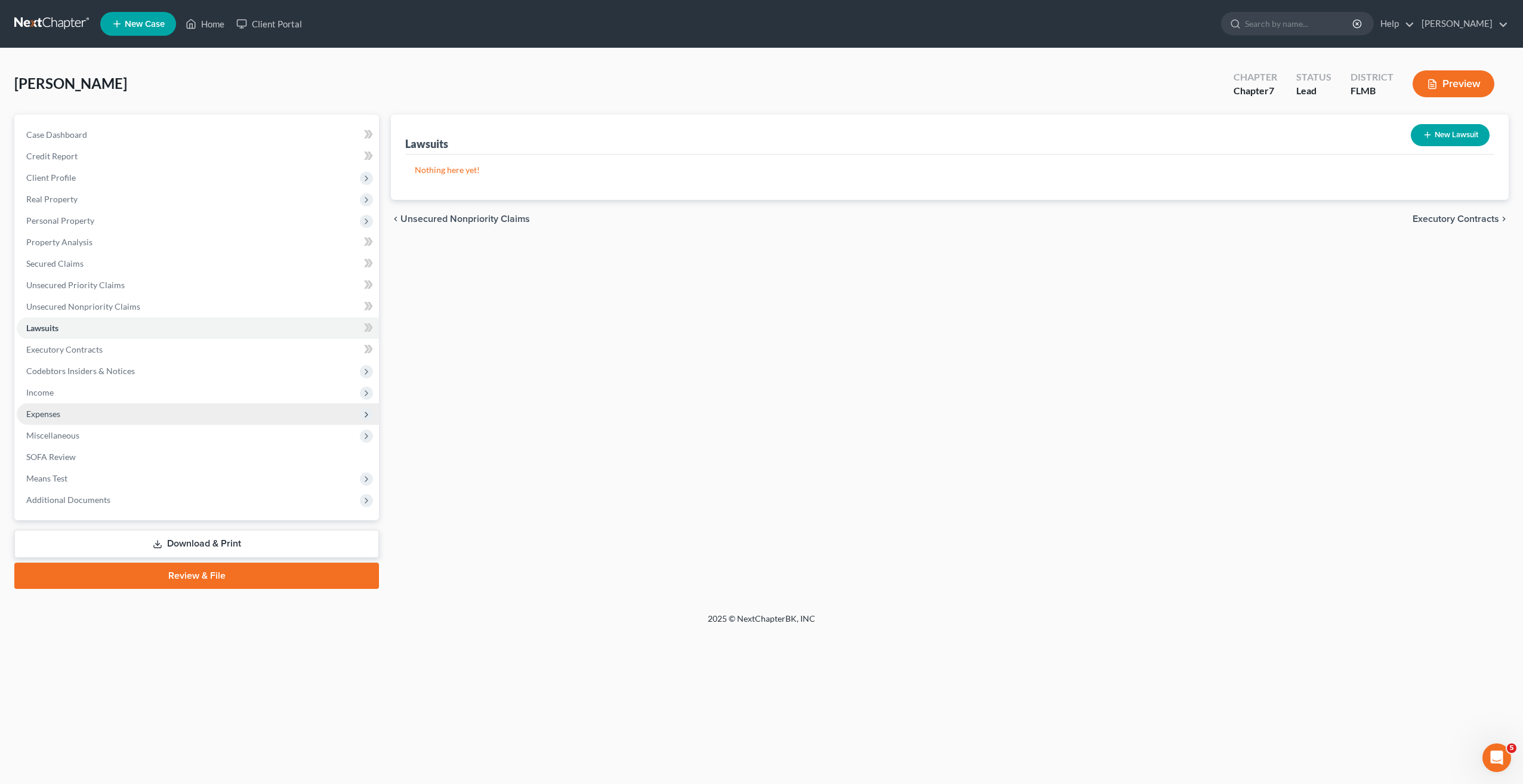
click at [41, 412] on span "Expenses" at bounding box center [43, 413] width 34 height 10
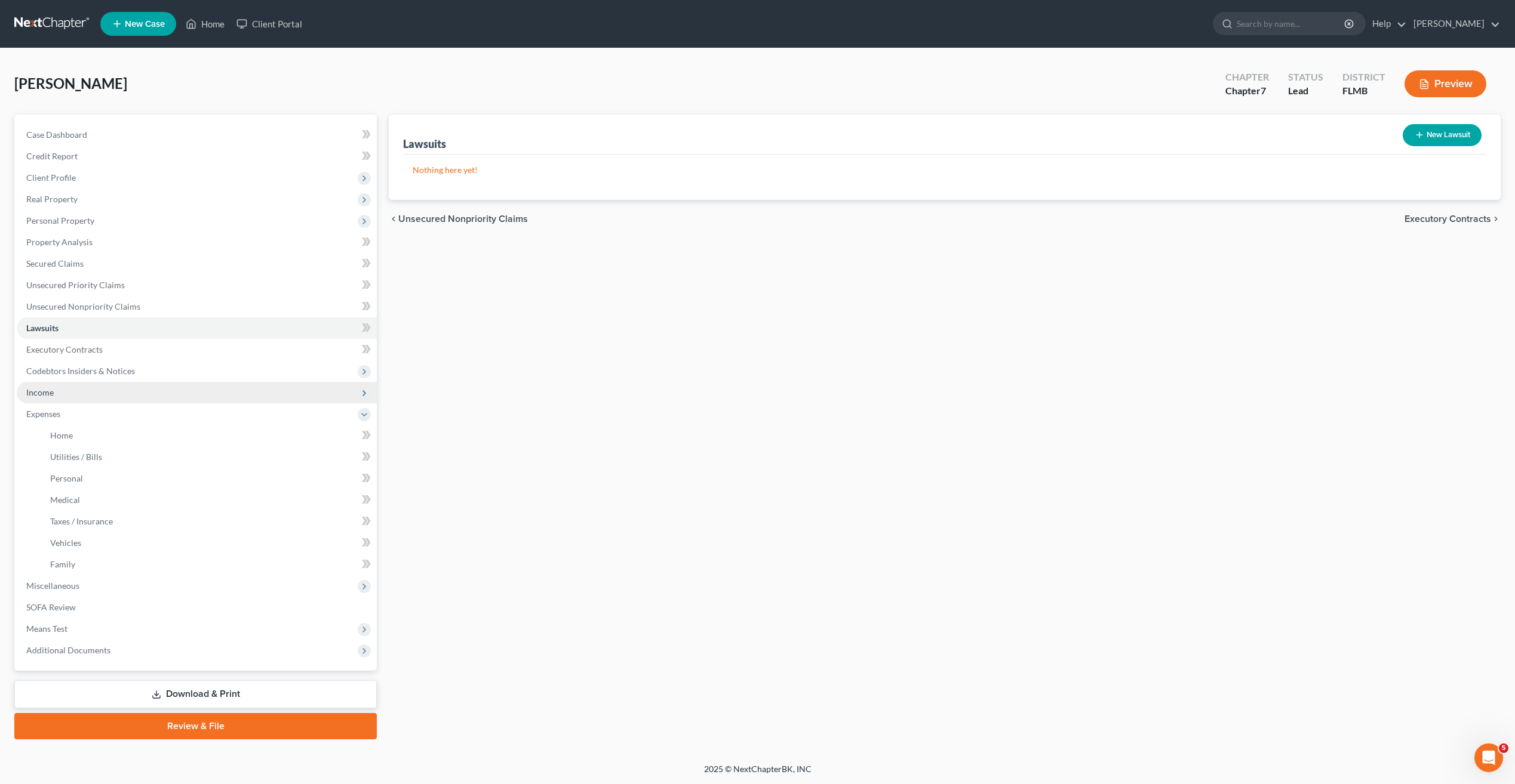
click at [44, 397] on span "Income" at bounding box center [40, 392] width 27 height 10
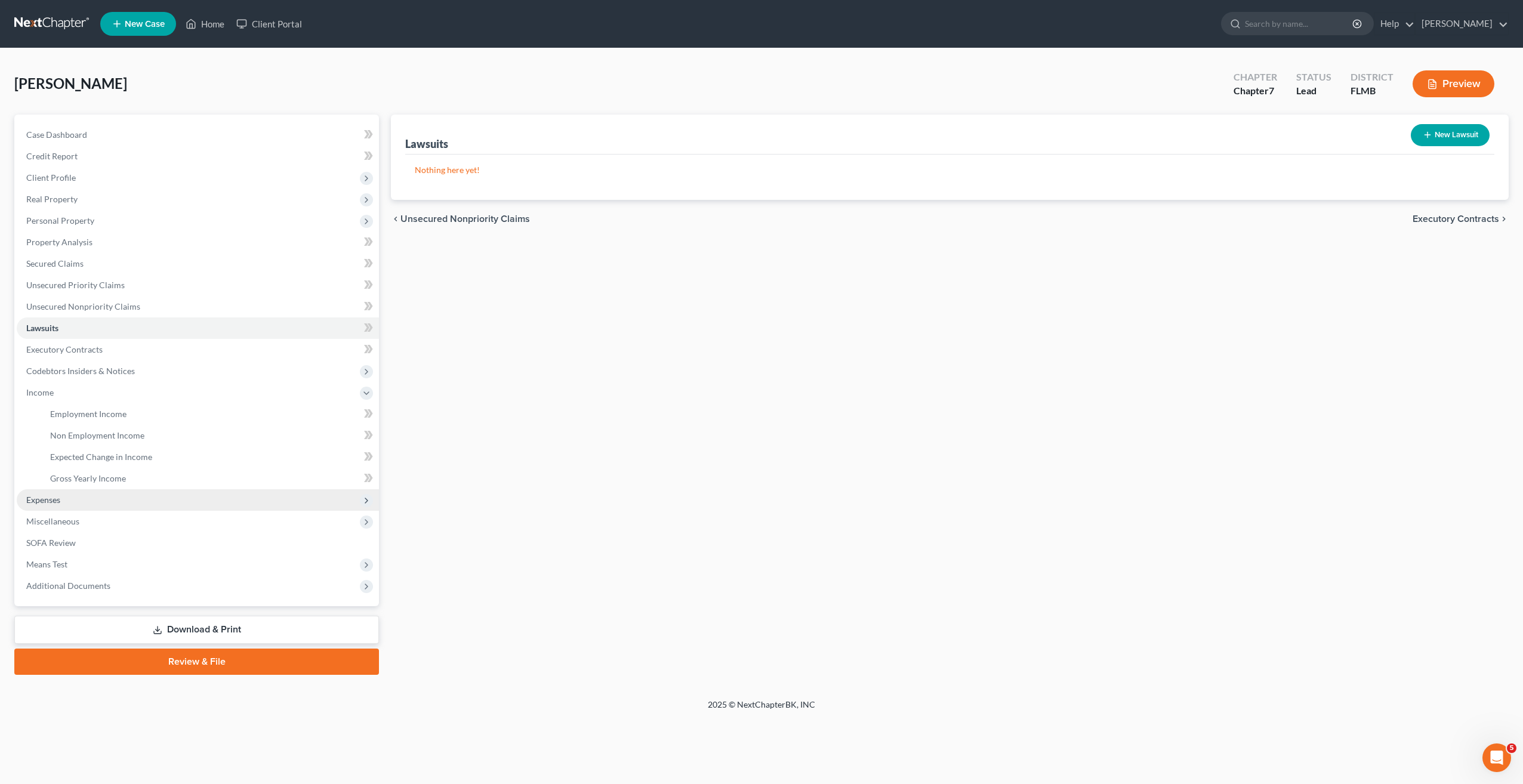
click at [51, 490] on span "Expenses" at bounding box center [197, 500] width 362 height 21
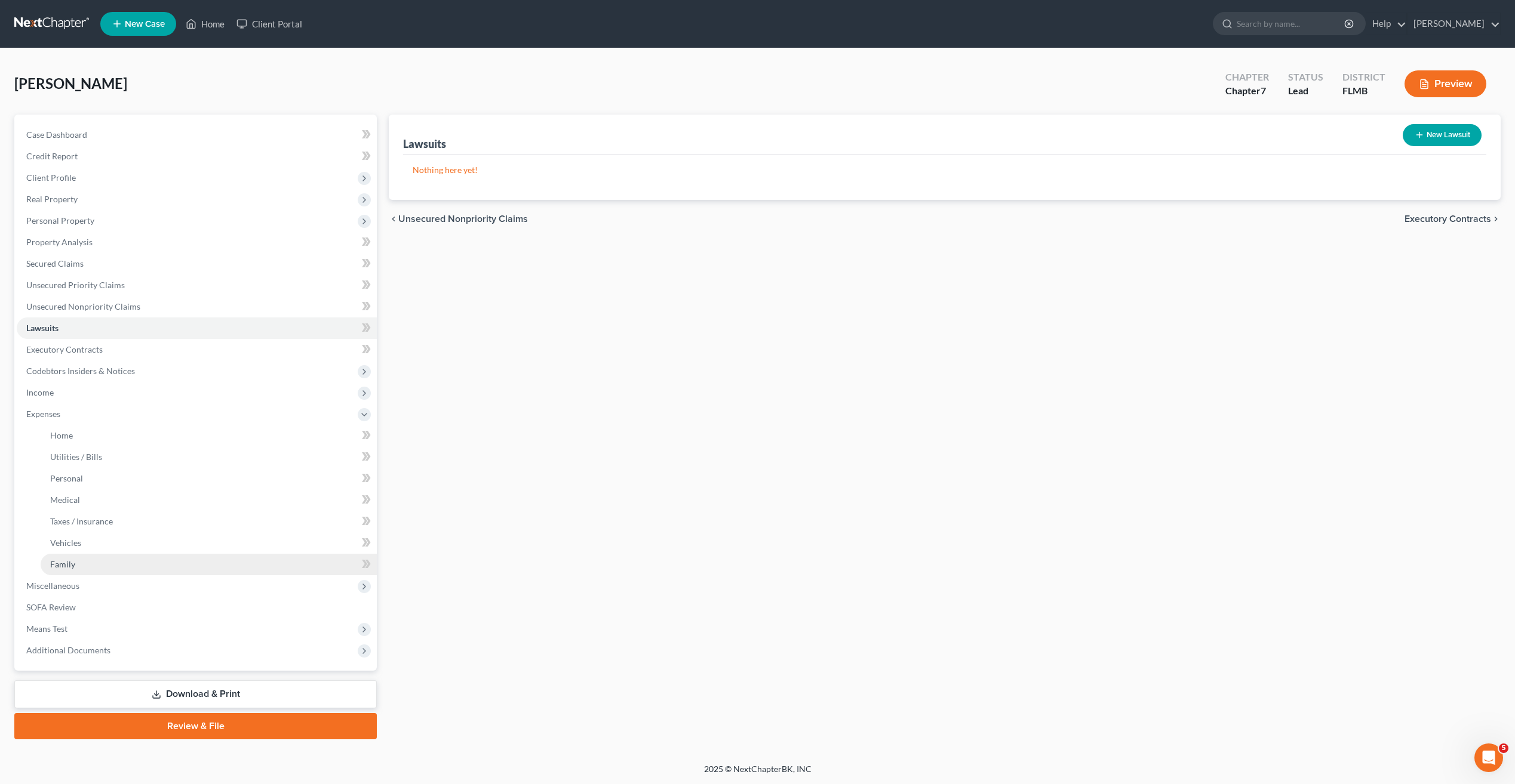
click at [60, 572] on link "Family" at bounding box center [209, 564] width 336 height 21
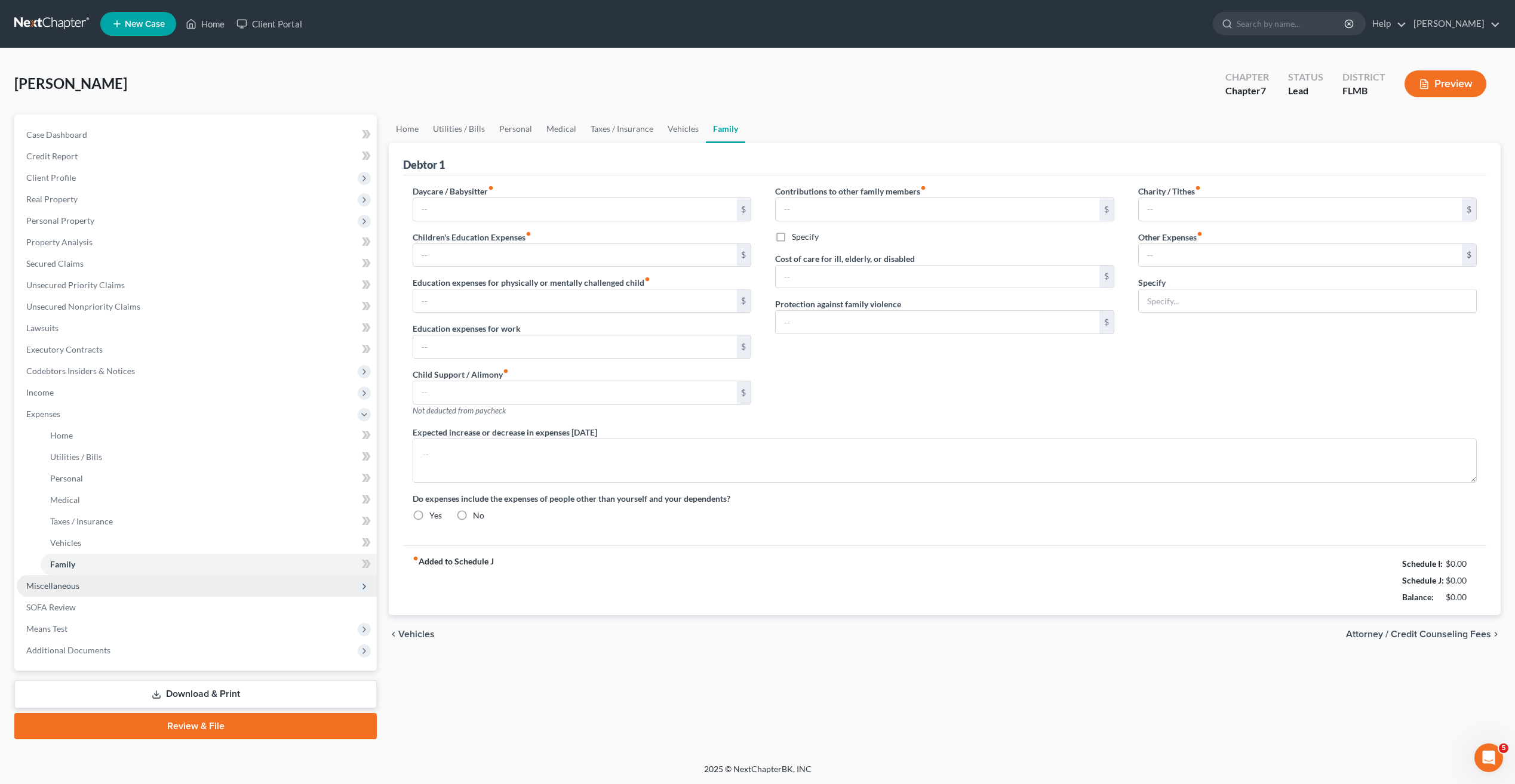
type input "0.00"
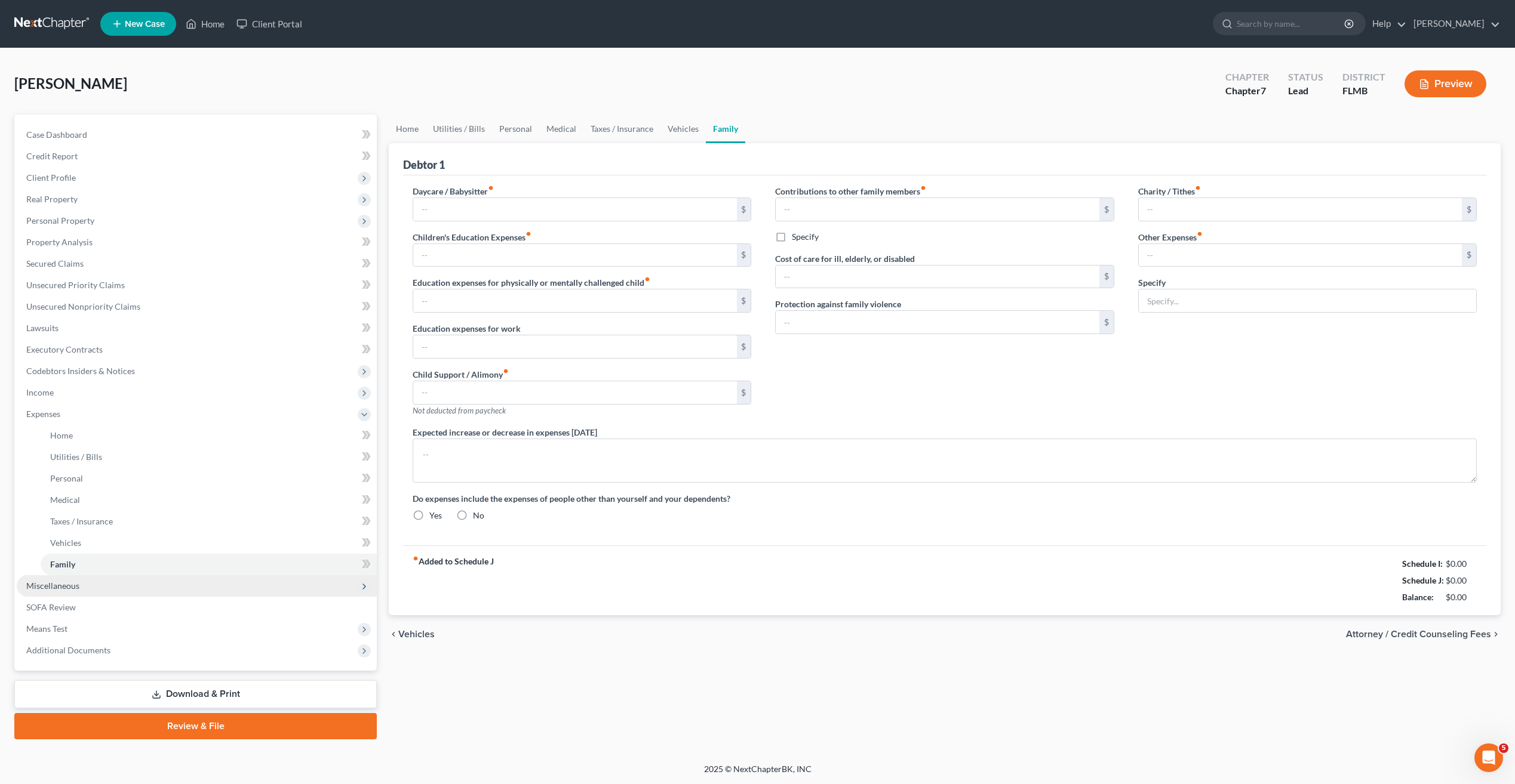
type input "0.00"
click at [61, 591] on span "Miscellaneous" at bounding box center [197, 586] width 360 height 21
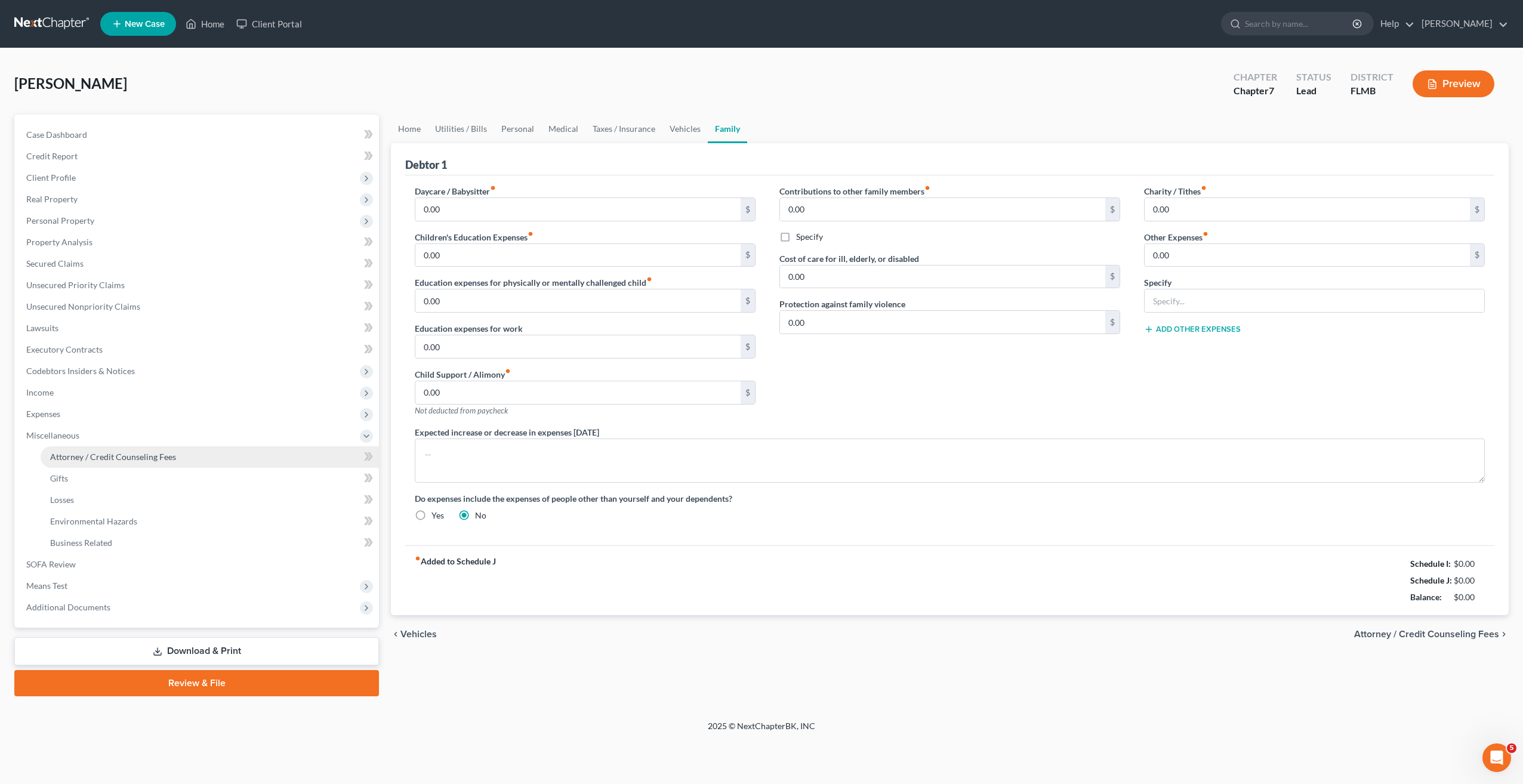
click at [171, 460] on span "Attorney / Credit Counseling Fees" at bounding box center [113, 456] width 126 height 10
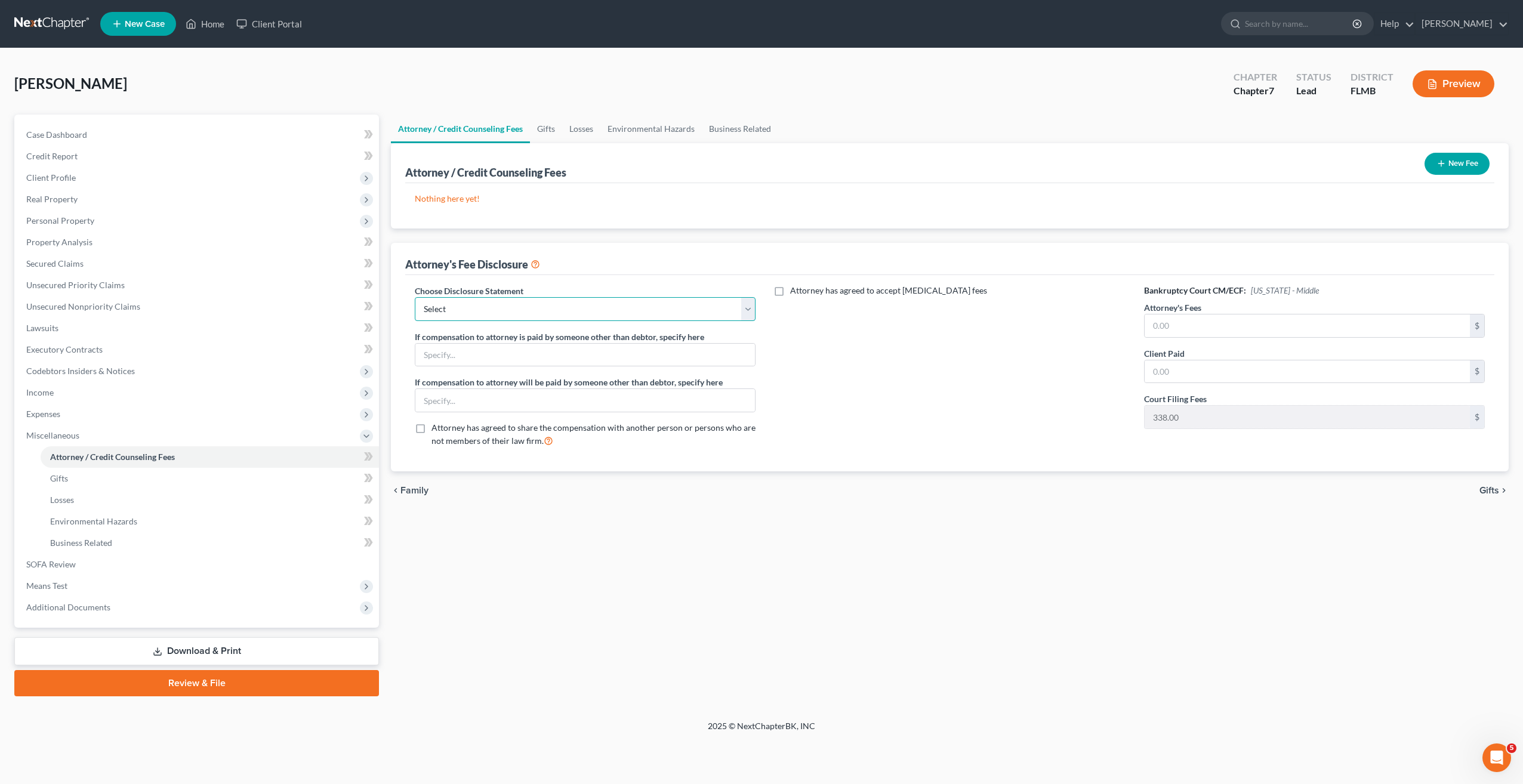
click at [641, 312] on select "Select Attorney's fee disclosure" at bounding box center [585, 309] width 341 height 24
click at [415, 297] on select "Select Attorney's fee disclosure" at bounding box center [585, 309] width 341 height 24
click at [1463, 164] on button "New Fee" at bounding box center [1457, 163] width 65 height 22
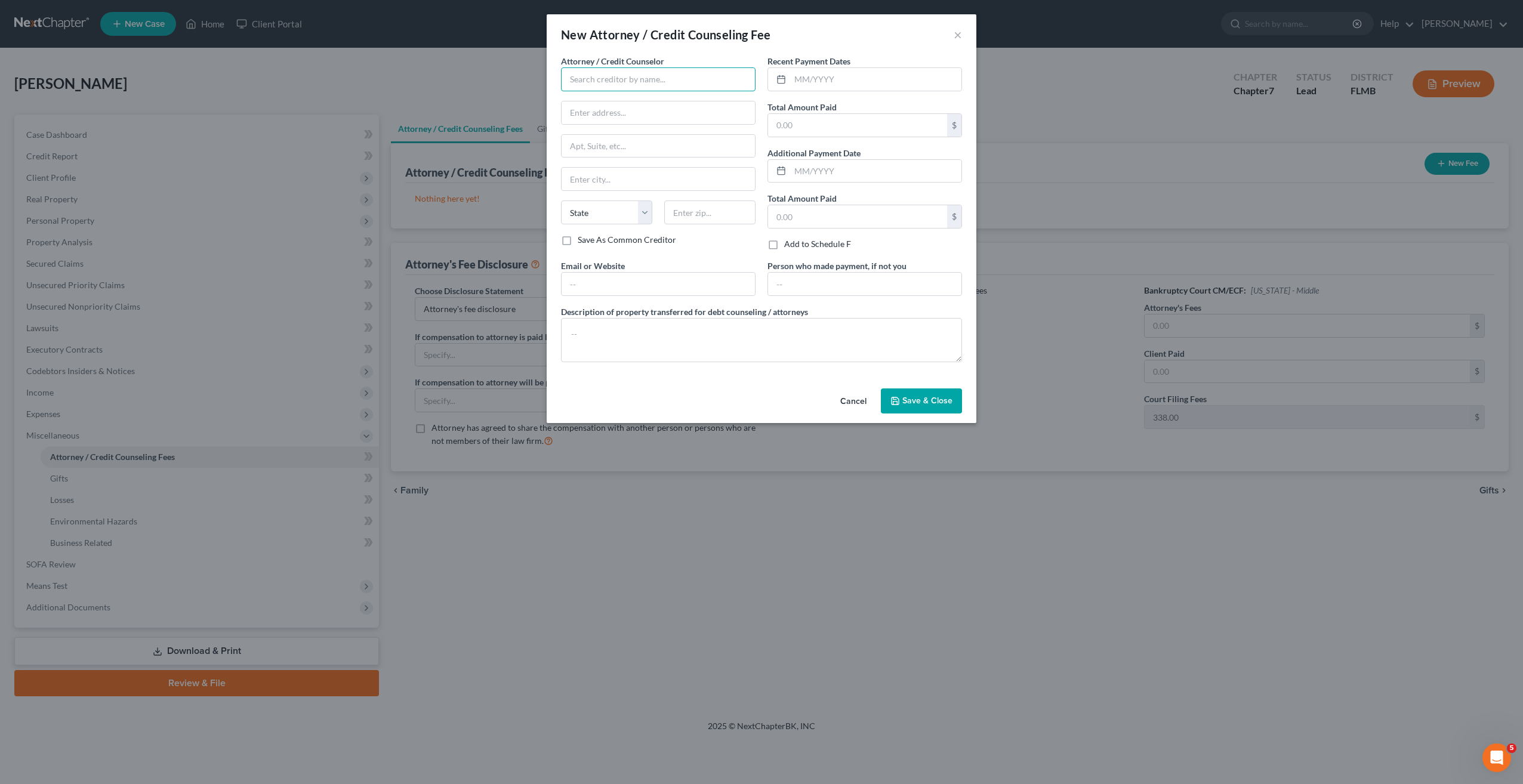
click at [622, 76] on input "text" at bounding box center [658, 79] width 195 height 24
drag, startPoint x: 674, startPoint y: 285, endPoint x: 530, endPoint y: 288, distance: 144.0
click at [530, 288] on div "New Attorney / Credit Counseling Fee × Attorney / Credit Counselor * J. Craig B…" at bounding box center [762, 392] width 1523 height 784
click at [819, 122] on input "text" at bounding box center [857, 126] width 179 height 23
click at [908, 413] on button "Save & Close" at bounding box center [922, 401] width 81 height 25
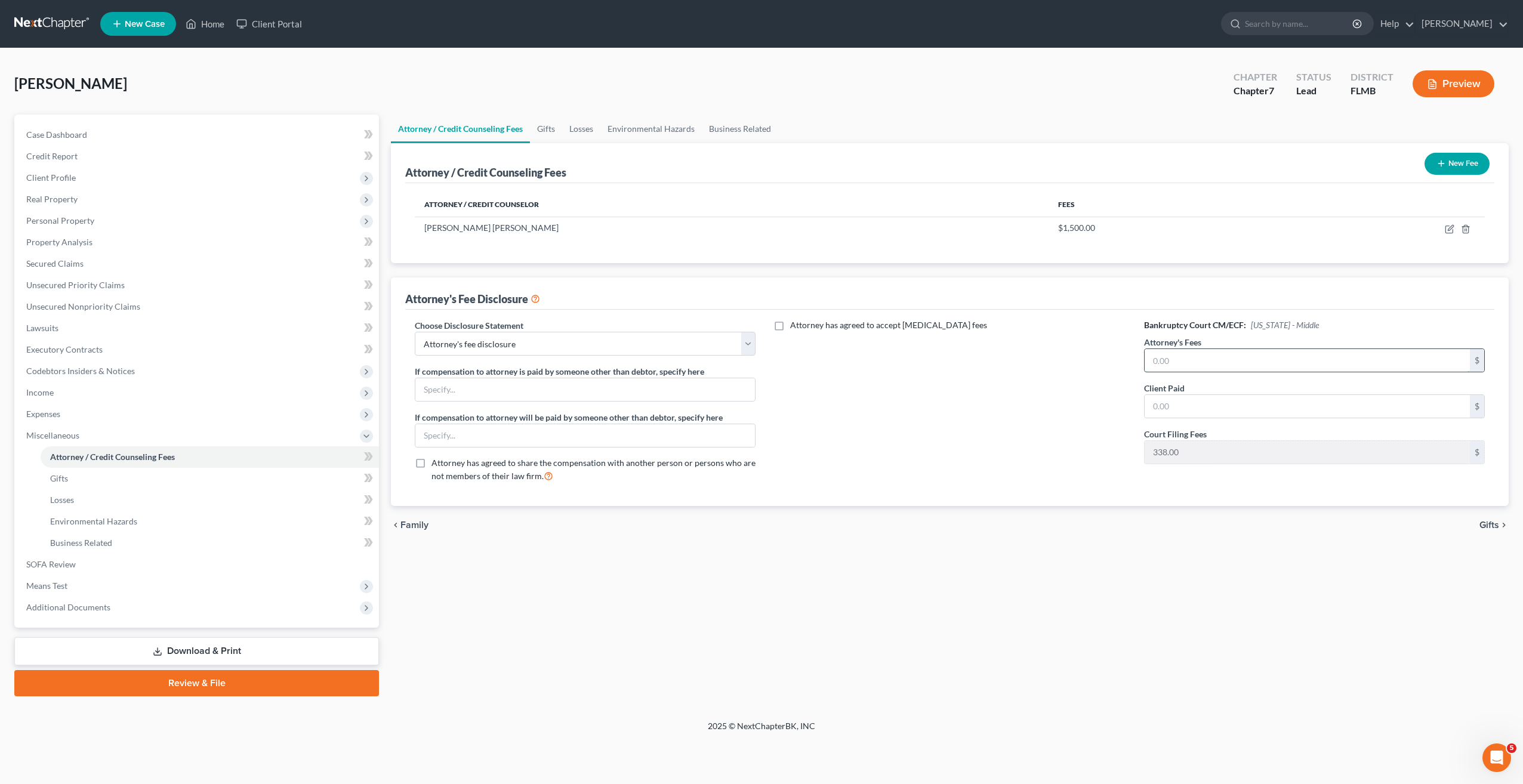
click at [1251, 355] on input "text" at bounding box center [1307, 360] width 325 height 23
click at [1183, 399] on input "text" at bounding box center [1307, 407] width 325 height 23
click at [58, 478] on span "Gifts" at bounding box center [58, 478] width 18 height 10
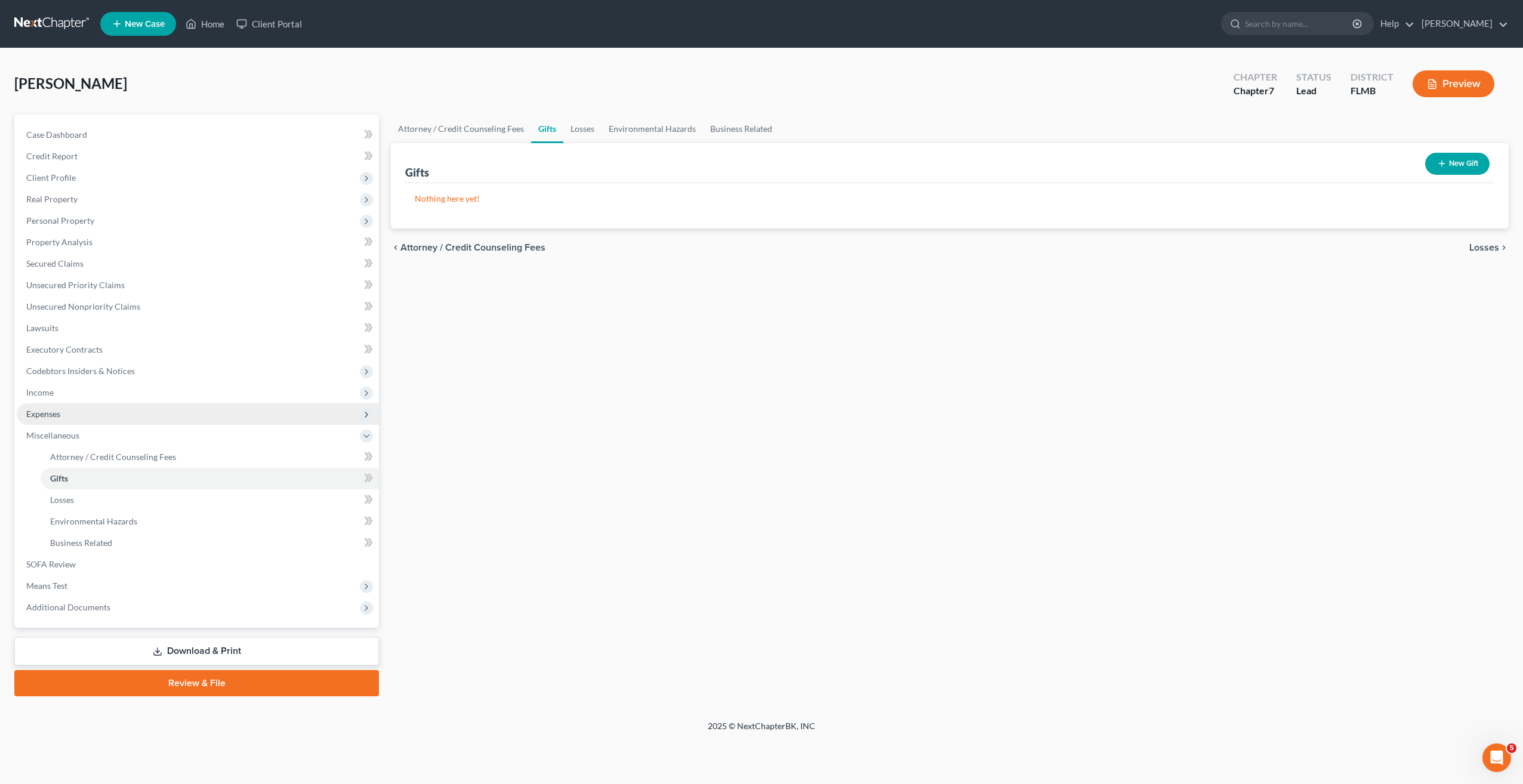
click at [54, 415] on span "Expenses" at bounding box center [43, 413] width 34 height 10
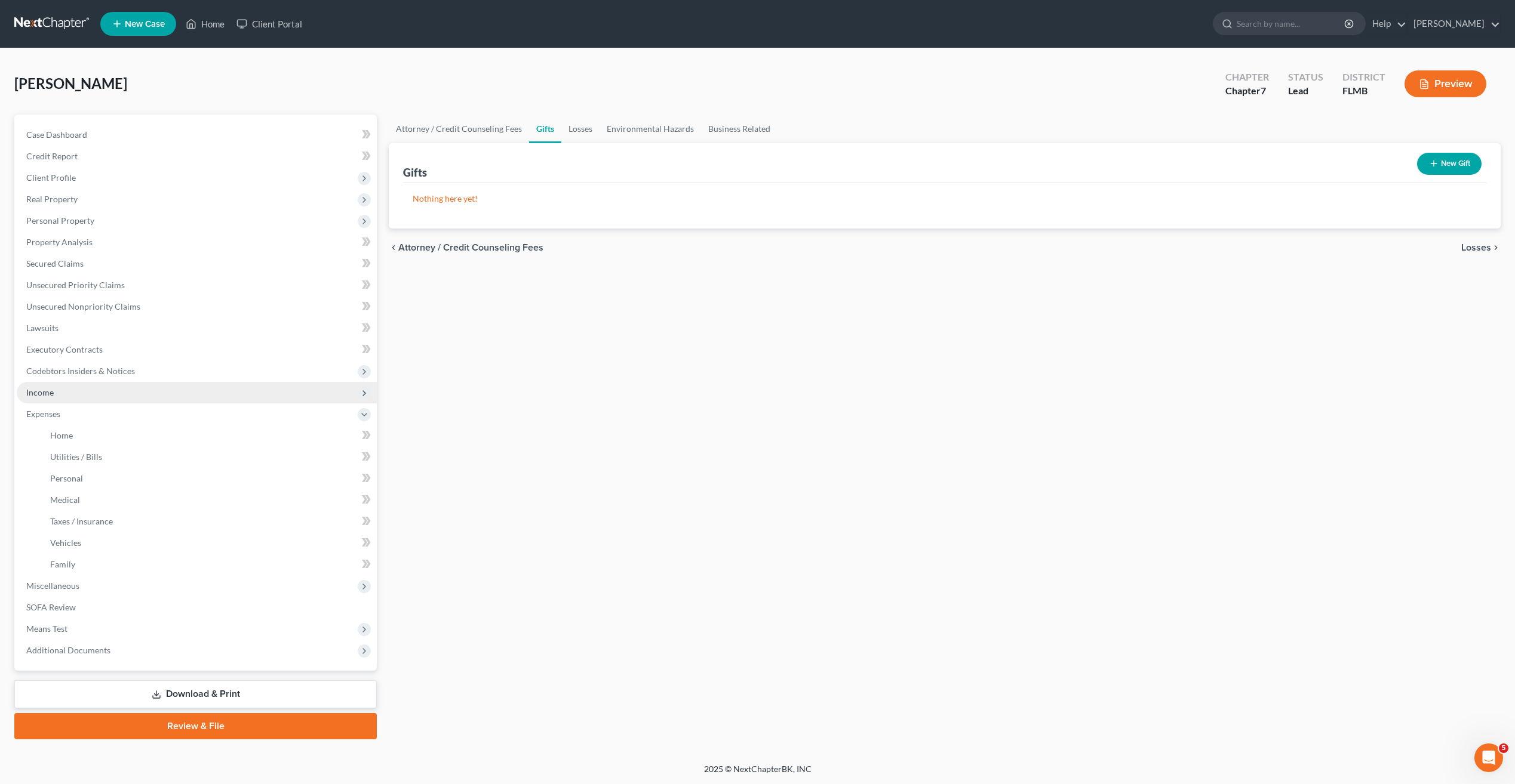
click at [51, 393] on span "Income" at bounding box center [40, 392] width 27 height 10
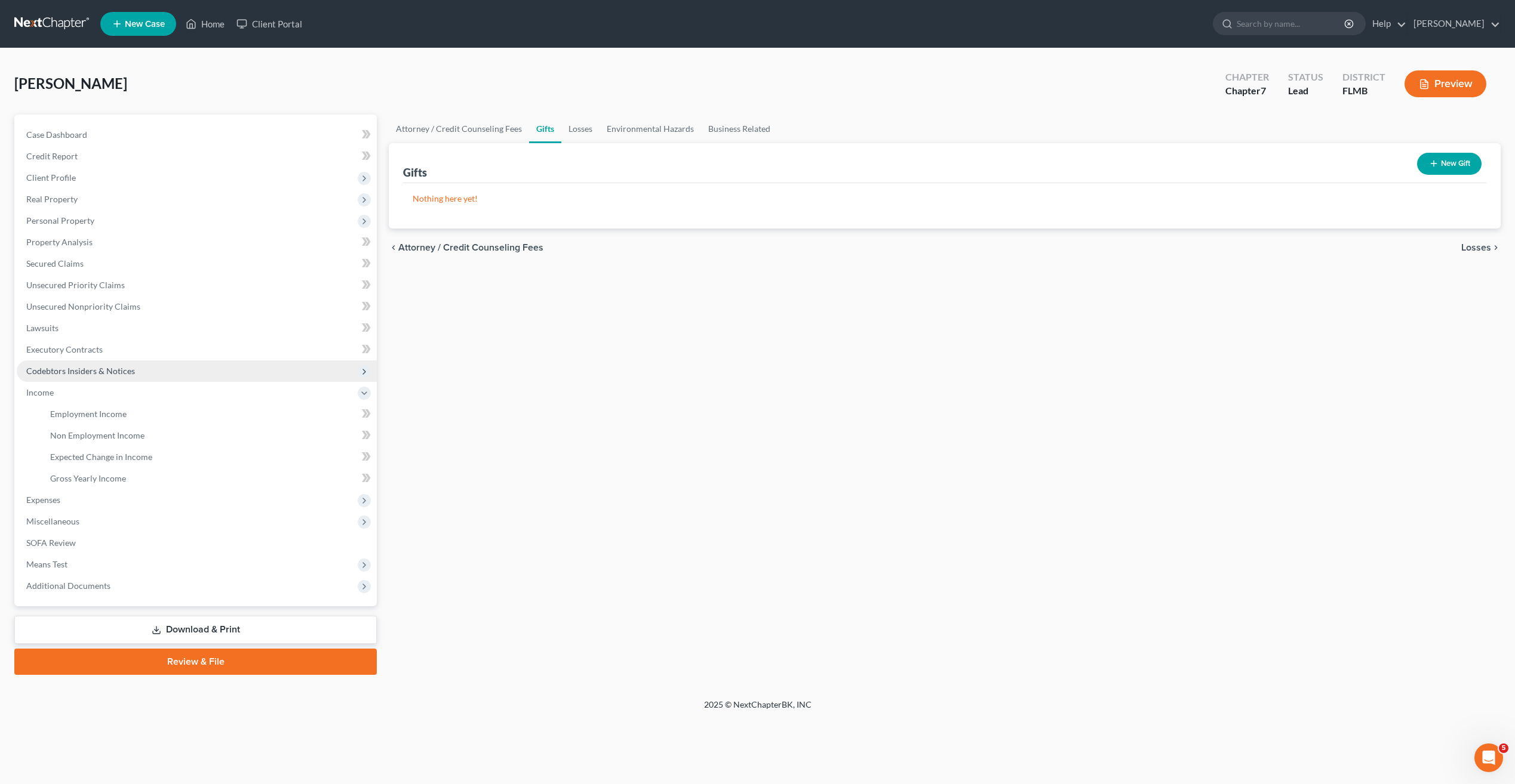
click at [56, 370] on span "Codebtors Insiders & Notices" at bounding box center [80, 371] width 108 height 10
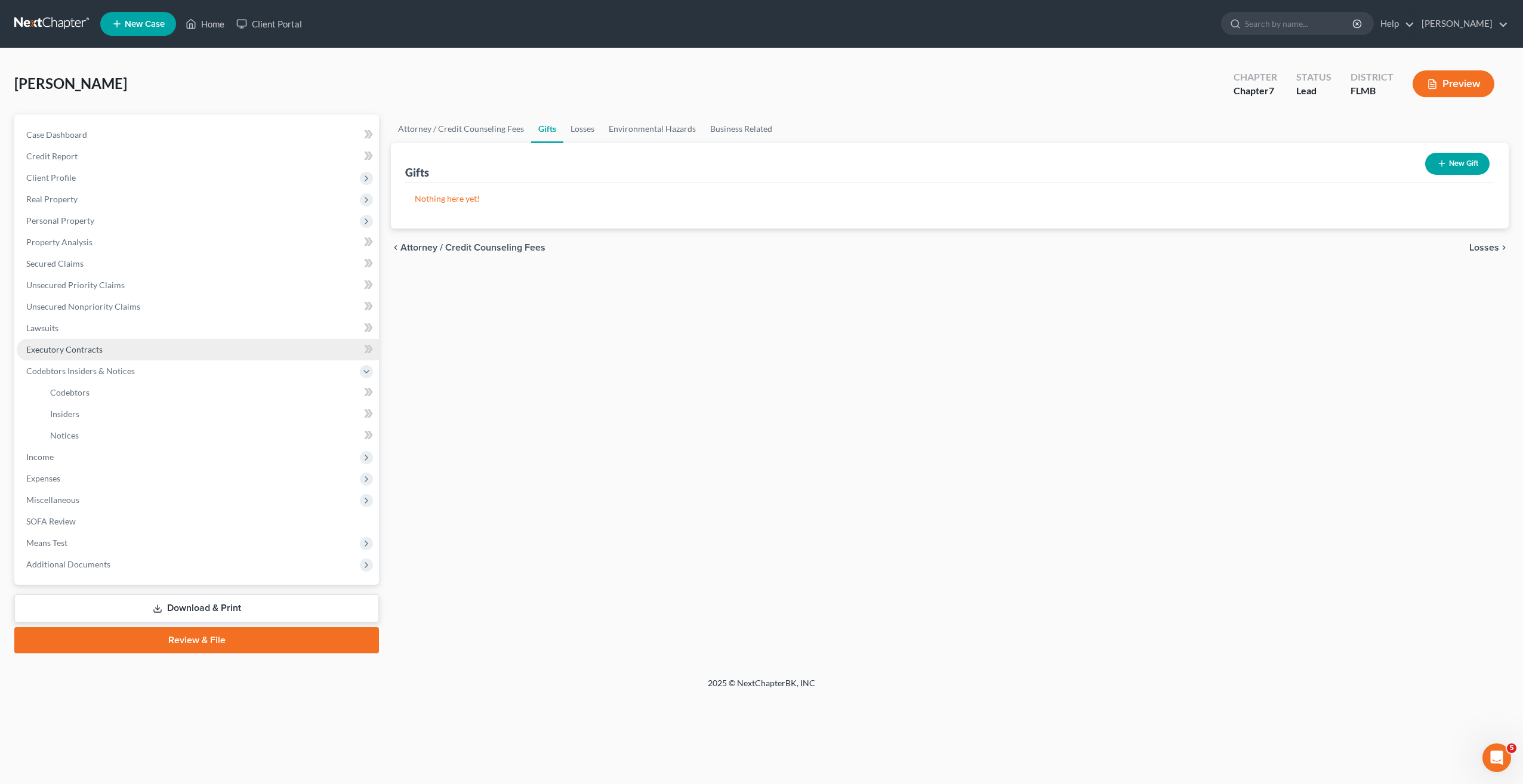
click at [54, 344] on span "Executory Contracts" at bounding box center [64, 349] width 76 height 10
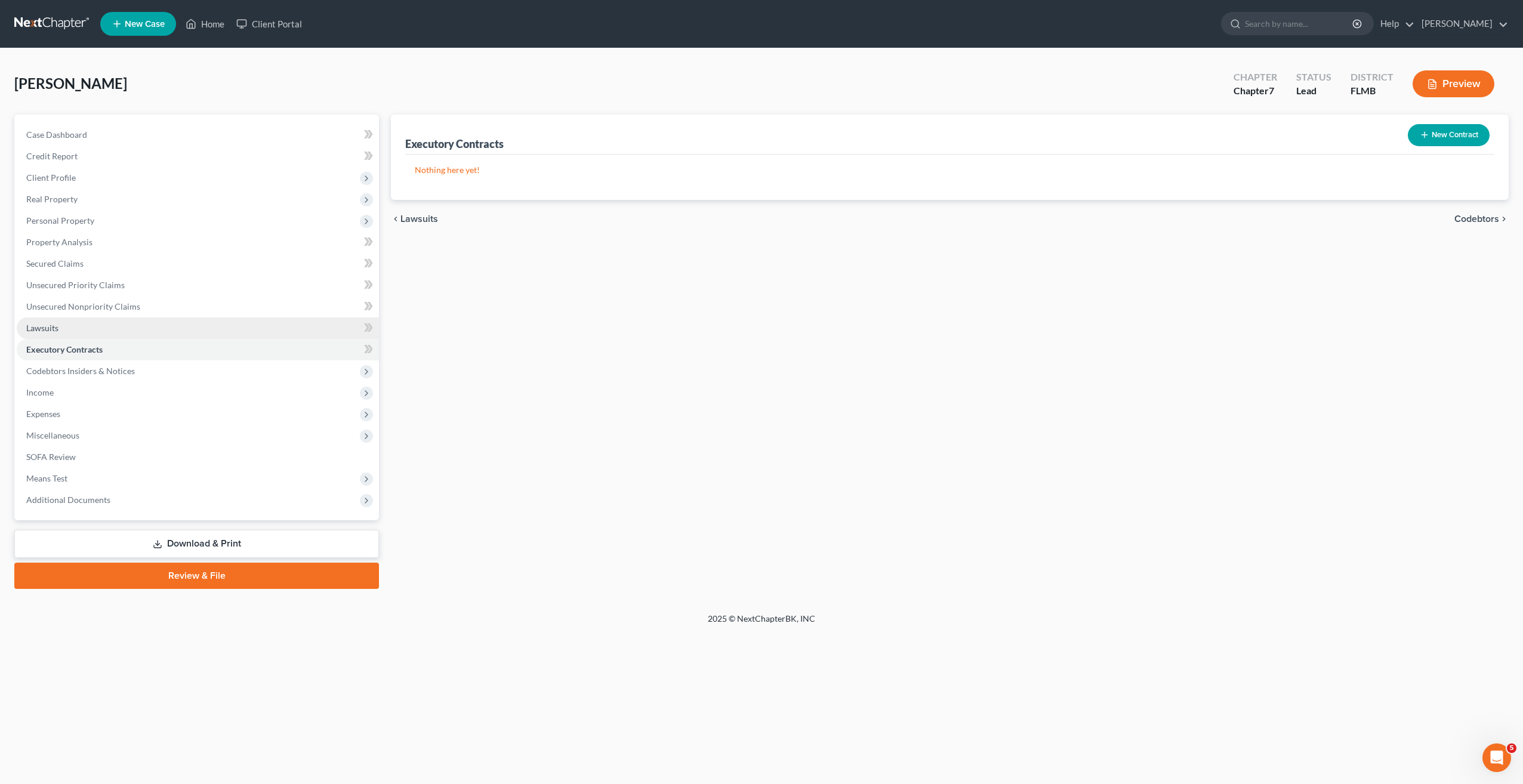
click at [48, 325] on span "Lawsuits" at bounding box center [43, 328] width 32 height 10
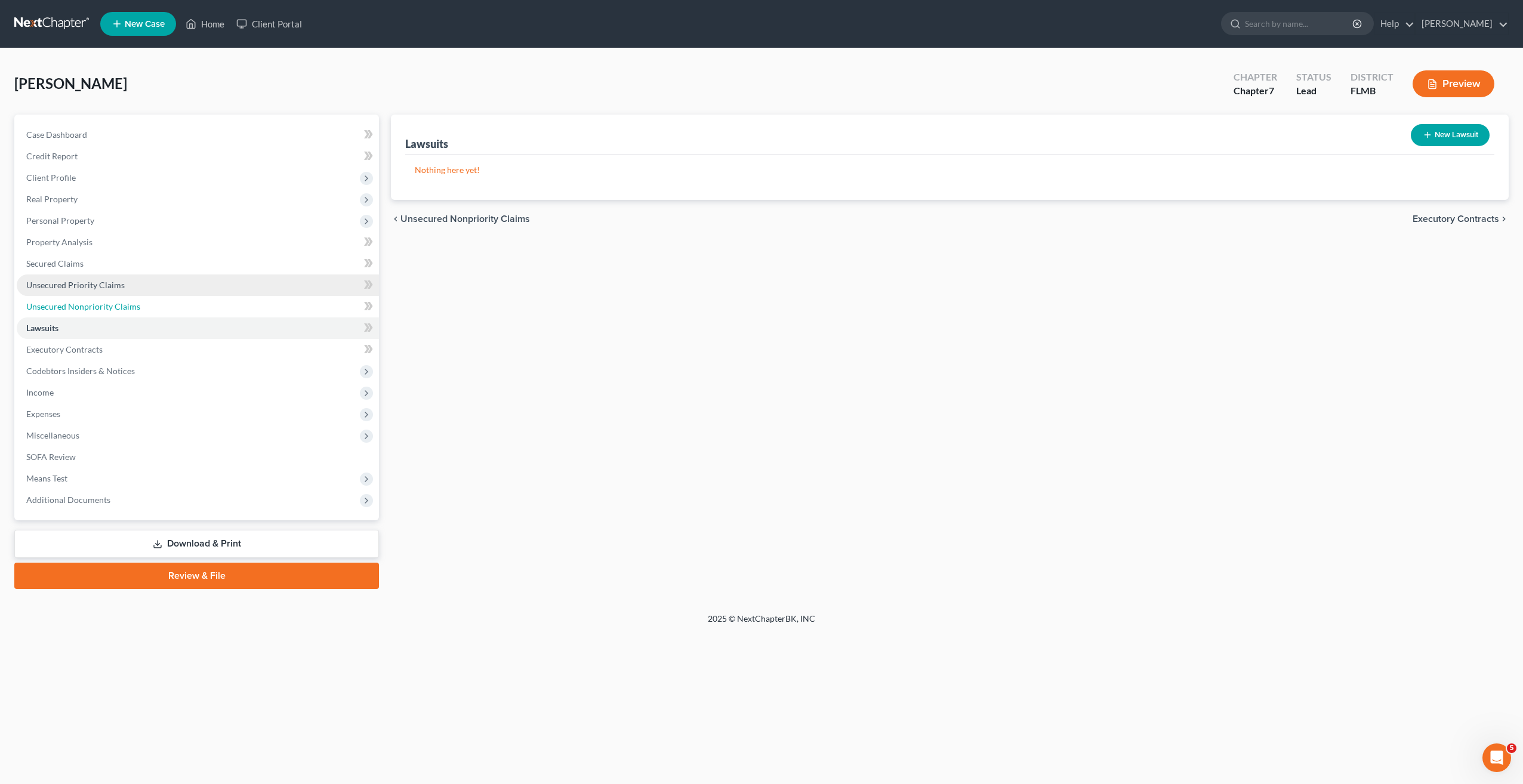
drag, startPoint x: 51, startPoint y: 308, endPoint x: 60, endPoint y: 289, distance: 21.0
click at [52, 307] on span "Unsecured Nonpriority Claims" at bounding box center [84, 306] width 114 height 10
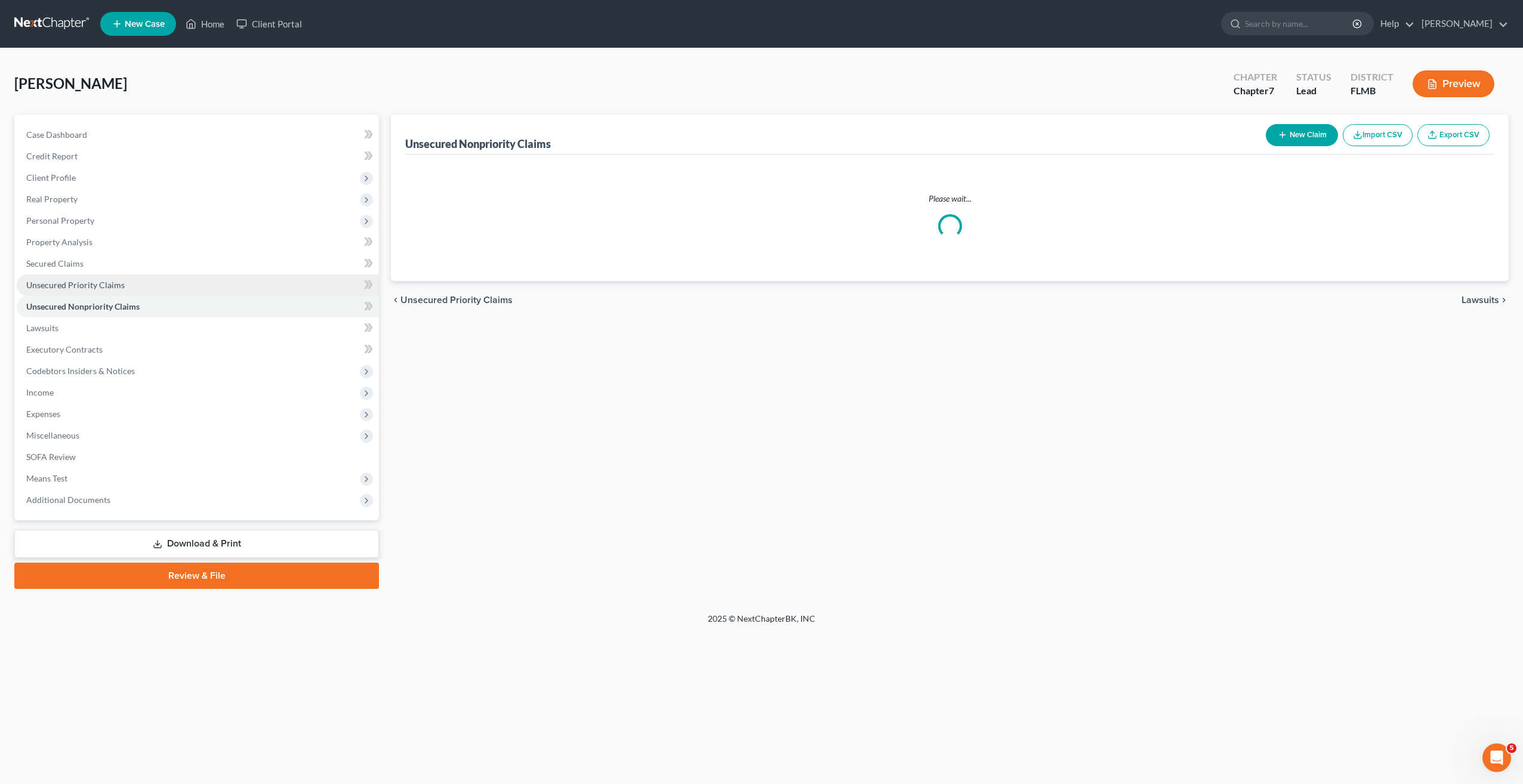
click at [60, 287] on span "Unsecured Priority Claims" at bounding box center [76, 284] width 98 height 10
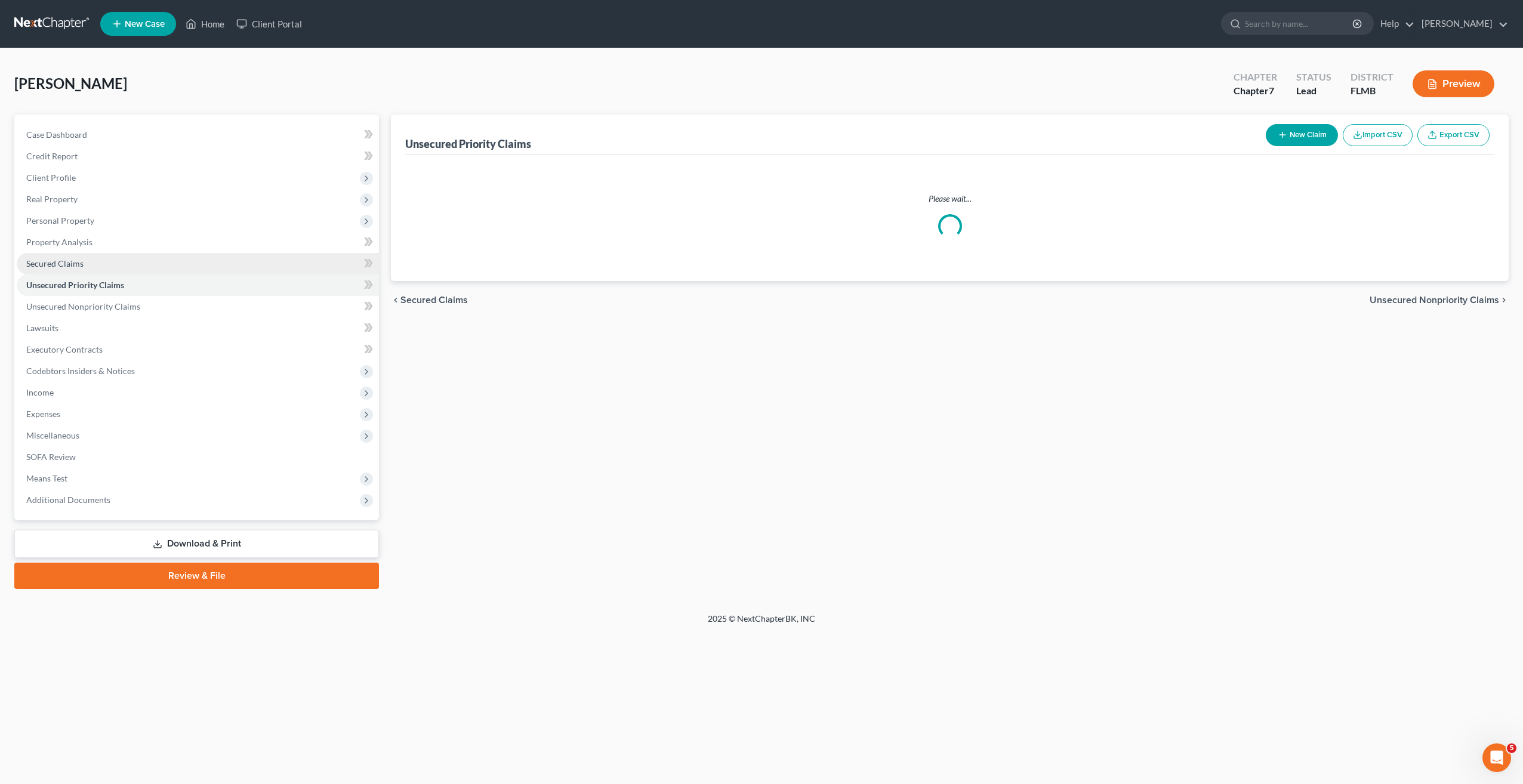
drag, startPoint x: 56, startPoint y: 264, endPoint x: 60, endPoint y: 243, distance: 21.4
click at [56, 264] on span "Secured Claims" at bounding box center [55, 263] width 57 height 10
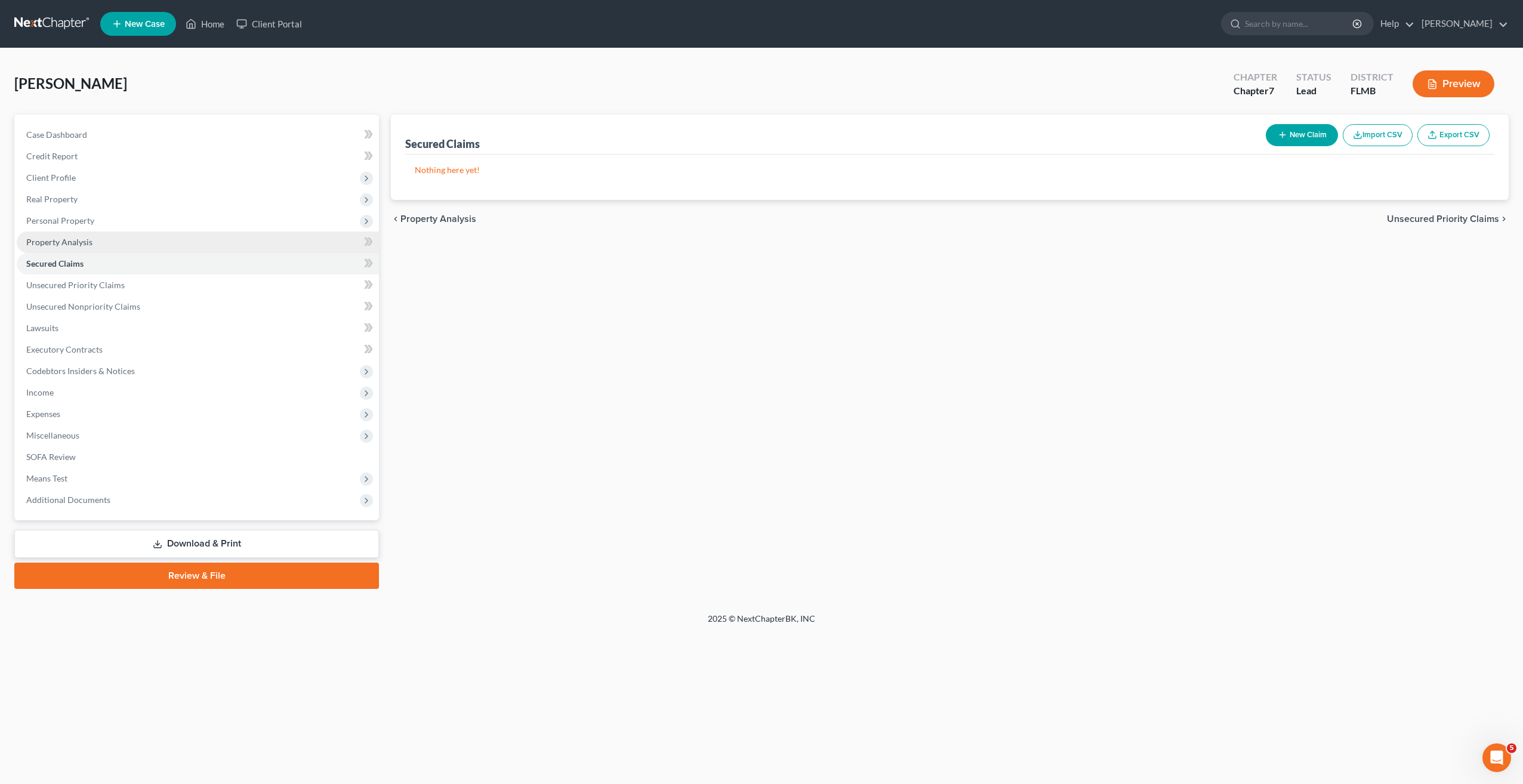
click at [60, 243] on span "Property Analysis" at bounding box center [60, 242] width 66 height 10
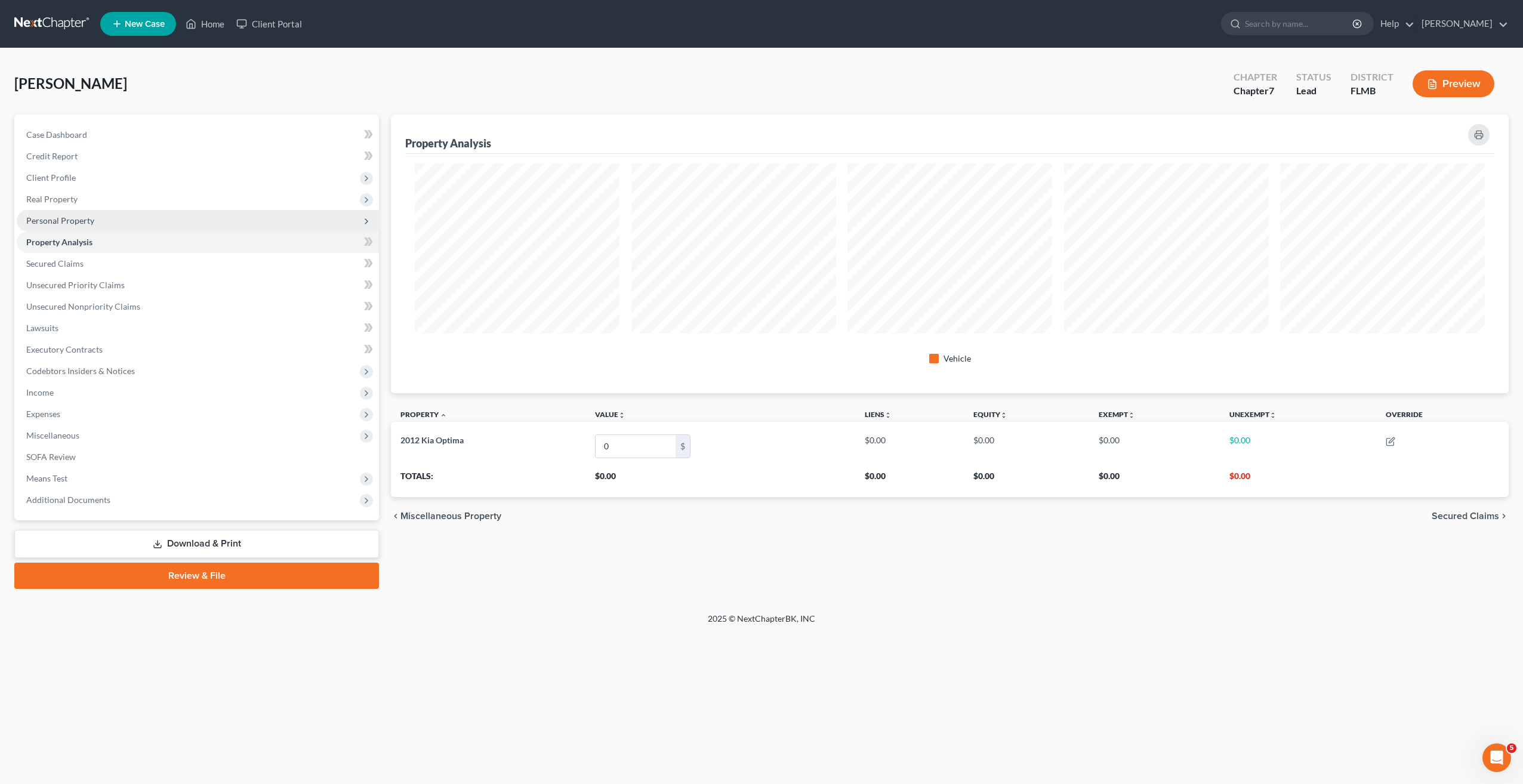
click at [60, 225] on span "Personal Property" at bounding box center [60, 220] width 68 height 10
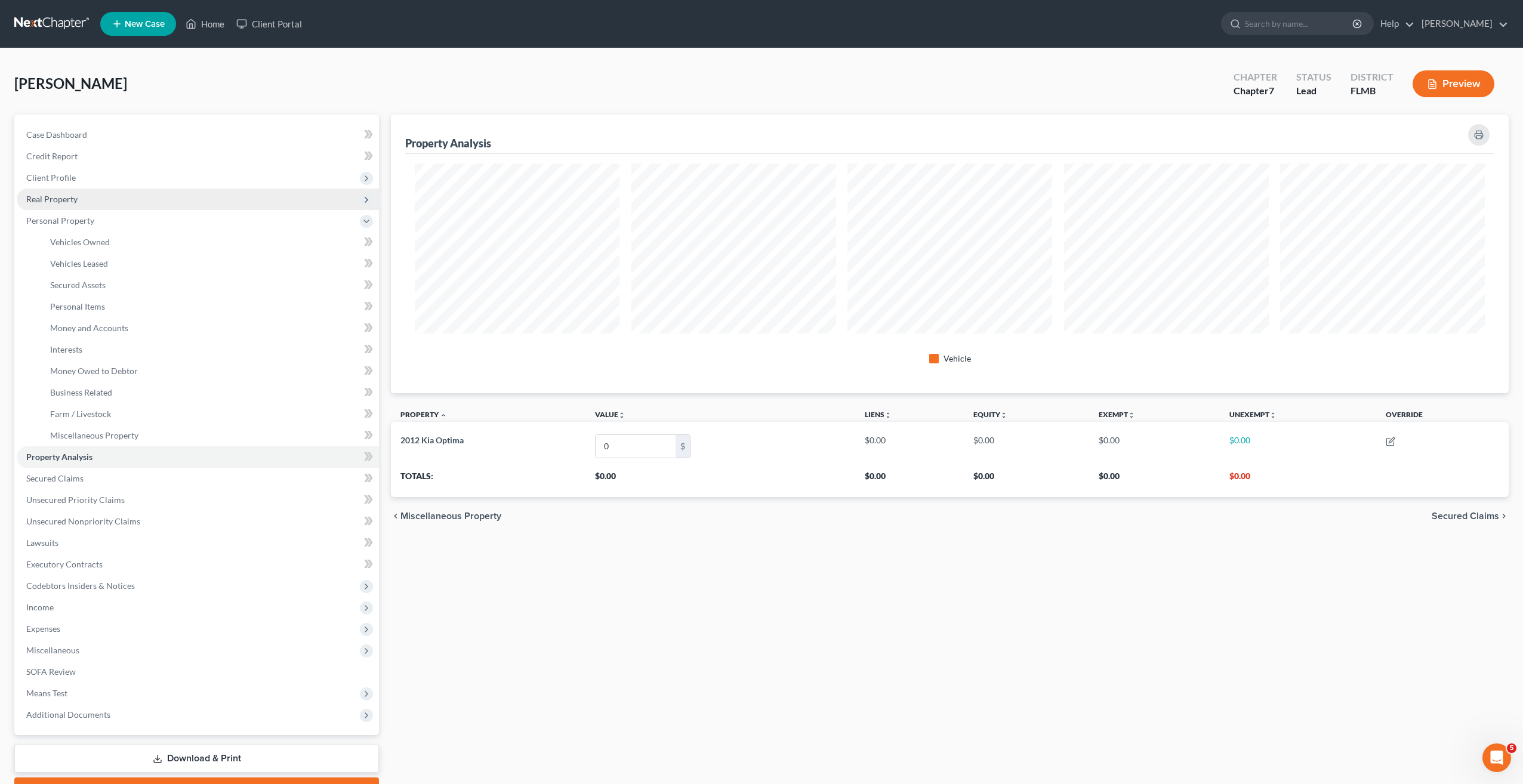
scroll to position [278, 1111]
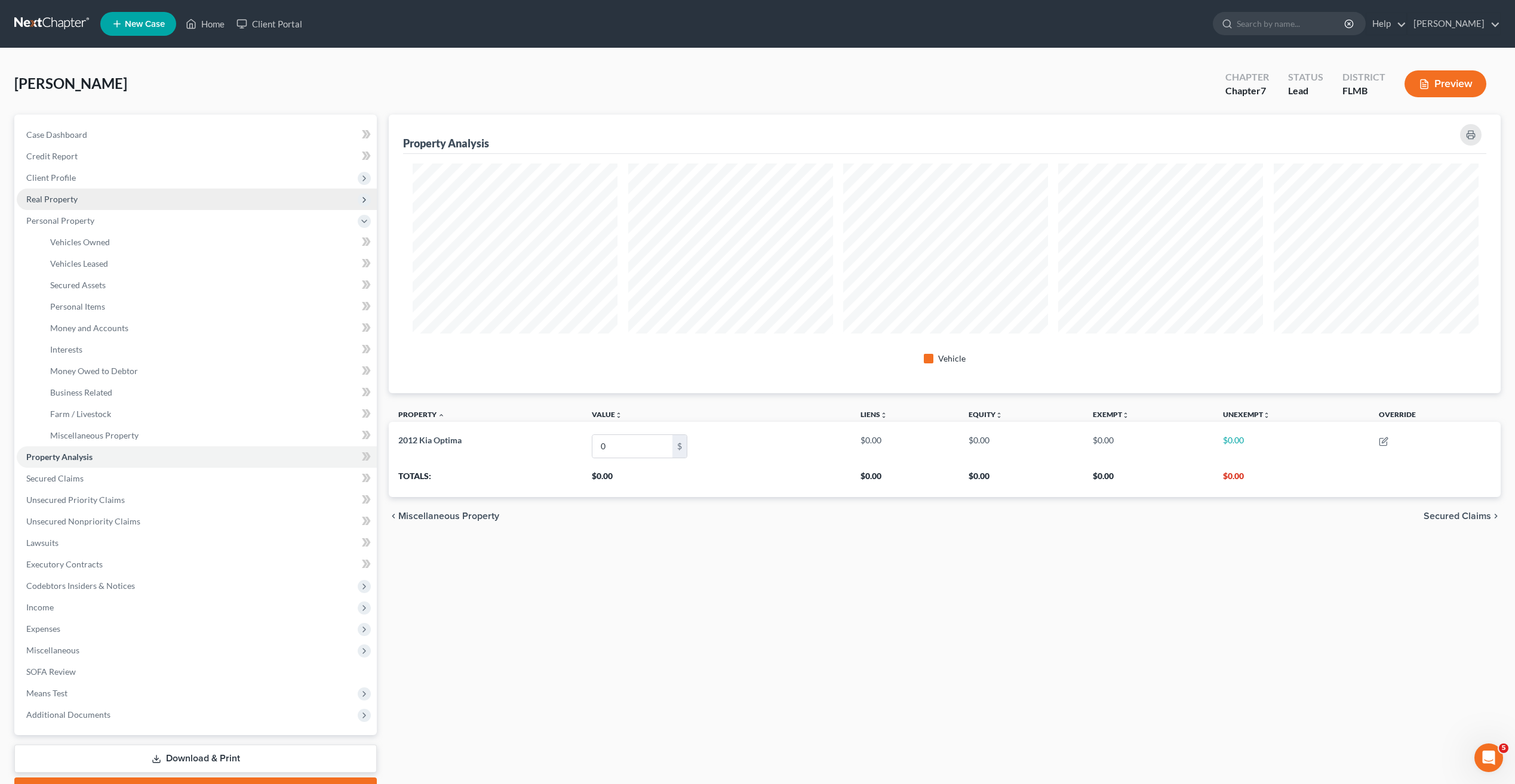
click at [57, 201] on span "Real Property" at bounding box center [52, 199] width 51 height 10
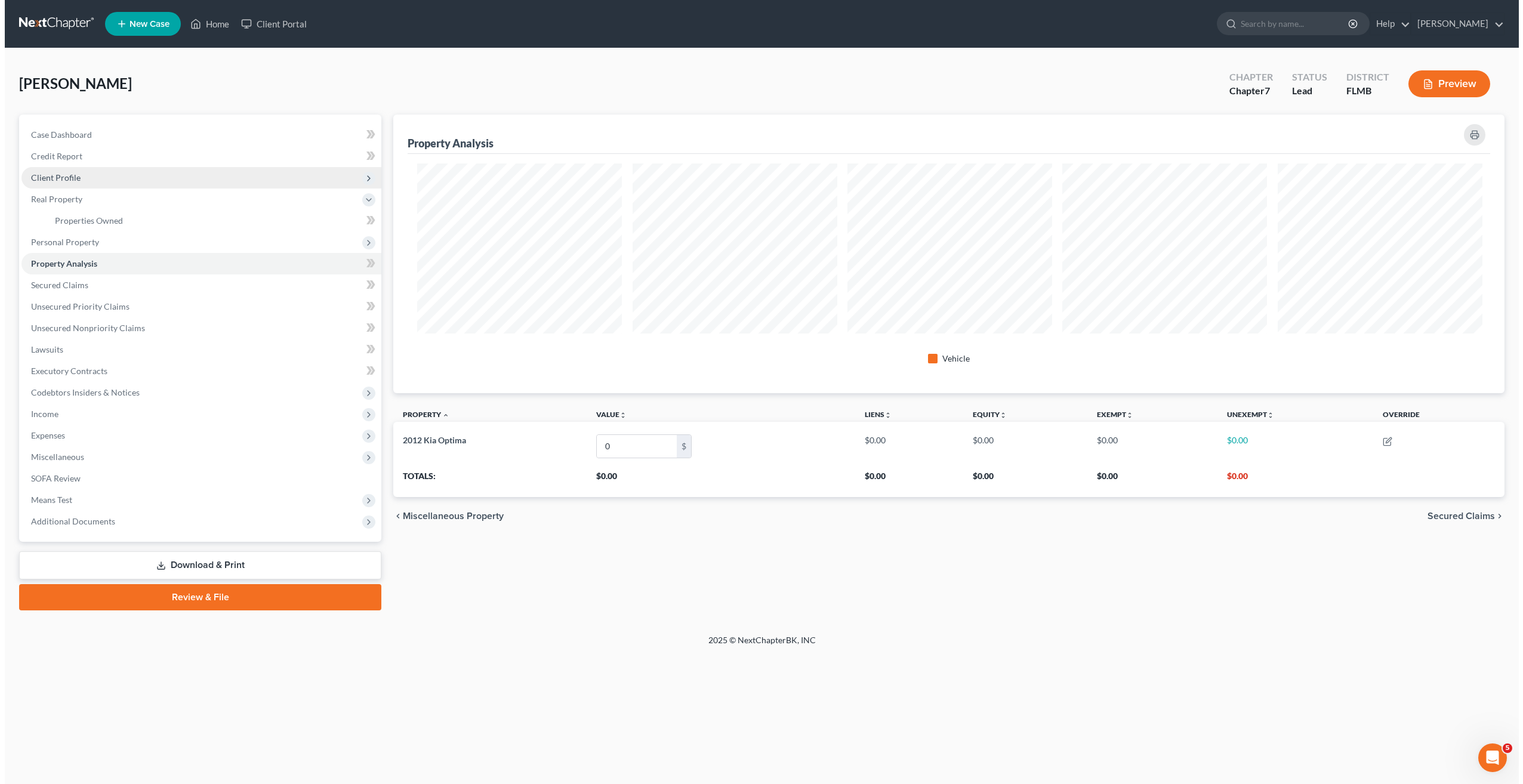
scroll to position [0, 0]
click at [58, 180] on span "Client Profile" at bounding box center [51, 177] width 50 height 10
